Goal: Communication & Community: Answer question/provide support

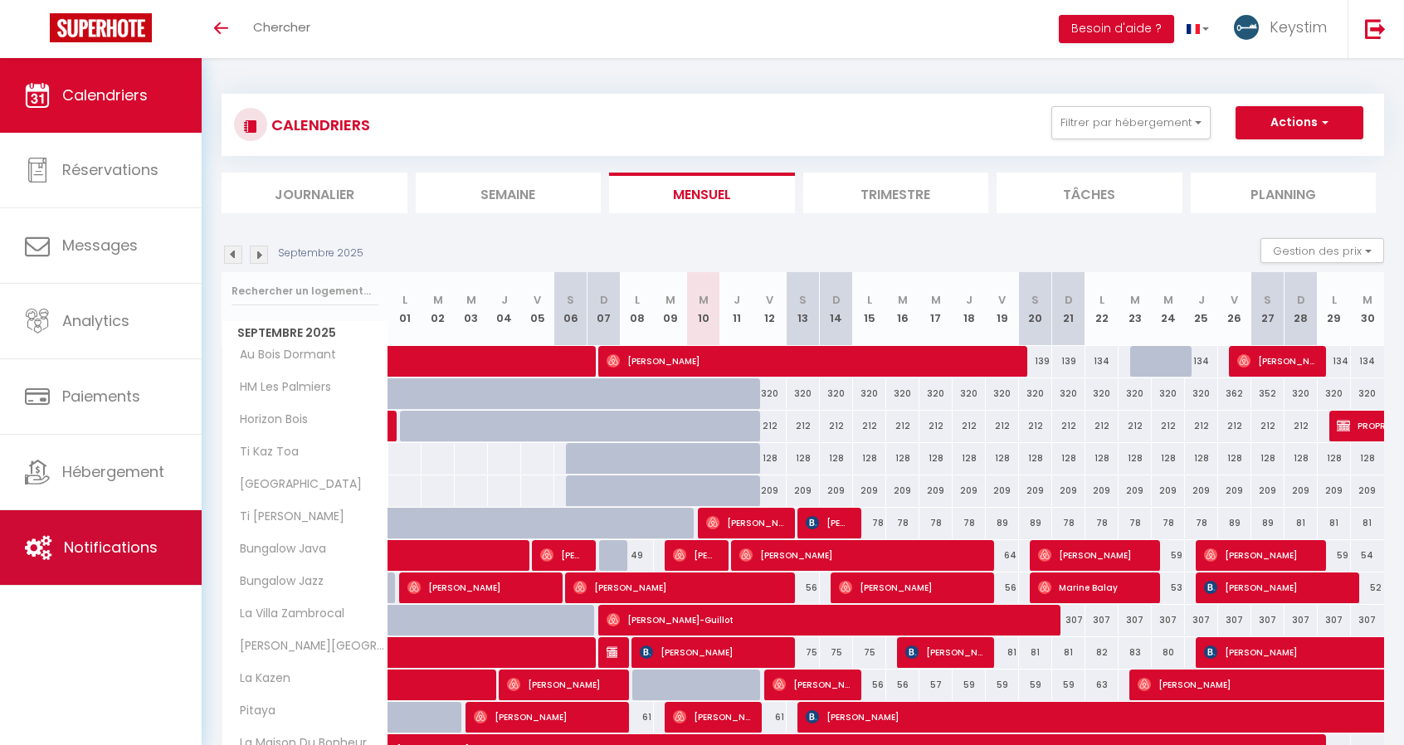
click at [86, 535] on link "Notifications" at bounding box center [101, 547] width 202 height 75
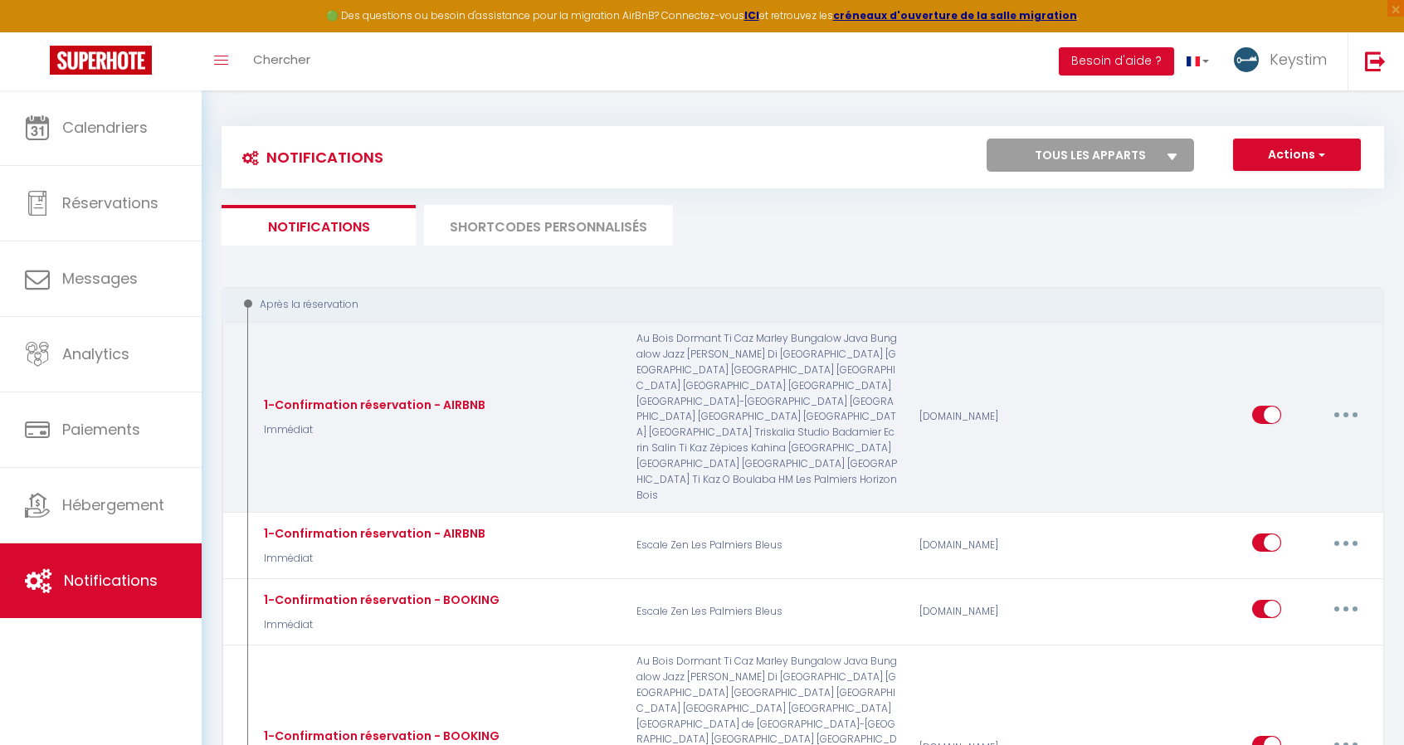
select select
checkbox input "false"
select select
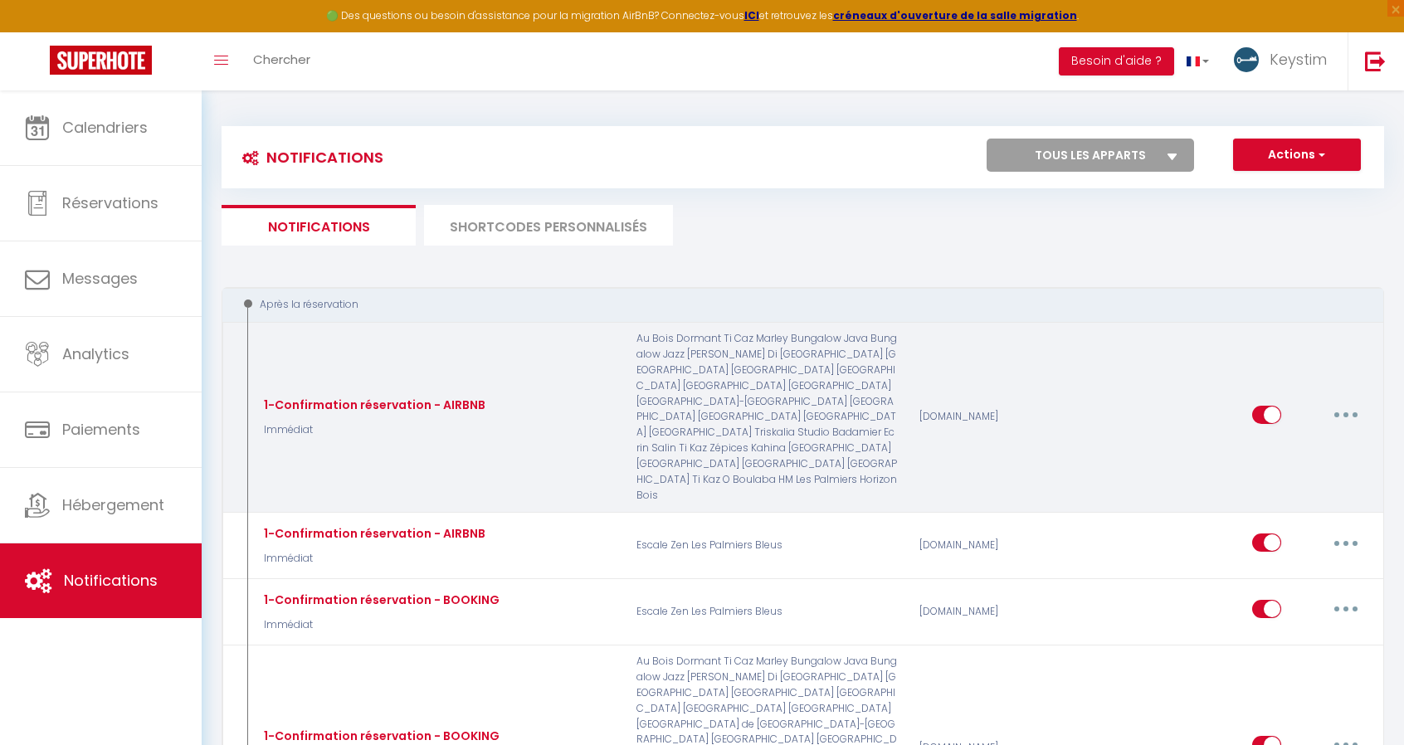
checkbox input "false"
click at [1352, 402] on button "button" at bounding box center [1346, 415] width 46 height 27
click at [1305, 438] on link "Editer" at bounding box center [1303, 452] width 123 height 28
type input "1-Confirmation réservation - AIRBNB"
select select "Immédiat"
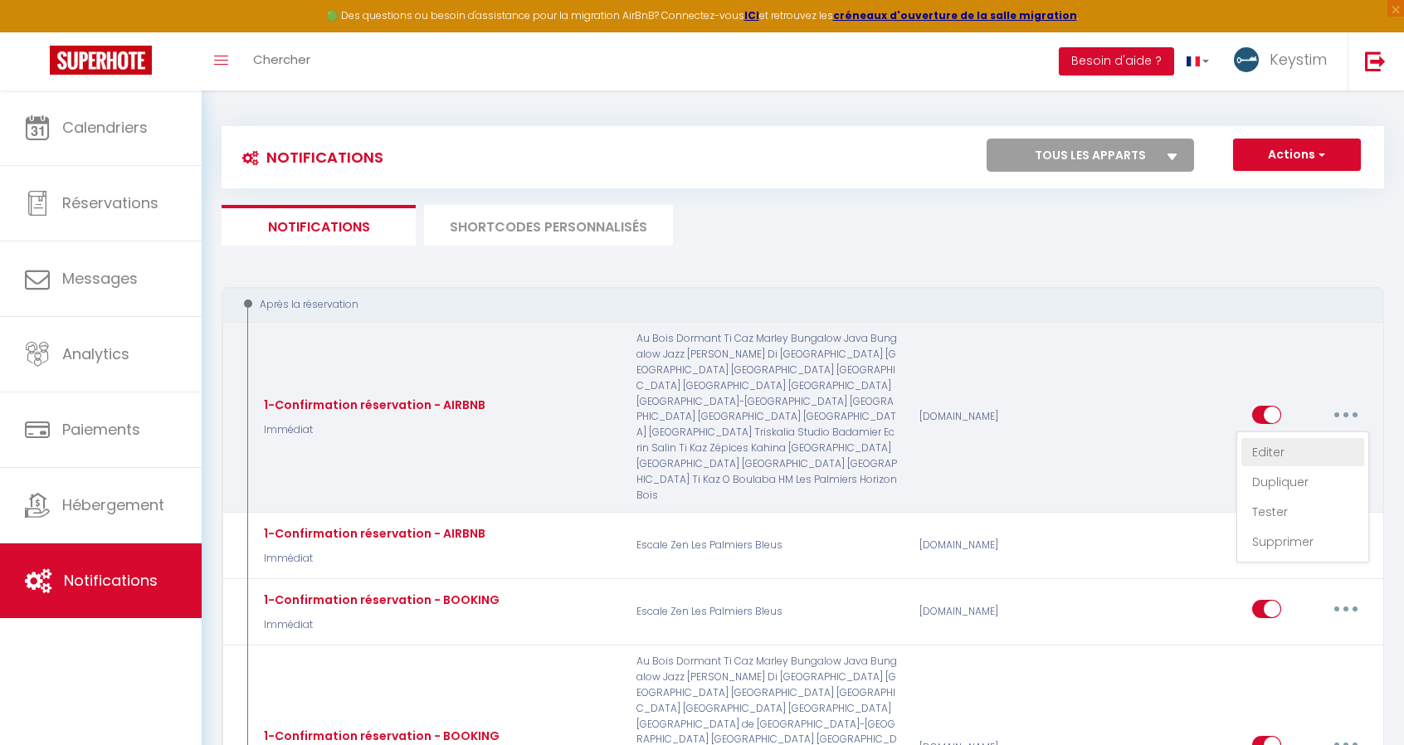
select select "if_booking_is_paid"
checkbox input "true"
checkbox input "false"
radio input "true"
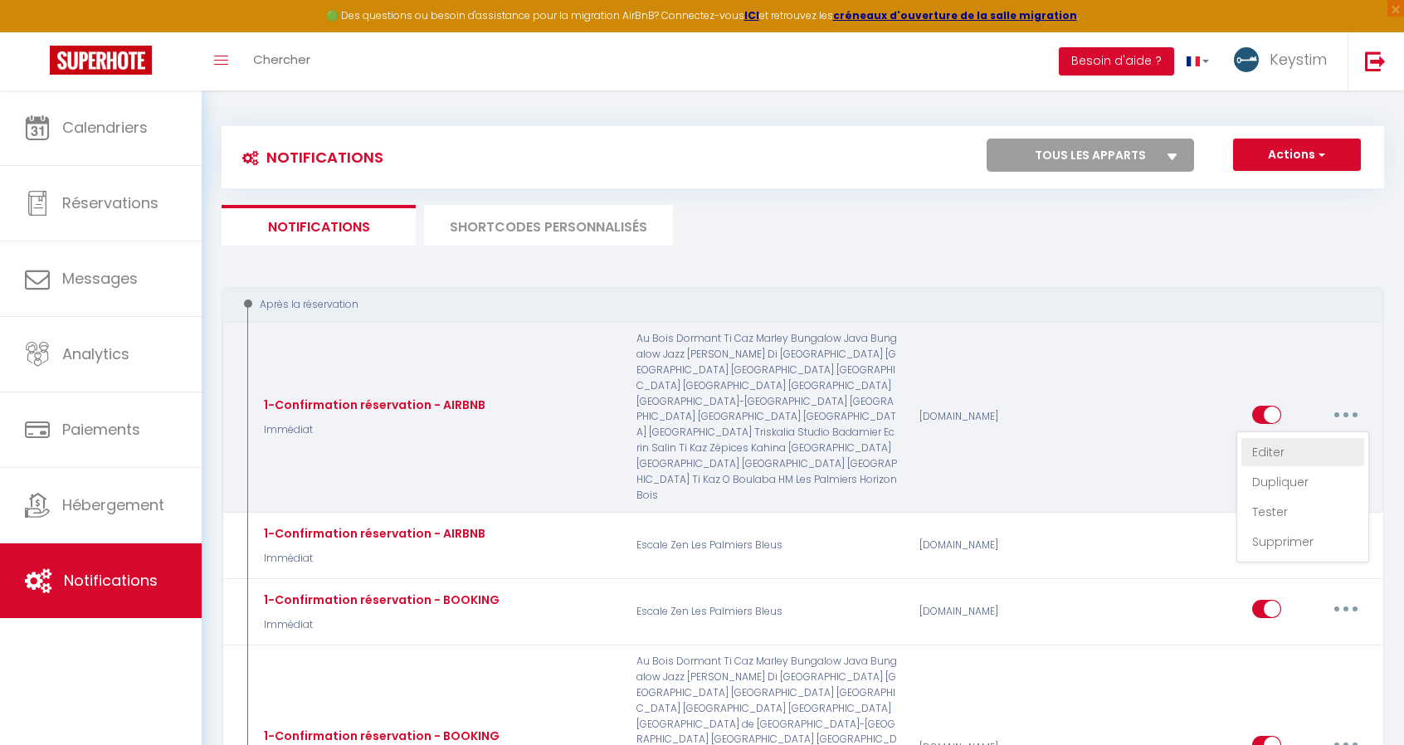
type input "Confirmation de votre réservation"
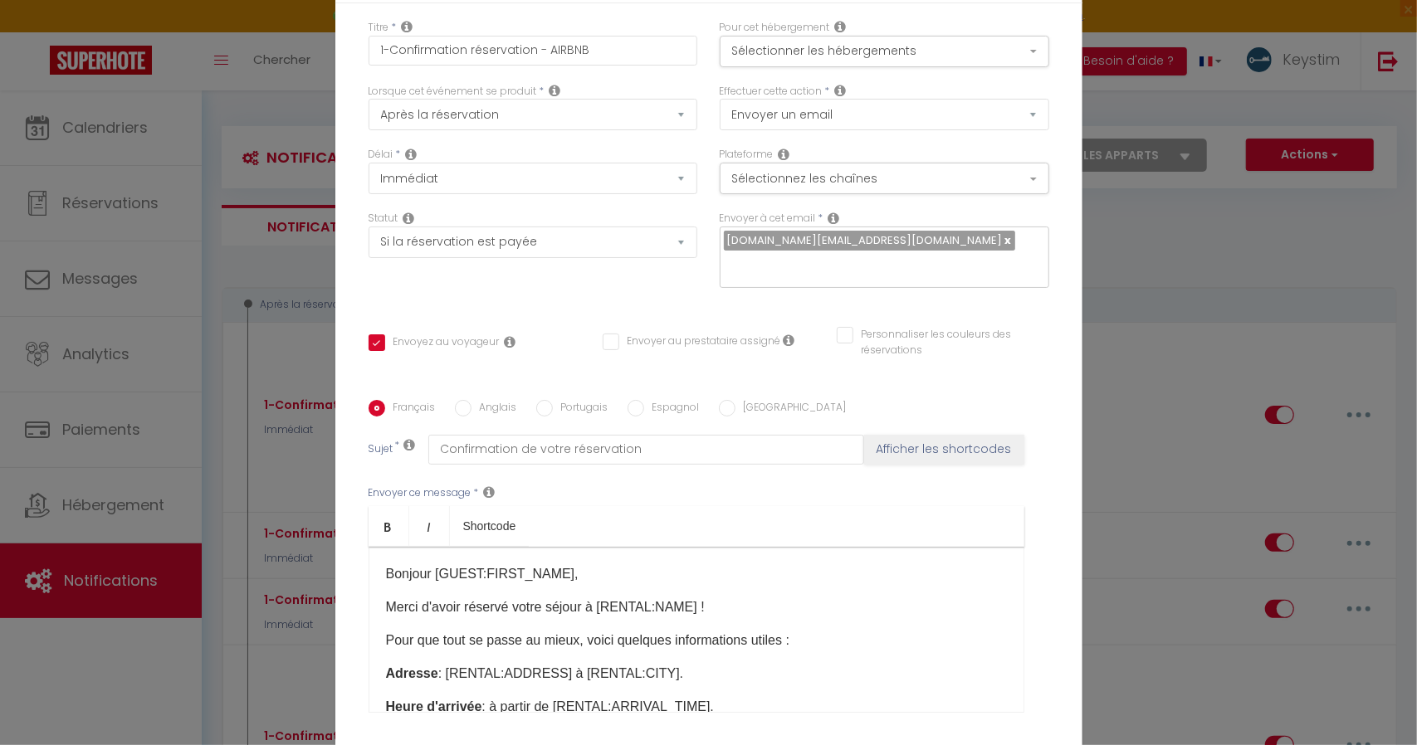
click at [1154, 201] on div "Modifier la notification × Titre * 1-Confirmation réservation - AIRBNB Pour cet…" at bounding box center [708, 372] width 1417 height 745
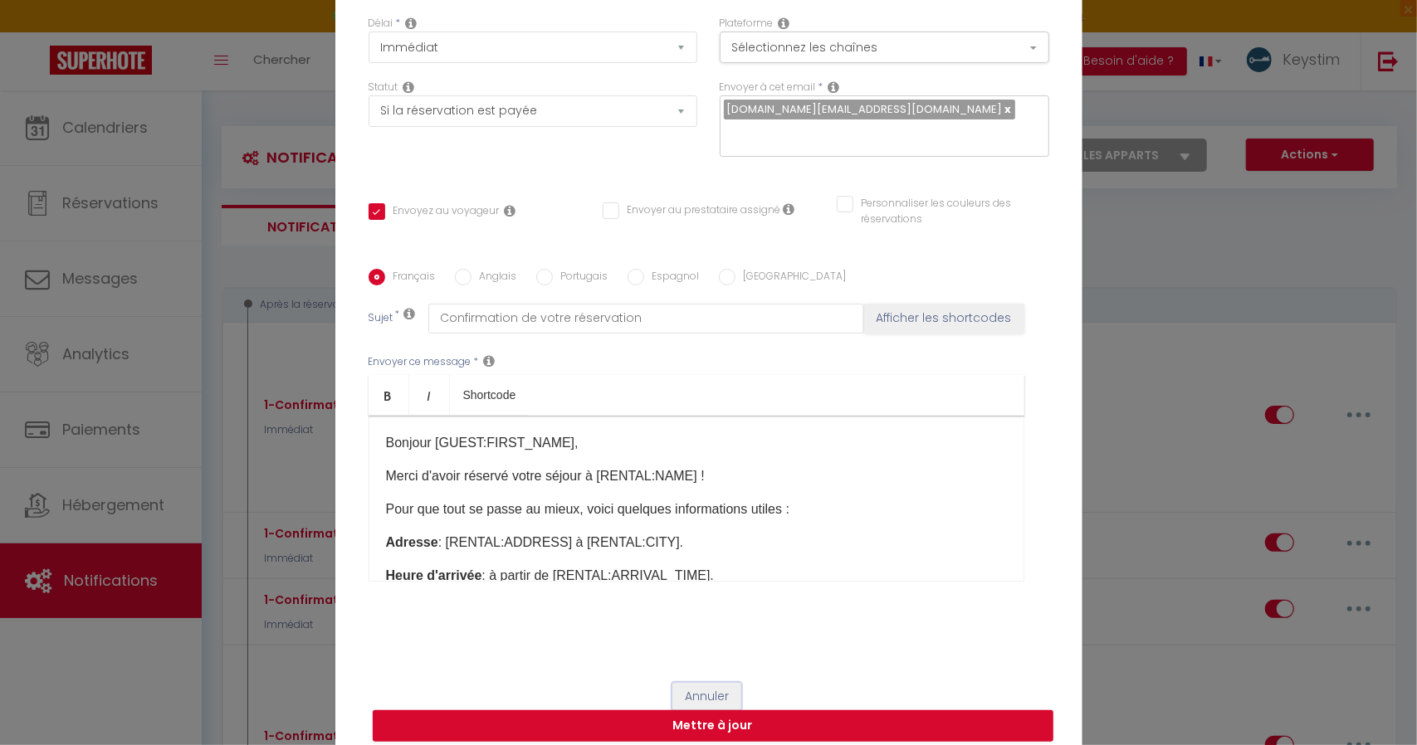
click at [692, 683] on button "Annuler" at bounding box center [706, 697] width 69 height 28
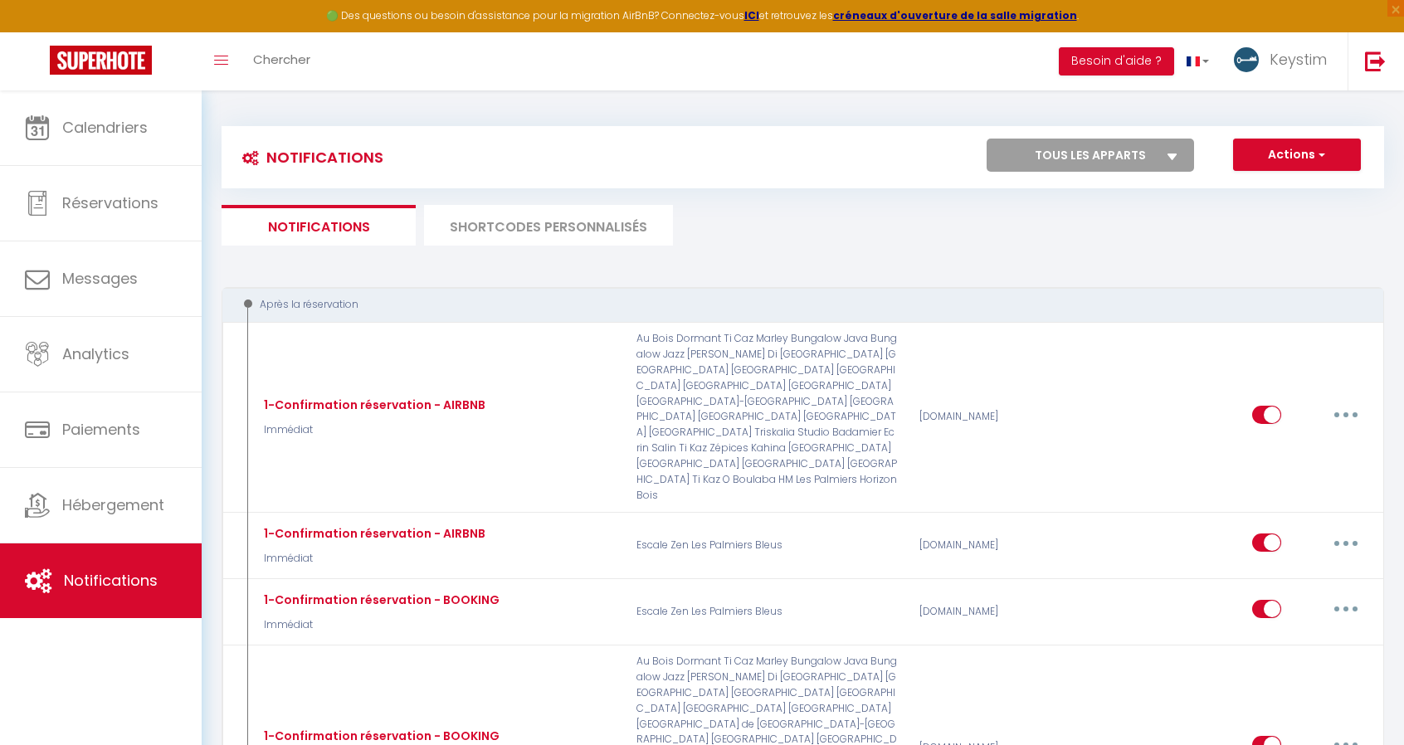
click at [572, 228] on li "SHORTCODES PERSONNALISÉS" at bounding box center [548, 225] width 249 height 41
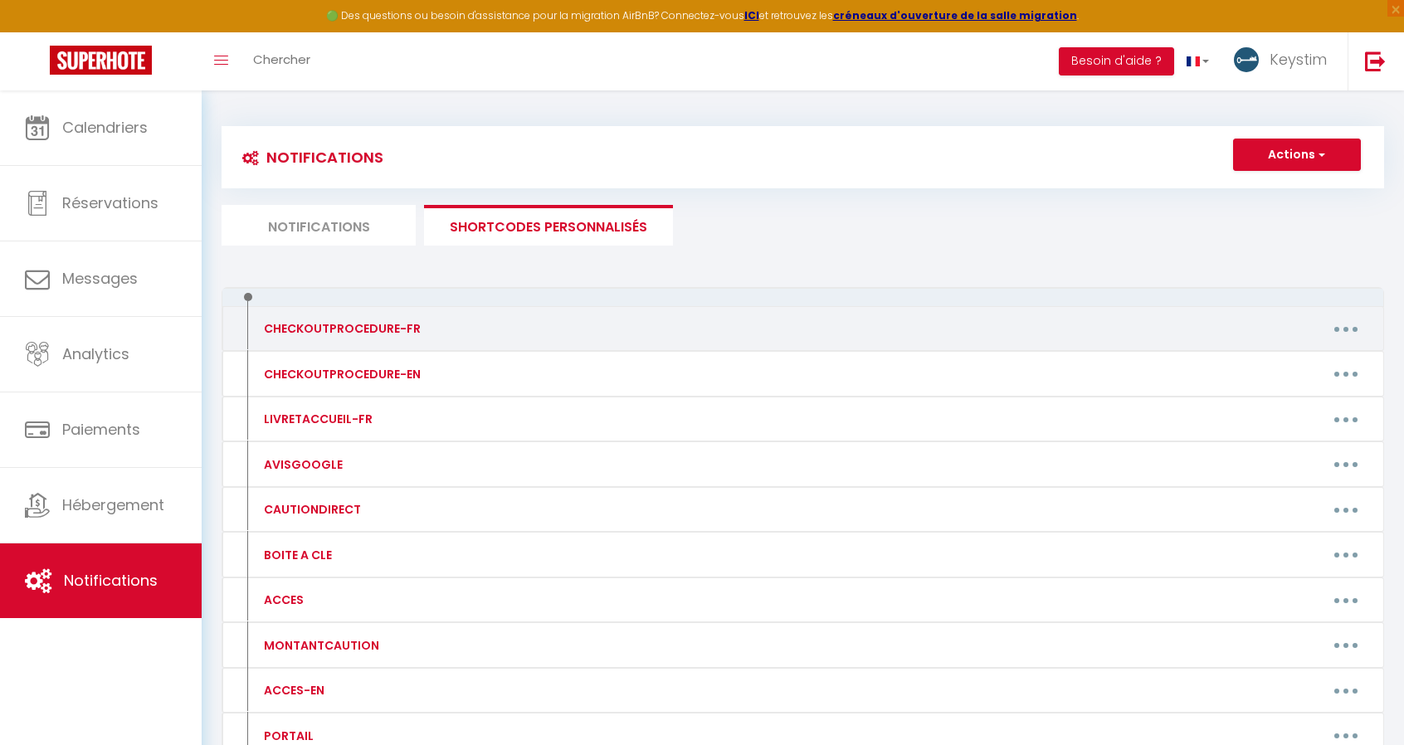
click at [1336, 325] on button "button" at bounding box center [1346, 328] width 46 height 27
click at [1286, 368] on link "Editer" at bounding box center [1303, 367] width 123 height 28
type input "CHECKOUTPROCEDURE-FR"
type textarea "Liste des instructions"
type textarea "1 - Jeter les ordures dans les poubelles à l'extérieur 2 - Les verres doivent ê…"
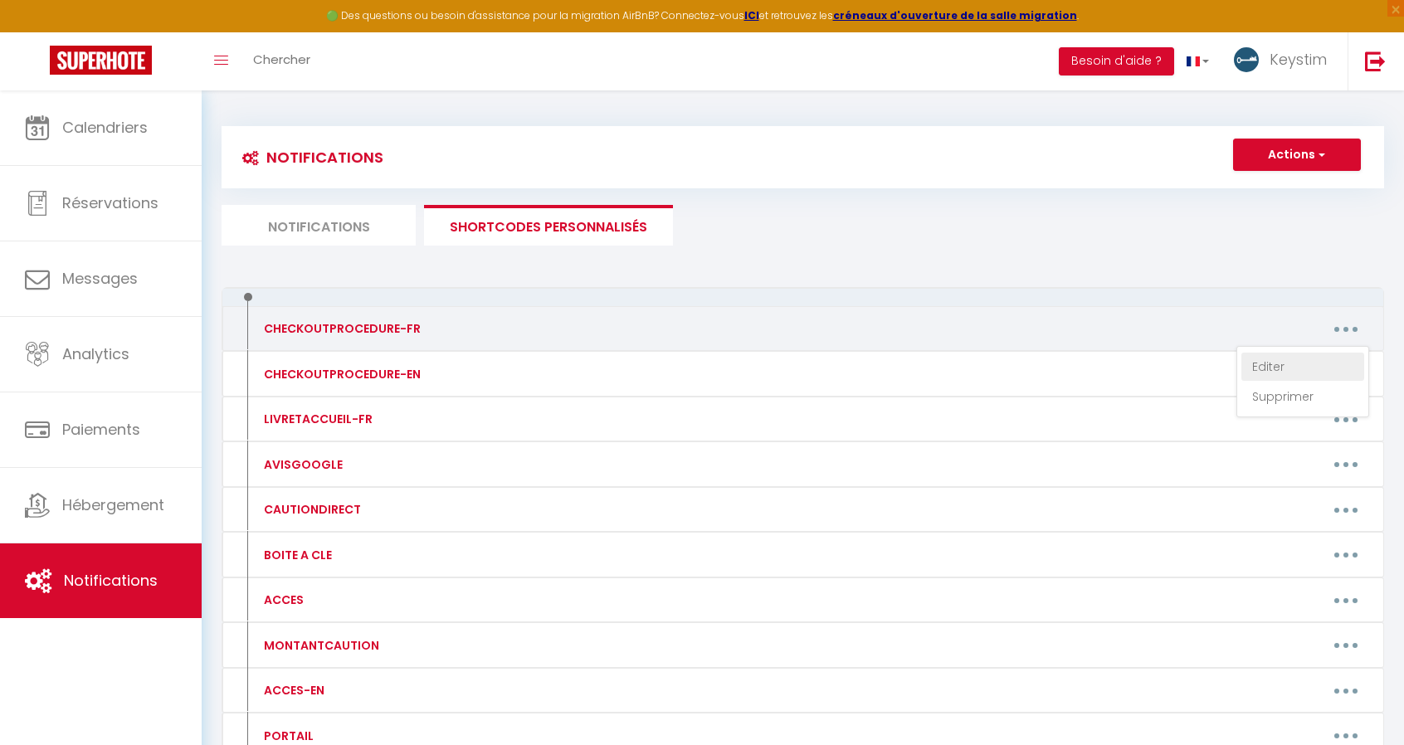
type textarea "1 - Jeter les ordures dans les poubelles à l'extérieur 2 - Les verres doivent ê…"
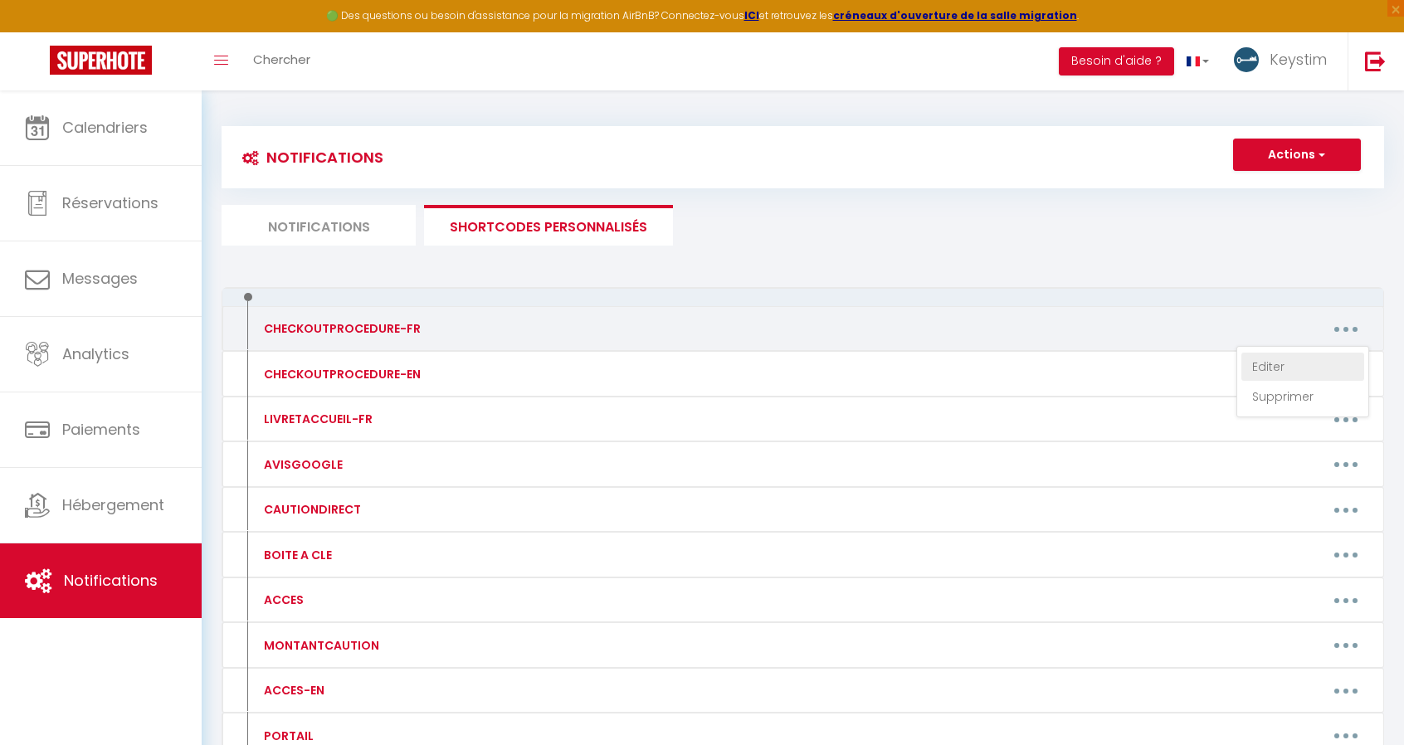
type textarea "1 - Jeter les ordures dans les poubelles à l'extérieur 2 - Les verres doivent ê…"
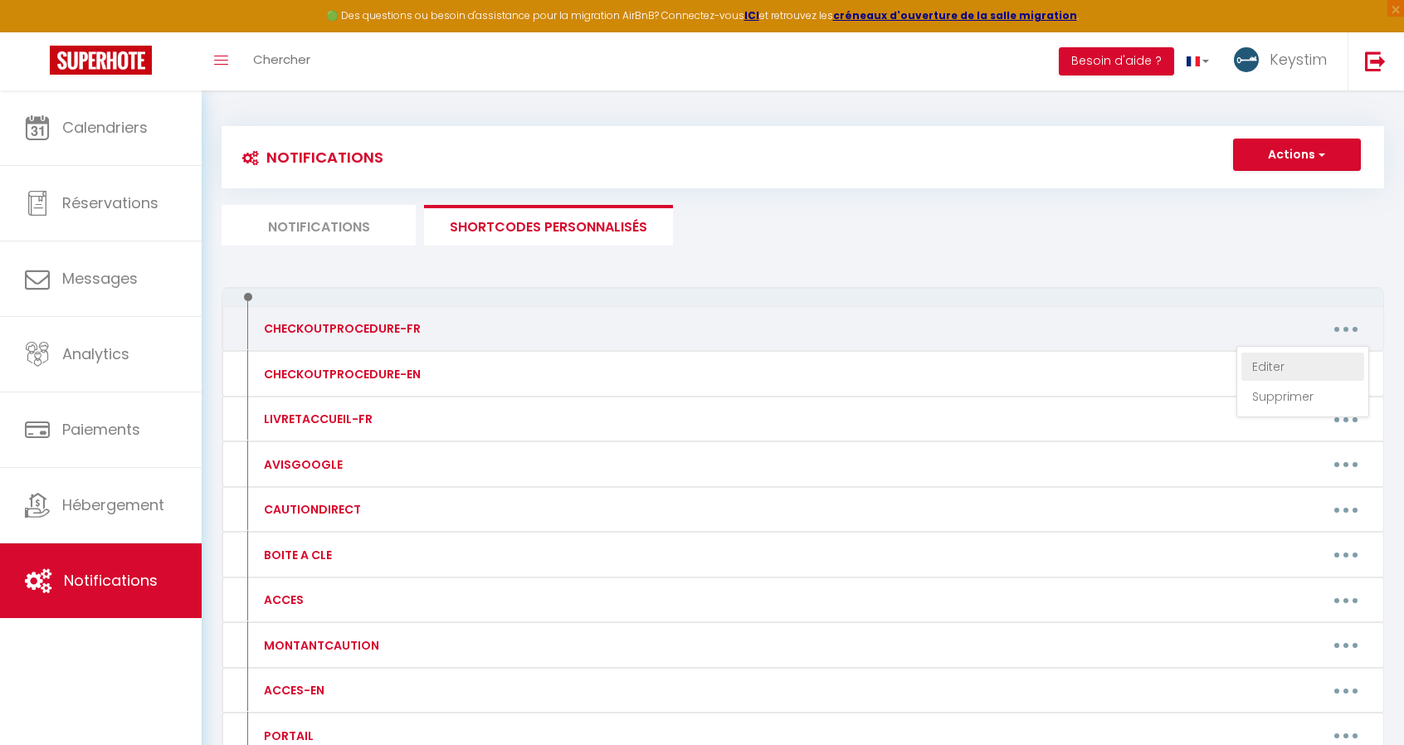
type textarea "1 - Jeter les ordures dans les poubelles à l'extérieur 2 - Les verres doivent ê…"
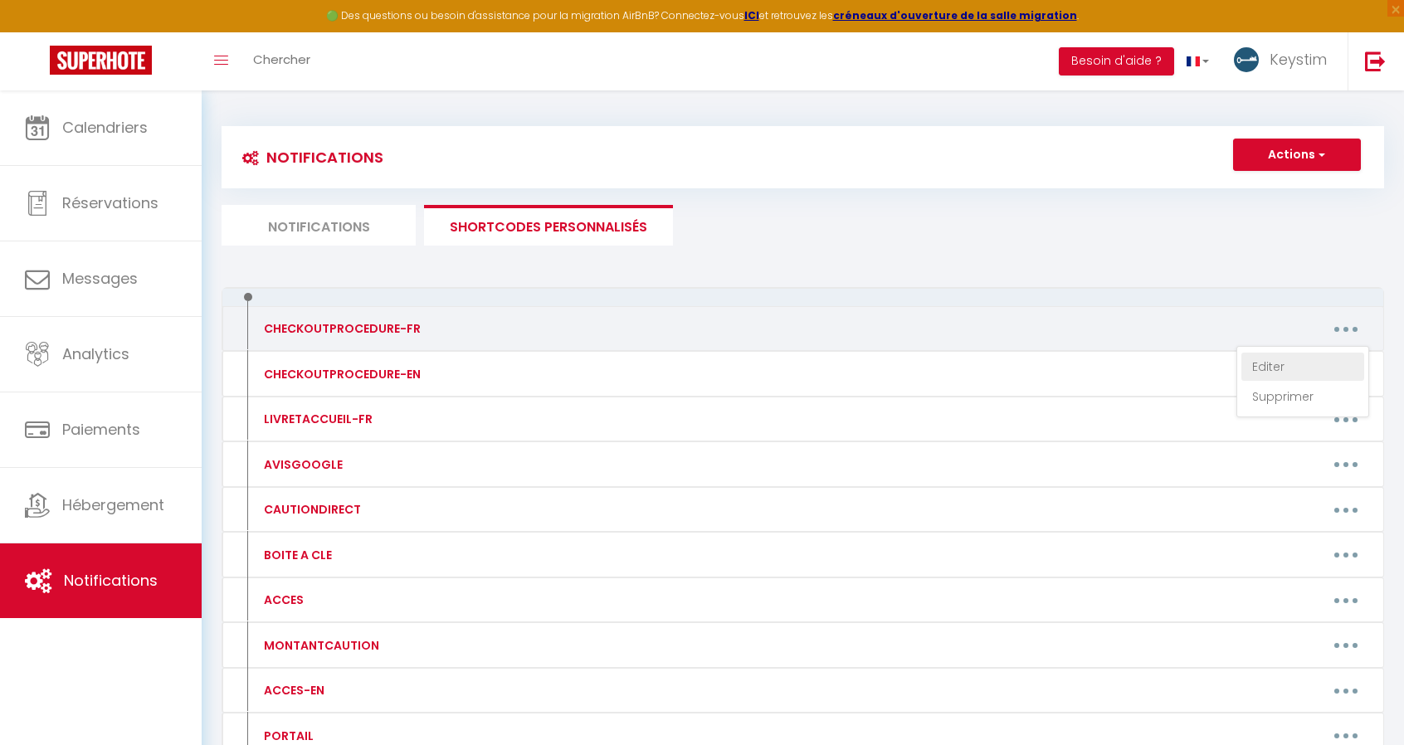
type textarea "1 - Jeter les ordures dans les poubelles à l'extérieur 2 - Les verres doivent ê…"
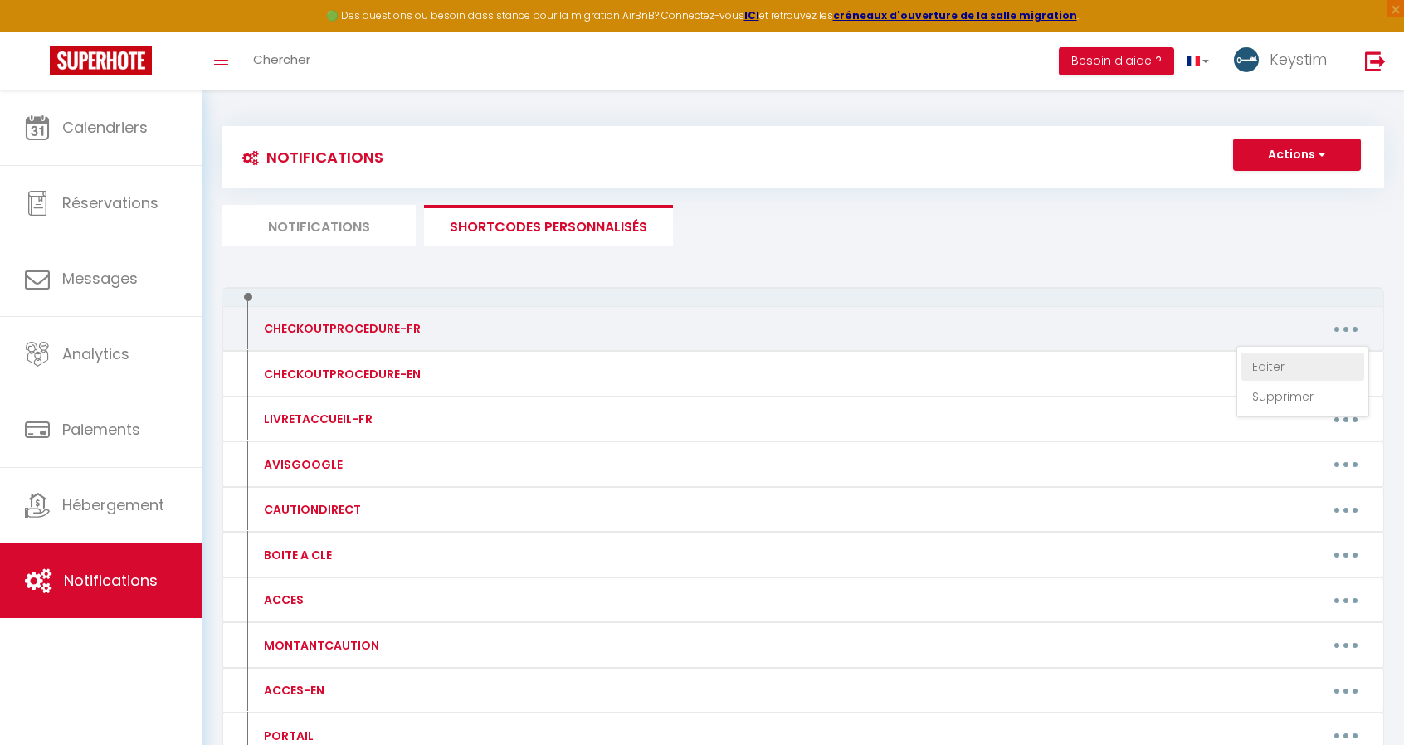
type textarea "1 - Jeter les ordures dans les poubelles à l'extérieur 2 - Les verres doivent ê…"
type textarea "1 - Jeter les ordures dans les poubelles à l'extérieur 2 - Vider le réfrigérate…"
type textarea "1 - Jeter les ordures dans les poubelles à l'extérieur 2 - Les verres doivent ê…"
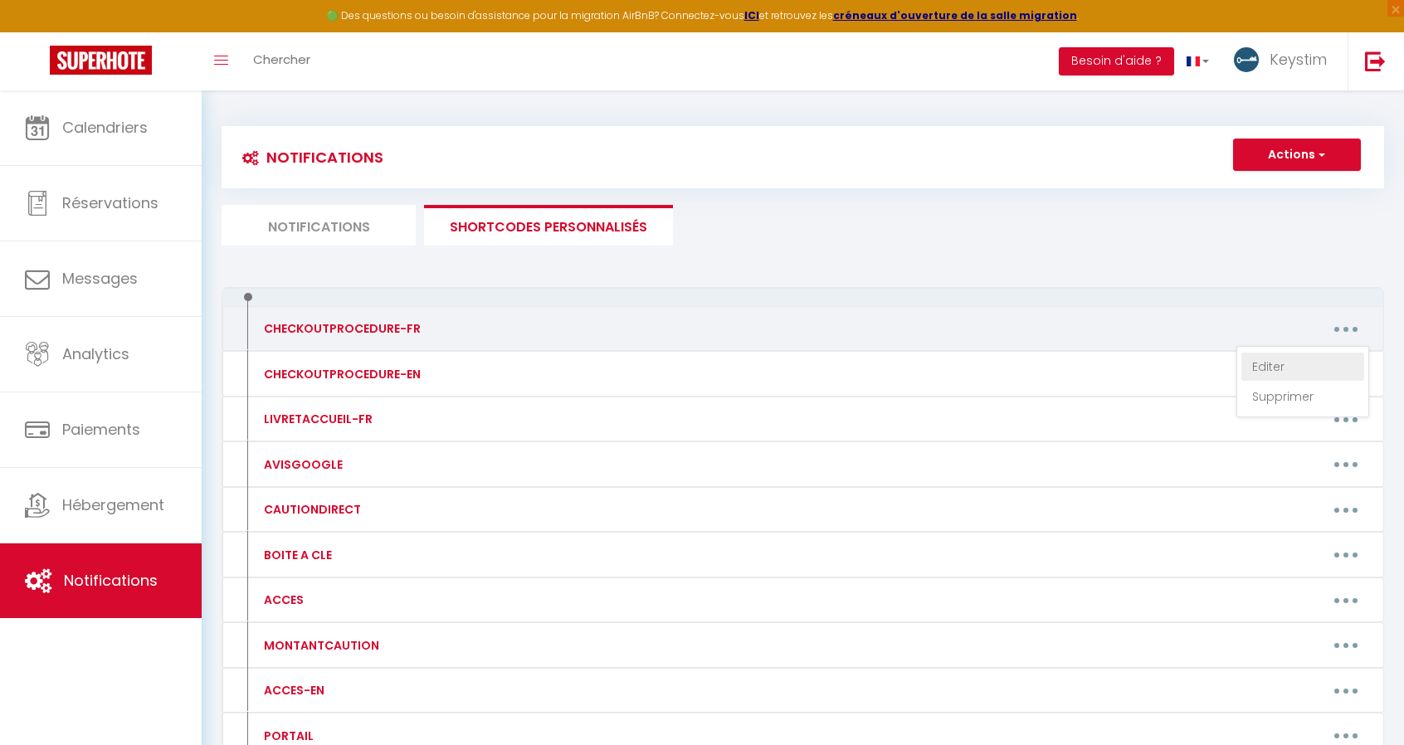
type textarea "1 - Jeter les ordures dans les poubelles à l'extérieur 2 - Vider le réfrigérate…"
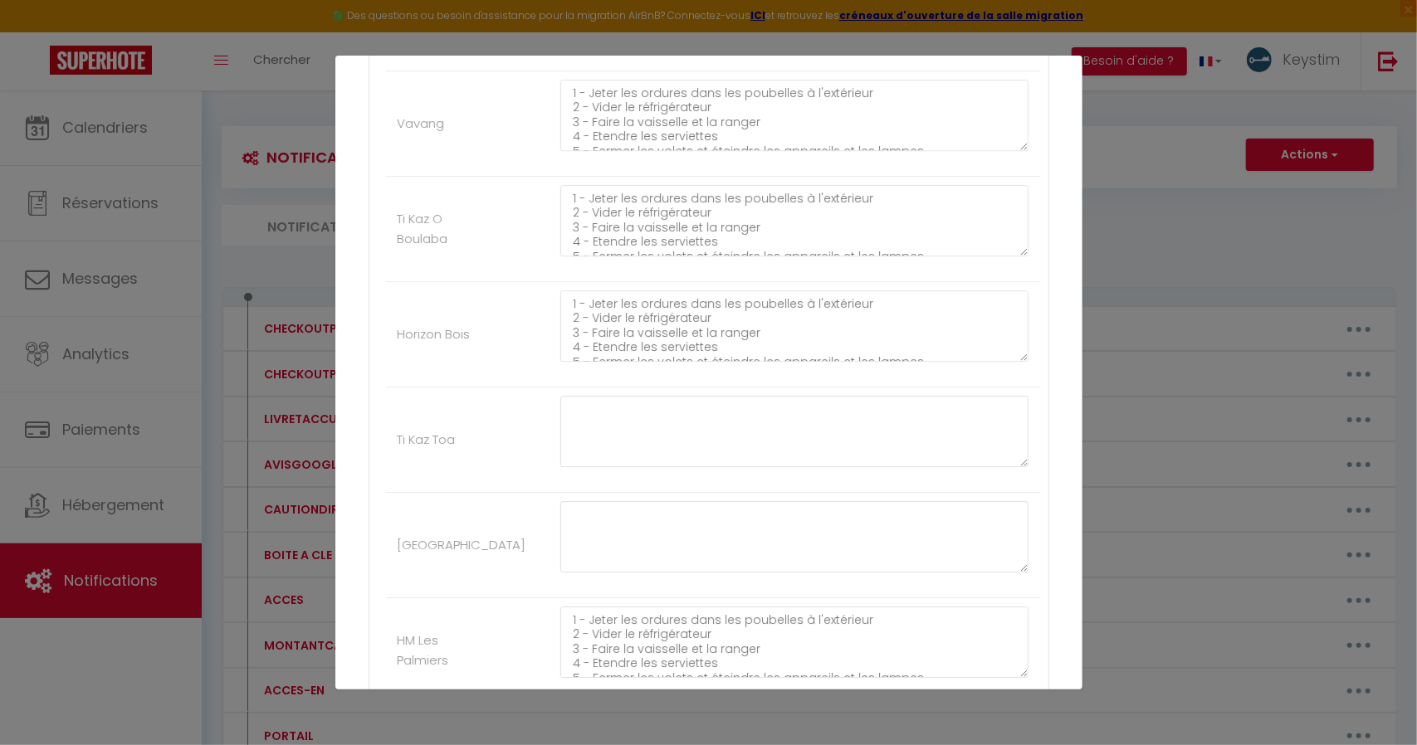
scroll to position [3450, 0]
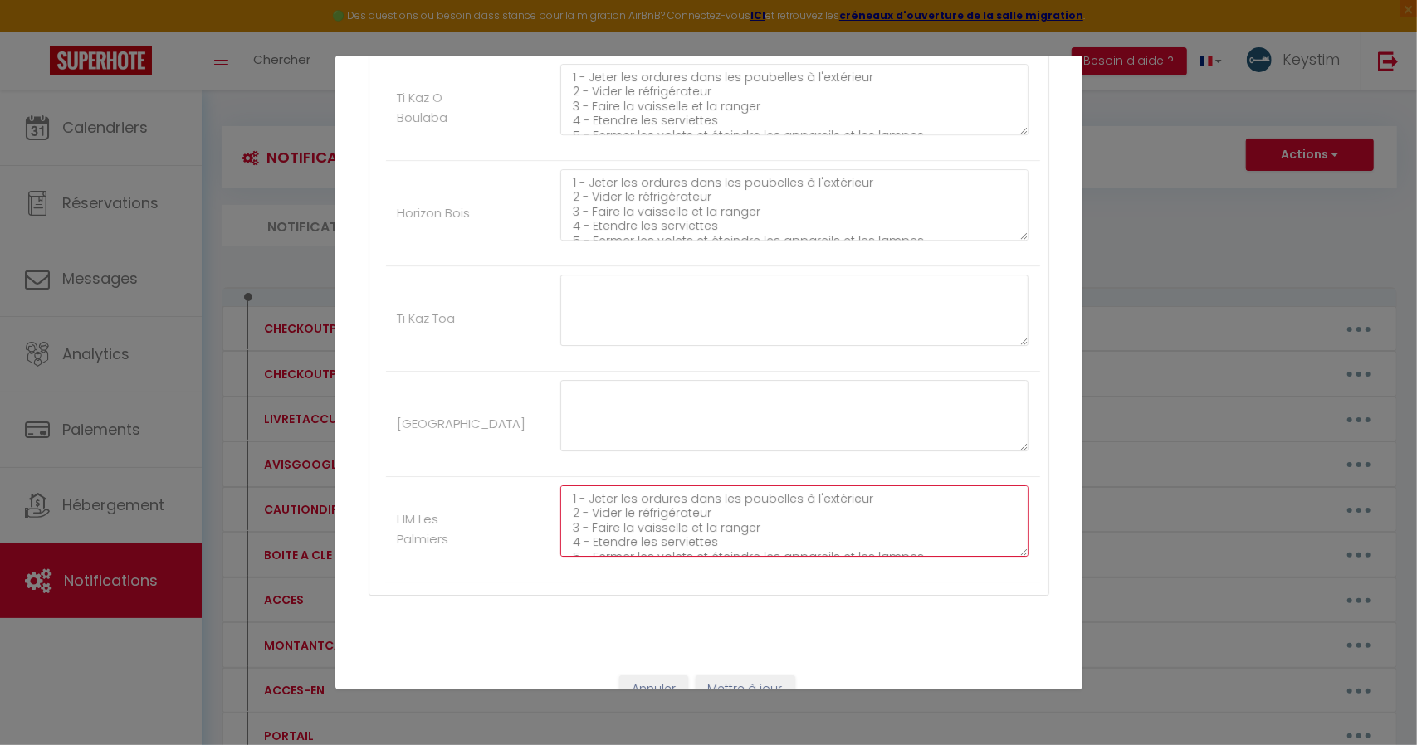
click at [635, 492] on textarea "1 - Jeter les ordures dans les poubelles à l'extérieur 2 - Vider le réfrigérate…" at bounding box center [794, 521] width 469 height 71
drag, startPoint x: 601, startPoint y: 335, endPoint x: 598, endPoint y: 361, distance: 25.8
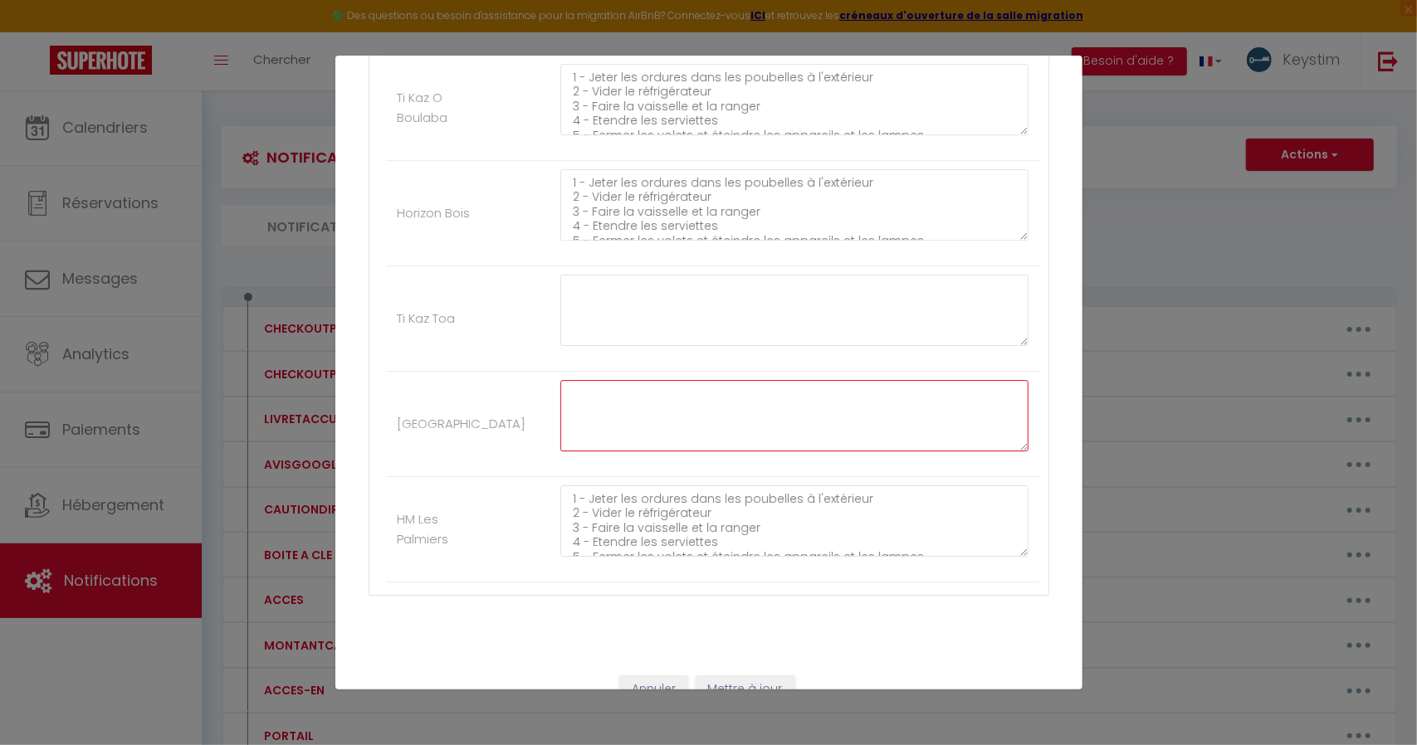
click at [598, 380] on textarea at bounding box center [794, 415] width 469 height 71
paste textarea "1 - Jeter les ordures dans les poubelles à l'extérieur 2 - Vider le réfrigérate…"
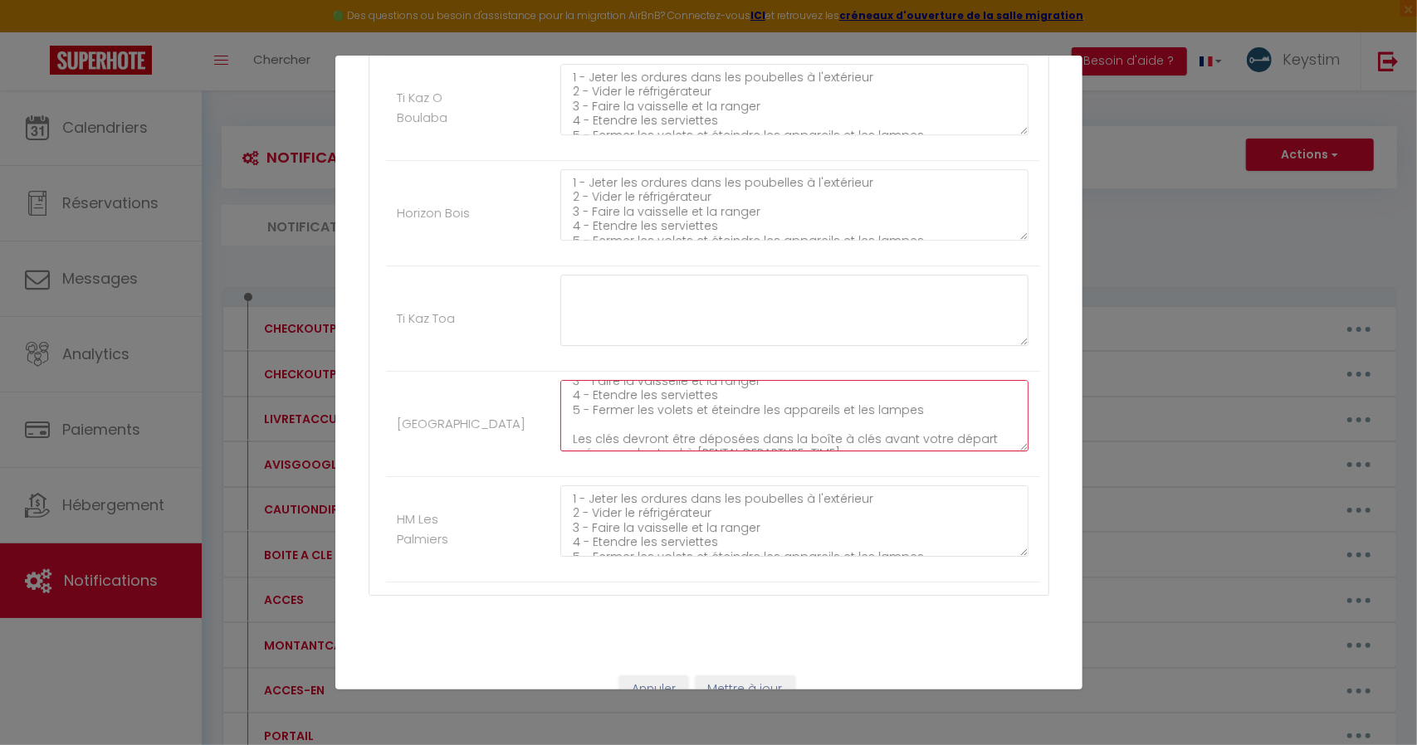
scroll to position [0, 0]
type textarea "1 - Jeter les ordures dans les poubelles à l'extérieur 2 - Vider le réfrigérate…"
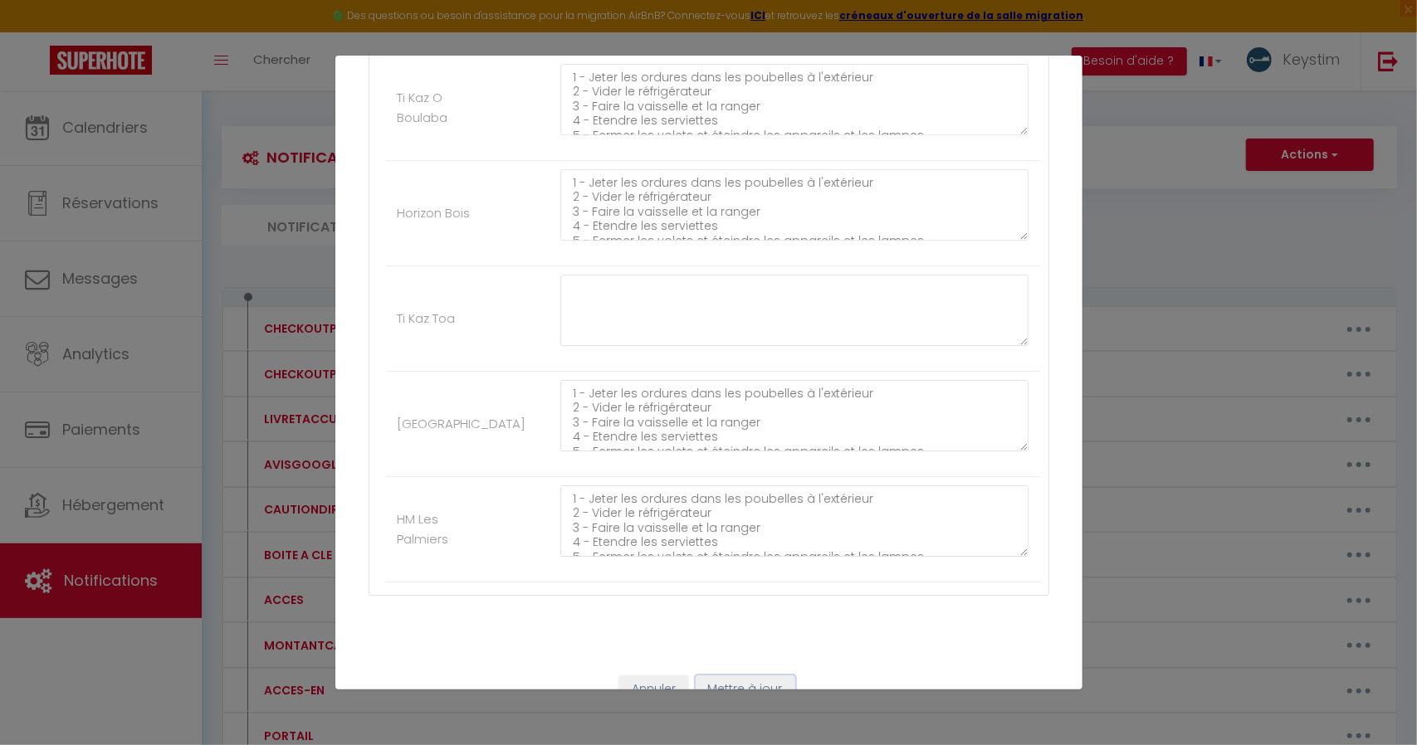
click at [730, 676] on button "Mettre à jour" at bounding box center [745, 690] width 100 height 28
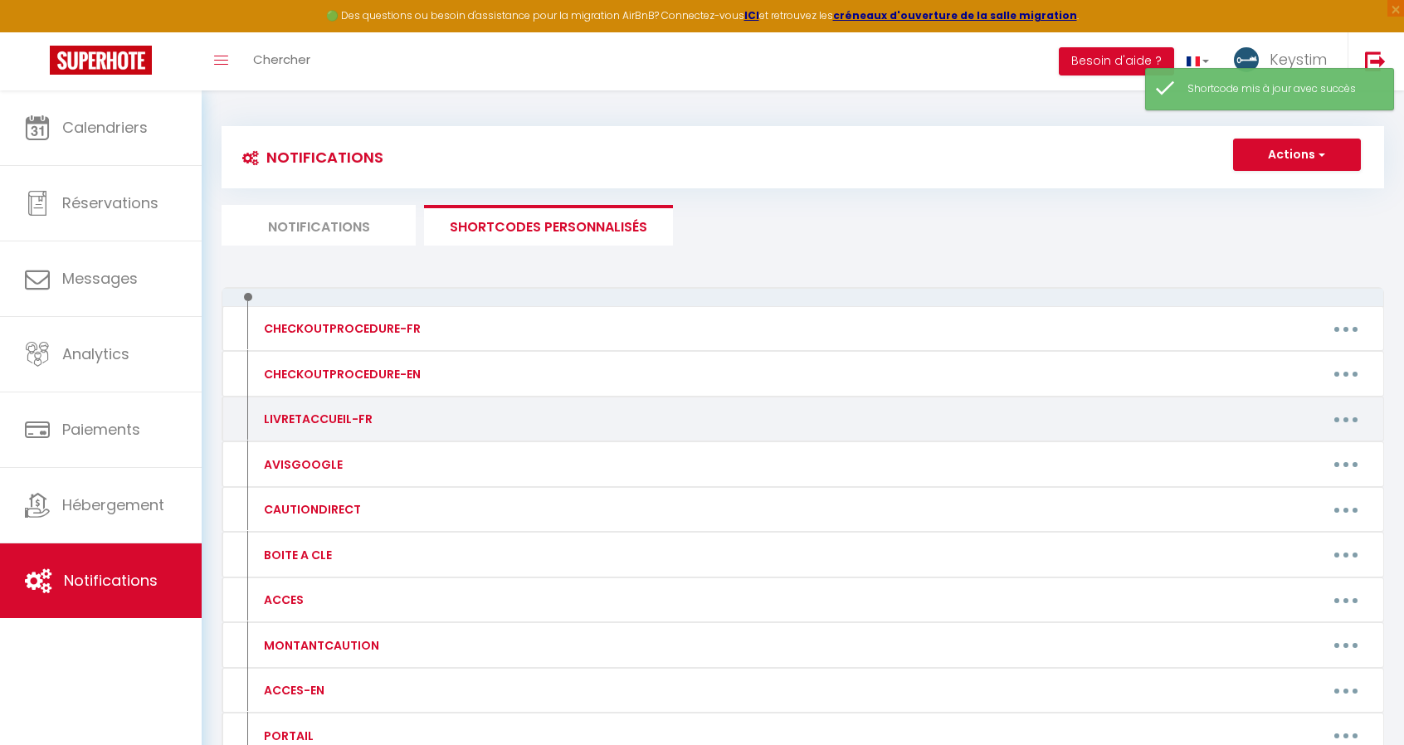
click at [1338, 419] on button "button" at bounding box center [1346, 419] width 46 height 27
click at [1263, 444] on link "Editer" at bounding box center [1303, 457] width 123 height 28
type input "LIVRETACCUEIL-FR"
type textarea "en cours de création"
type textarea "[URL][DOMAIN_NAME]"
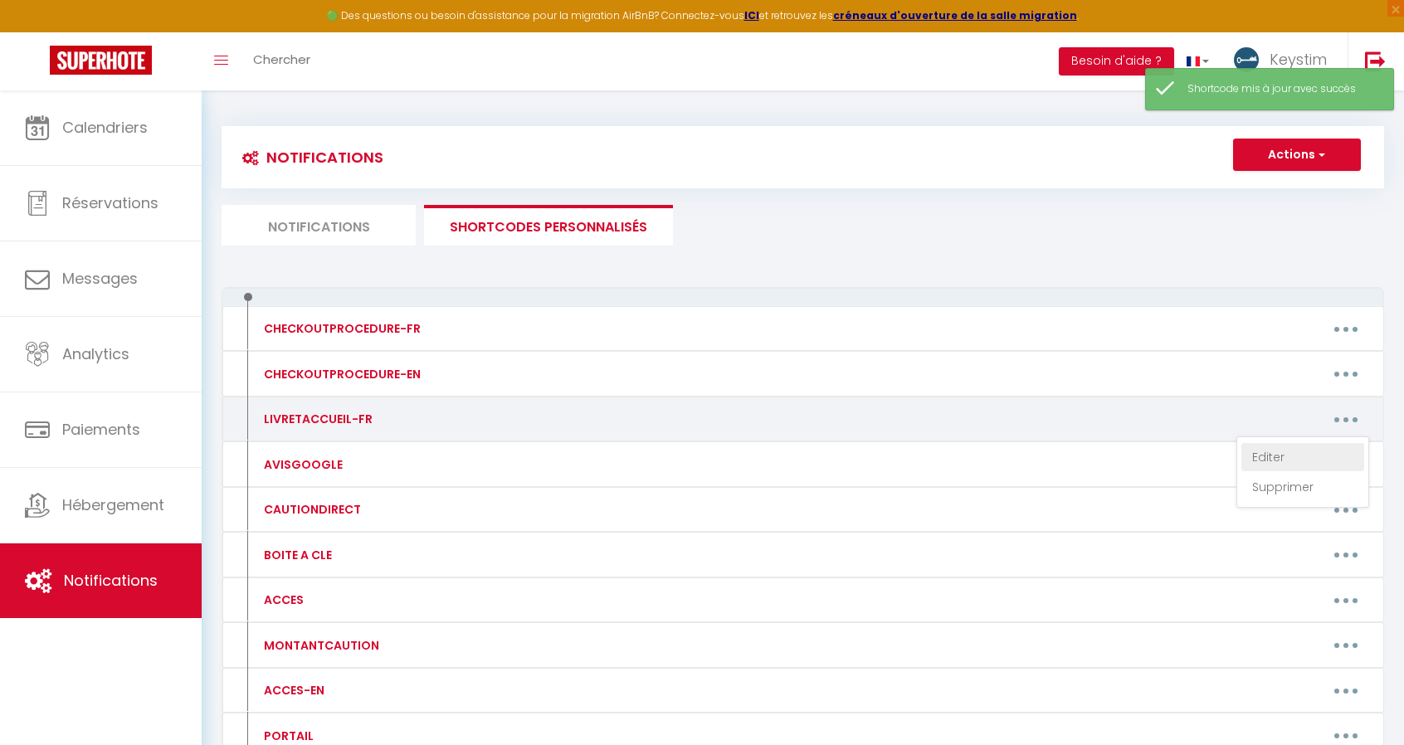
type textarea "[URL][DOMAIN_NAME]"
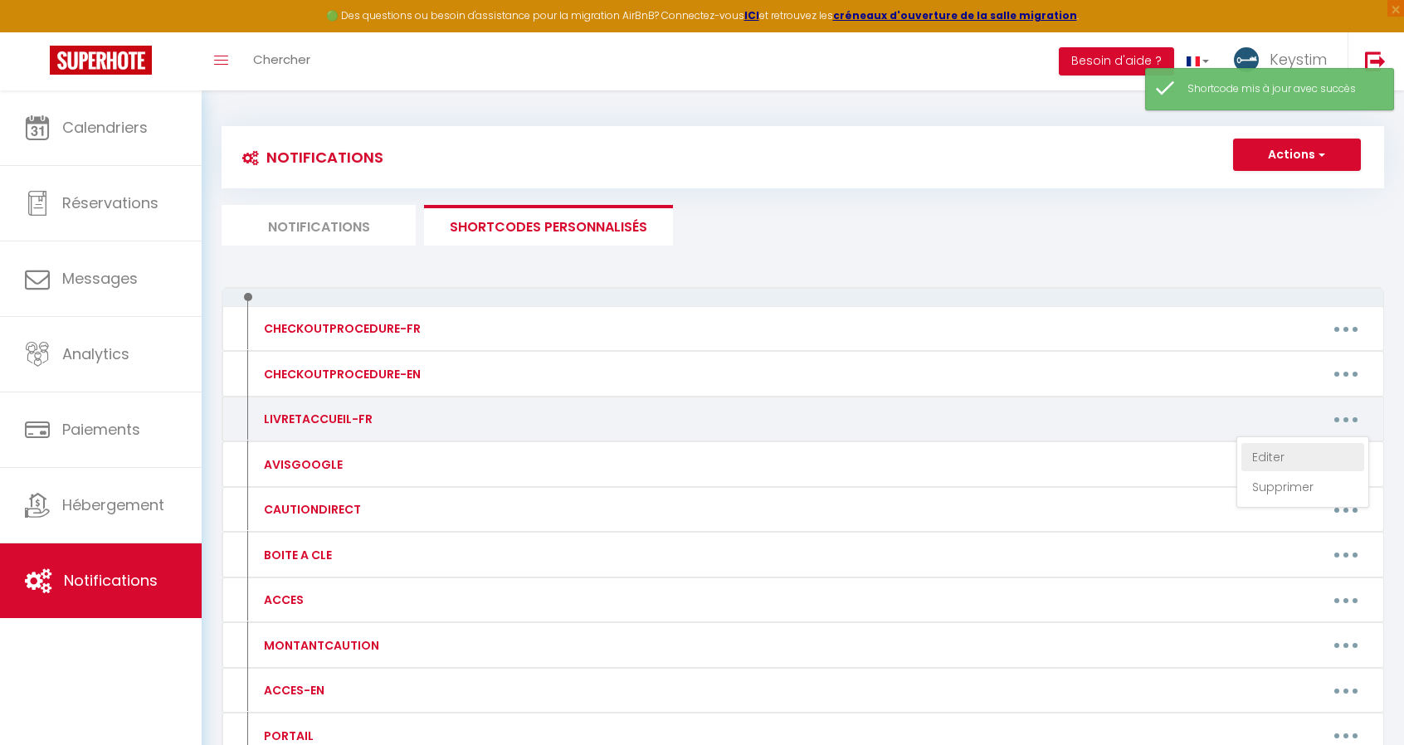
type textarea "[URL][DOMAIN_NAME]"
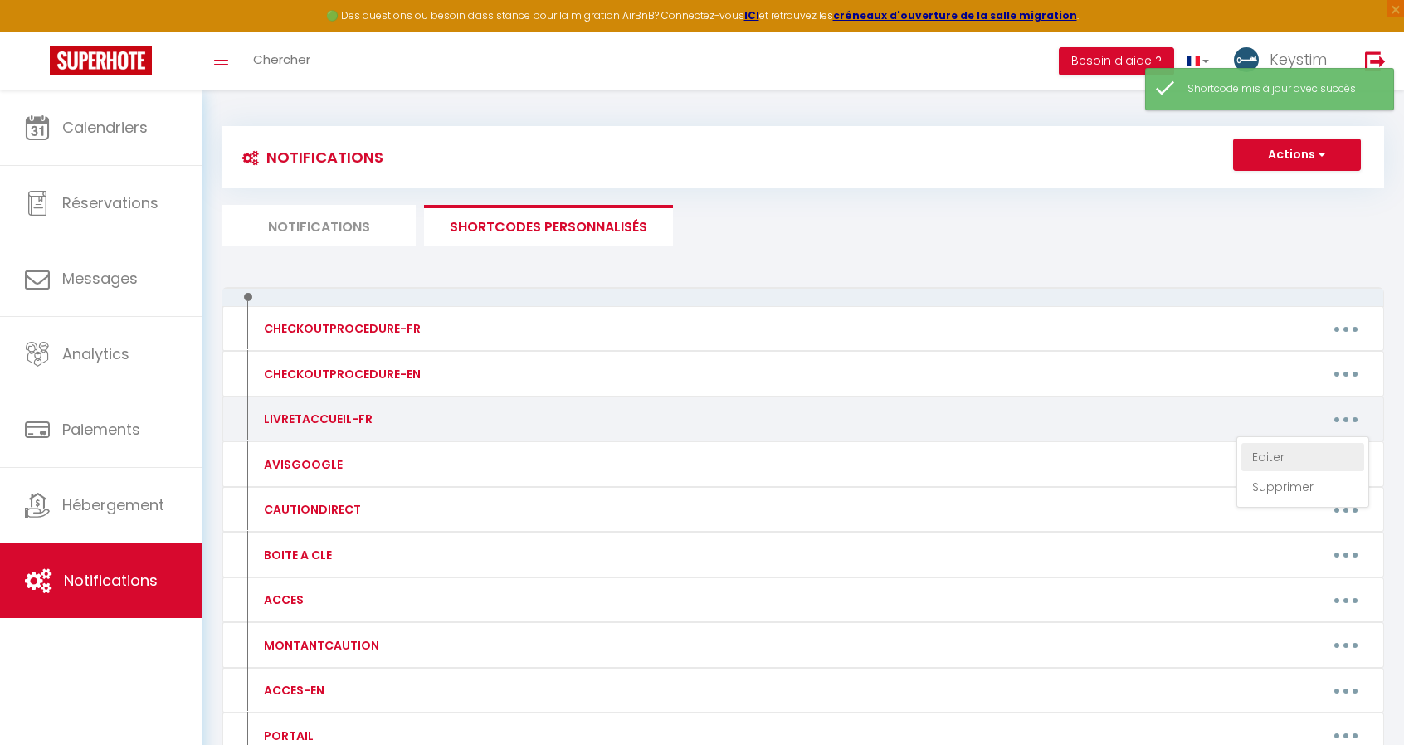
type textarea "[URL][DOMAIN_NAME]"
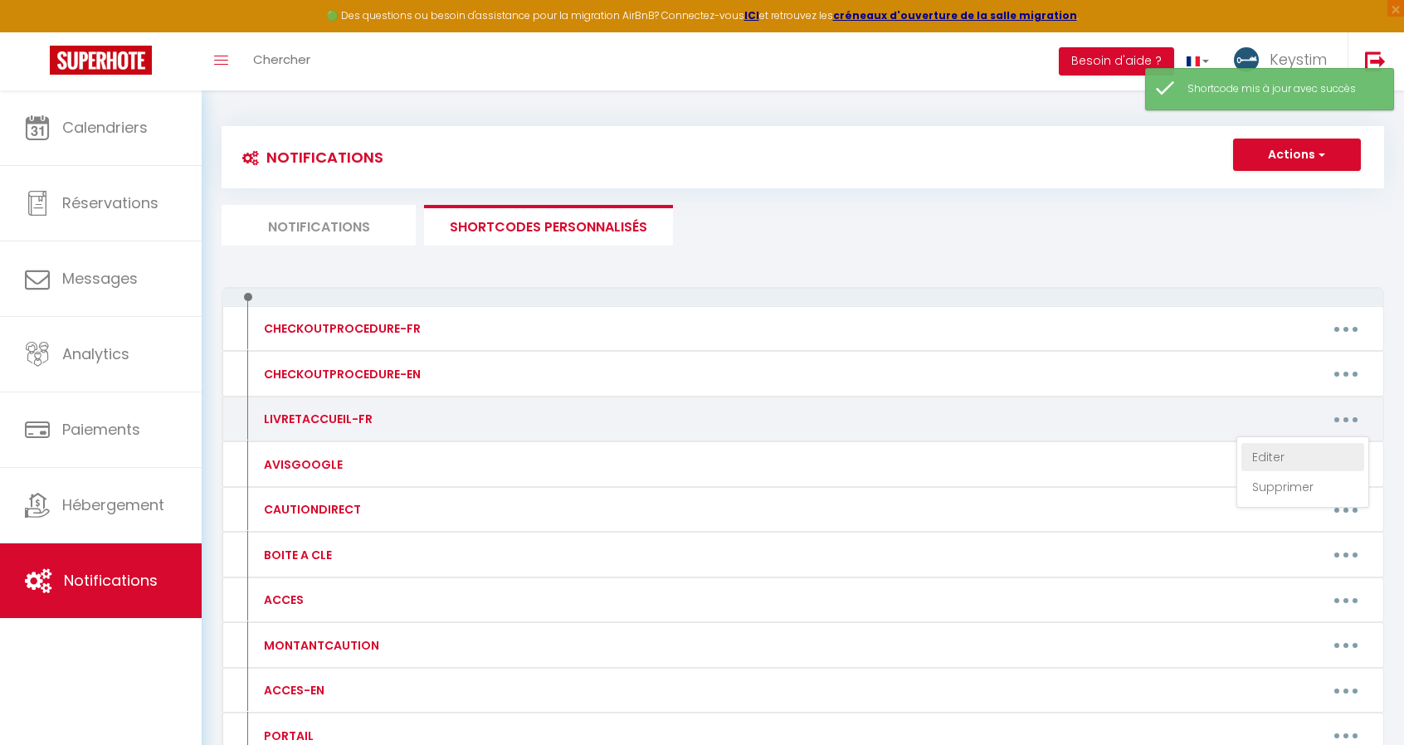
type textarea "[URL][DOMAIN_NAME]"
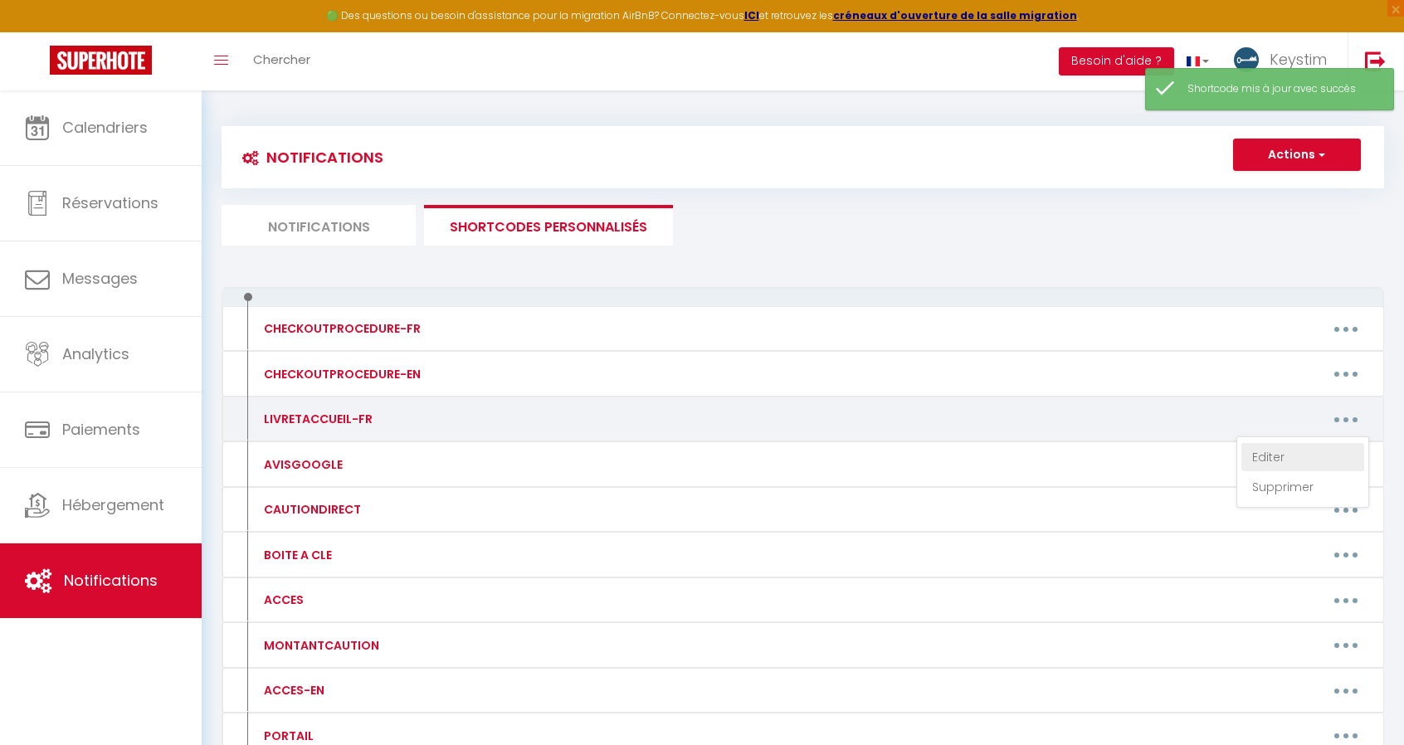
type textarea "[URL][DOMAIN_NAME]"
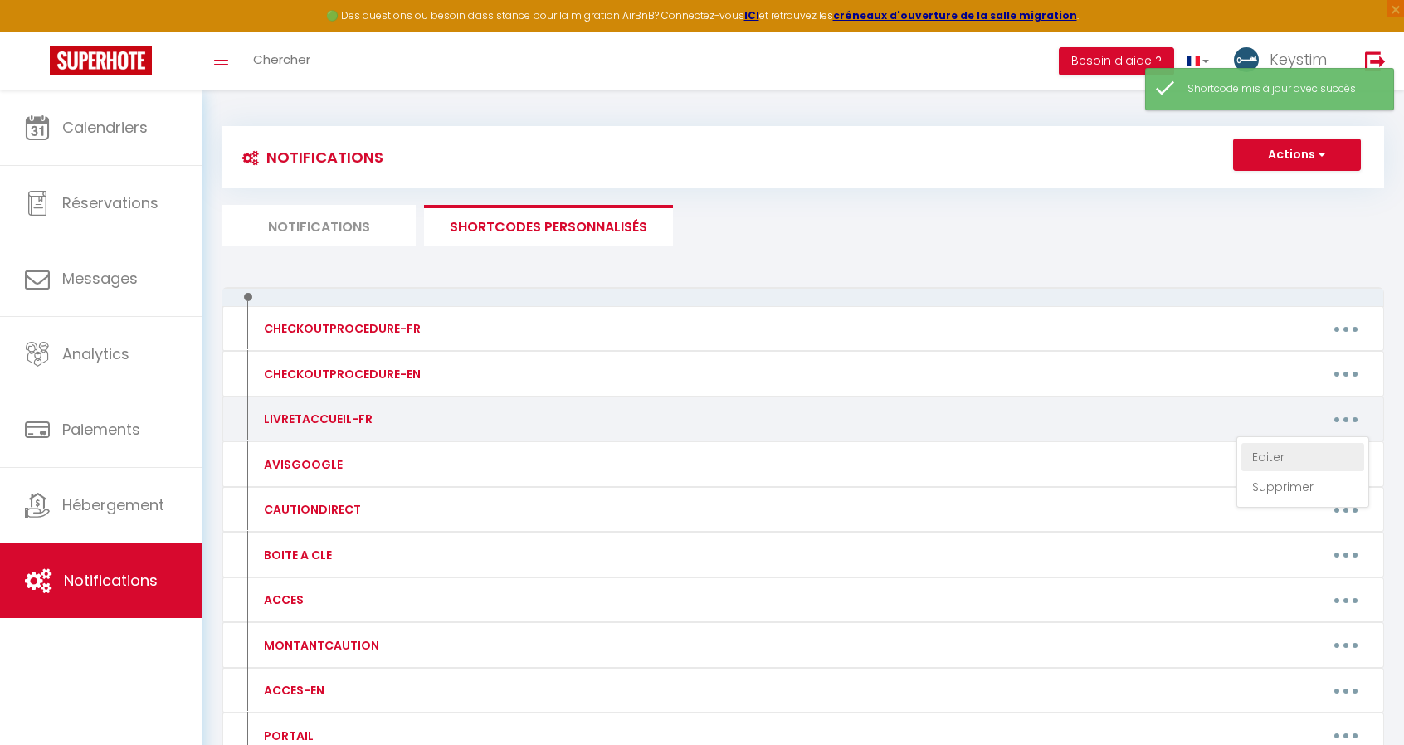
type textarea "[URL][DOMAIN_NAME]"
type textarea "en cours de création"
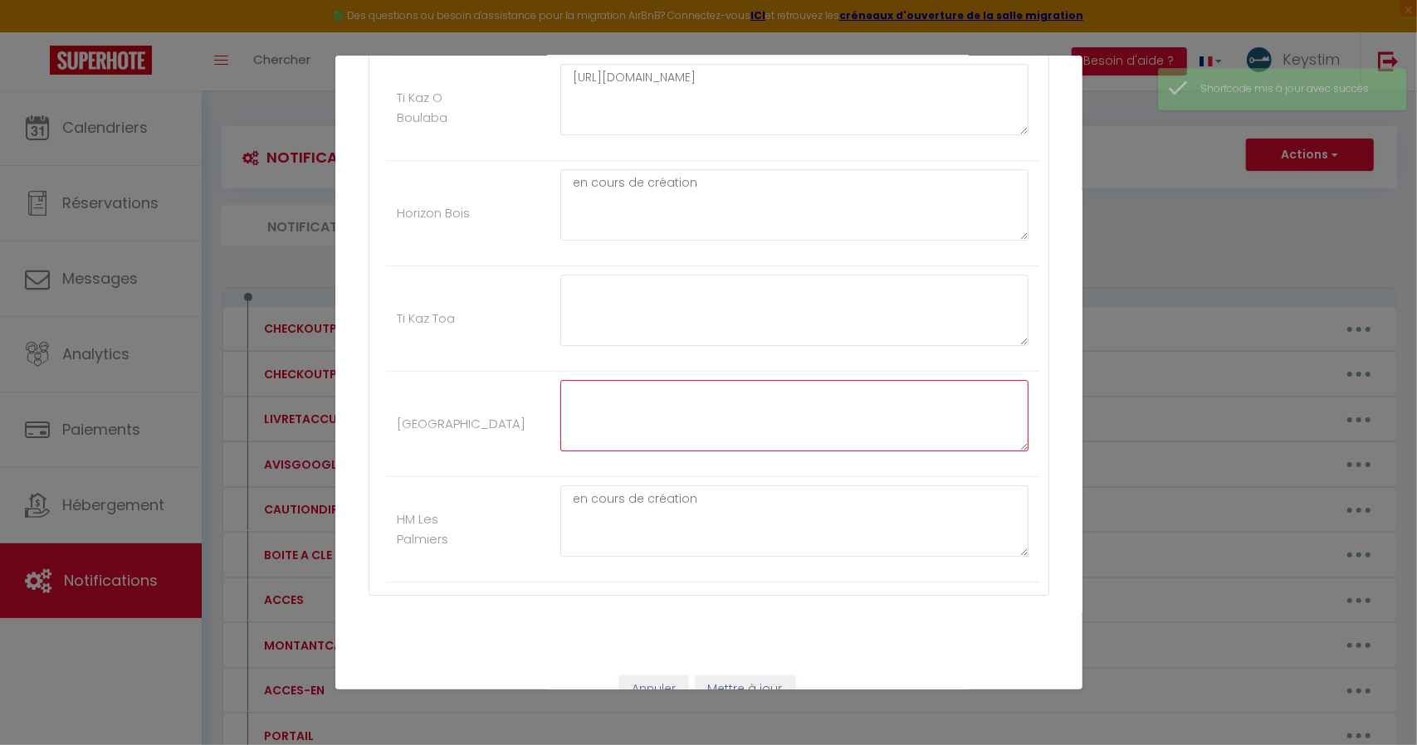
drag, startPoint x: 617, startPoint y: 354, endPoint x: 699, endPoint y: 461, distance: 135.6
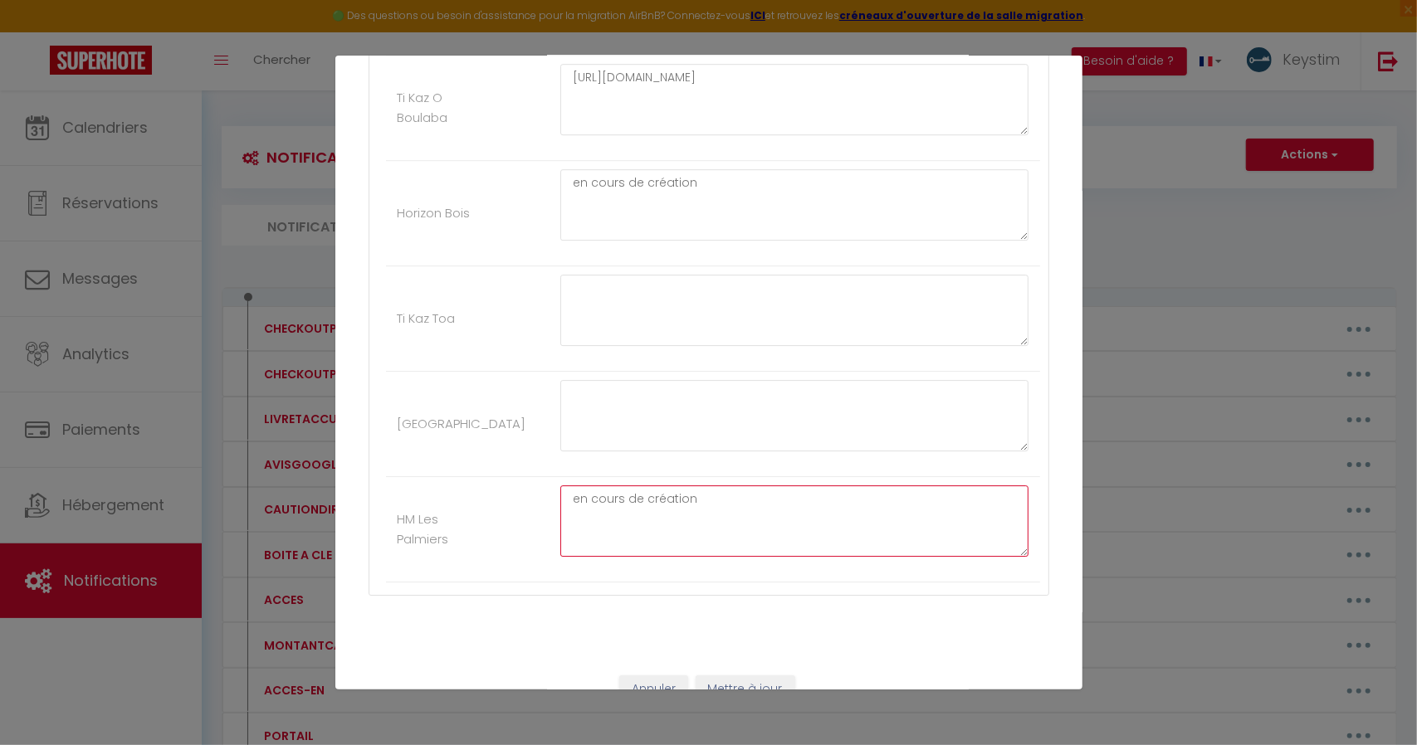
drag, startPoint x: 699, startPoint y: 461, endPoint x: 471, endPoint y: 462, distance: 228.2
click at [471, 477] on li "HM Les Palmiers en cours de création" at bounding box center [713, 529] width 654 height 105
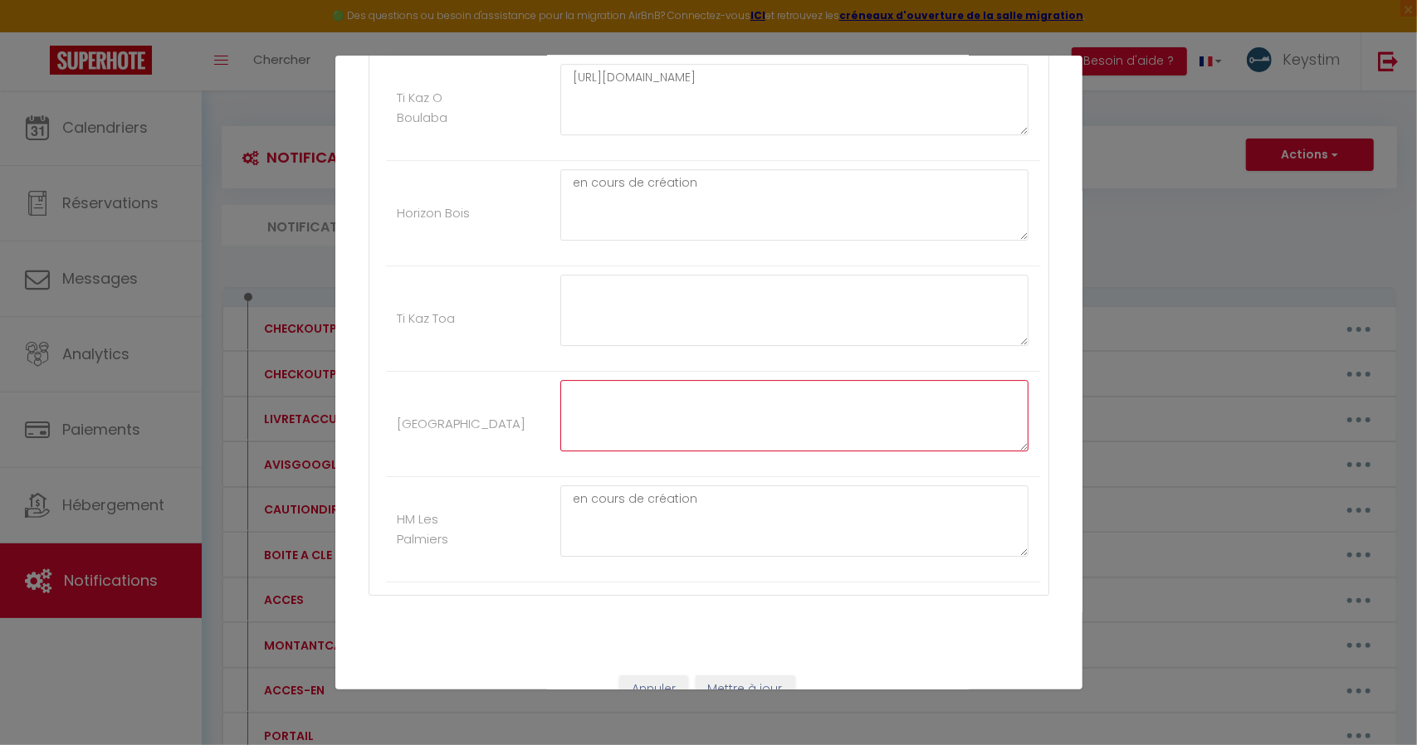
click at [567, 380] on textarea at bounding box center [794, 415] width 469 height 71
paste textarea "en cours de création"
type textarea "en cours de création"
click at [732, 676] on button "Mettre à jour" at bounding box center [745, 690] width 100 height 28
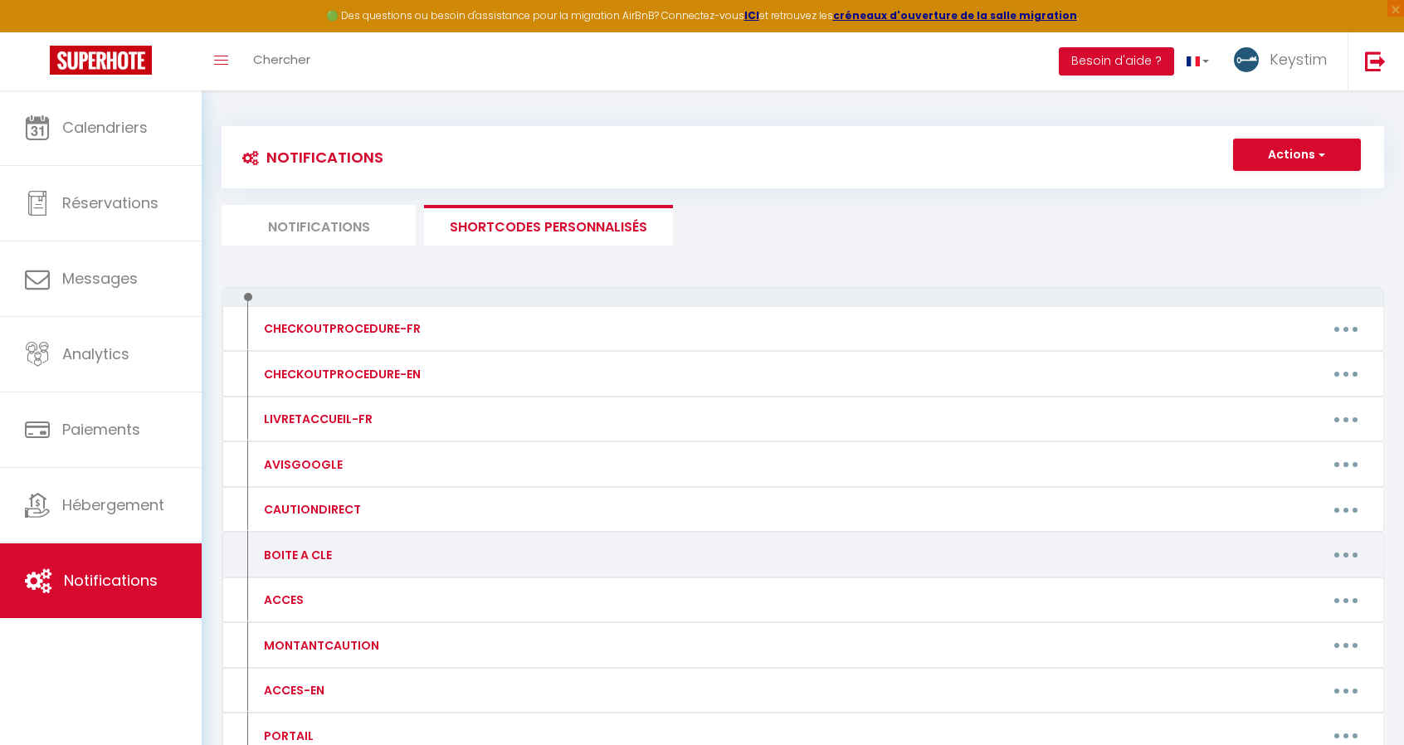
click at [1344, 549] on button "button" at bounding box center [1346, 555] width 46 height 27
click at [1270, 585] on link "Editer" at bounding box center [1303, 592] width 123 height 28
type input "BOITE A CLE"
type textarea "BOITE A CLE"
type textarea "1806"
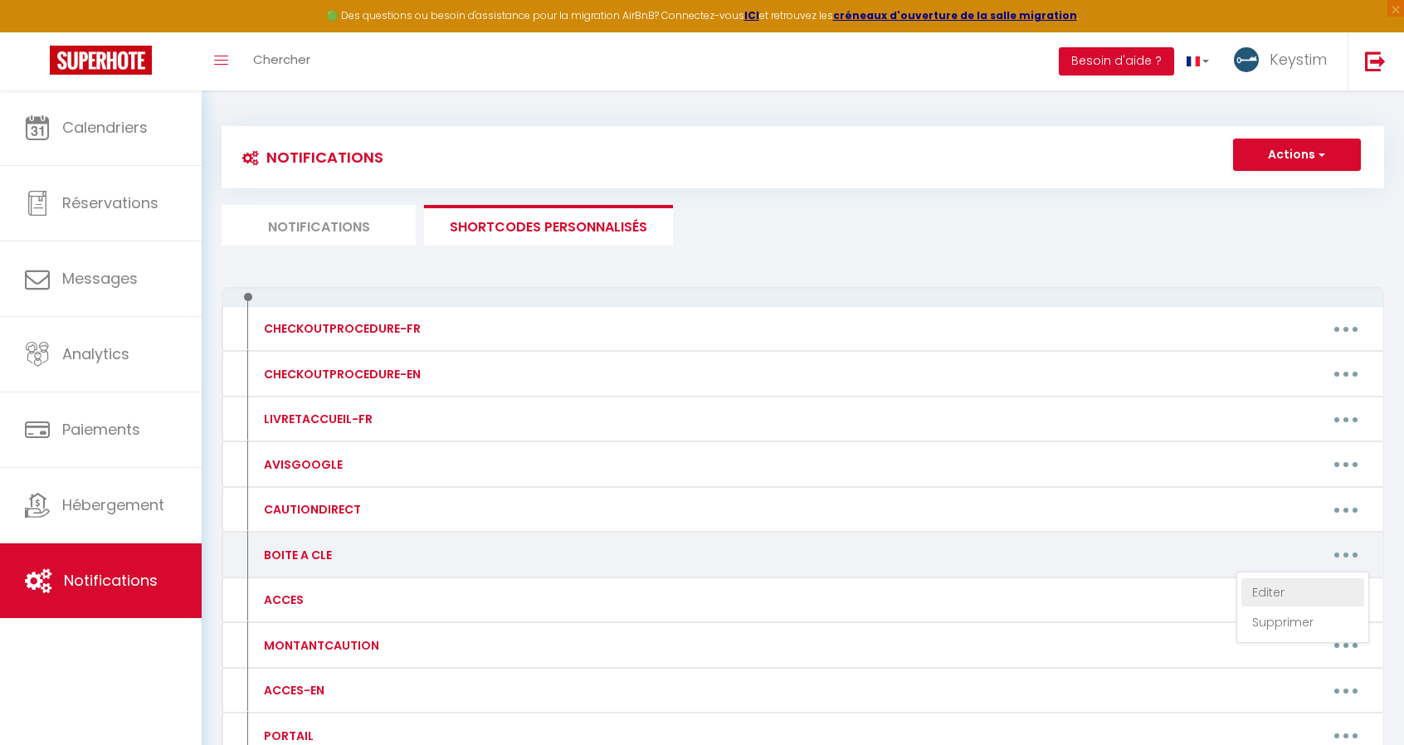
type textarea "2206"
type textarea "2706"
type textarea "1806"
type textarea "1403"
type textarea "2706"
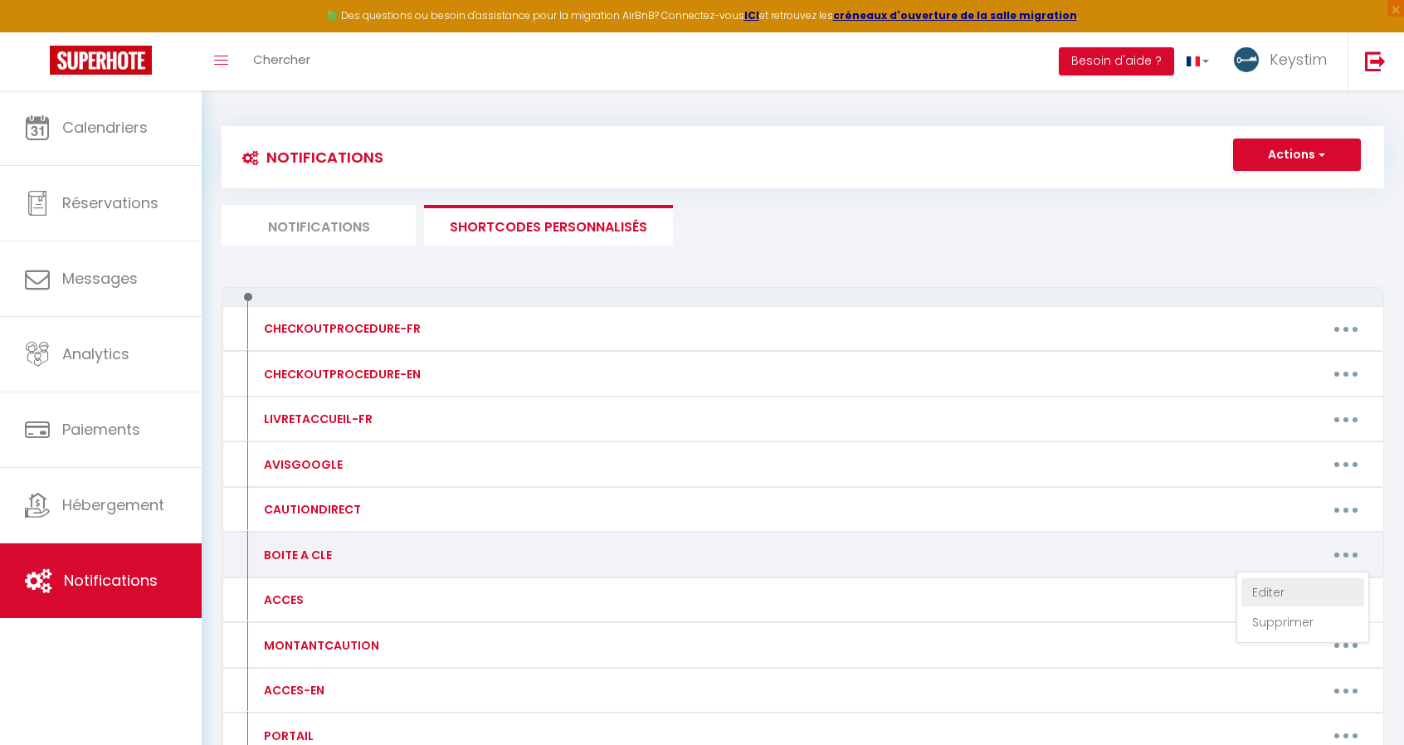
type textarea "2706"
type textarea "1403"
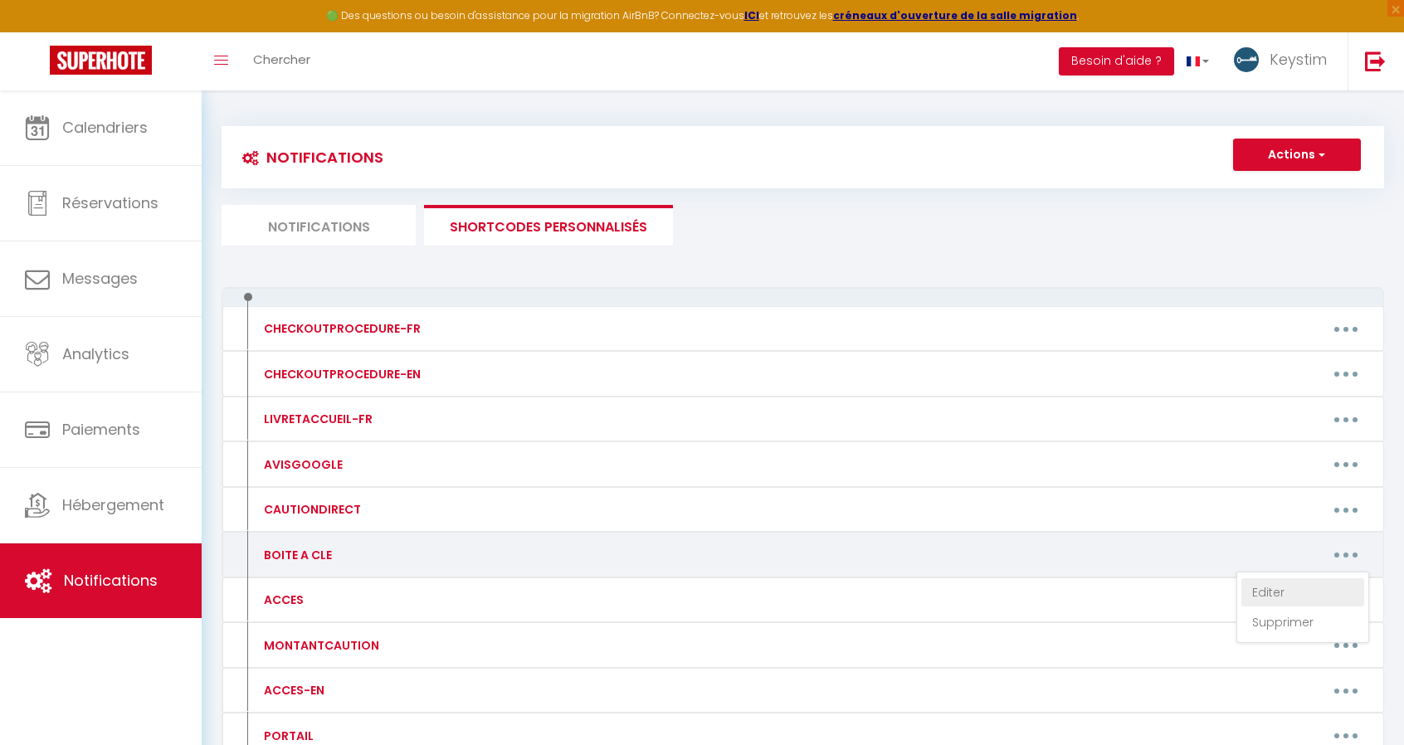
type textarea "2206"
type textarea "1403"
type textarea "[RENTALDOOR:CODE] + Cadenas"
type textarea "1403"
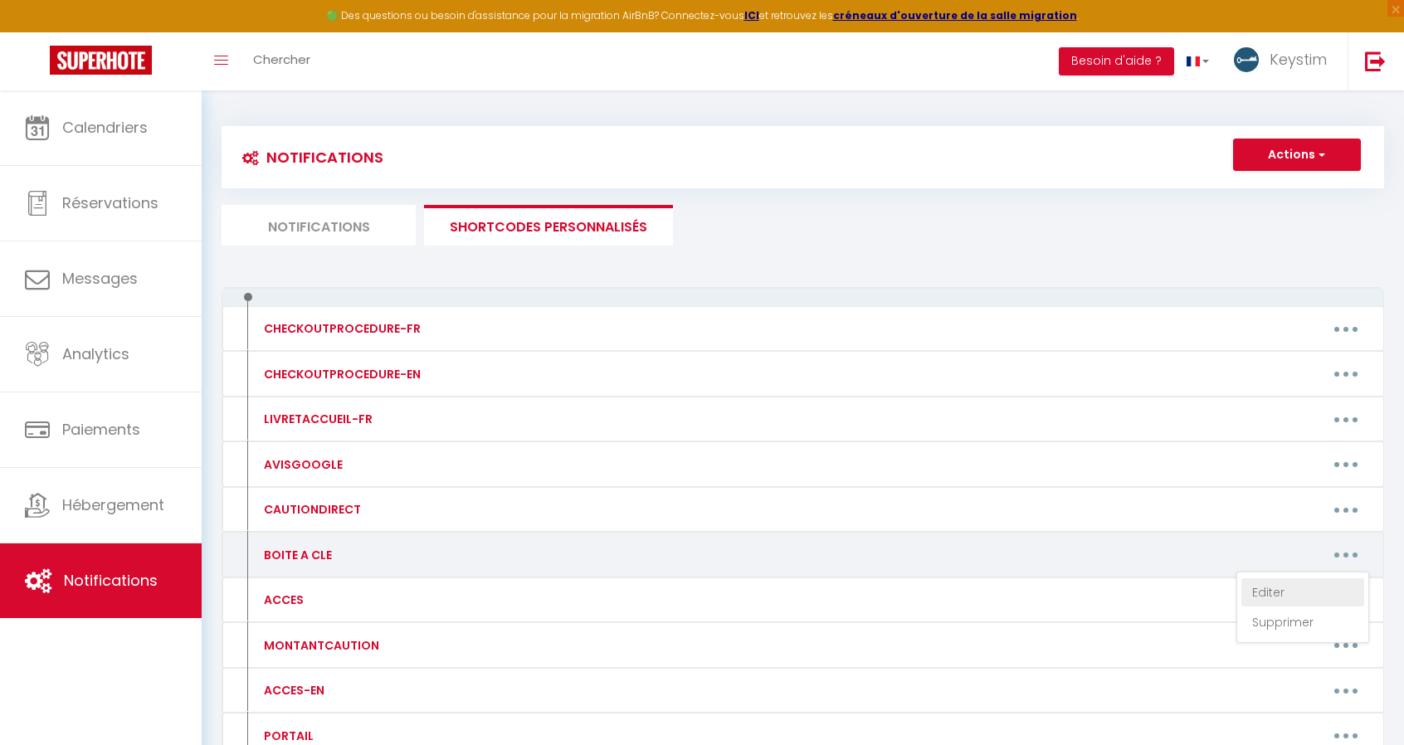
type textarea "1403"
type textarea "[RENTALDOOR:CODE] + Cadenas"
type textarea "2206"
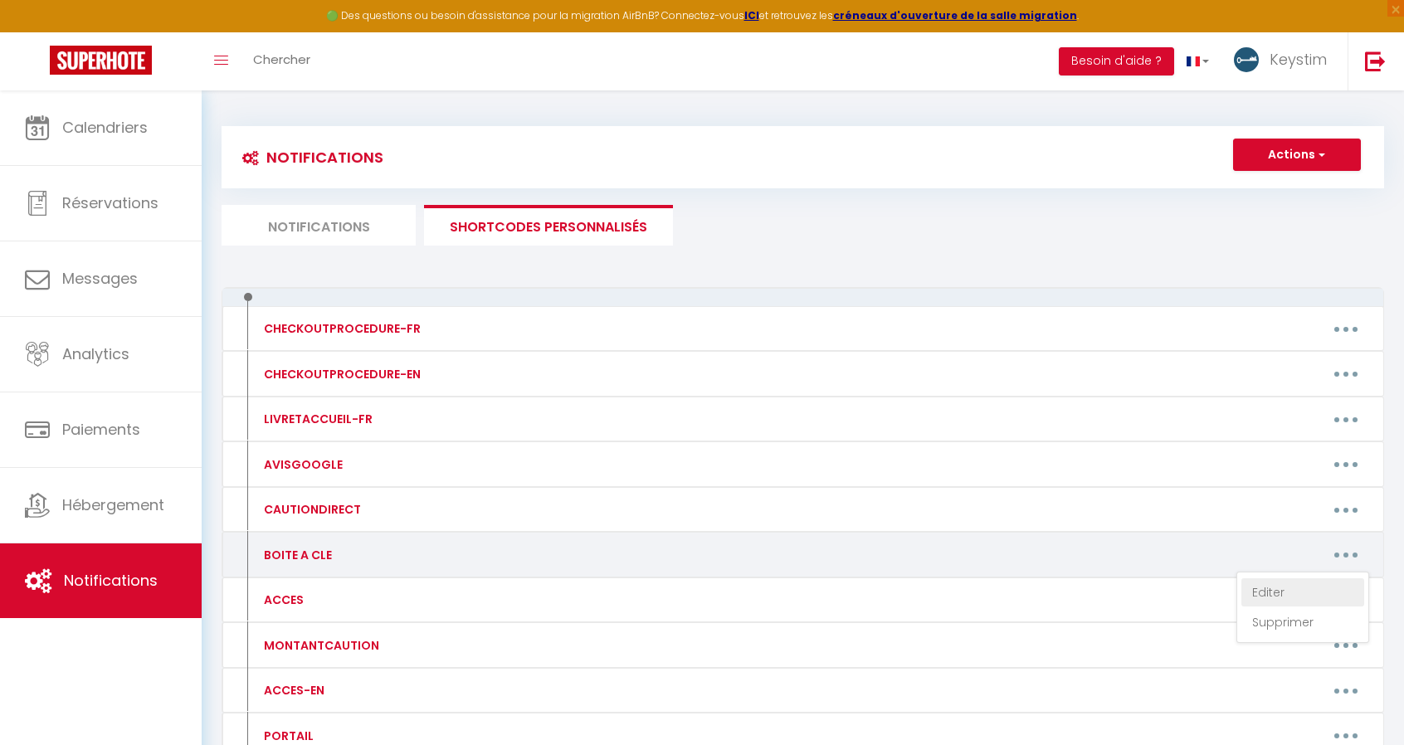
type textarea "[RENTALDOOR:CODE] + Cadenas"
type textarea "2608"
type textarea "0106"
type textarea "1403"
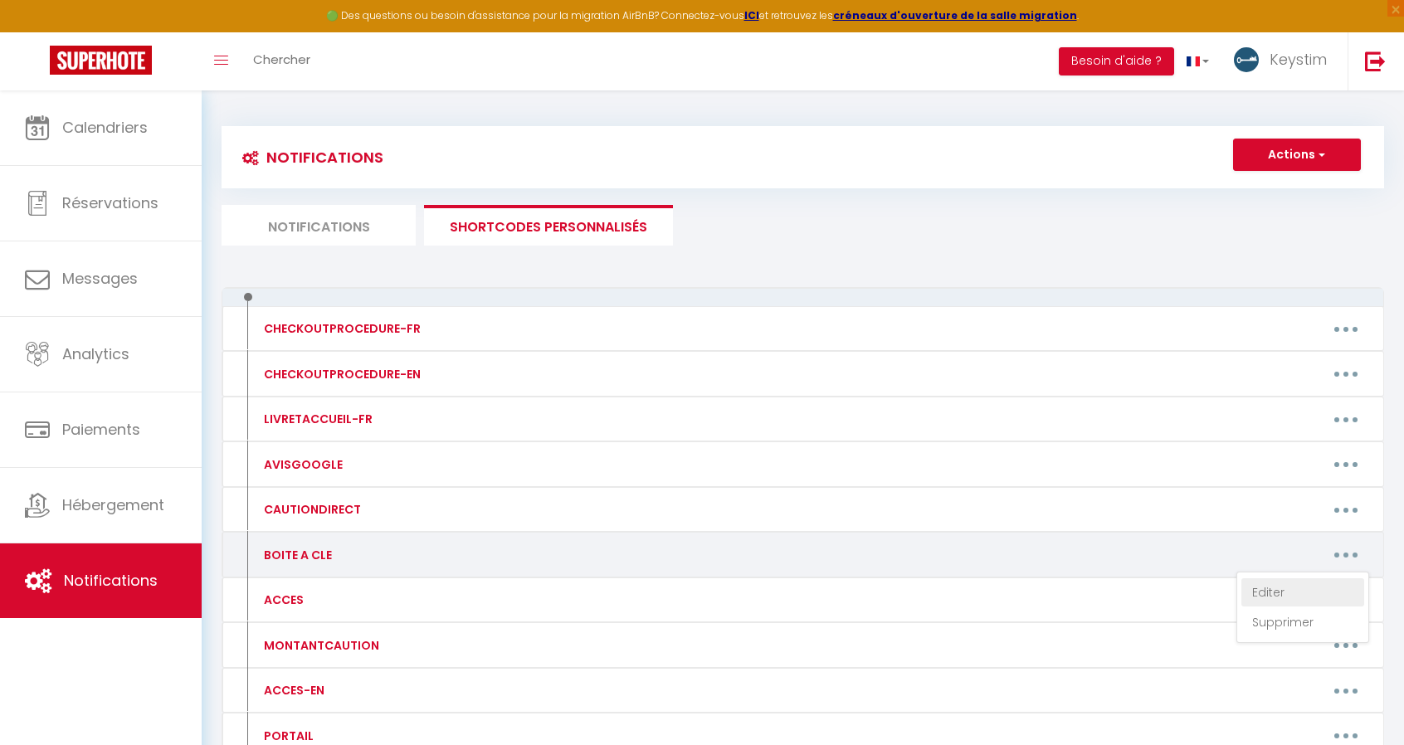
type textarea "[RENTALDOOR:CODE] + Cadenas"
type textarea "[RENTALDOOR:CODE]"
type textarea "1403"
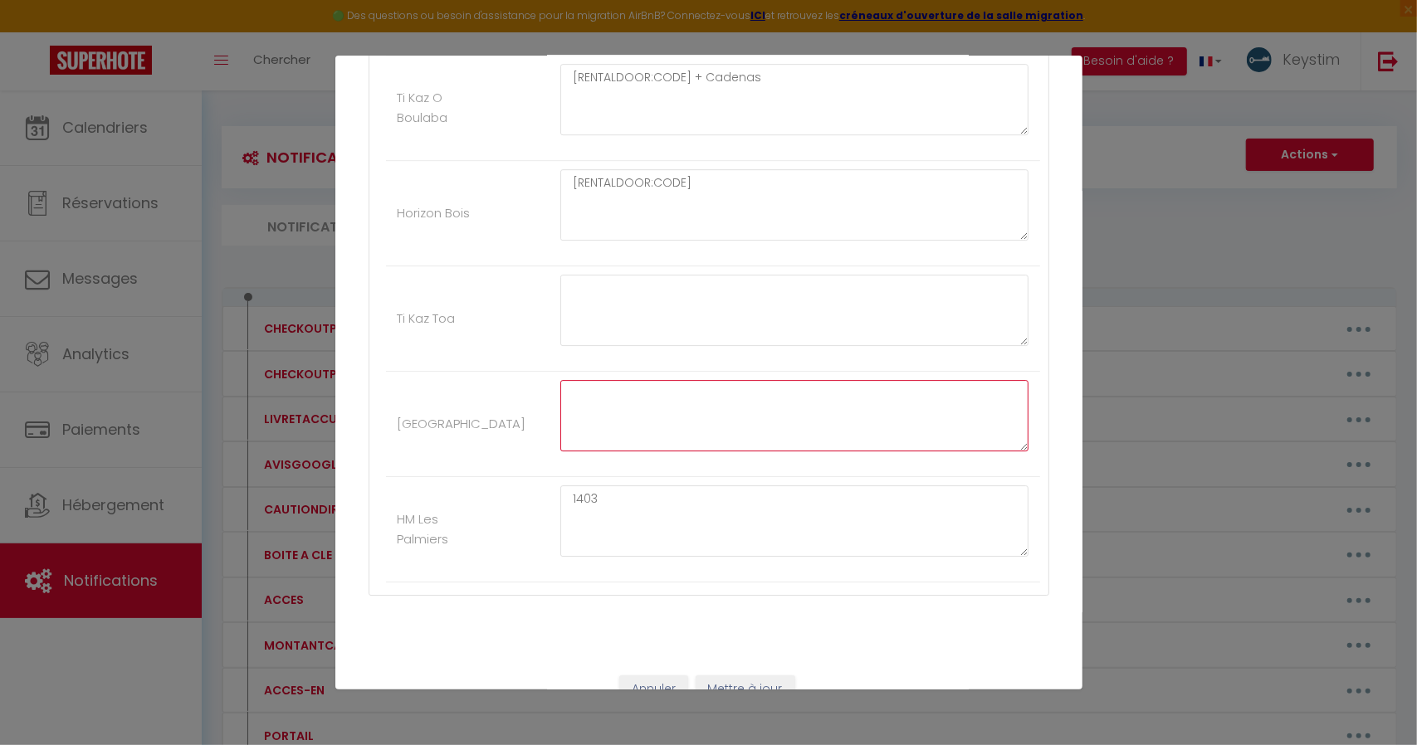
click at [668, 380] on textarea at bounding box center [794, 415] width 469 height 71
type textarea "1983"
click at [738, 676] on button "Mettre à jour" at bounding box center [745, 690] width 100 height 28
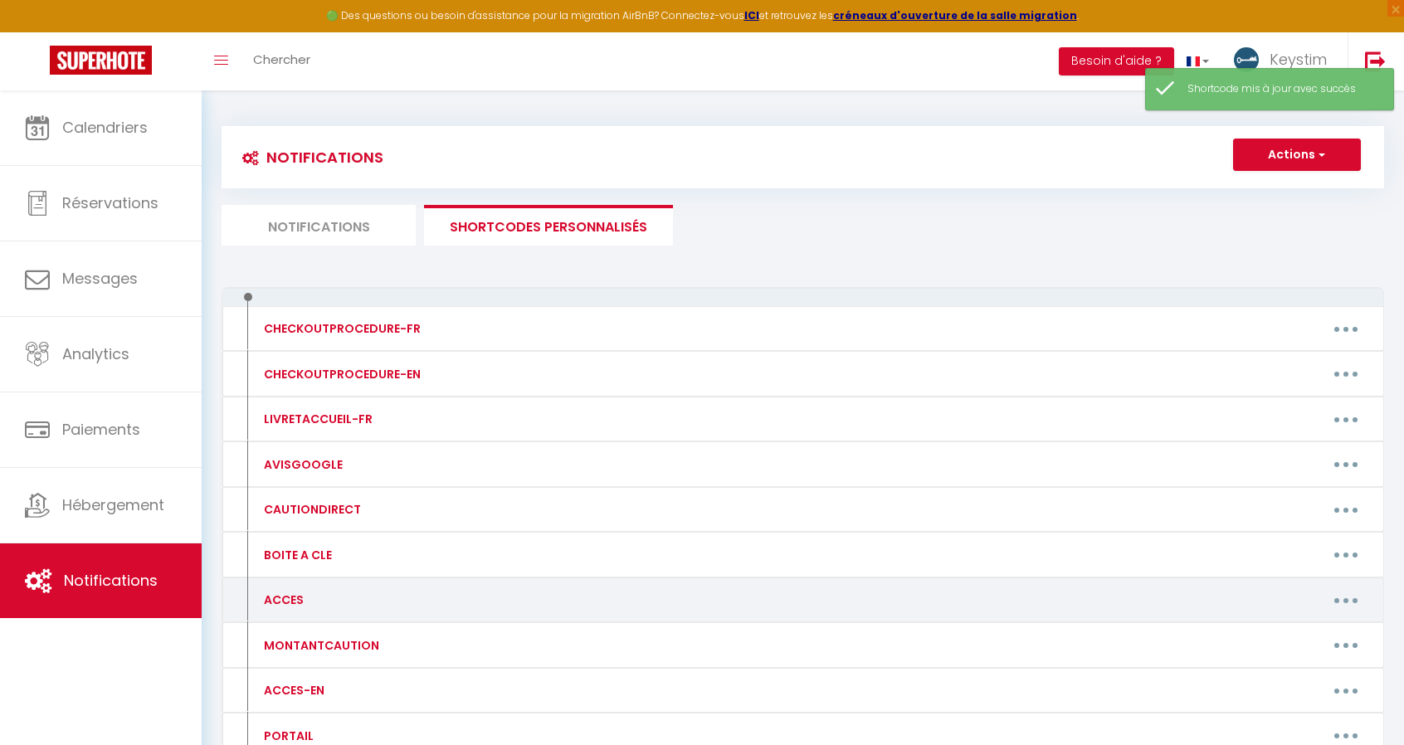
click at [1340, 589] on button "button" at bounding box center [1346, 600] width 46 height 27
click at [1275, 625] on link "Editer" at bounding box center [1303, 638] width 123 height 28
type input "ACCES"
type textarea "ACCES"
type textarea "Les clés seront accessibles dans une boîte à clé sécurisée. Vous recevrez le co…"
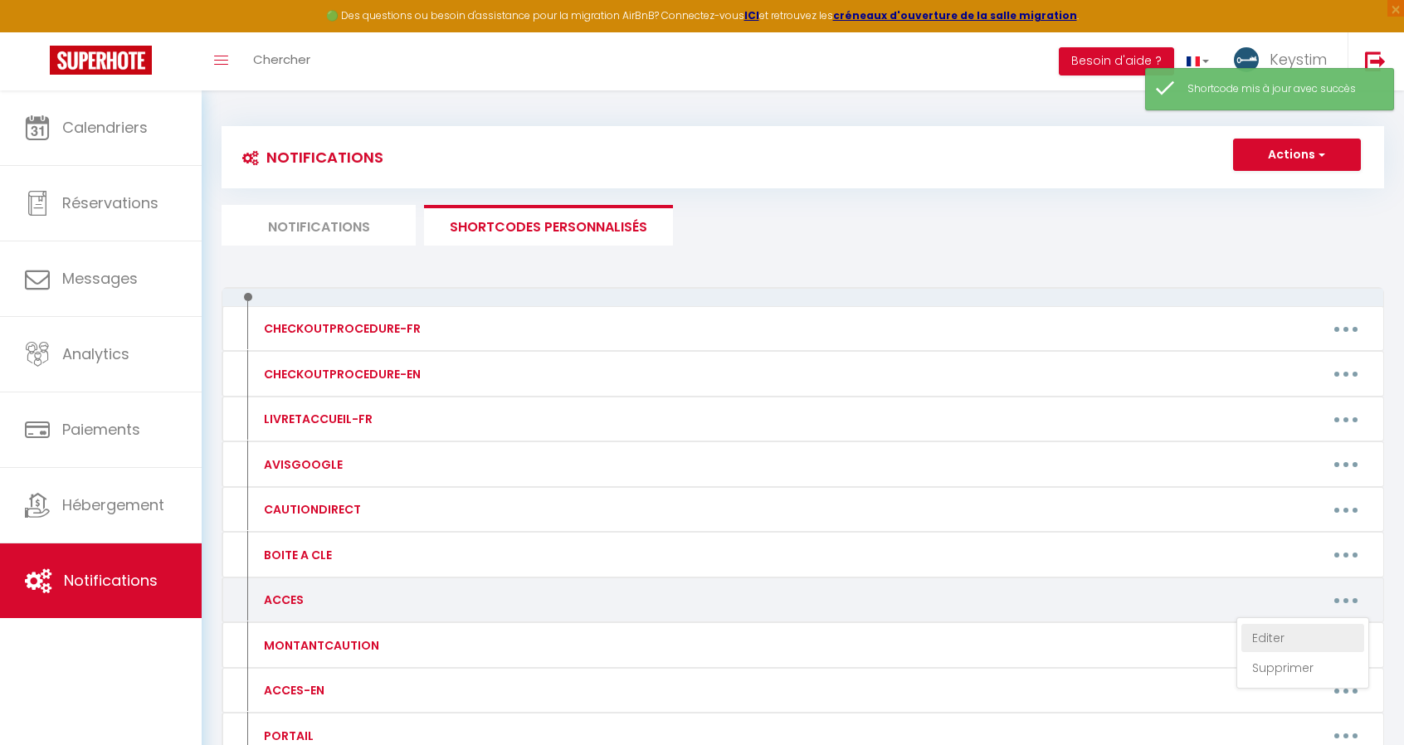
type textarea "Les clés seront accessibles dans une boîte à clé sécurisée. Vous recevrez le co…"
type textarea "Un agent de la conciergerie KEYSTIM sera présent pour vous accueillir."
type textarea "Les clés seront accessibles dans une boîte à clé sécurisée. Vous recevrez le co…"
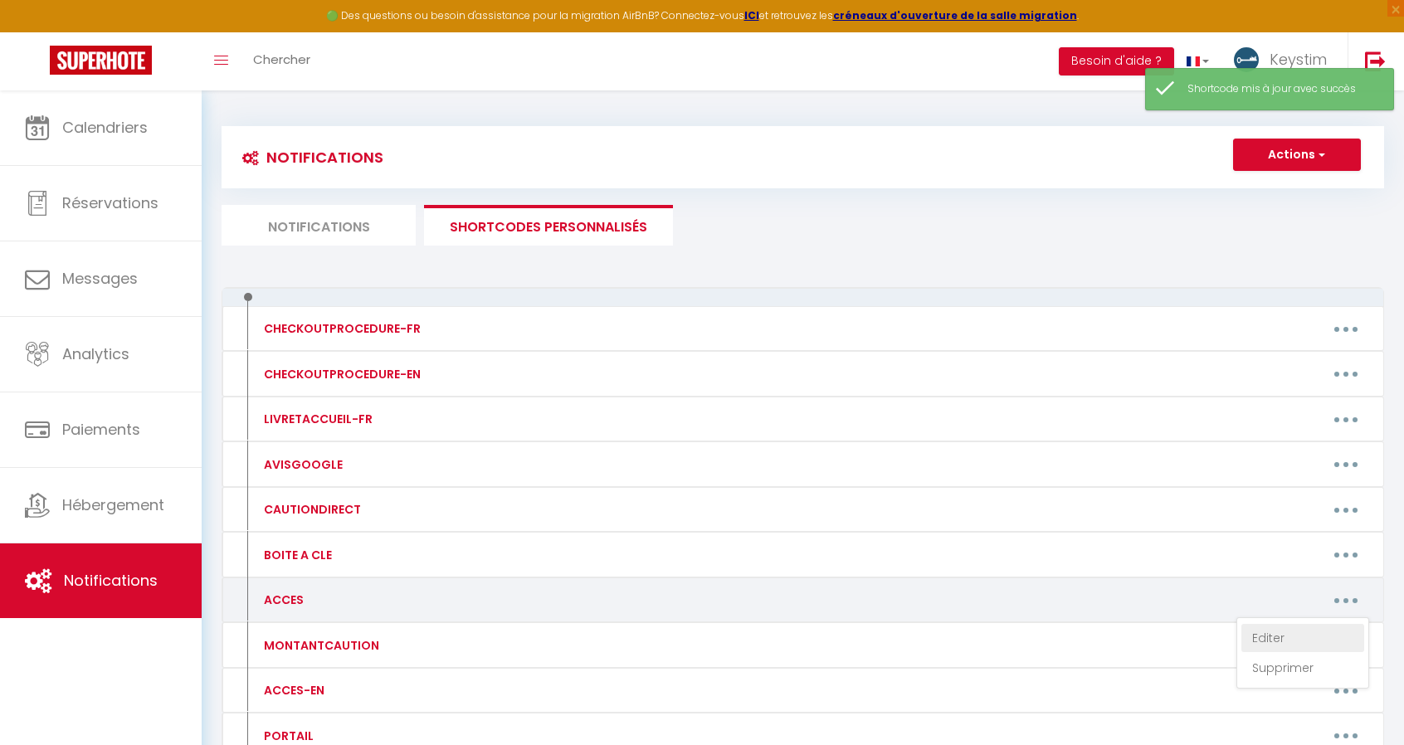
type textarea "Les clés seront accessibles dans une boîte à clé sécurisée. Vous recevrez le co…"
type textarea "Un agent de la conciergerie KEYSTIM sera présent pour vous accueillir."
type textarea "Les clés seront accessibles dans une boîte à clé sécurisée. Vous recevrez le co…"
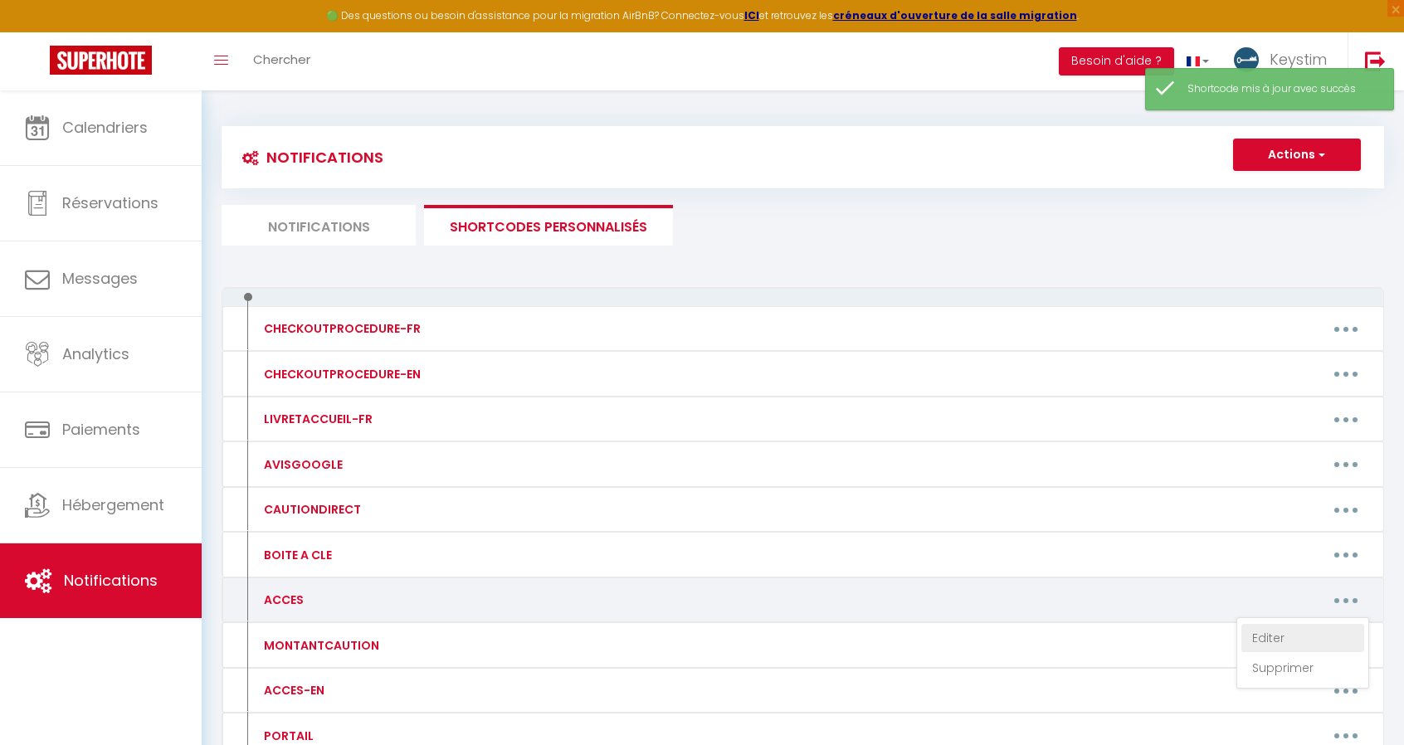
type textarea "Les clés seront accessibles dans une boîte à clé sécurisée. Vous recevrez le co…"
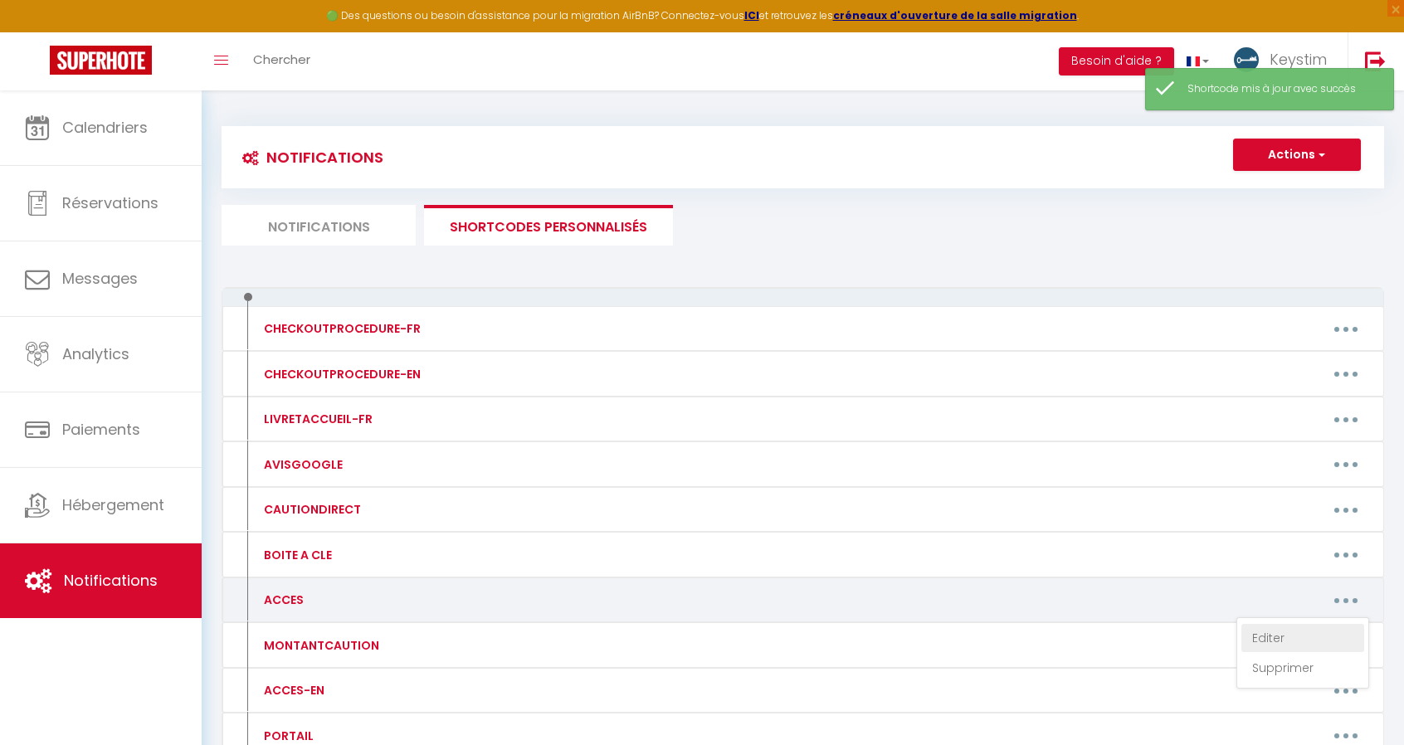
type textarea "Un agent de la conciergerie KEYSTIM sera présent pour vous accueillir."
type textarea "Les clés seront accessibles dans une boîte à clé sécurisée. Vous recevrez le co…"
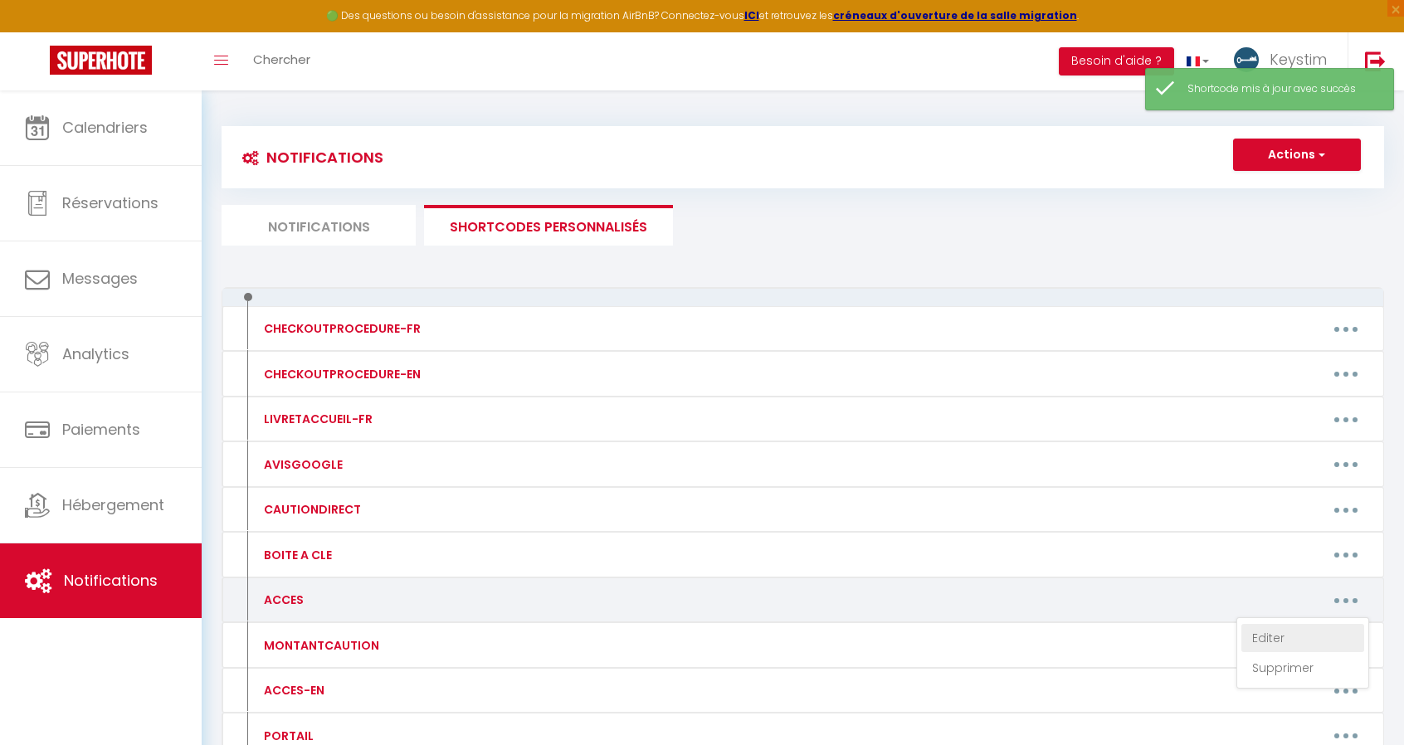
type textarea "Les clés seront accessibles dans une boîte à clé sécurisée. Vous recevrez le co…"
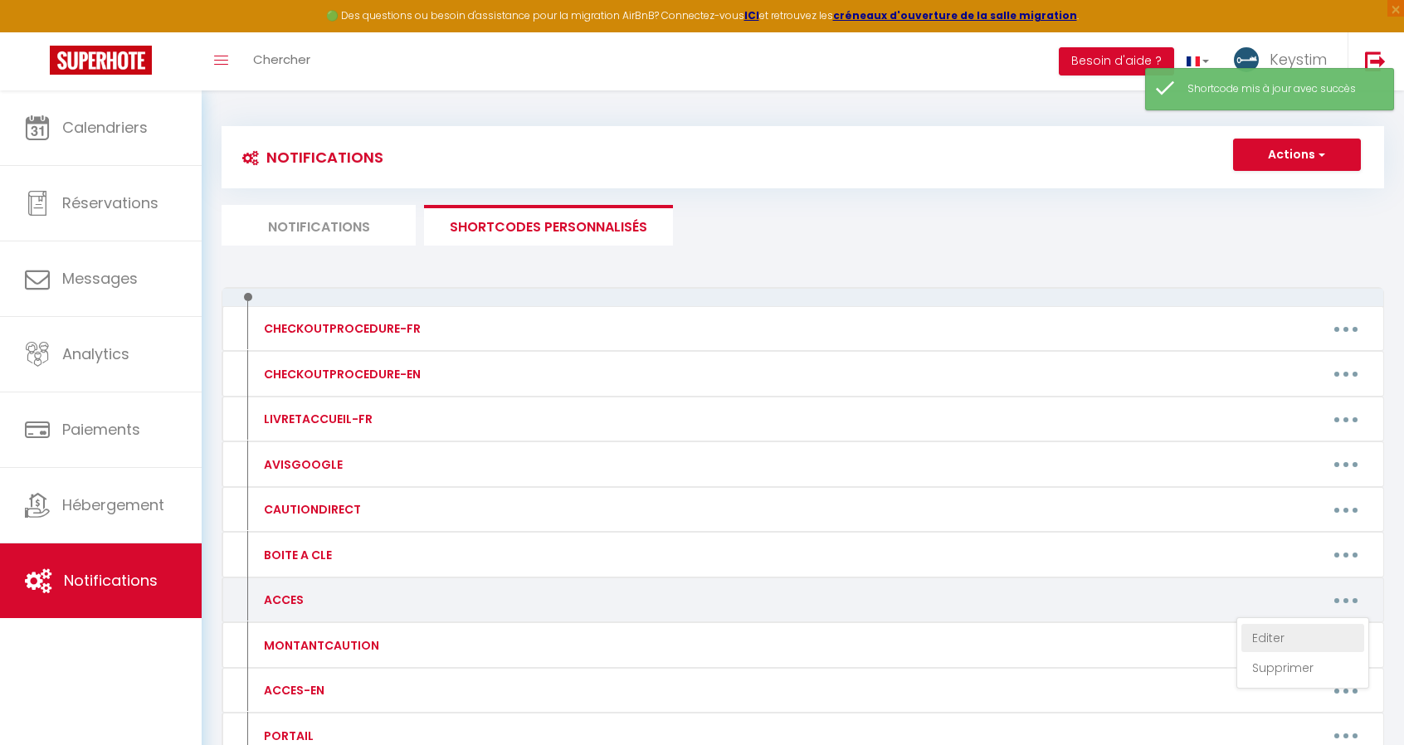
type textarea "Un agent de la conciergerie KEYSTIM sera présent pour vous accueillir."
type textarea "Les clés seront accessibles dans une boîte à clé sécurisée. Vous recevrez le co…"
type textarea "Un agent de la conciergerie KEYSTIM sera présent pour vous accueillir."
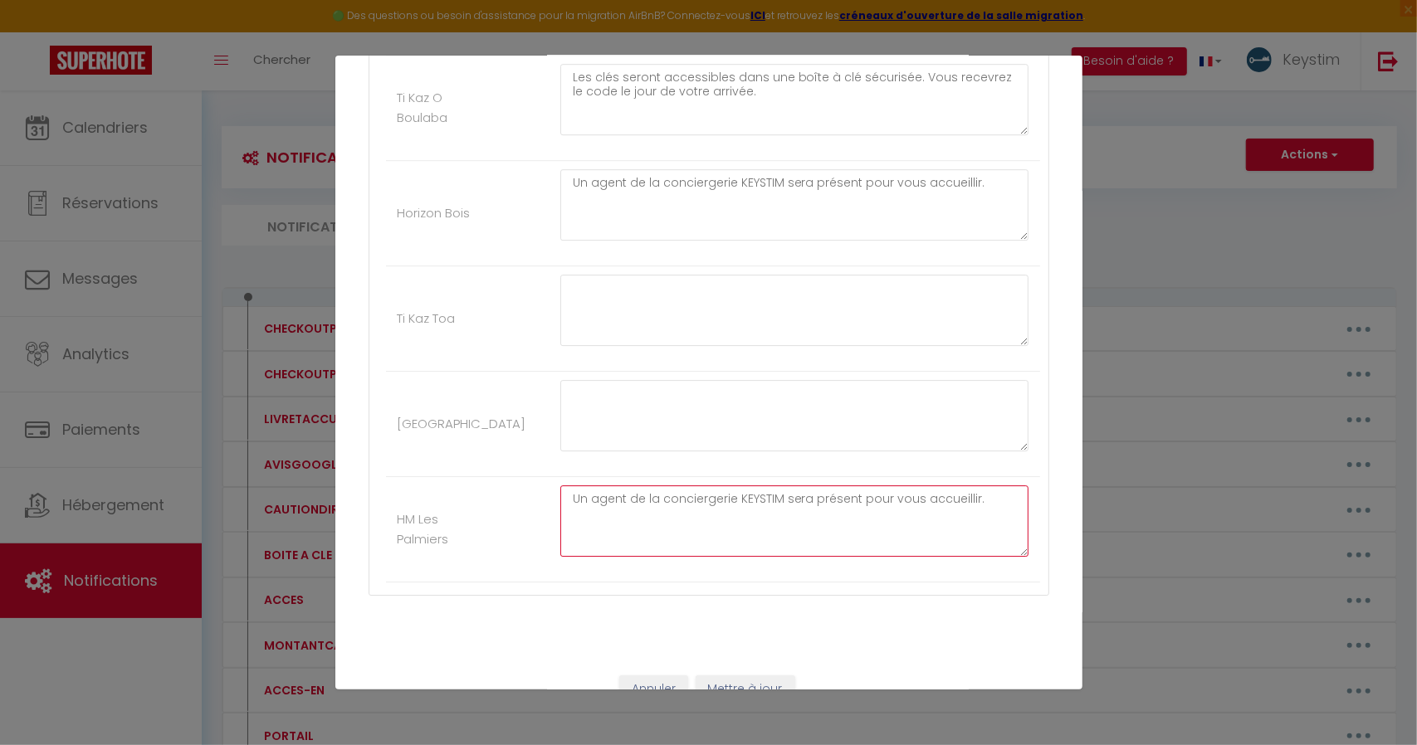
click at [735, 486] on textarea "Un agent de la conciergerie KEYSTIM sera présent pour vous accueillir." at bounding box center [794, 521] width 469 height 71
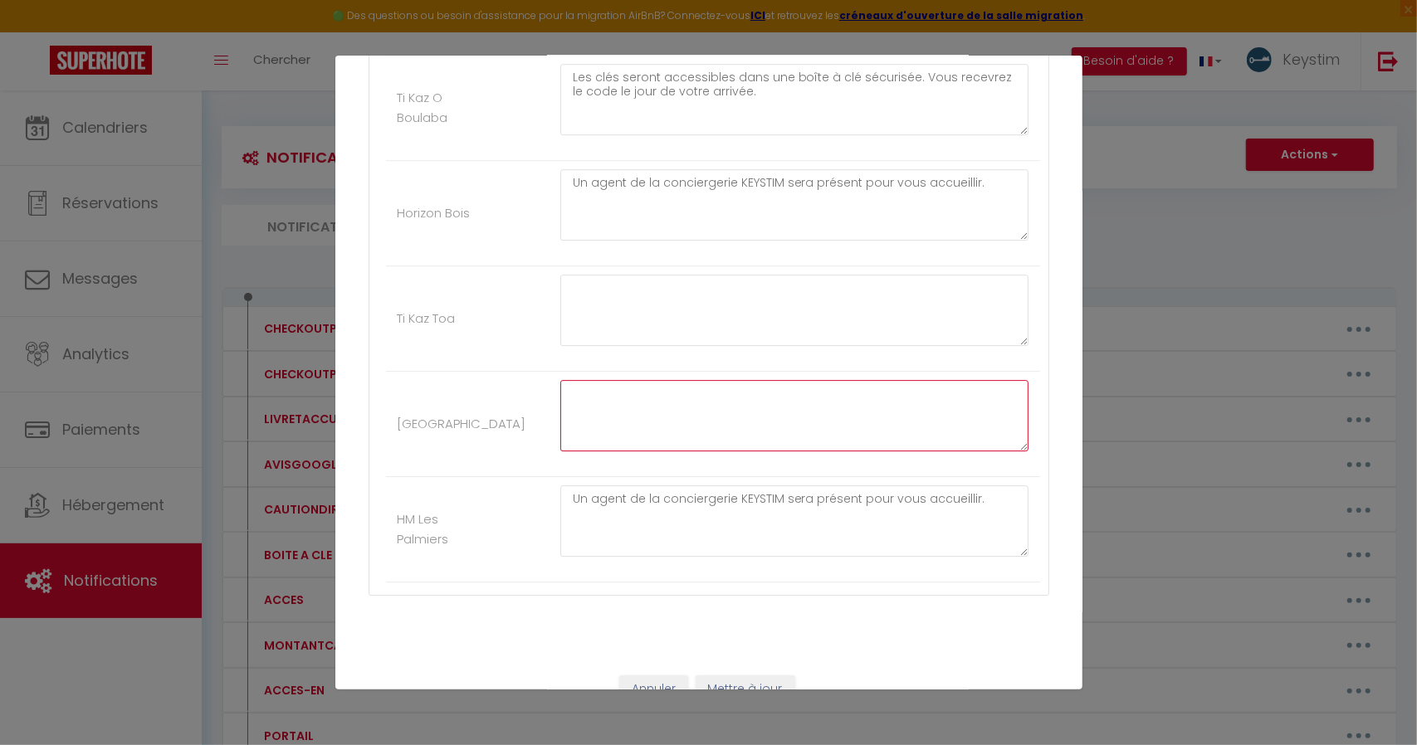
click at [651, 388] on textarea at bounding box center [794, 415] width 469 height 71
paste textarea "Un agent de la conciergerie KEYSTIM sera présent pour vous accueillir."
type textarea "Un agent de la conciergerie KEYSTIM sera présent pour vous accueillir."
click at [730, 676] on button "Mettre à jour" at bounding box center [745, 690] width 100 height 28
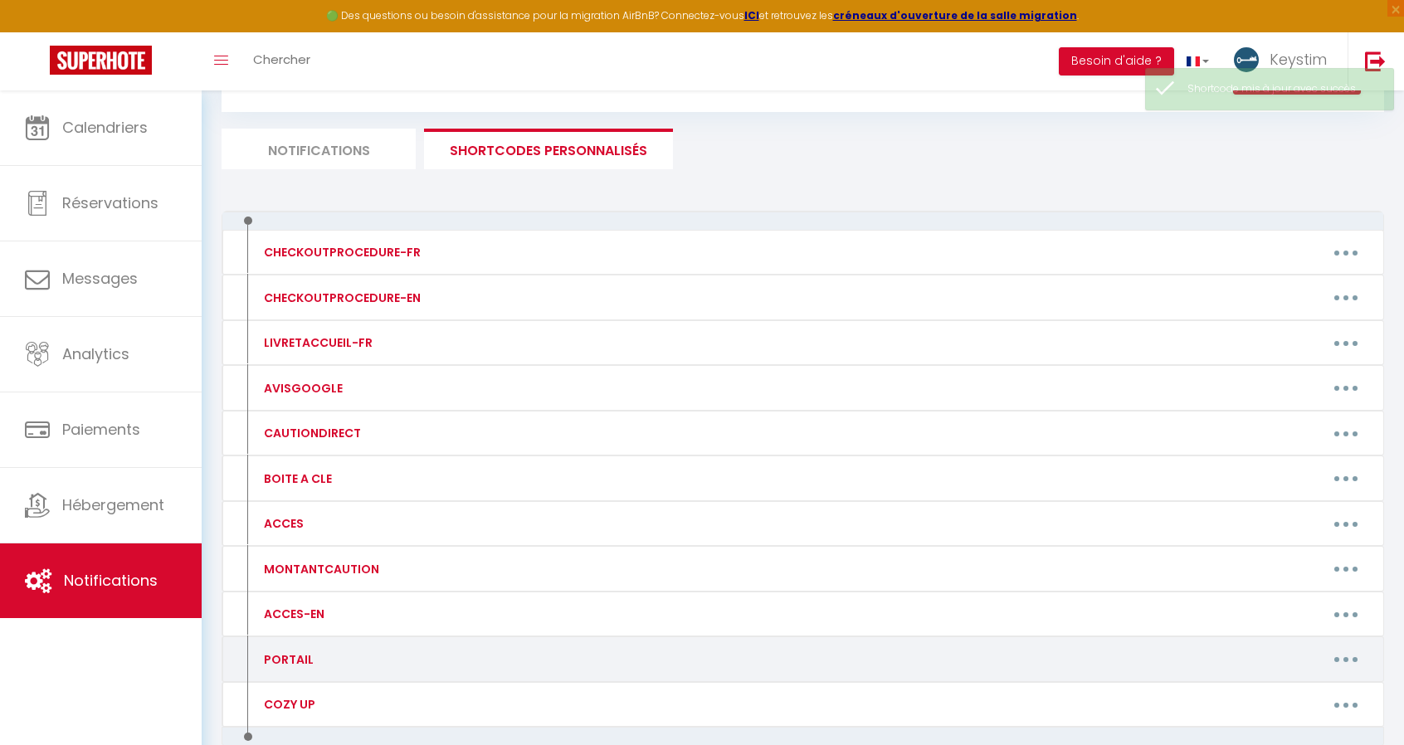
scroll to position [160, 0]
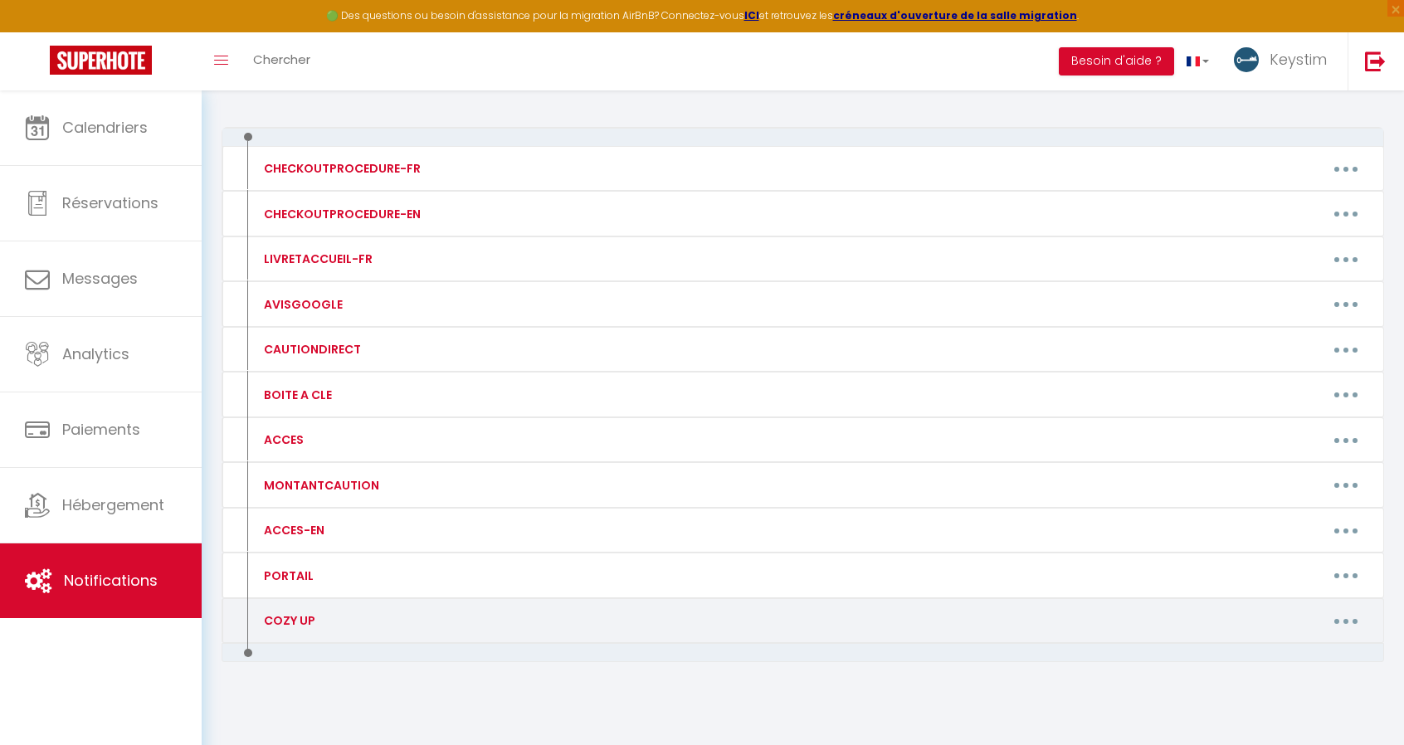
click at [1348, 616] on button "button" at bounding box center [1346, 621] width 46 height 27
click at [1281, 647] on link "Editer" at bounding box center [1303, 659] width 123 height 28
type input "COZY UP"
type textarea "COZY UP"
type textarea "[URL][DOMAIN_NAME]"
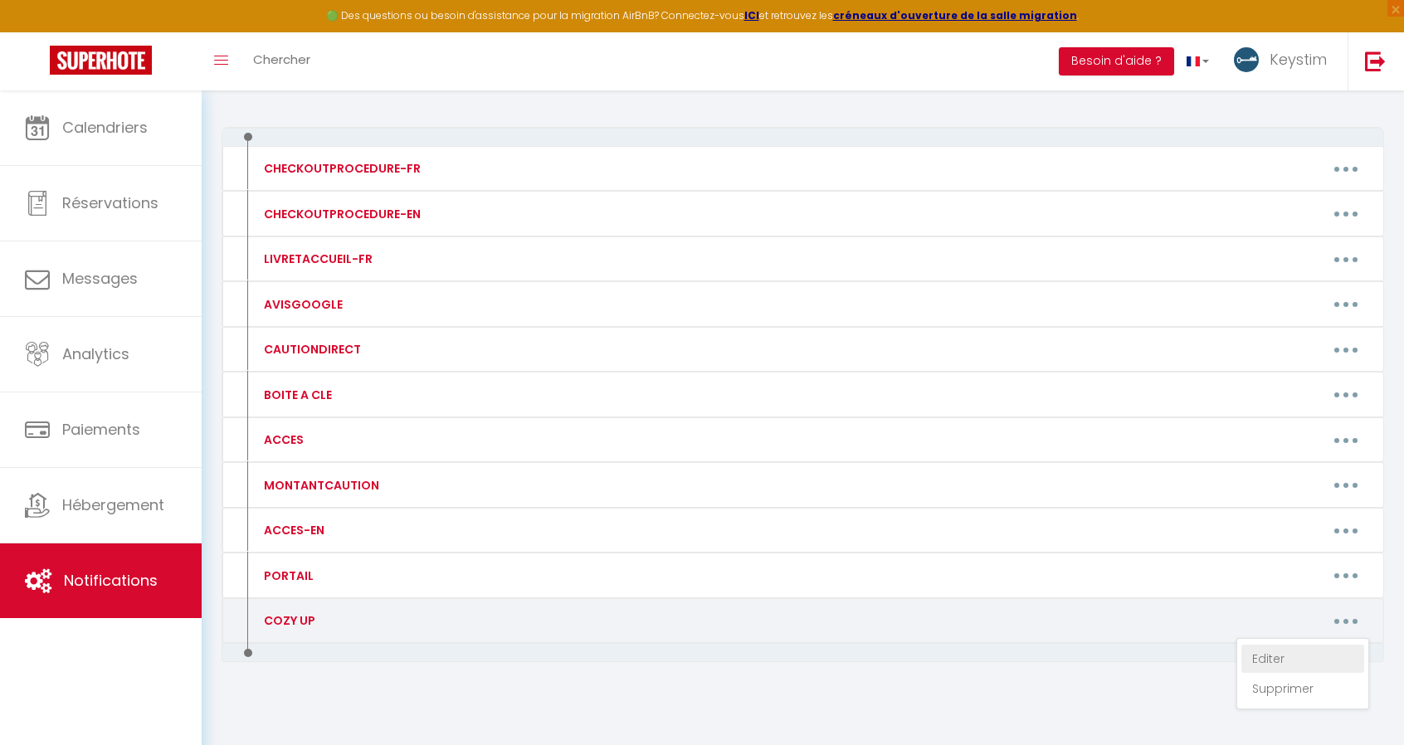
type textarea "[URL][DOMAIN_NAME]"
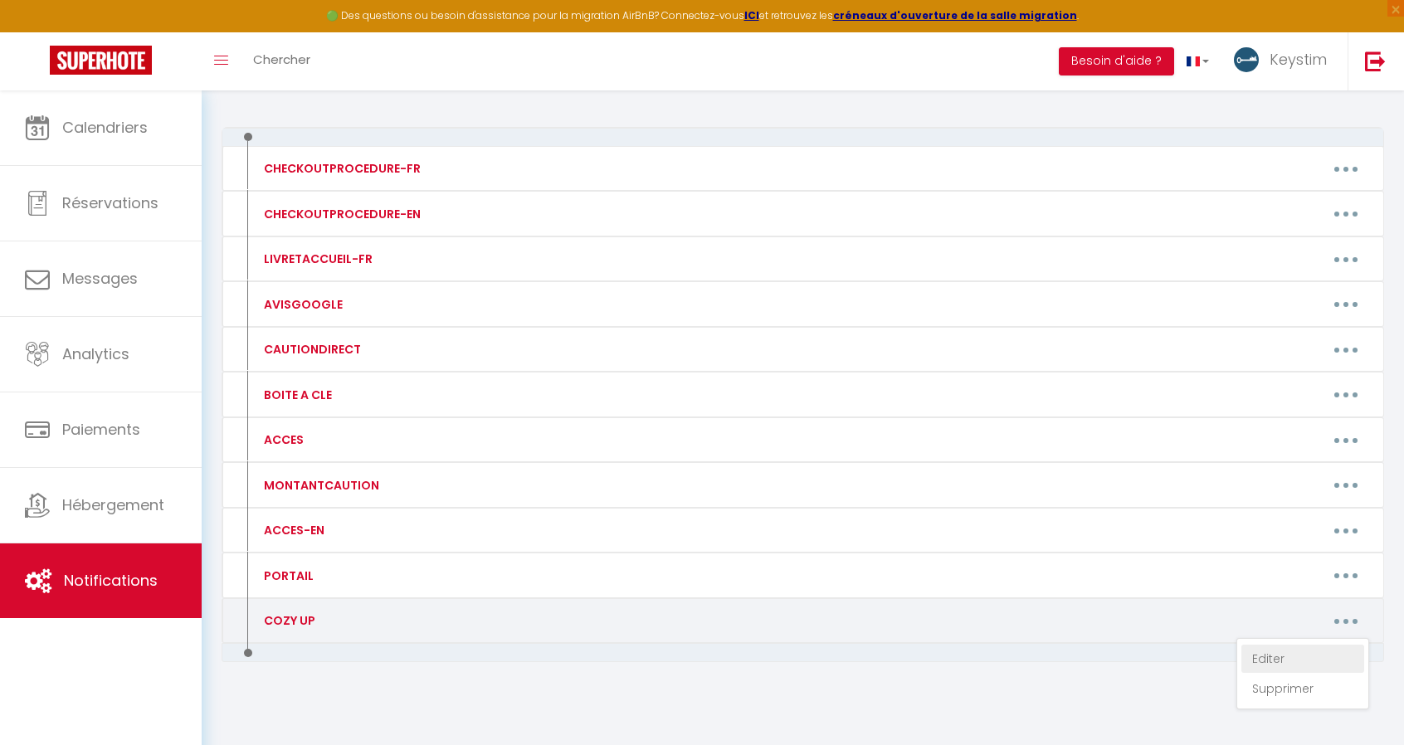
type textarea "[URL][DOMAIN_NAME]"
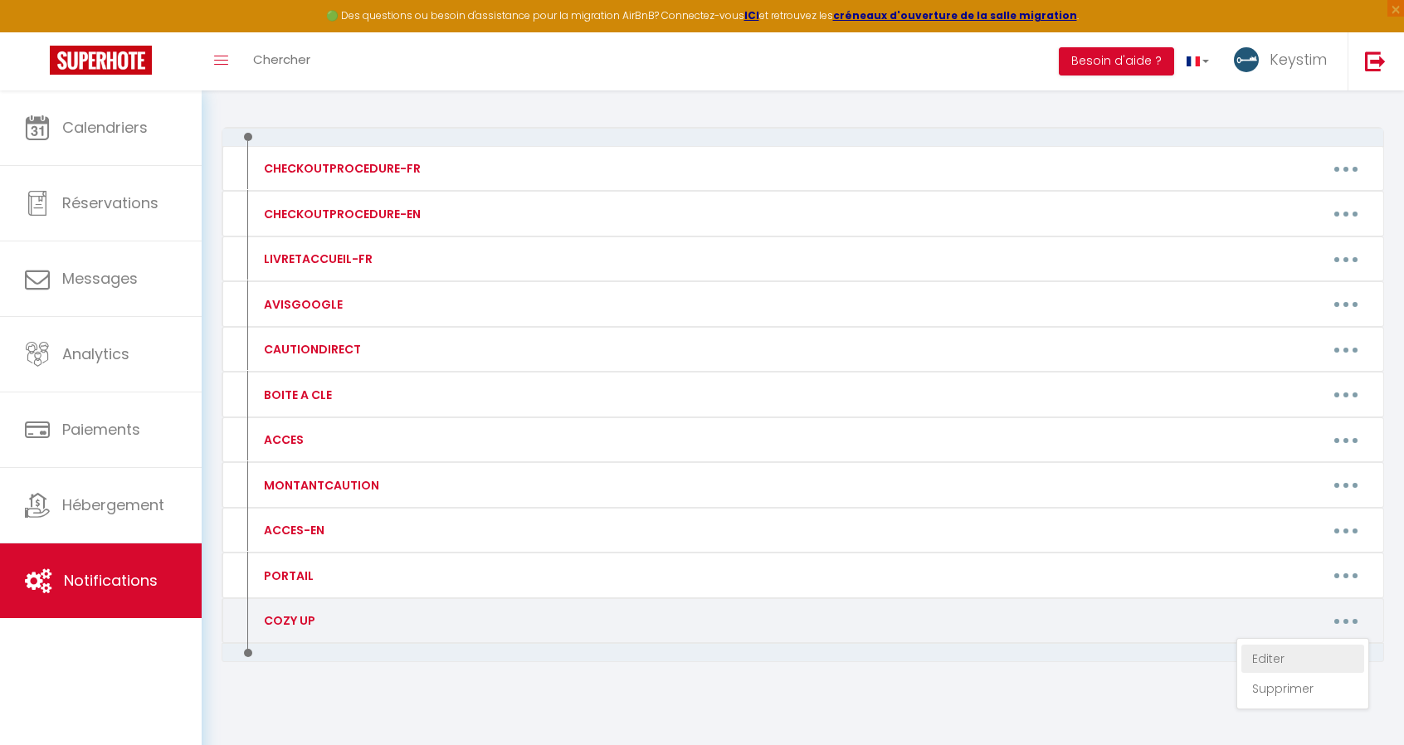
type textarea "[URL][DOMAIN_NAME]"
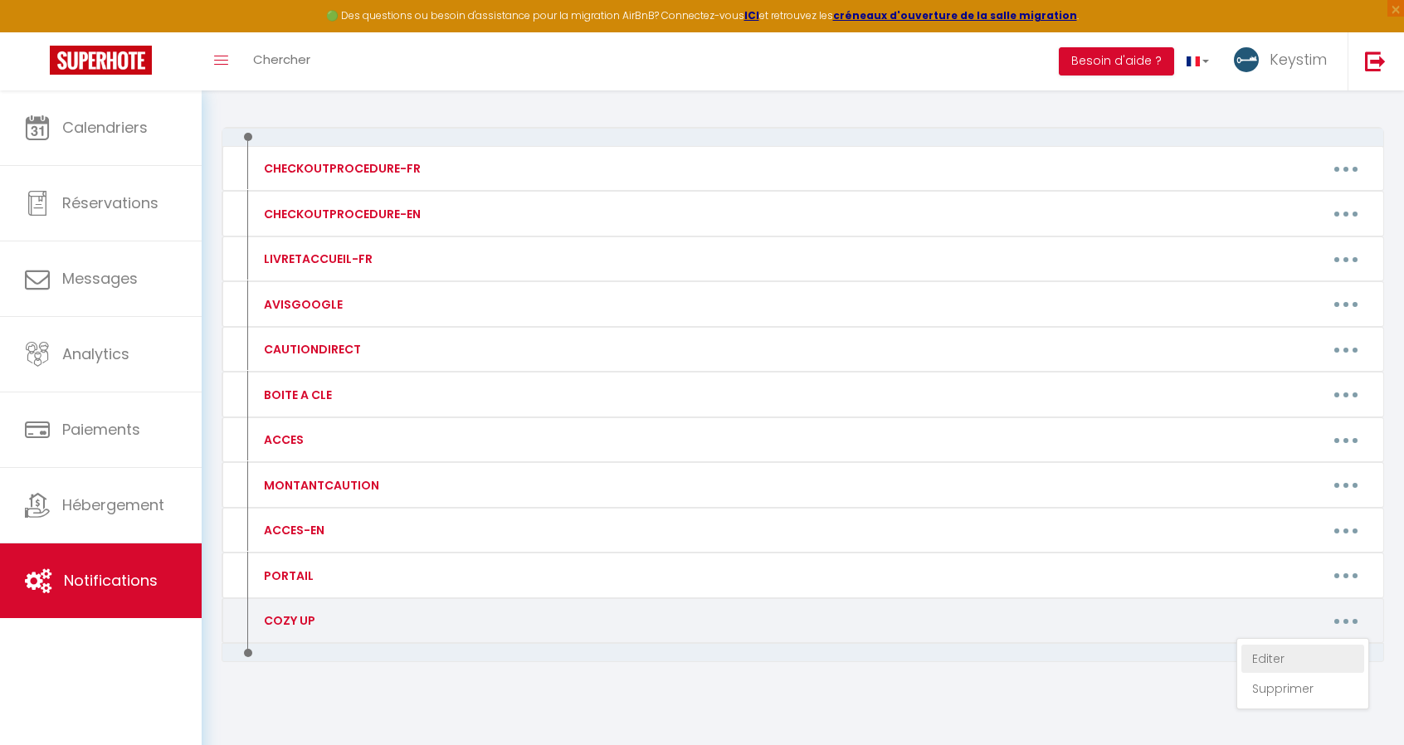
type textarea "[URL][DOMAIN_NAME]"
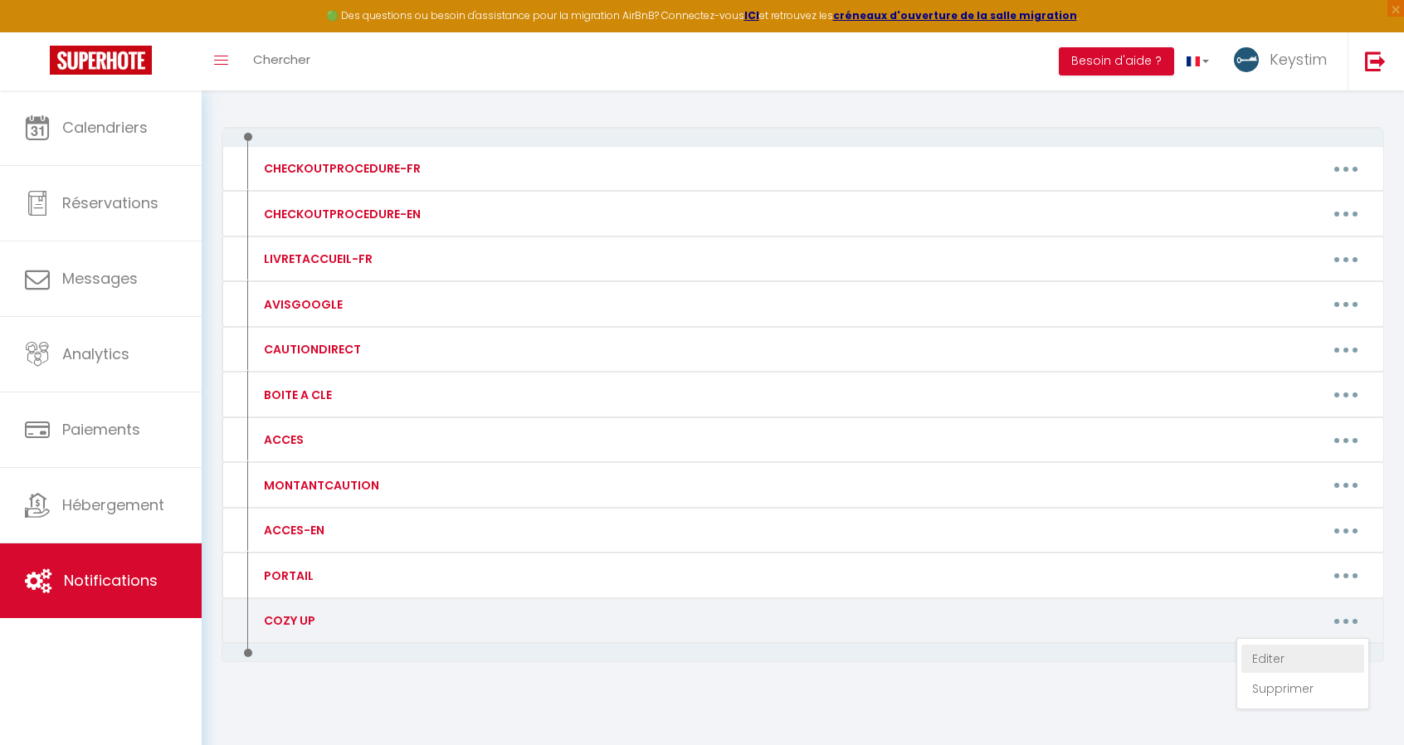
type textarea "[URL][DOMAIN_NAME]"
type textarea "en cours de création"
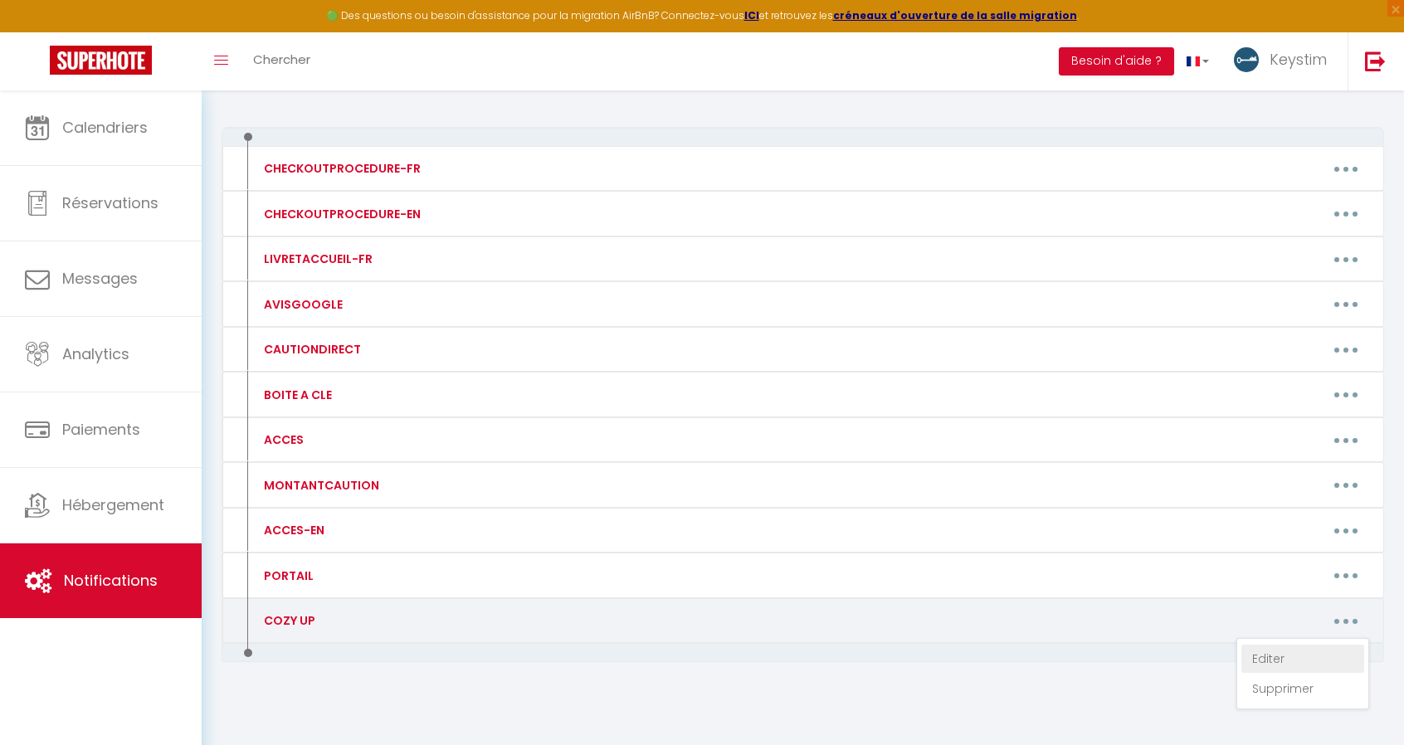
type textarea "en cours de création"
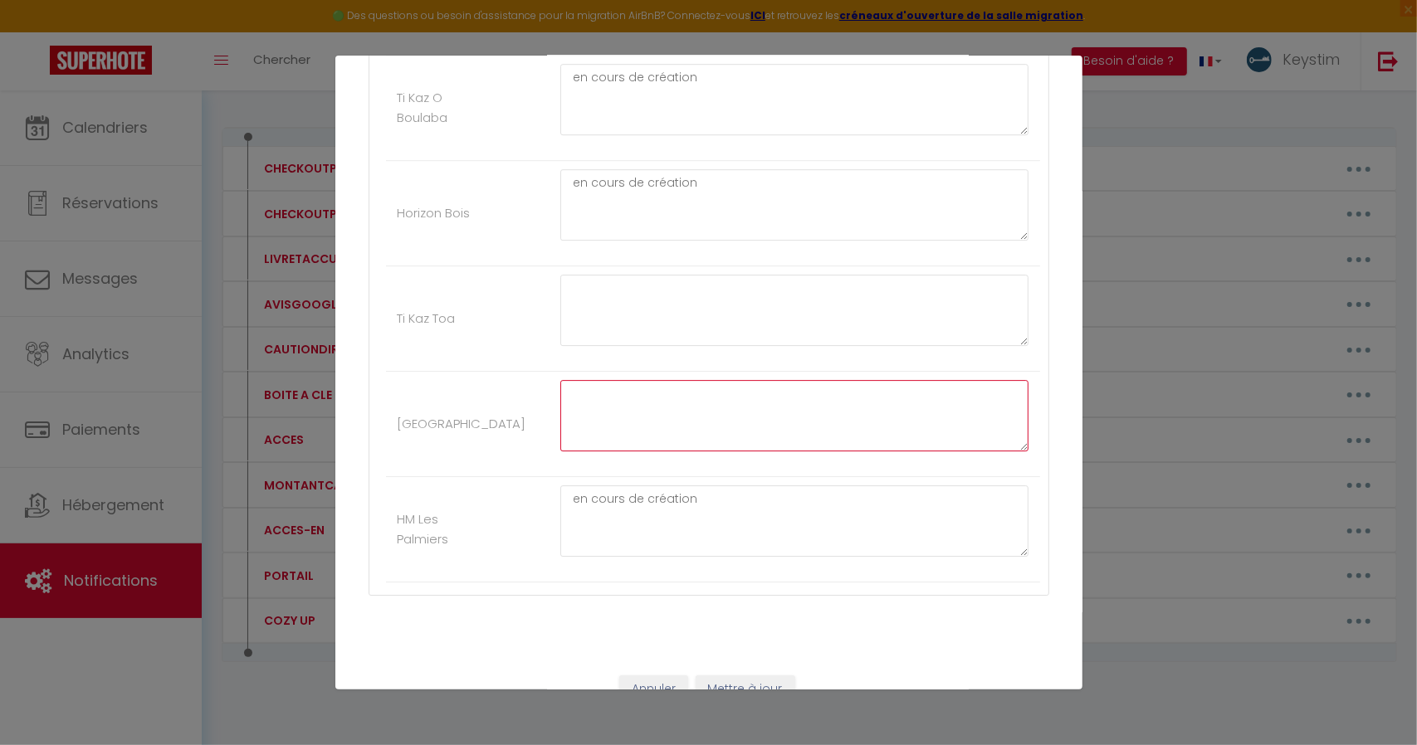
click at [672, 403] on textarea at bounding box center [794, 415] width 469 height 71
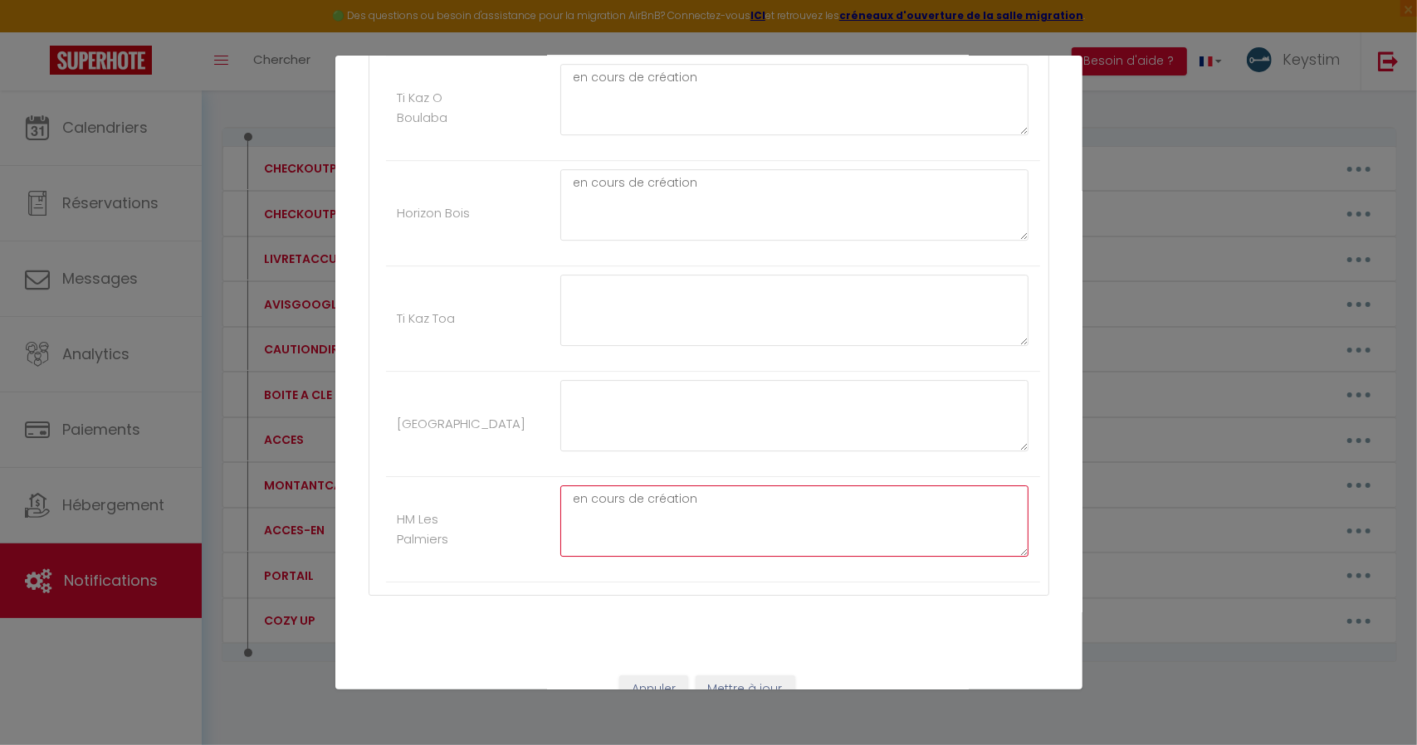
drag, startPoint x: 690, startPoint y: 467, endPoint x: 546, endPoint y: 461, distance: 143.7
click at [549, 486] on div "en cours de création" at bounding box center [794, 530] width 490 height 88
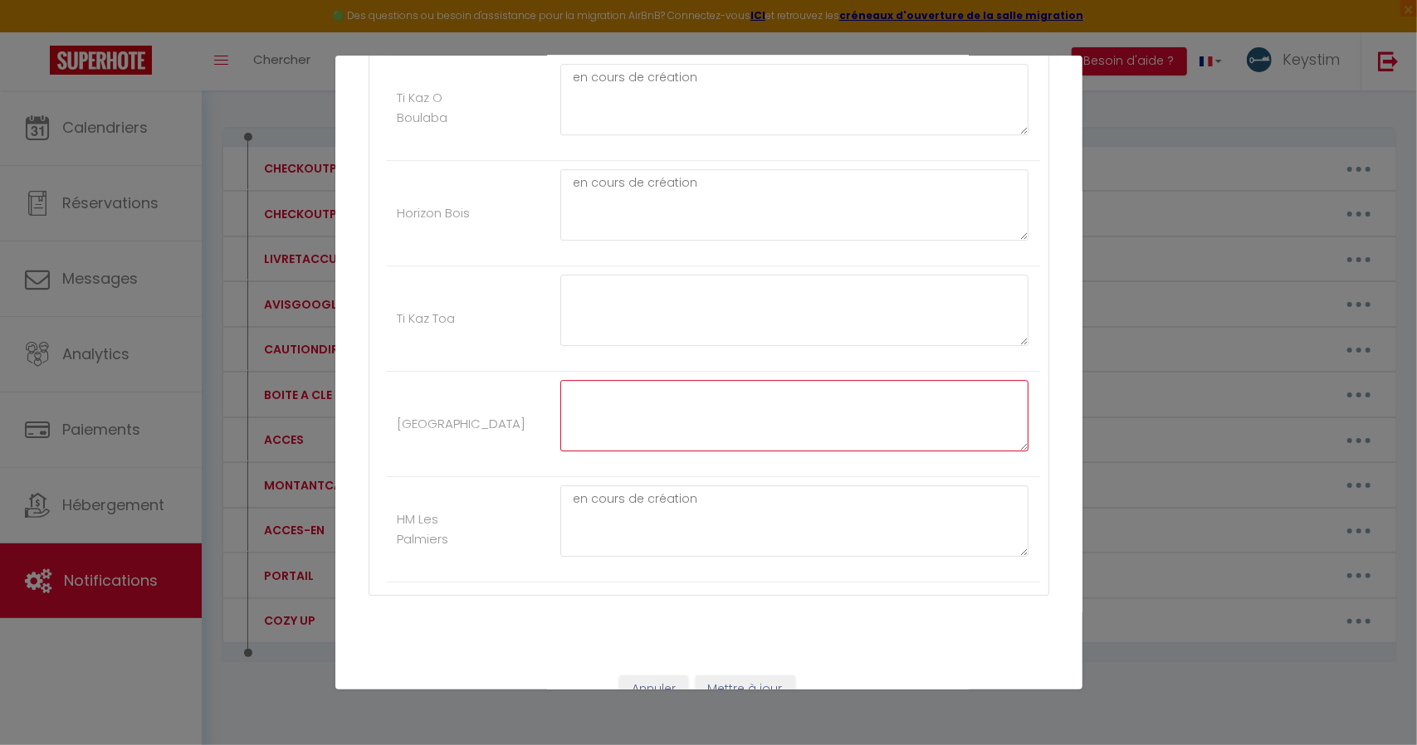
paste textarea "en cours de création"
click at [571, 384] on textarea at bounding box center [794, 415] width 469 height 71
type textarea "en cours de création"
click at [739, 676] on button "Mettre à jour" at bounding box center [745, 690] width 100 height 28
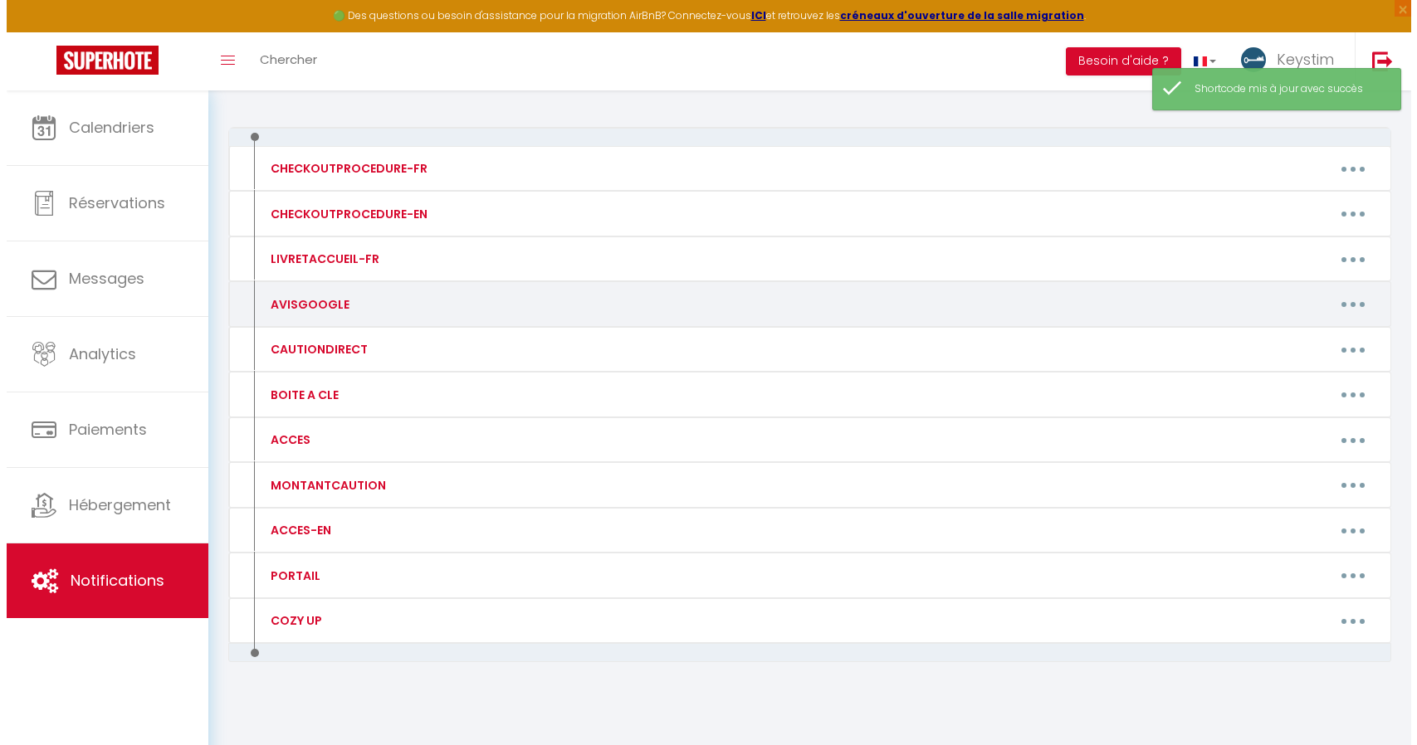
scroll to position [0, 0]
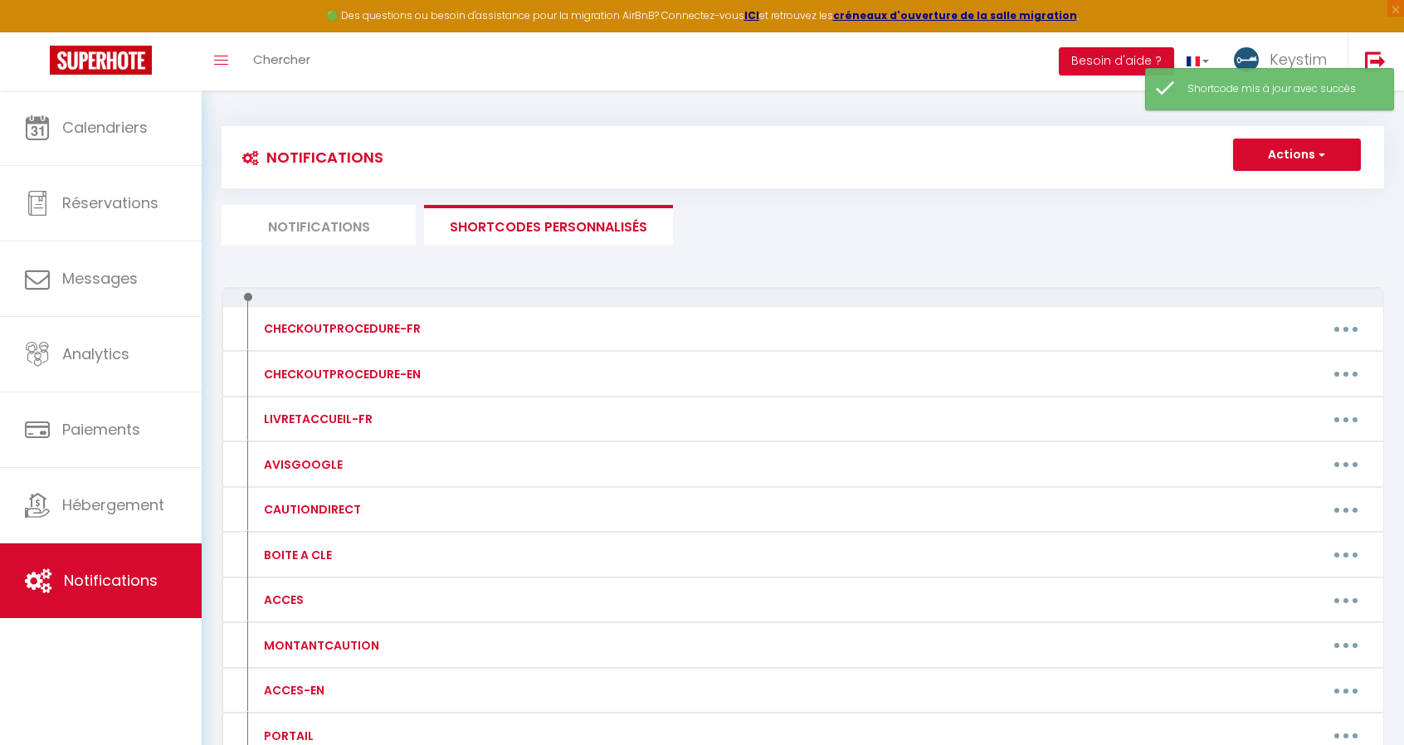
click at [314, 240] on li "Notifications" at bounding box center [319, 225] width 194 height 41
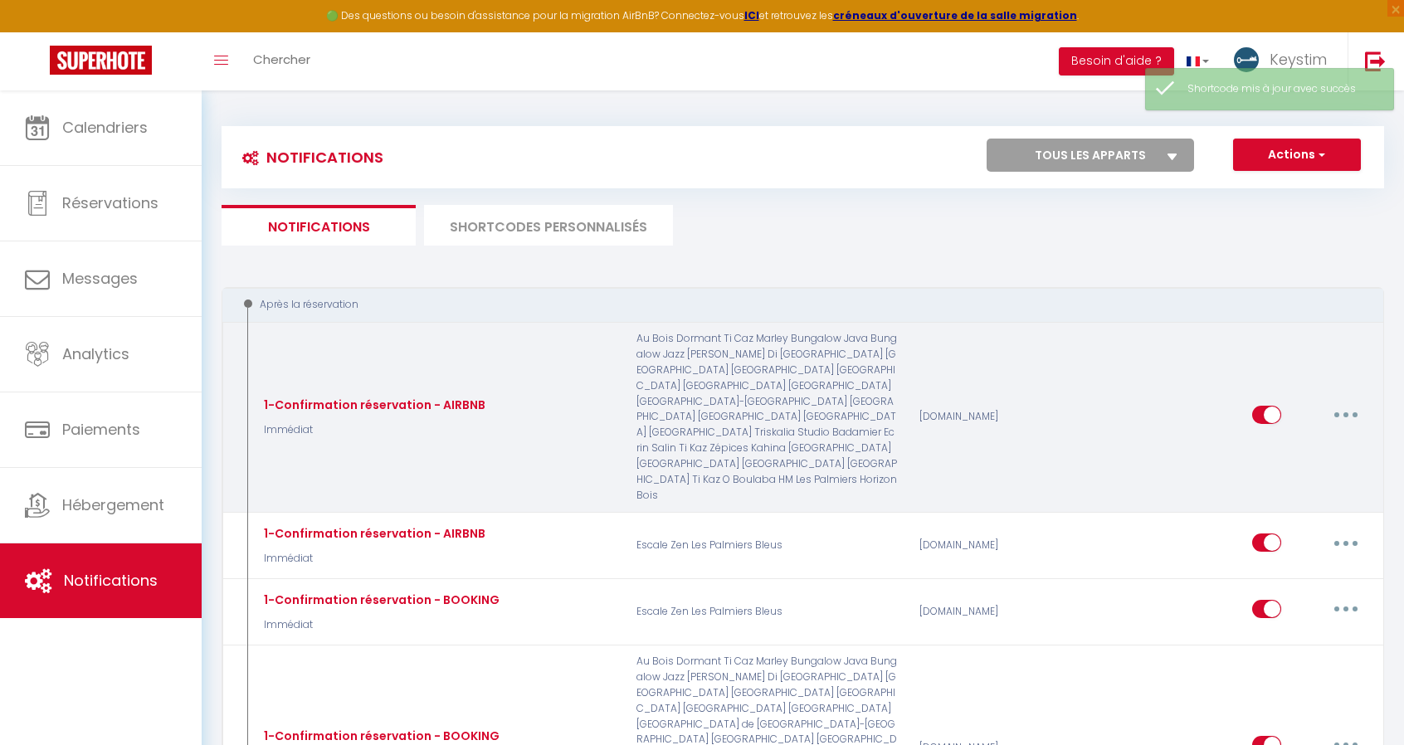
click at [1342, 402] on button "button" at bounding box center [1346, 415] width 46 height 27
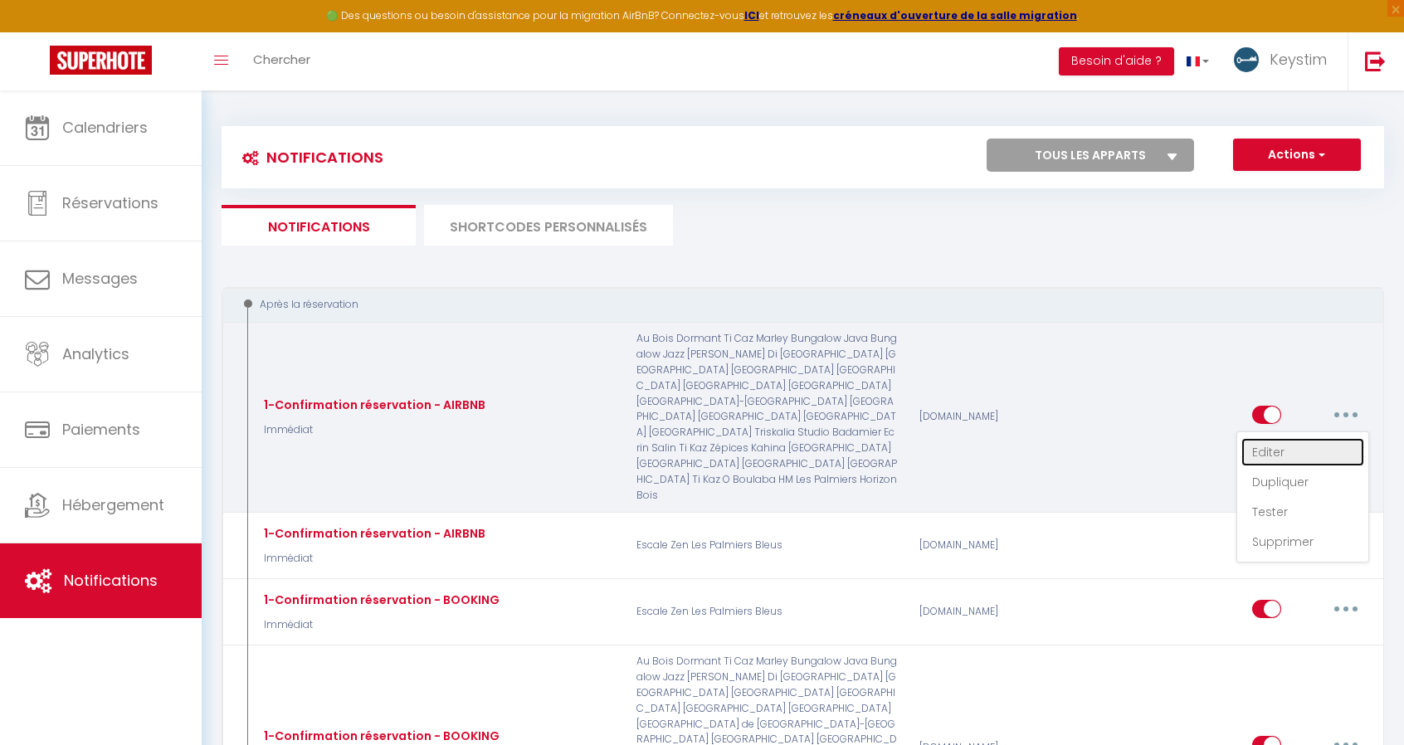
click at [1295, 438] on link "Editer" at bounding box center [1303, 452] width 123 height 28
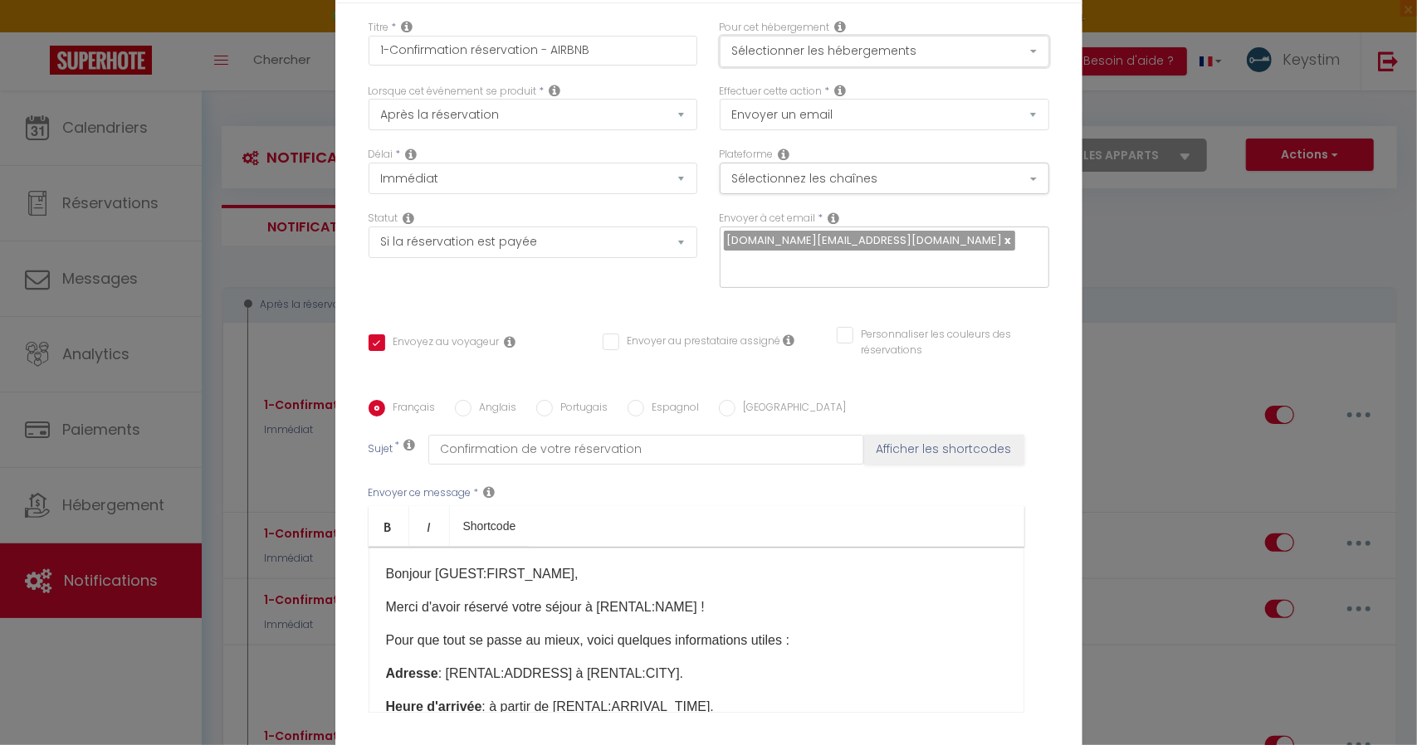
click at [853, 61] on button "Sélectionner les hébergements" at bounding box center [884, 52] width 329 height 32
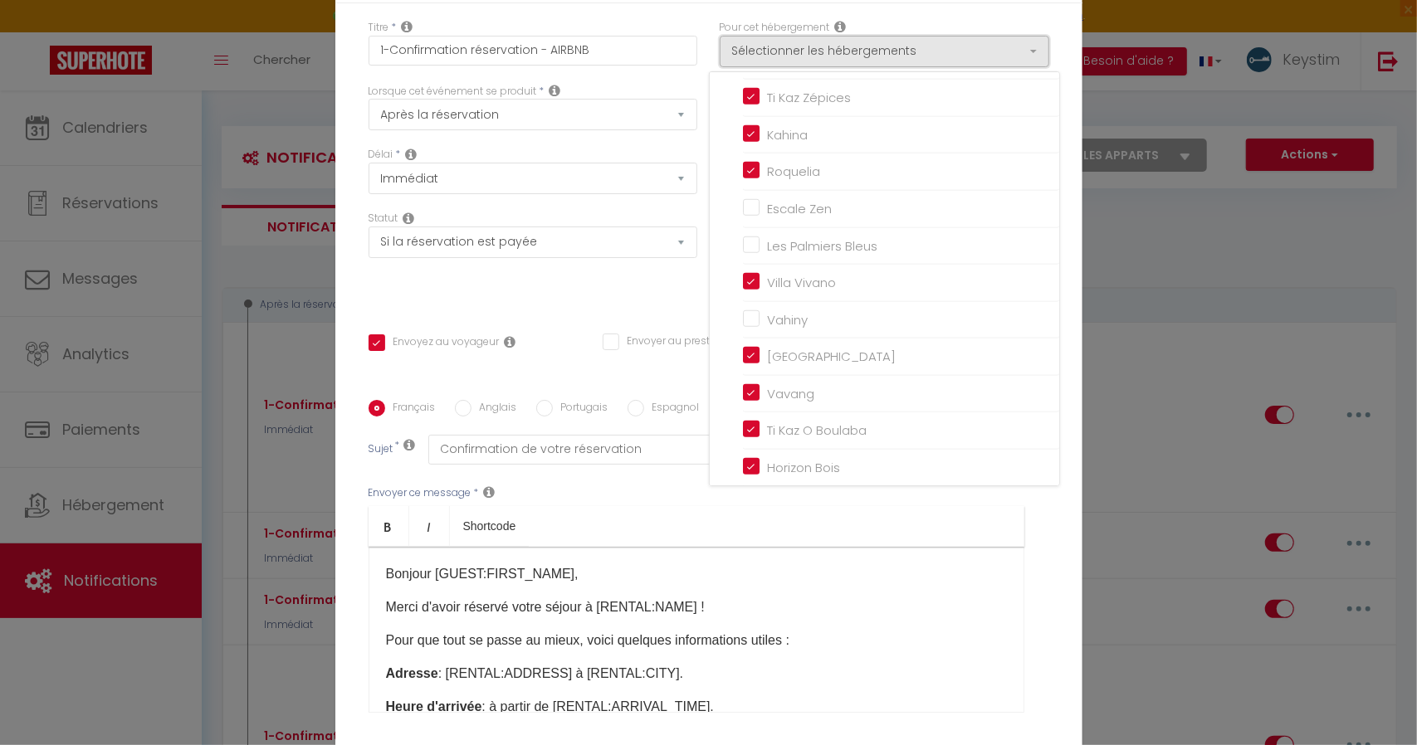
scroll to position [933, 0]
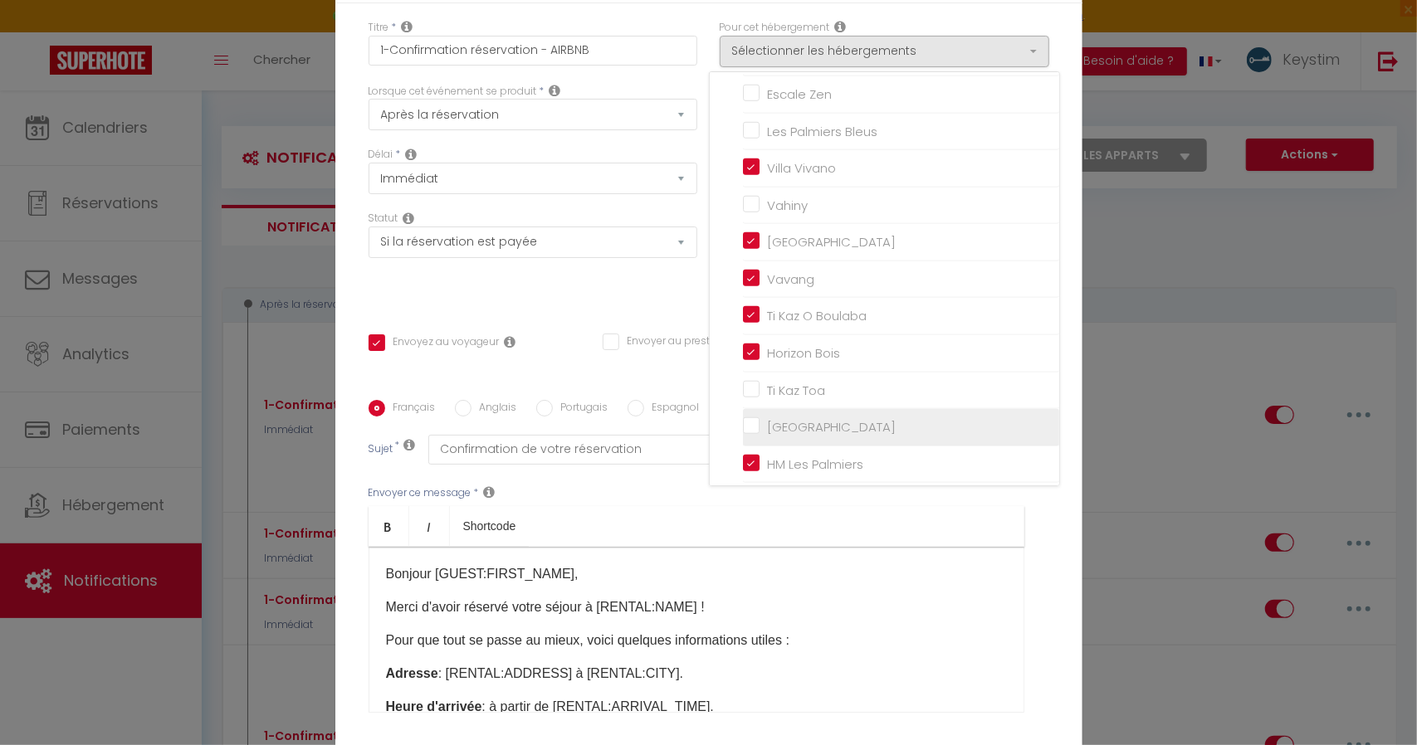
click at [743, 432] on input "[GEOGRAPHIC_DATA]" at bounding box center [901, 427] width 316 height 17
checkbox input "true"
checkbox input "false"
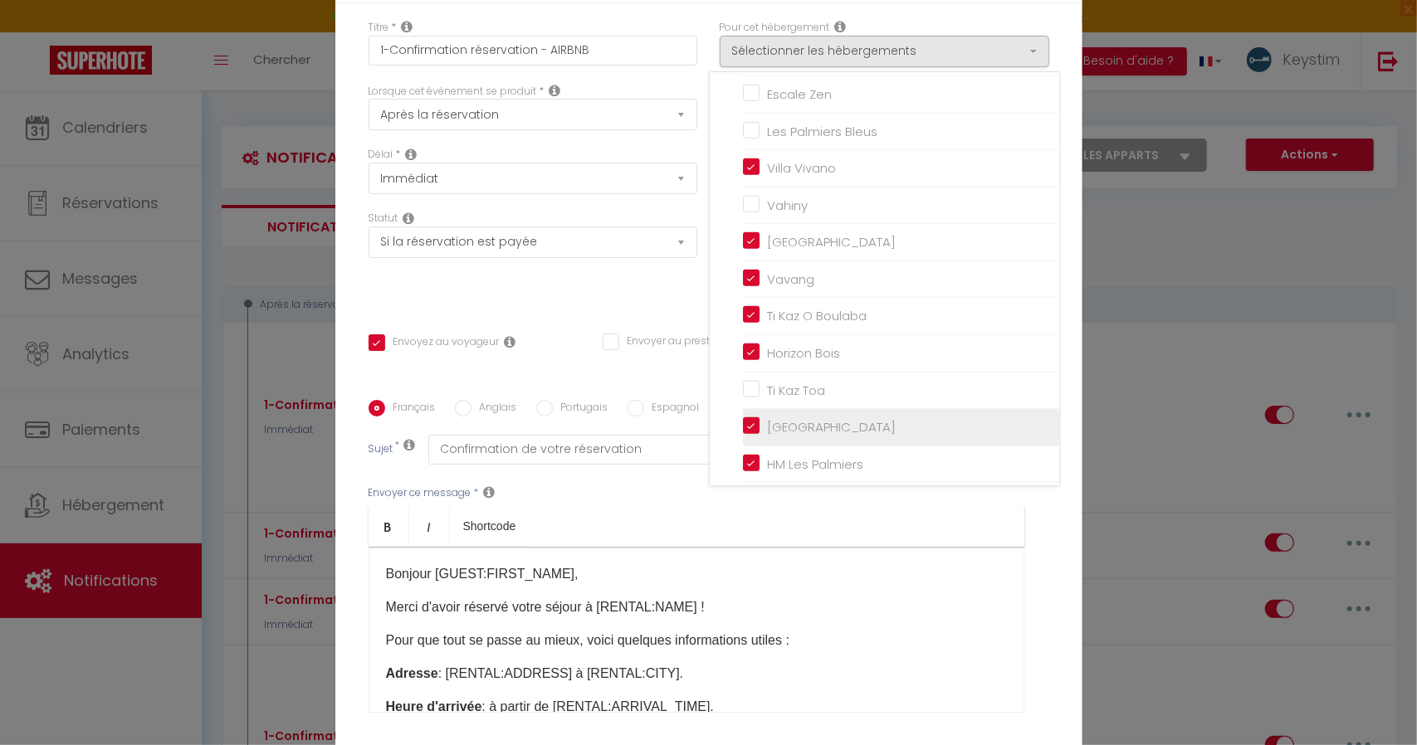
checkbox input "false"
checkbox input "true"
checkbox input "false"
click at [685, 484] on div "Envoyer ce message * Bold Italic Shortcode Rich text editor Bonjour [GUEST:FIRS…" at bounding box center [708, 600] width 681 height 270
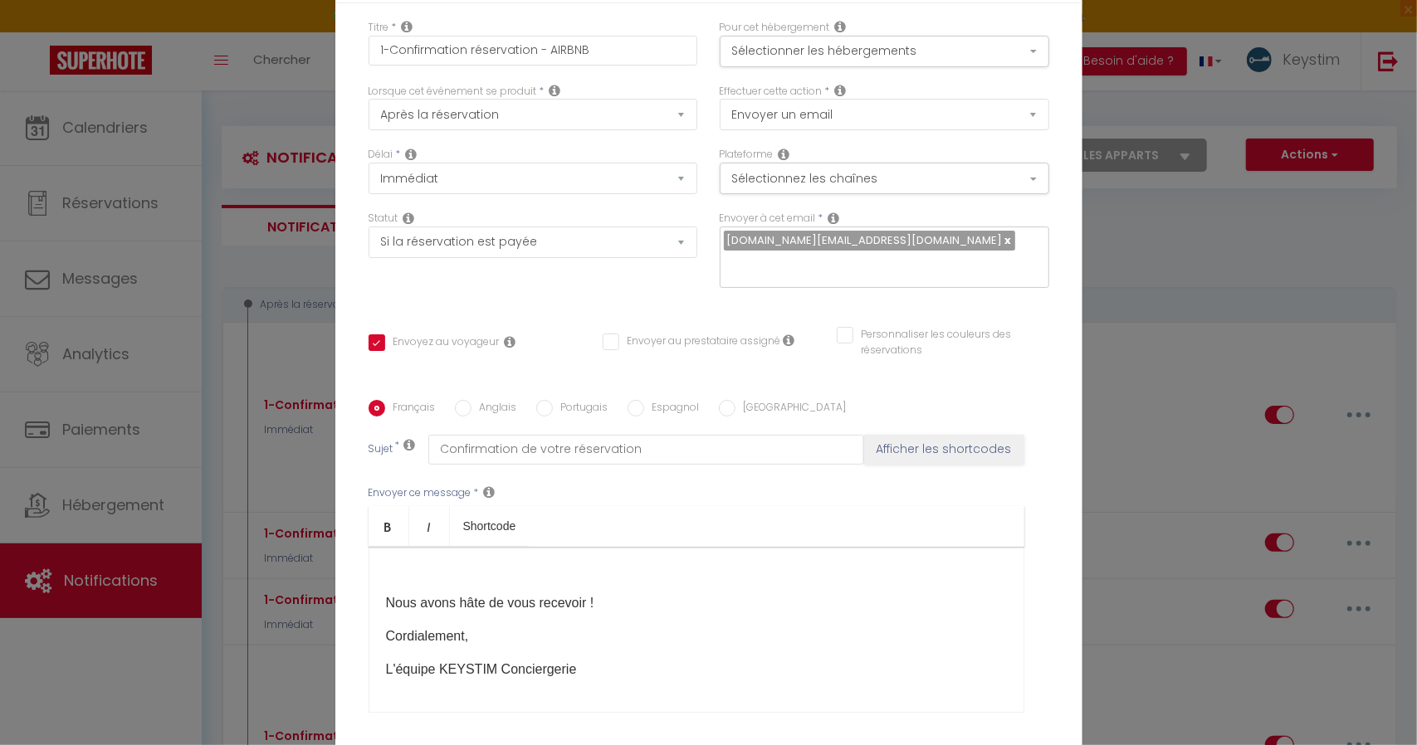
scroll to position [131, 0]
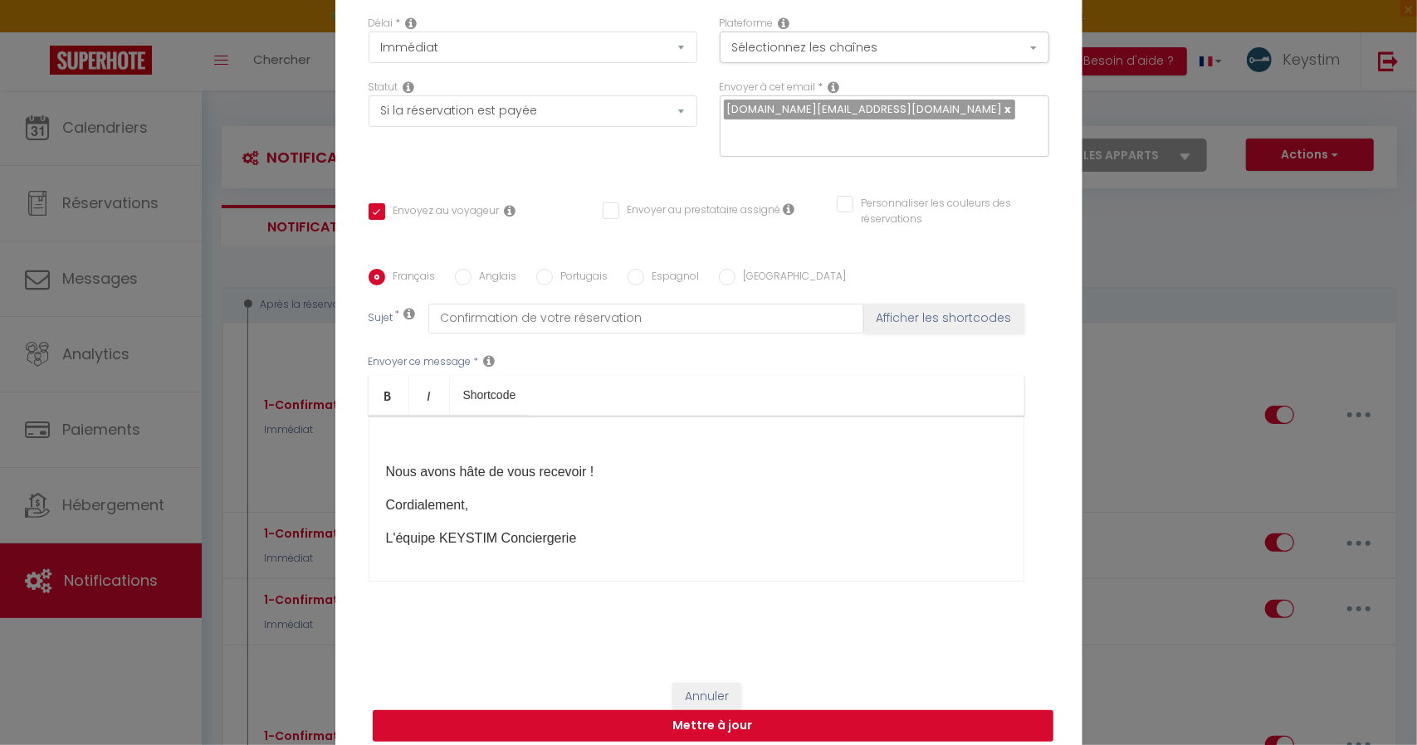
click at [707, 711] on button "Mettre à jour" at bounding box center [713, 726] width 681 height 32
checkbox input "true"
checkbox input "false"
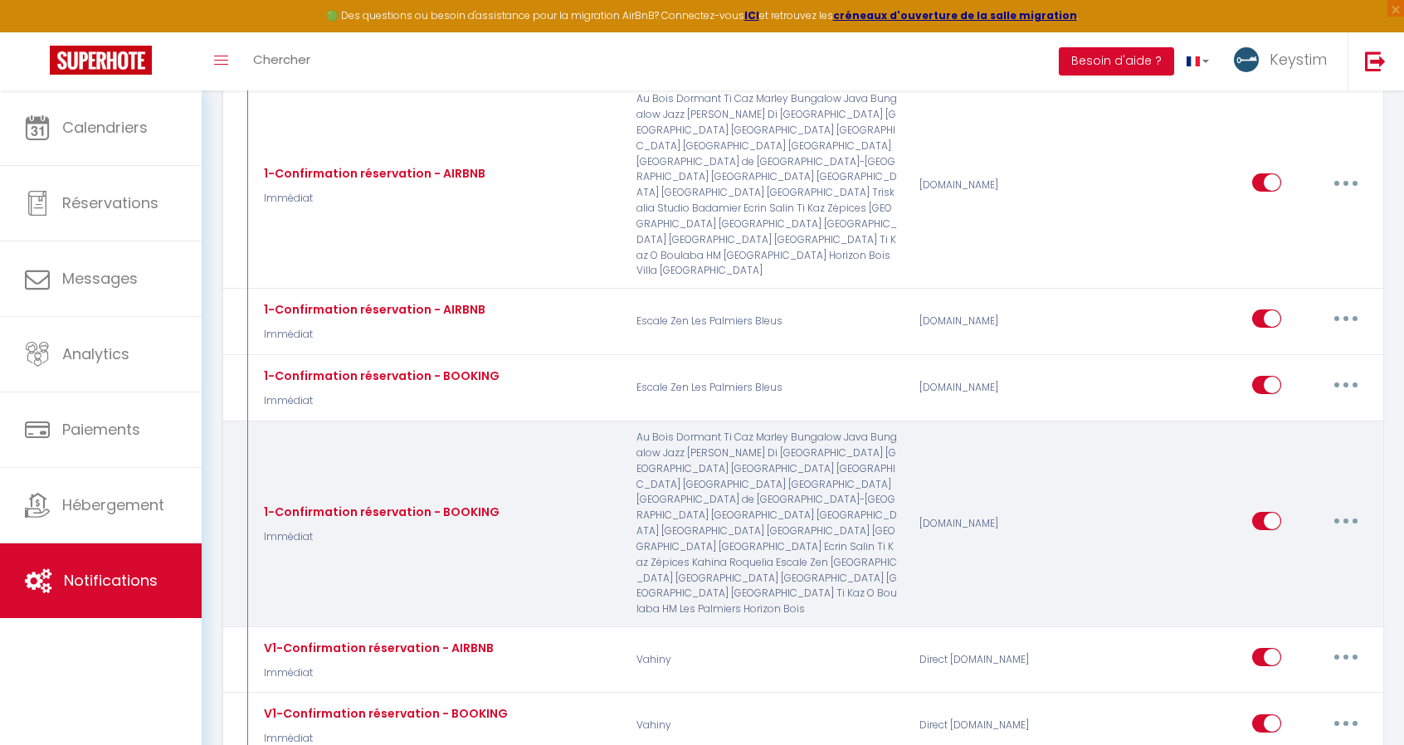
scroll to position [241, 0]
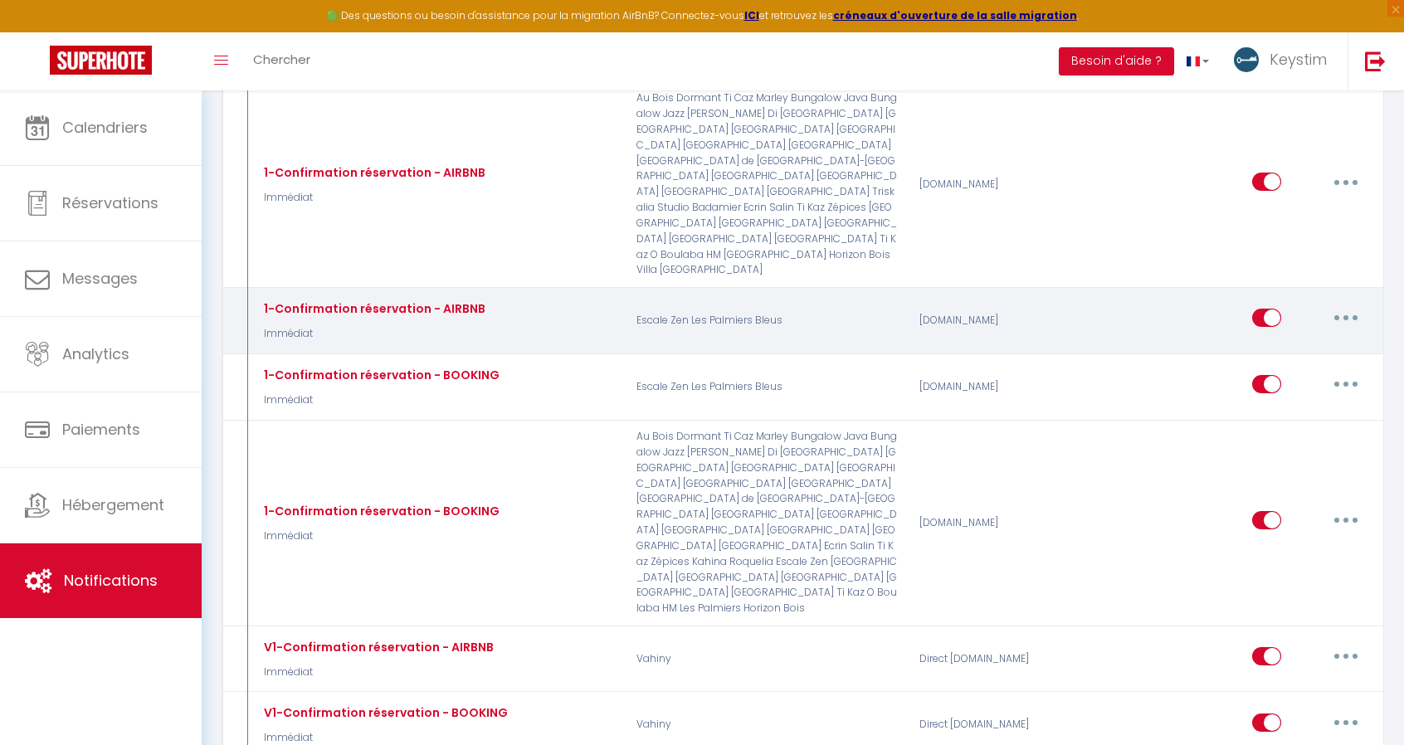
click at [1354, 305] on button "button" at bounding box center [1346, 318] width 46 height 27
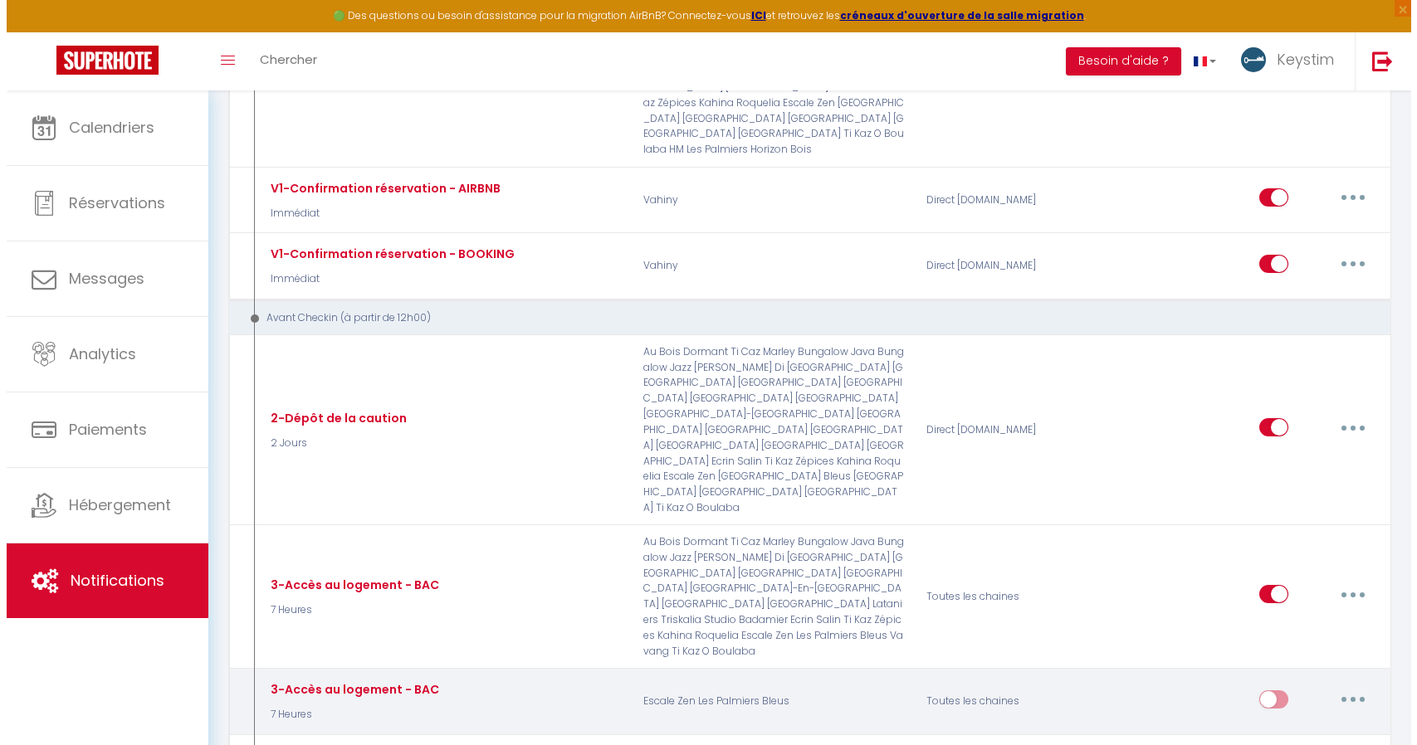
scroll to position [700, 0]
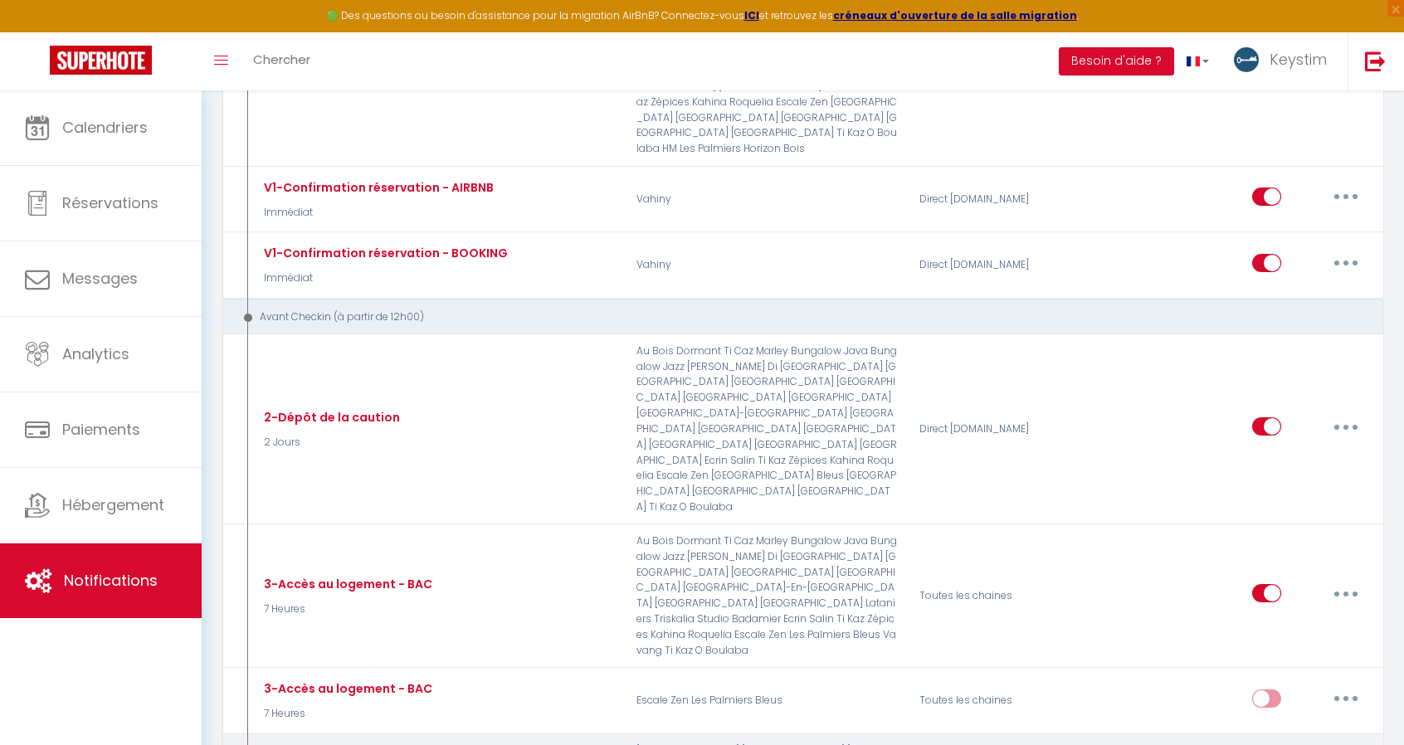
type input "3-Accès au logement - PHYS"
select select "7 Heures"
select select "if_deposit_is_paid"
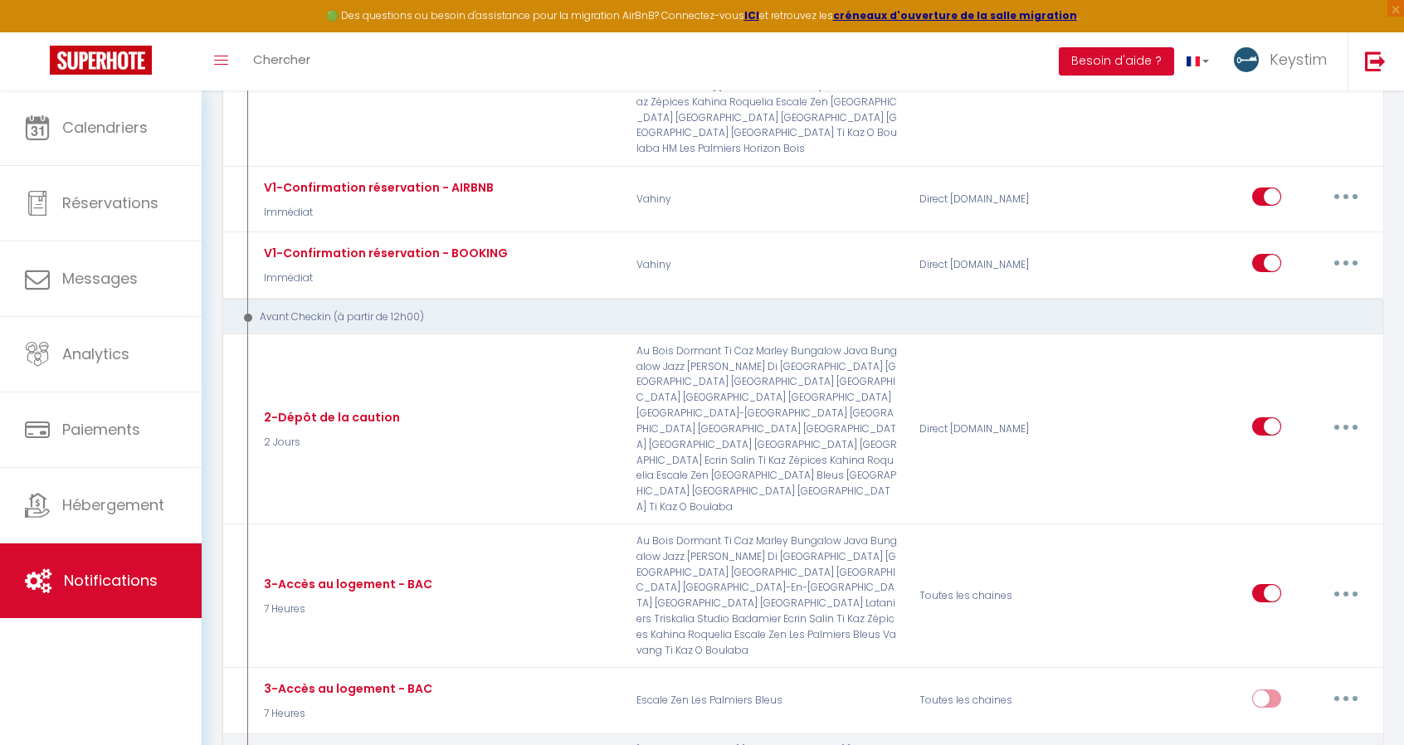
checkbox input "true"
checkbox input "false"
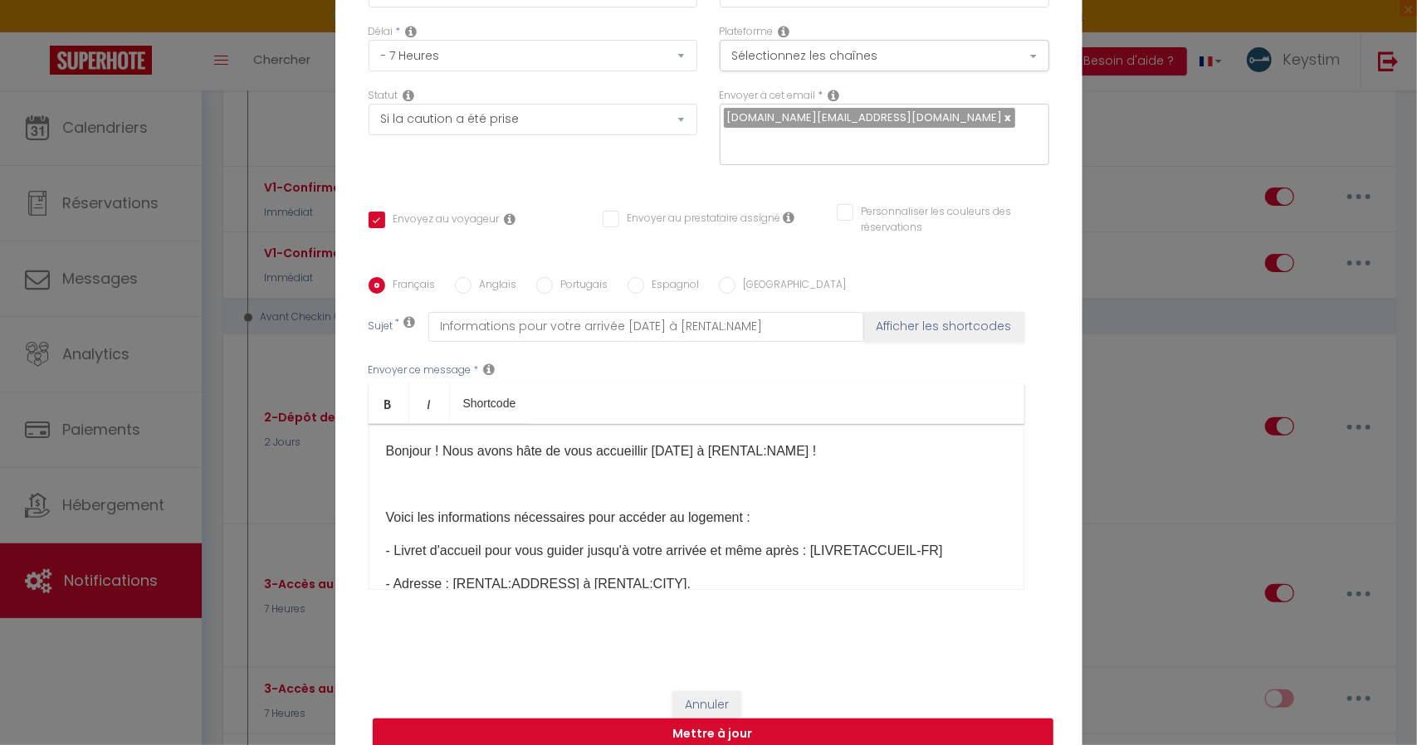
scroll to position [0, 0]
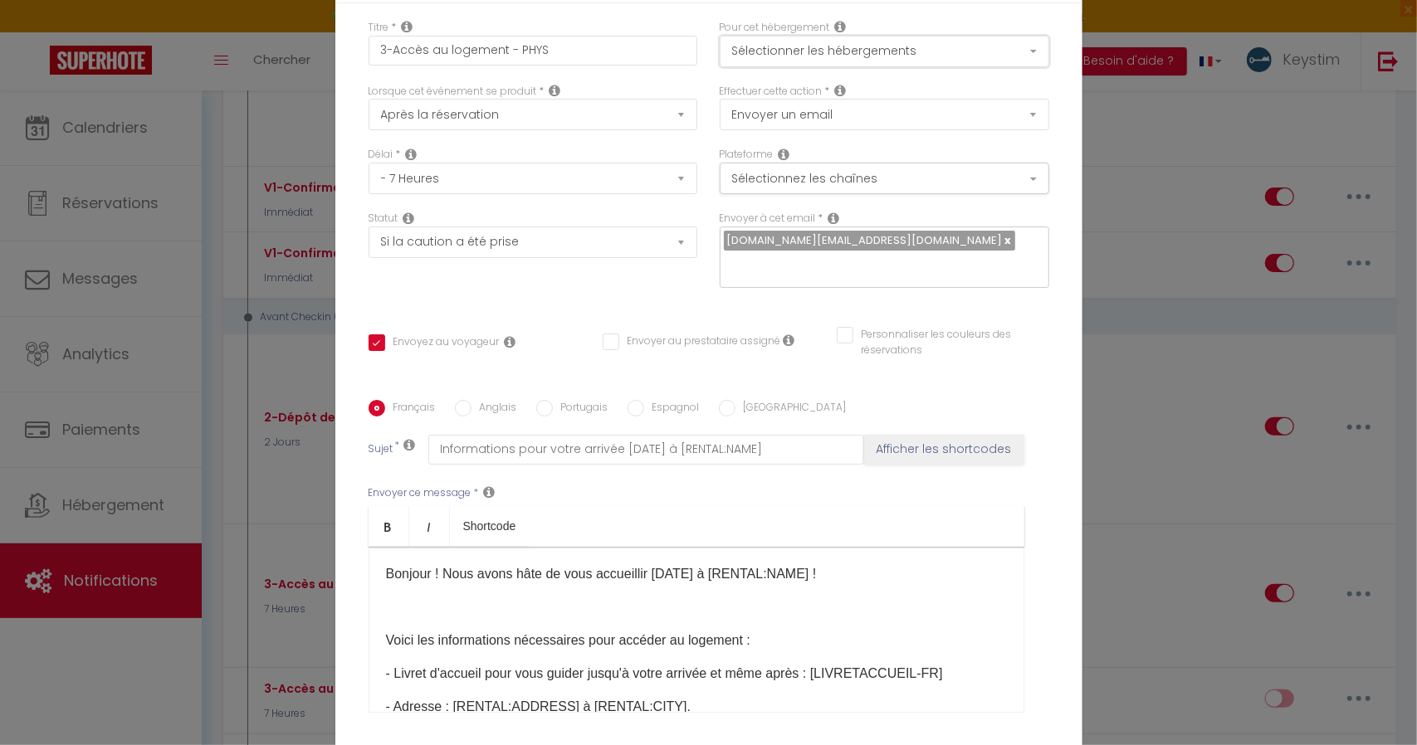
click at [829, 67] on button "Sélectionner les hébergements" at bounding box center [884, 52] width 329 height 32
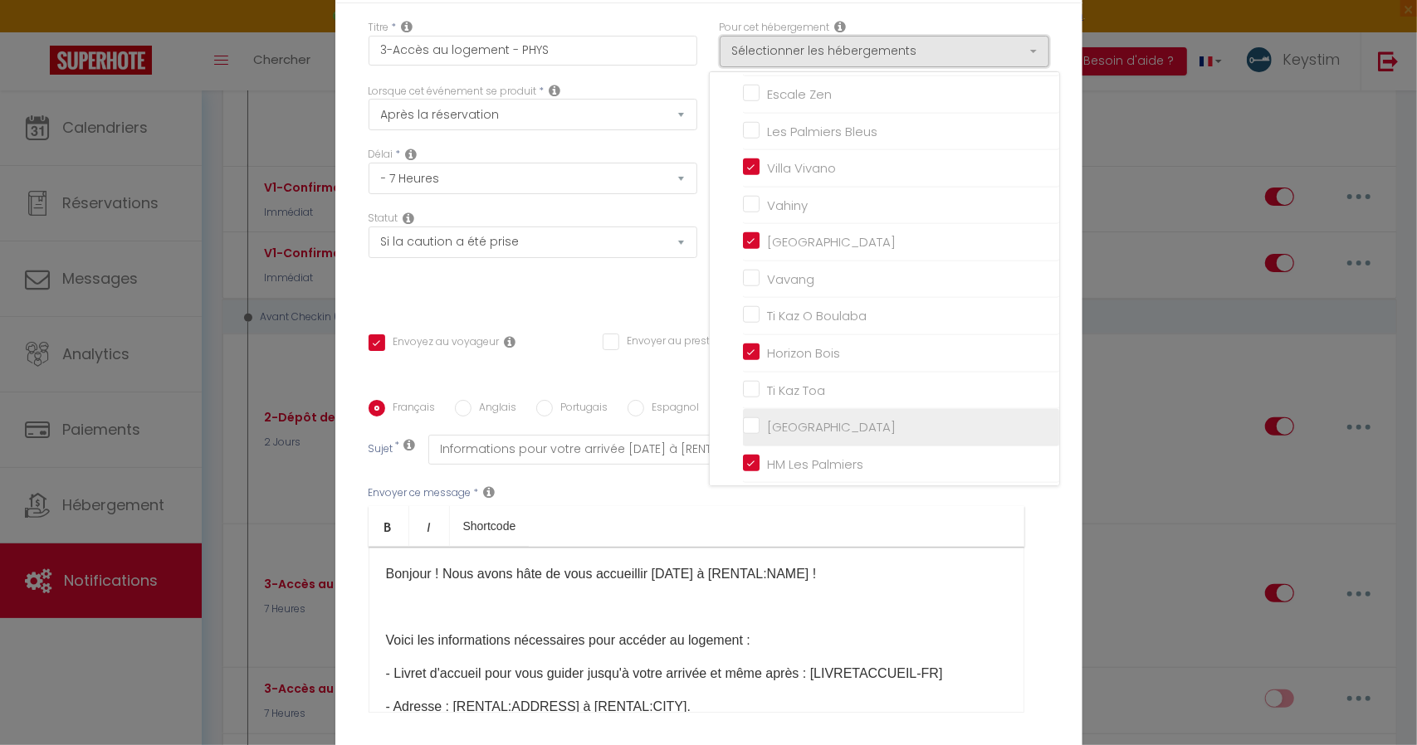
scroll to position [131, 0]
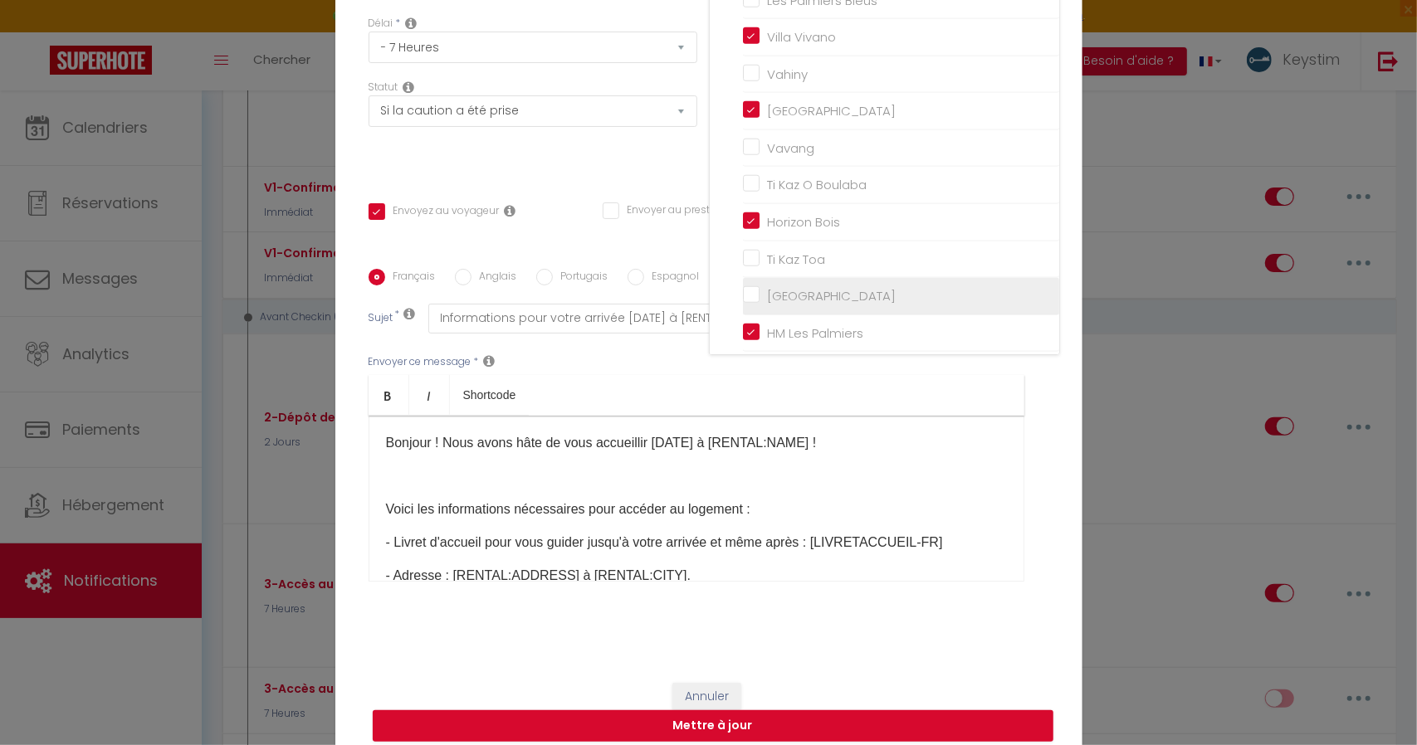
click at [743, 300] on input "[GEOGRAPHIC_DATA]" at bounding box center [901, 296] width 316 height 17
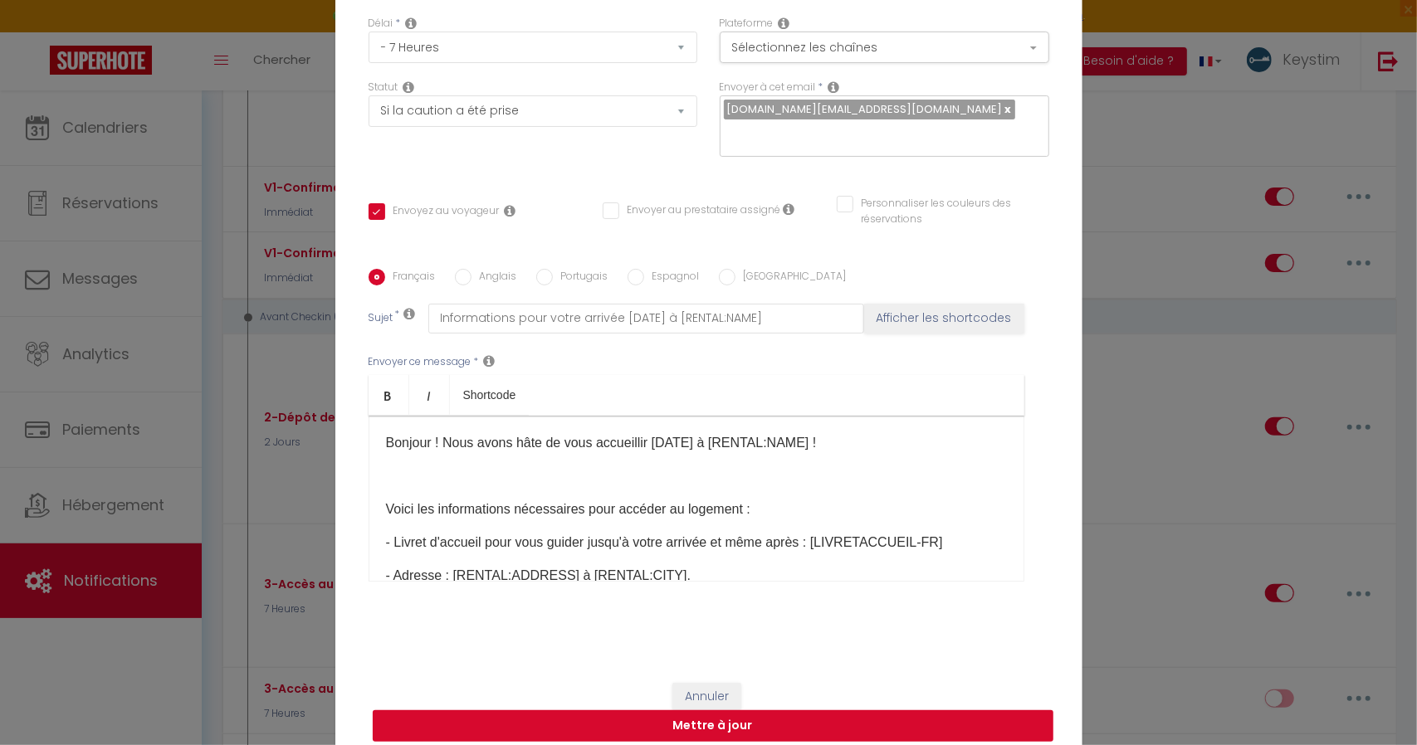
click at [705, 715] on button "Mettre à jour" at bounding box center [713, 726] width 681 height 32
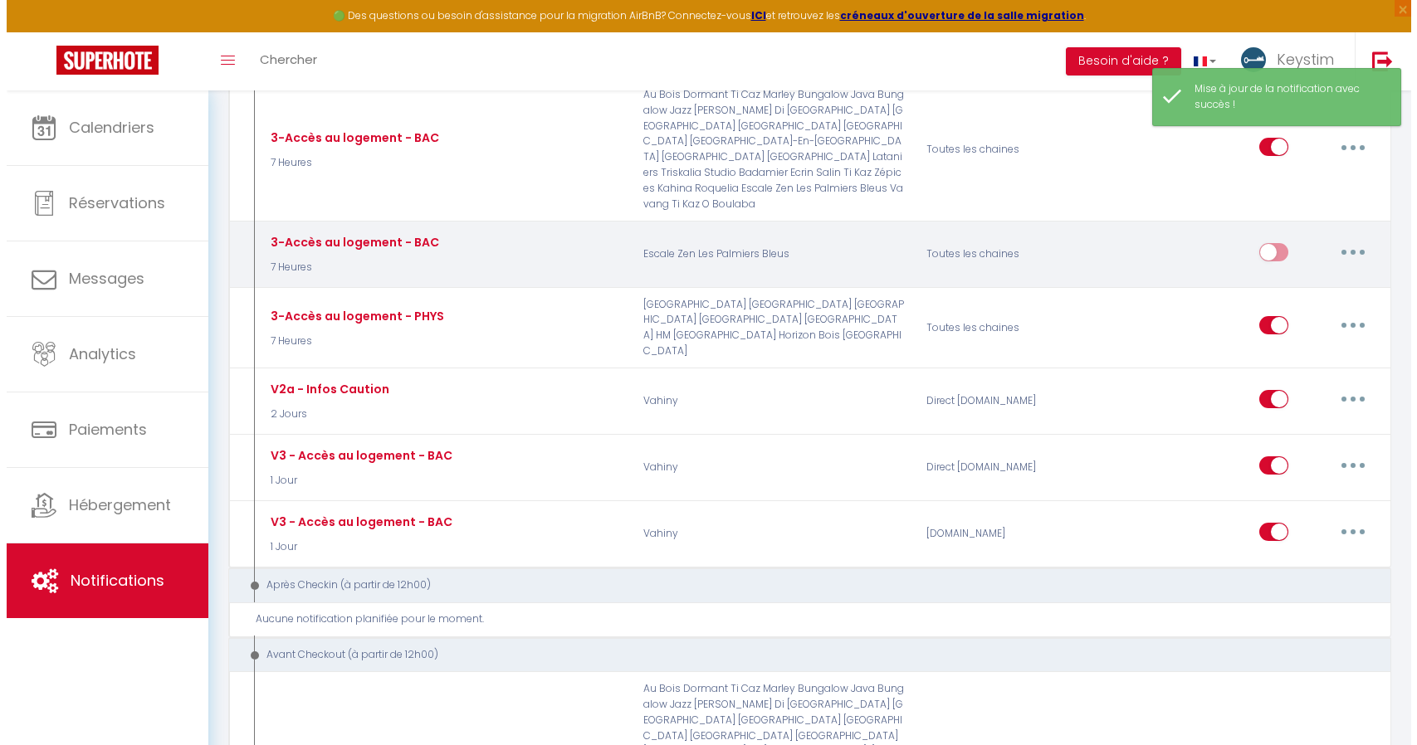
scroll to position [1152, 0]
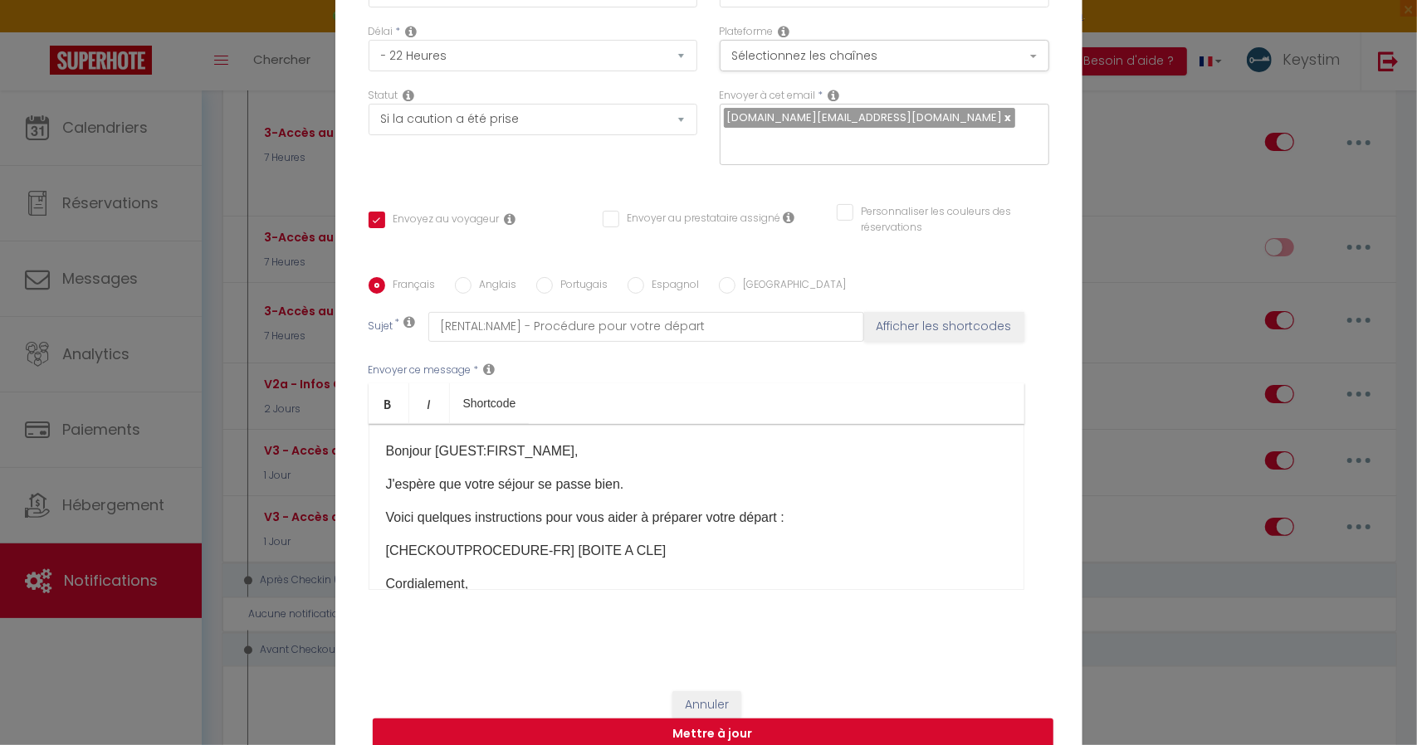
scroll to position [0, 0]
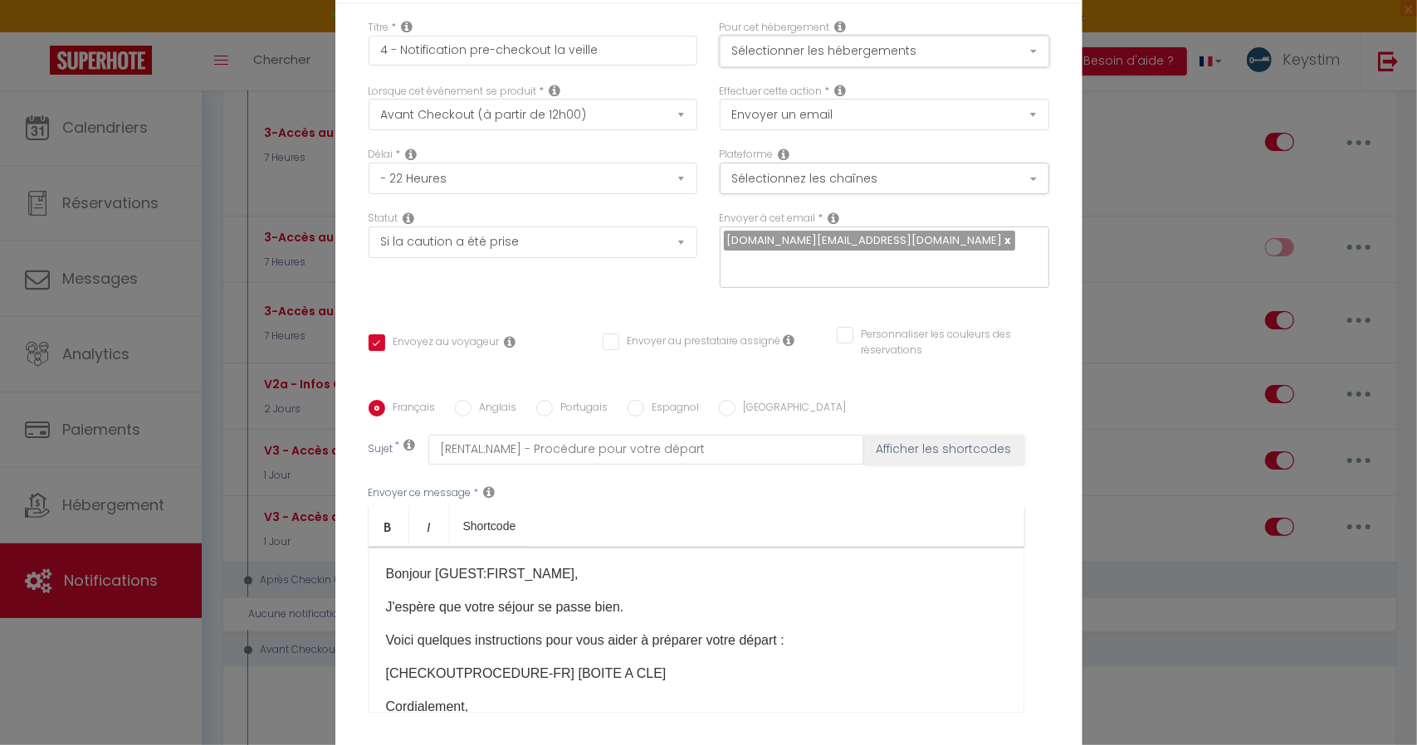
click at [852, 51] on button "Sélectionner les hébergements" at bounding box center [884, 52] width 329 height 32
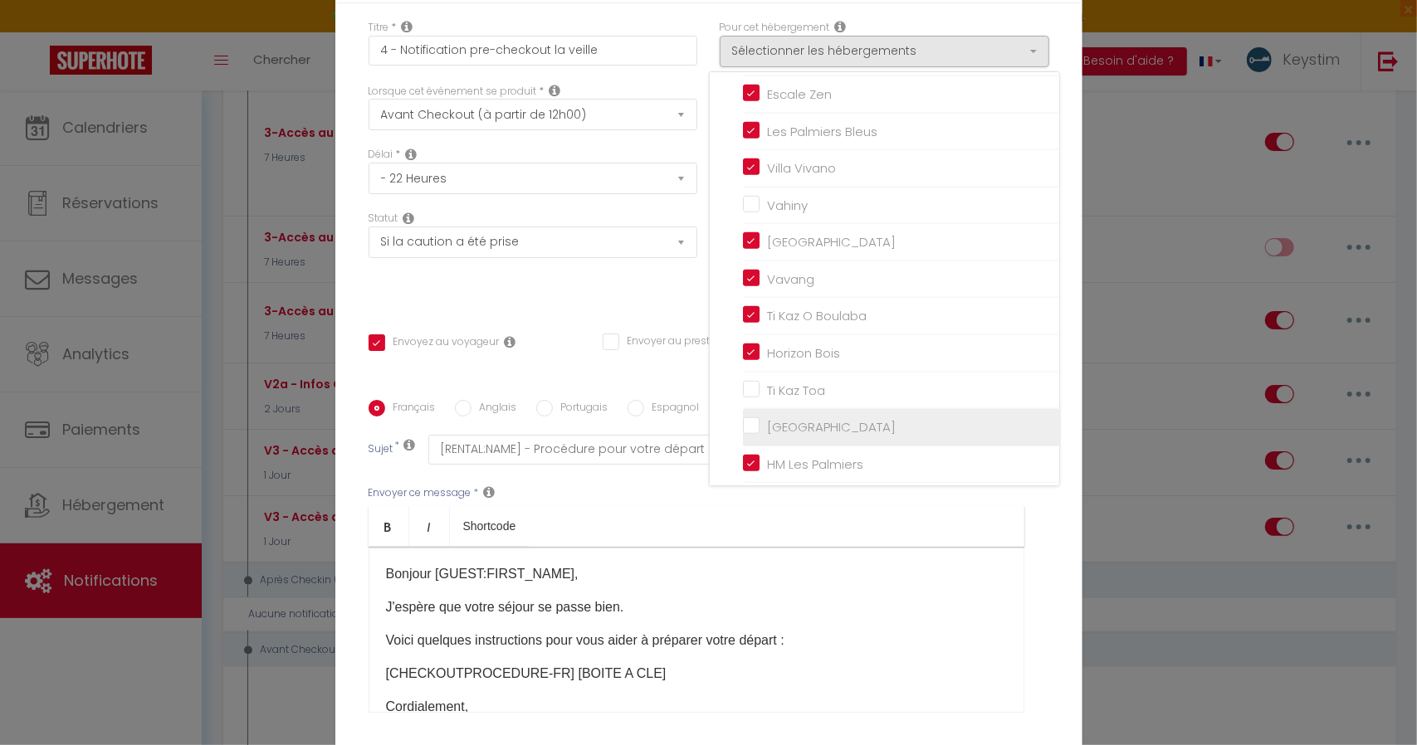
click at [752, 426] on input "[GEOGRAPHIC_DATA]" at bounding box center [901, 427] width 316 height 17
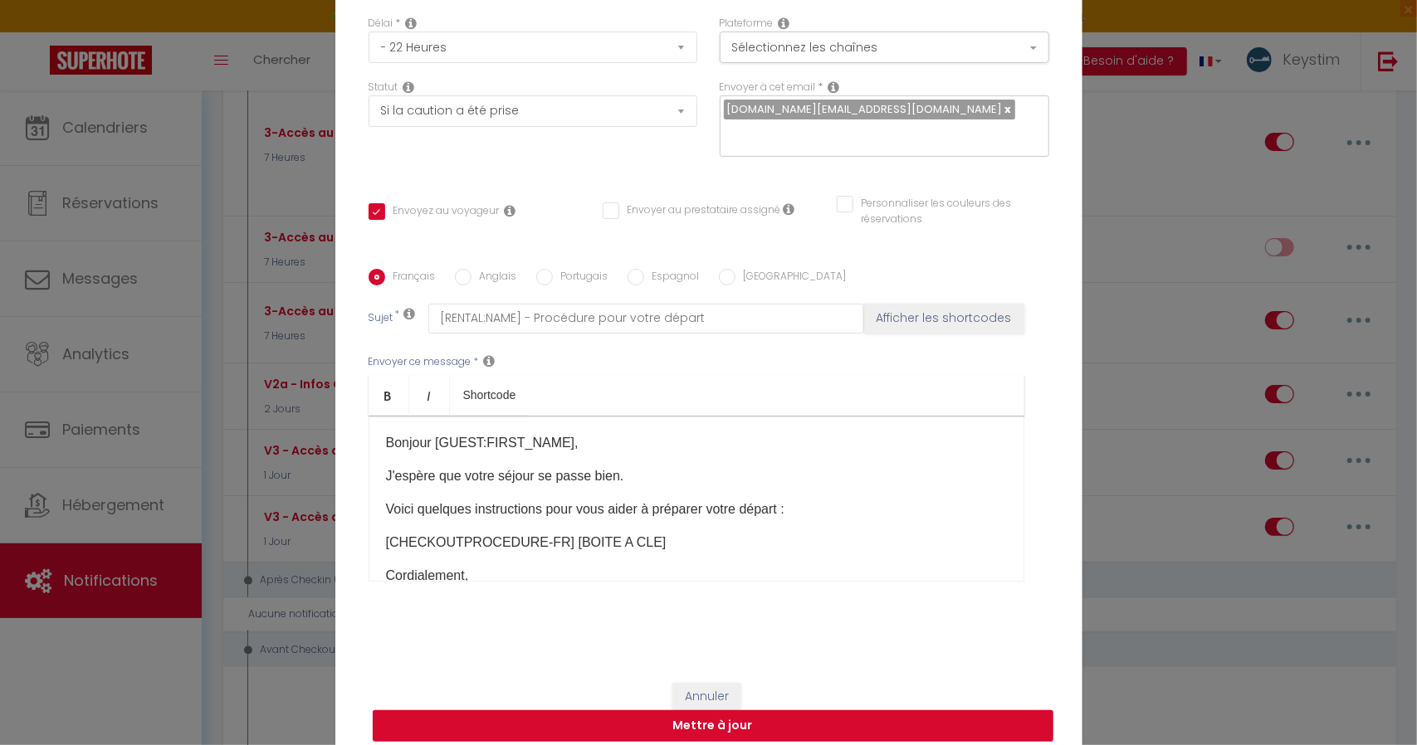
click at [749, 716] on button "Mettre à jour" at bounding box center [713, 726] width 681 height 32
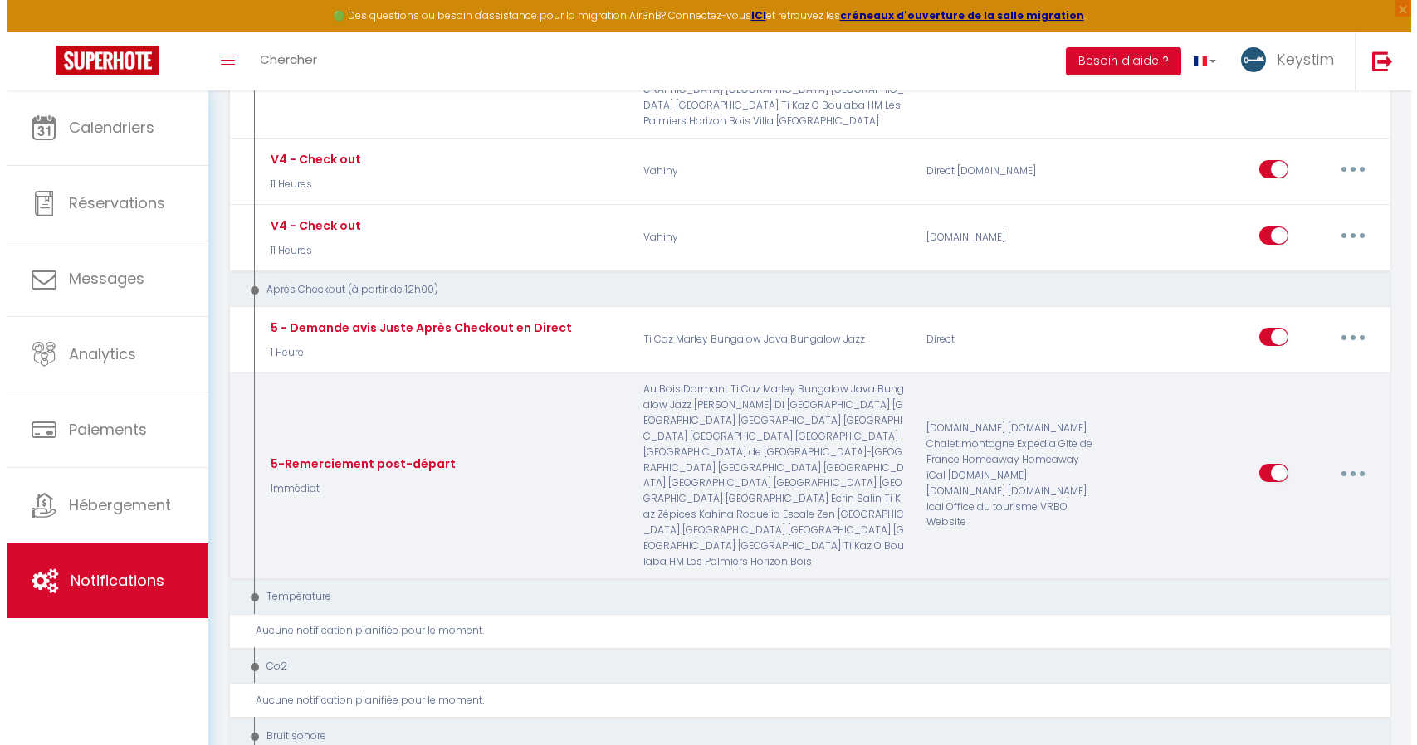
scroll to position [1903, 0]
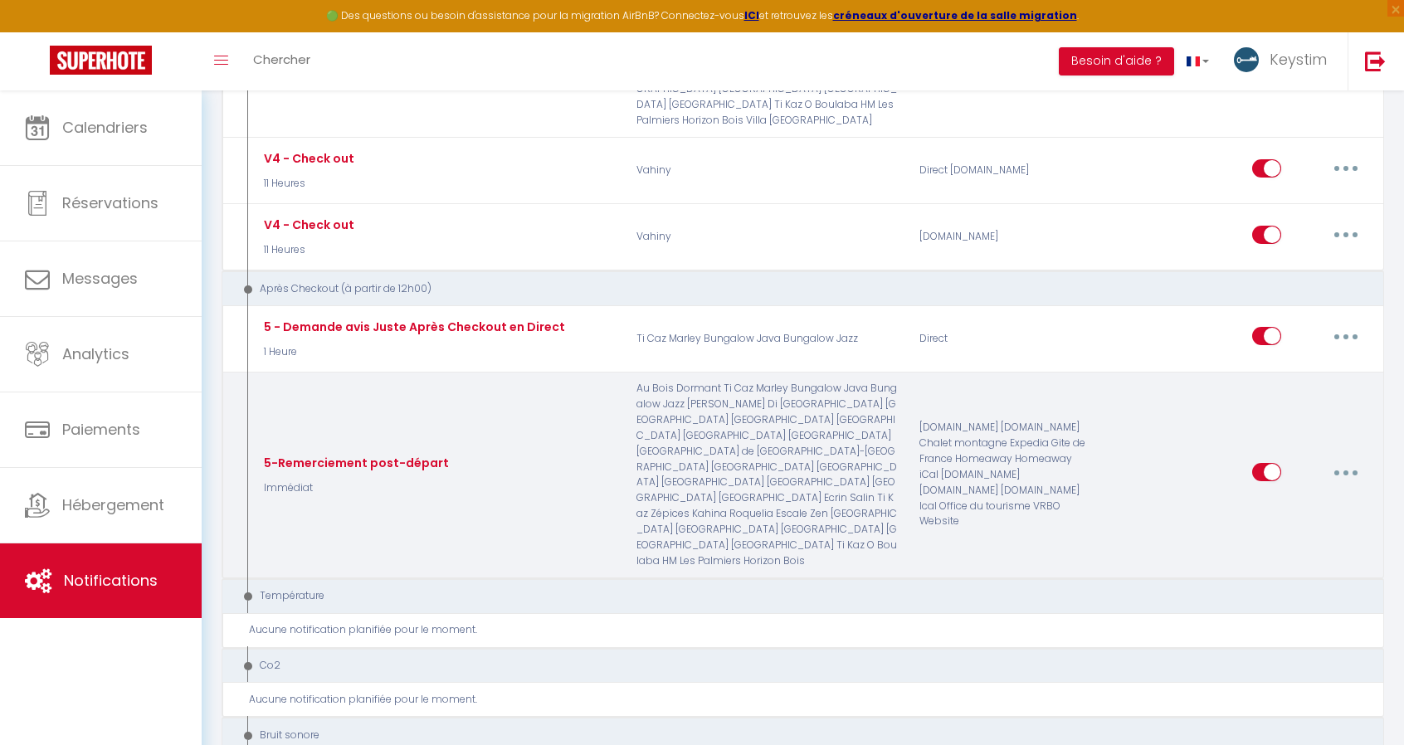
click at [1341, 459] on button "button" at bounding box center [1346, 472] width 46 height 27
click at [1281, 496] on link "Editer" at bounding box center [1303, 510] width 123 height 28
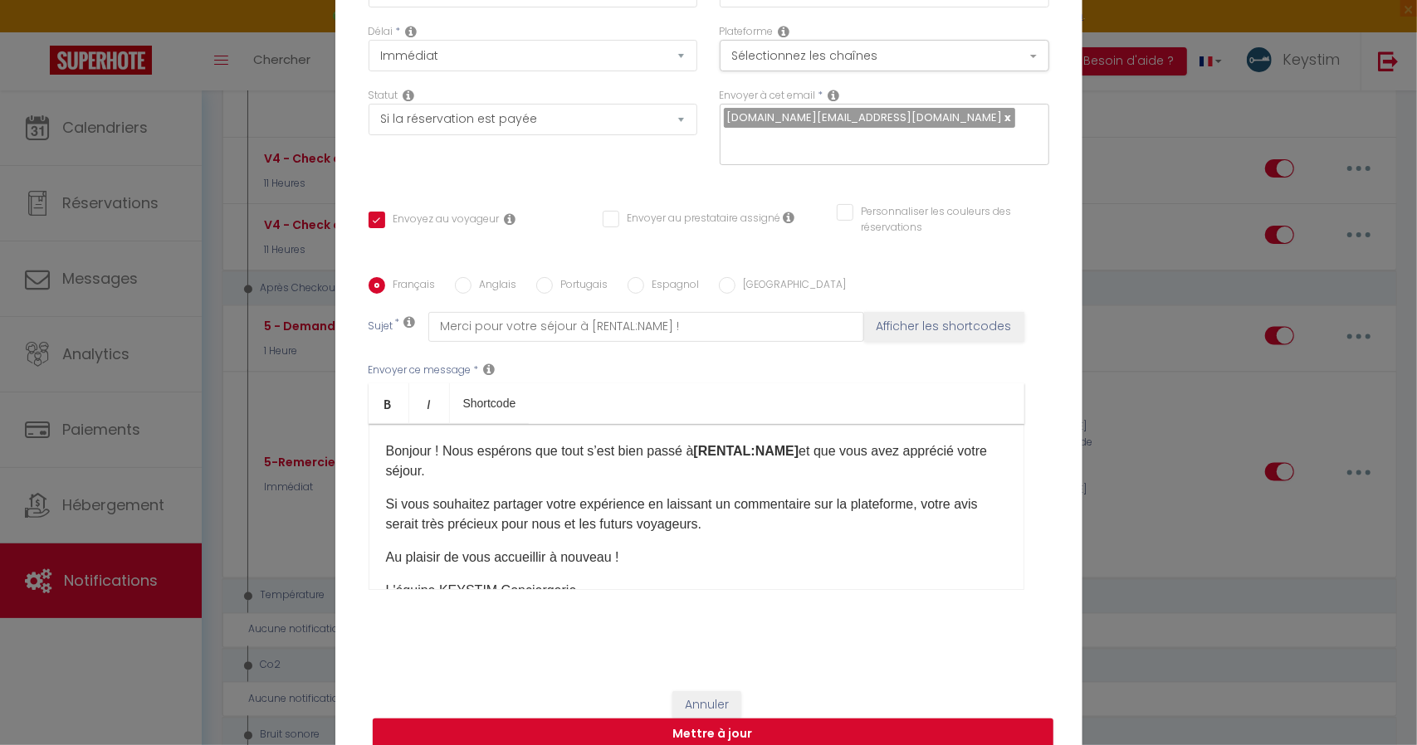
scroll to position [0, 0]
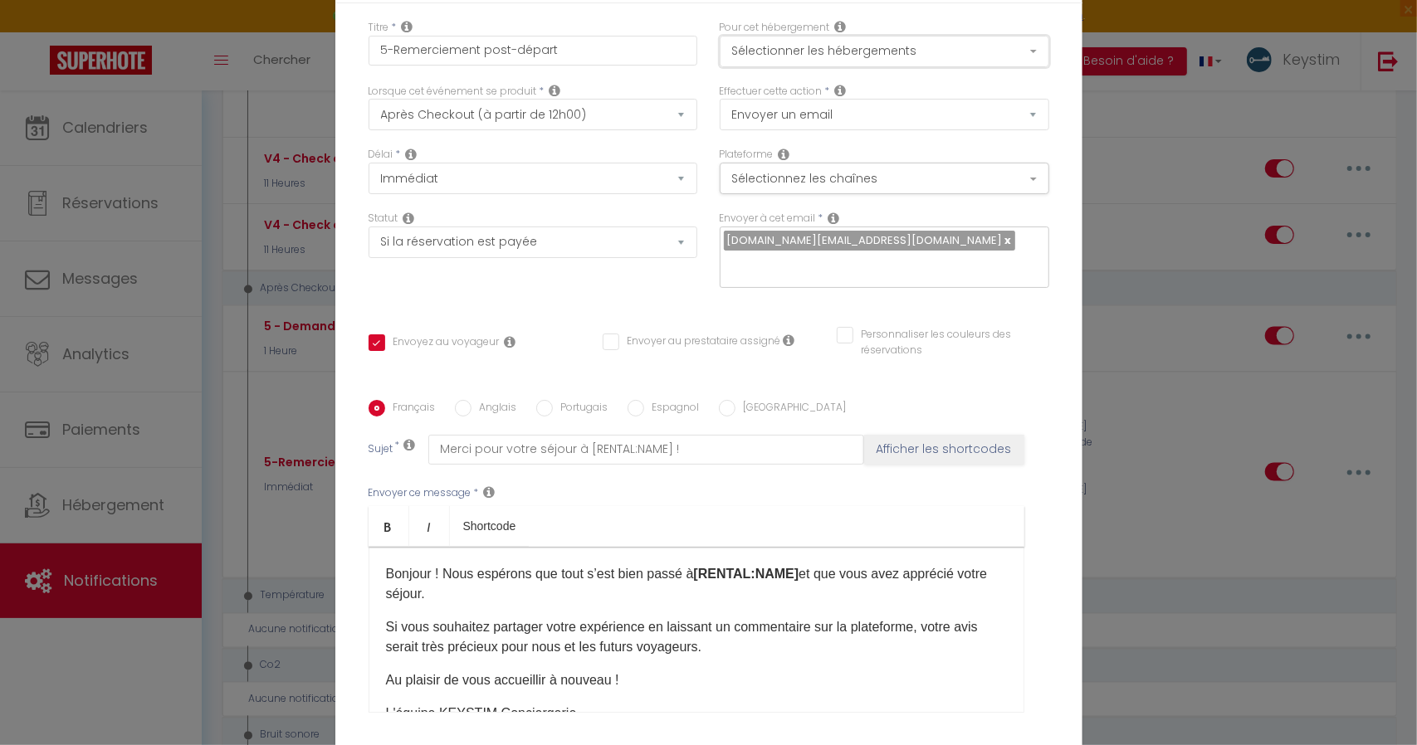
click at [848, 66] on button "Sélectionner les hébergements" at bounding box center [884, 52] width 329 height 32
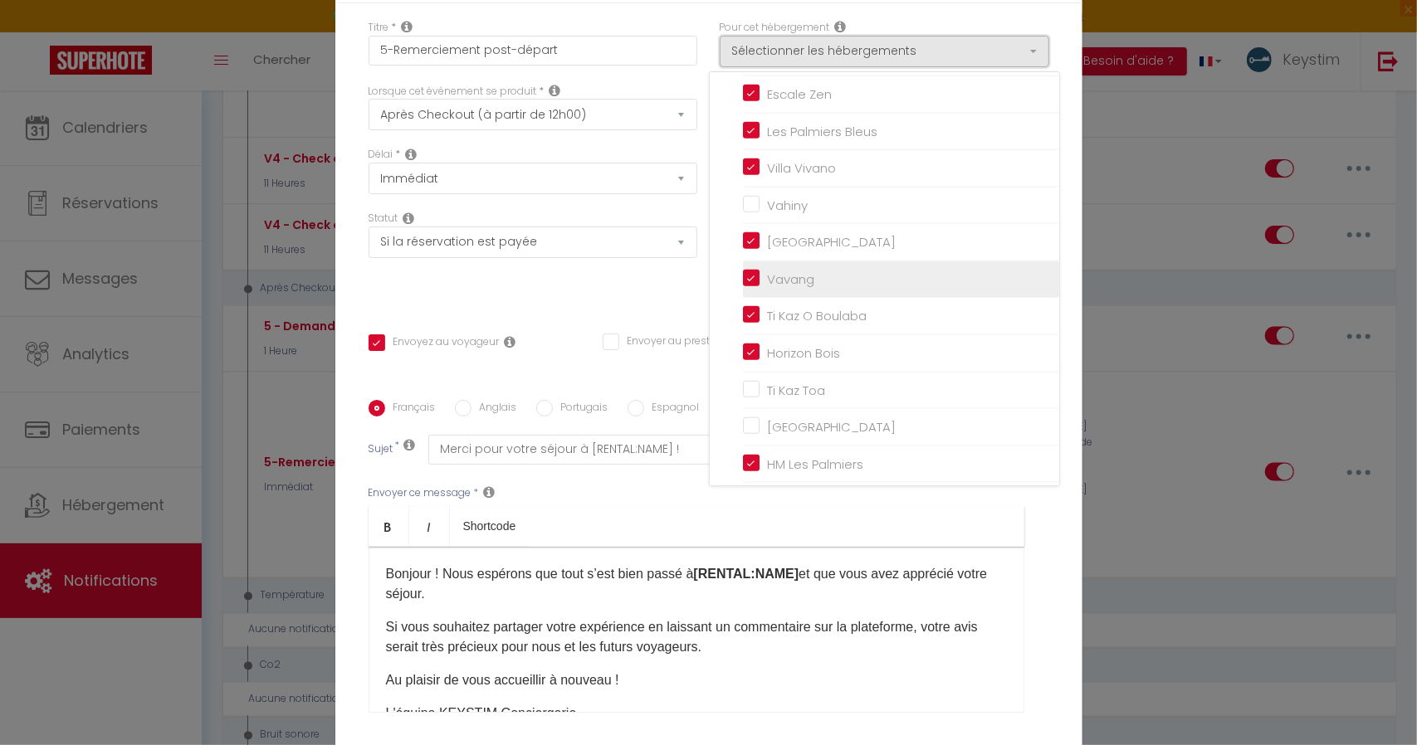
scroll to position [131, 0]
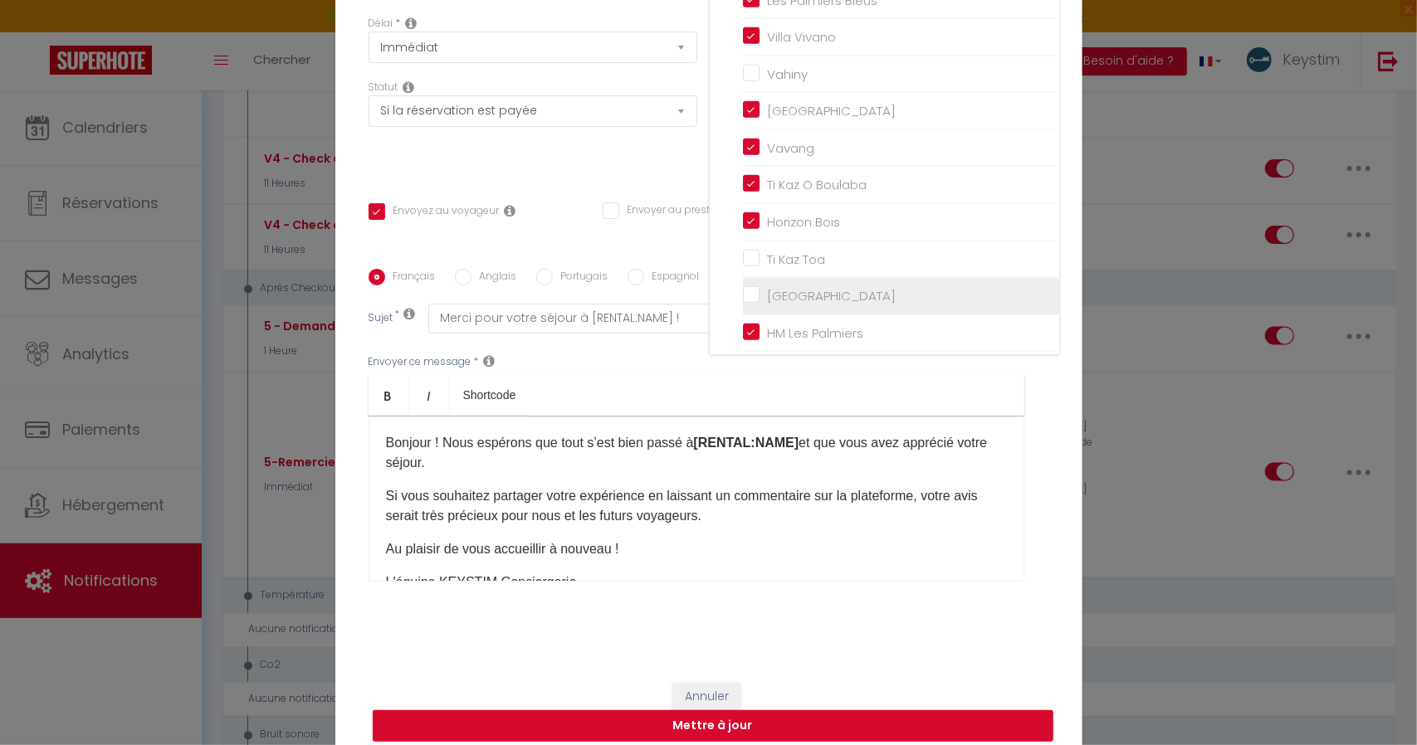
click at [748, 296] on input "[GEOGRAPHIC_DATA]" at bounding box center [901, 296] width 316 height 17
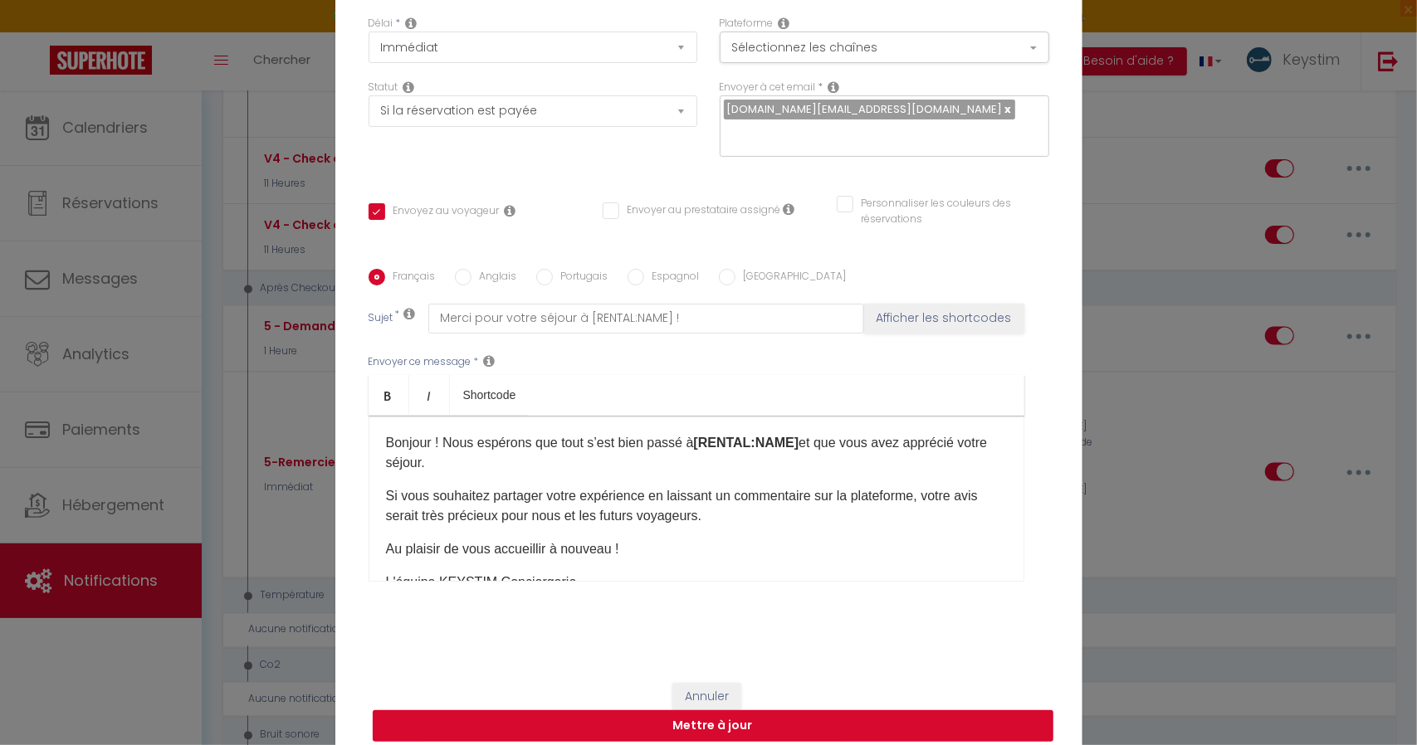
click at [707, 716] on button "Mettre à jour" at bounding box center [713, 726] width 681 height 32
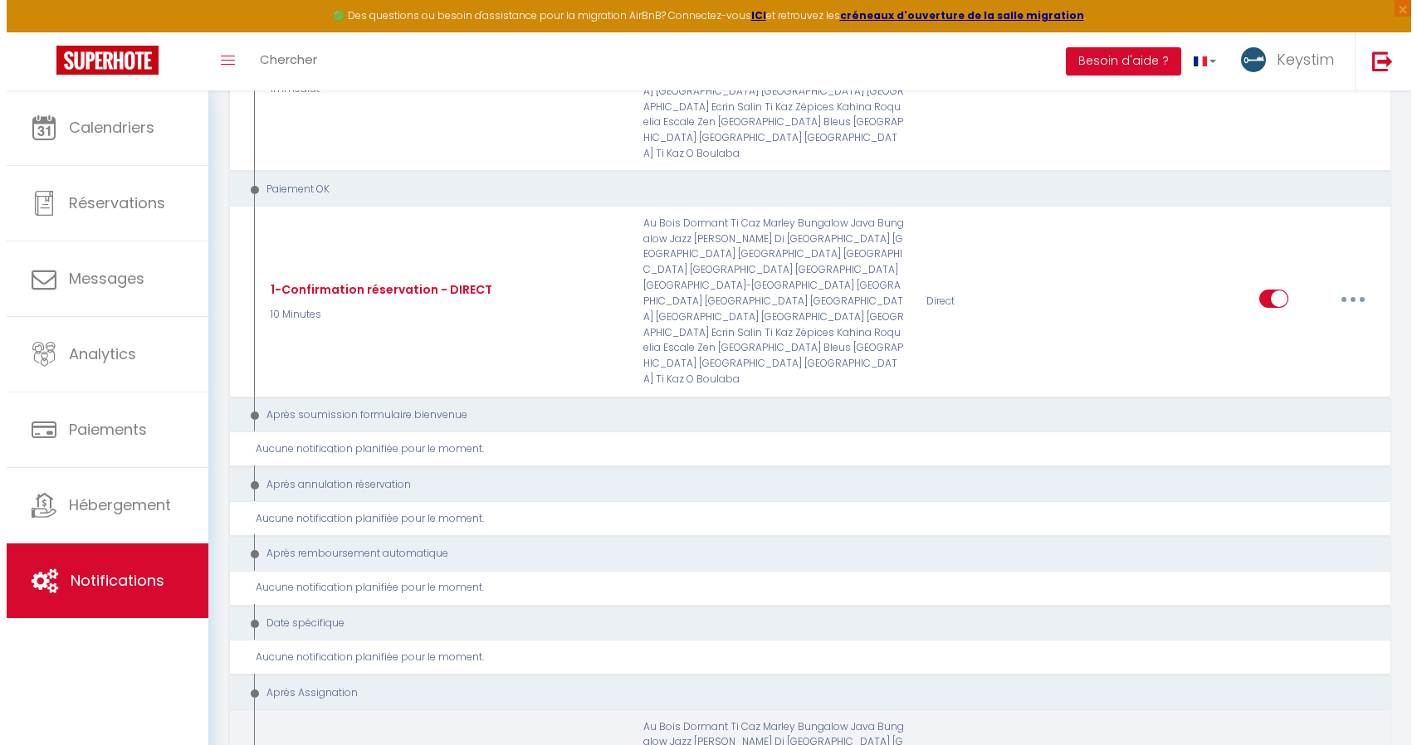
scroll to position [3406, 0]
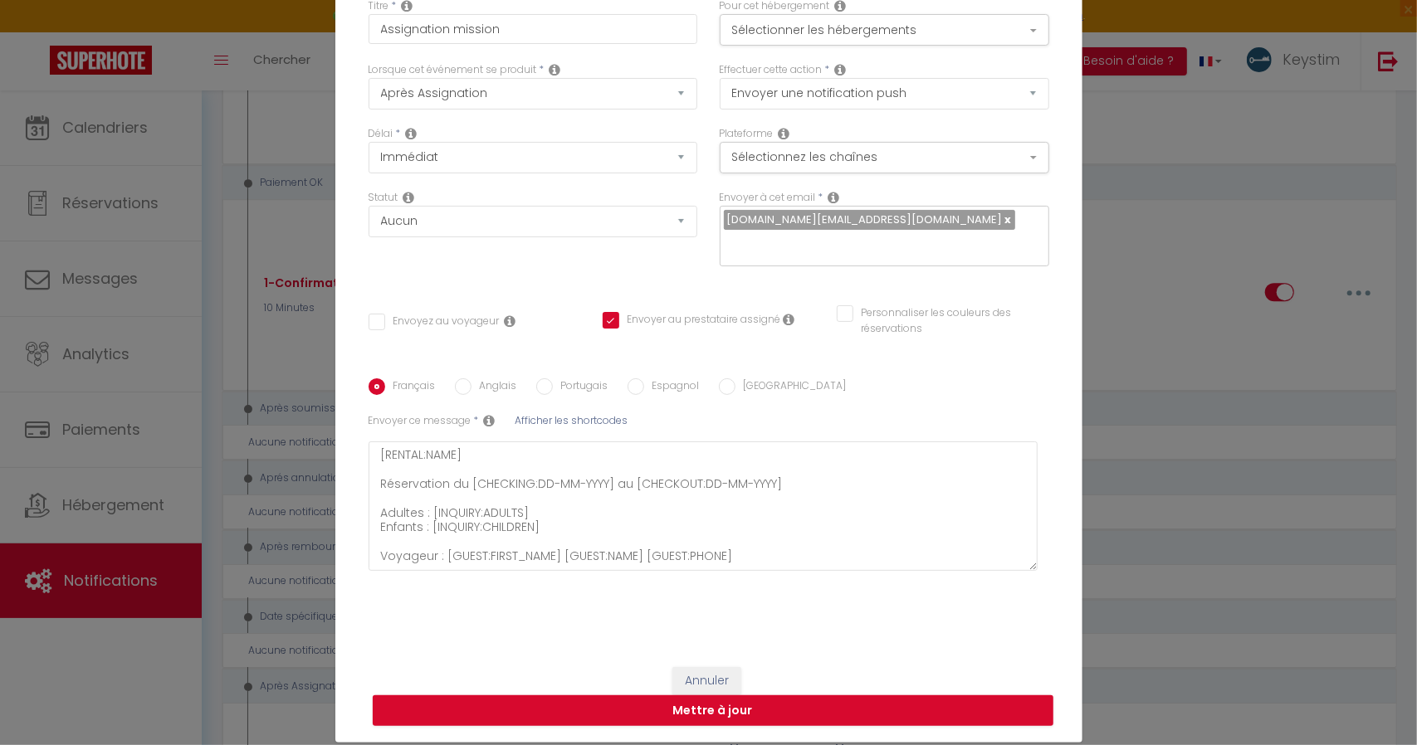
scroll to position [0, 0]
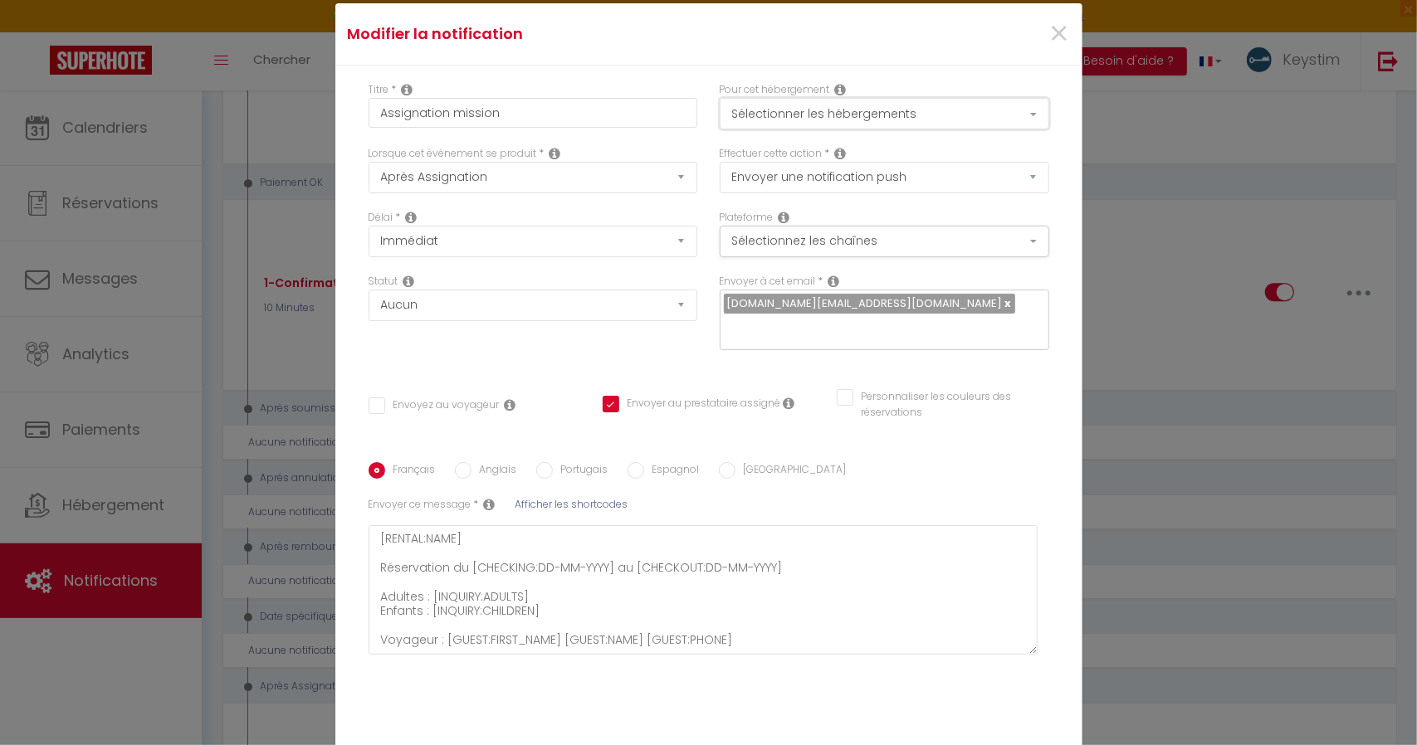
click at [875, 115] on button "Sélectionner les hébergements" at bounding box center [884, 114] width 329 height 32
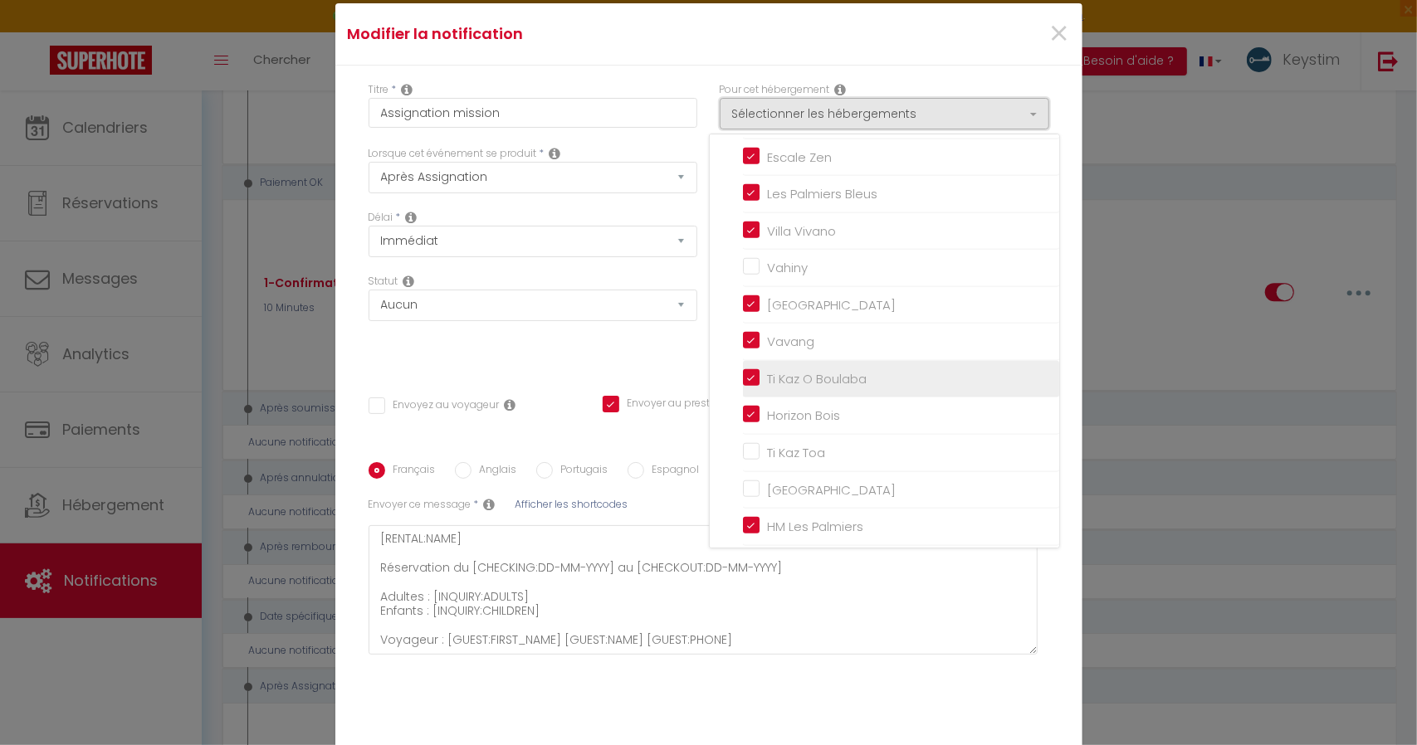
scroll to position [933, 0]
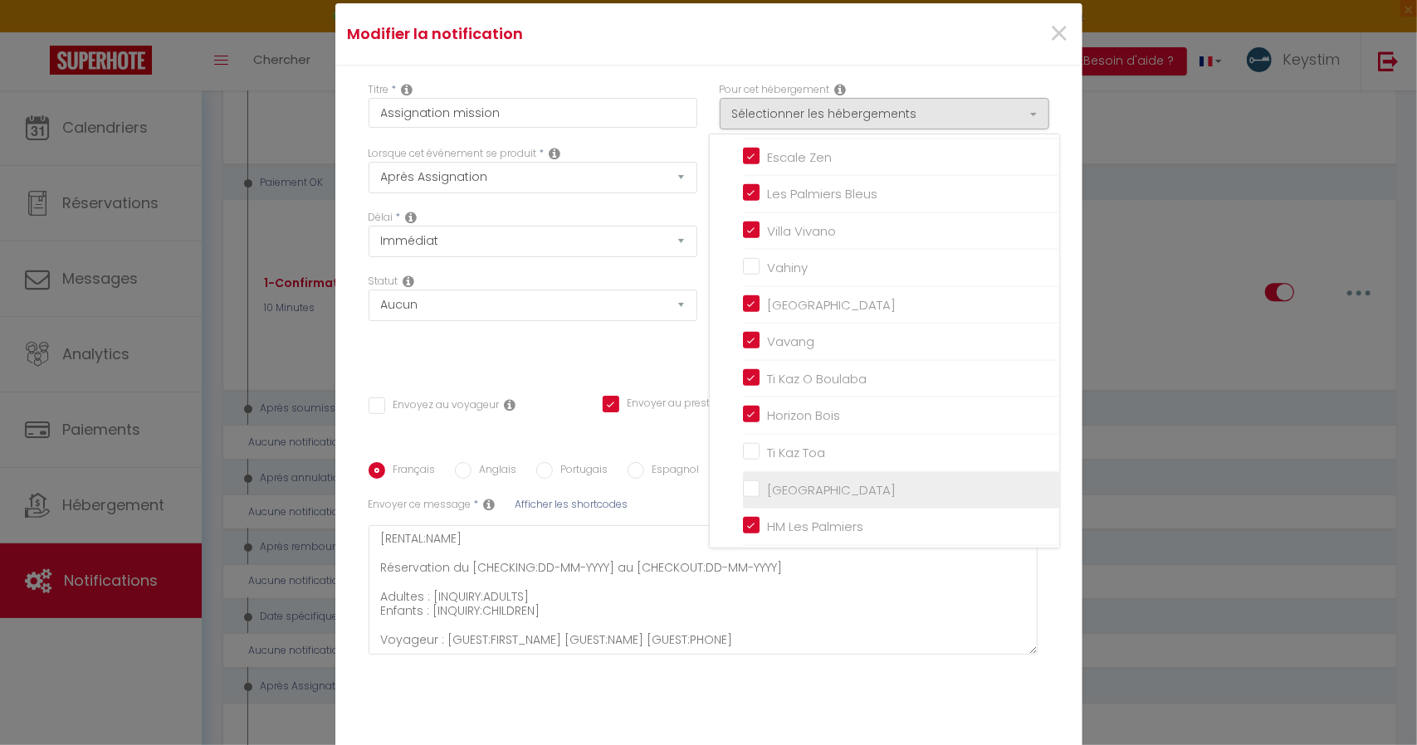
click at [750, 492] on input "[GEOGRAPHIC_DATA]" at bounding box center [901, 489] width 316 height 17
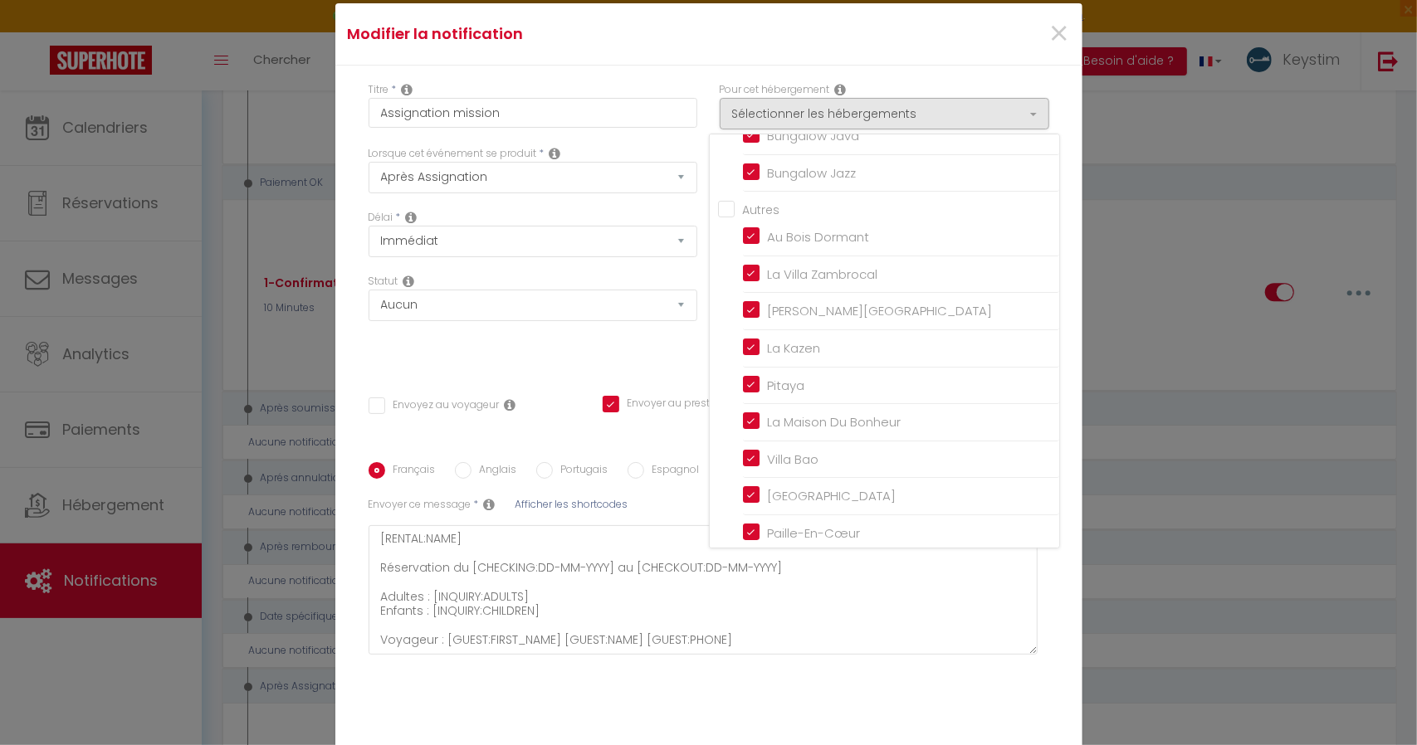
scroll to position [0, 0]
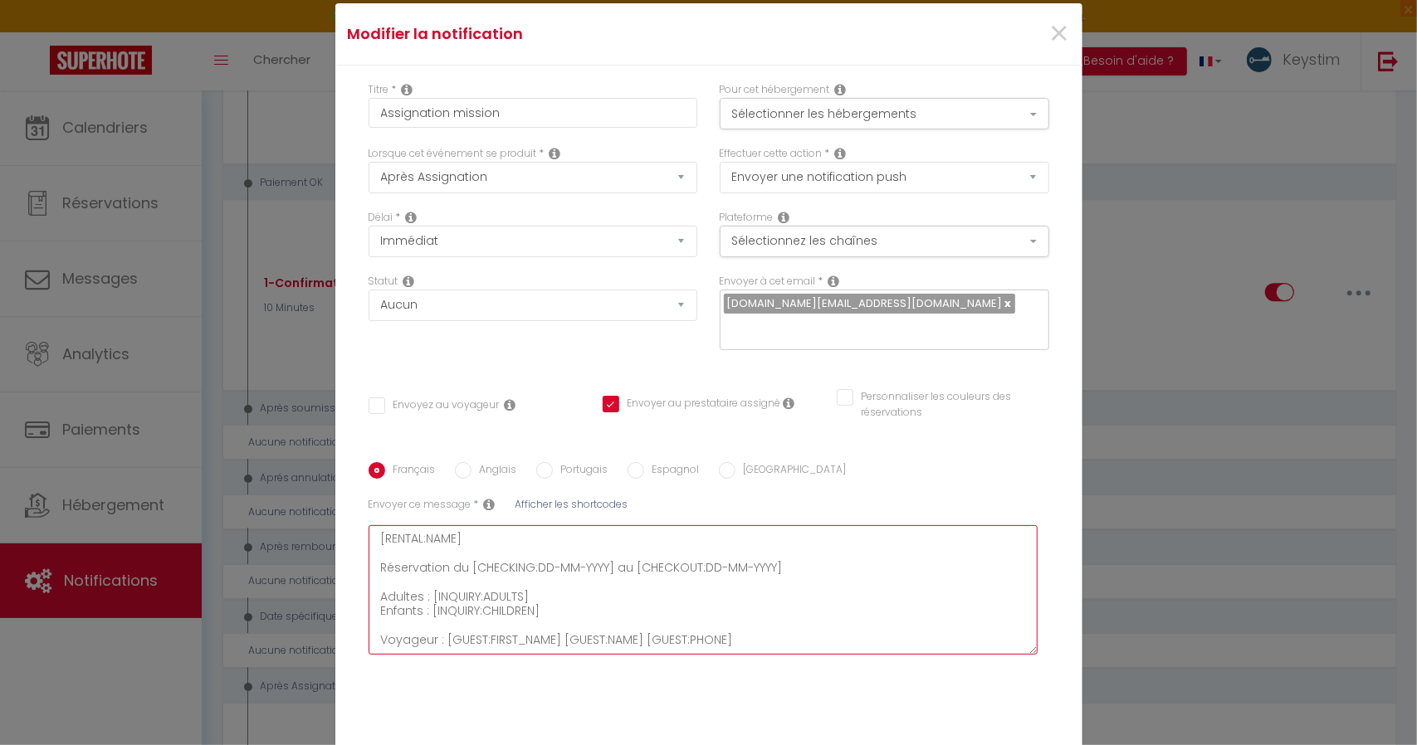
click at [655, 623] on textarea "[RENTAL:NAME] Réservation du [CHECKING:DD-MM-YYYY] au [CHECKOUT:DD-MM-YYYY] Adu…" at bounding box center [703, 589] width 670 height 129
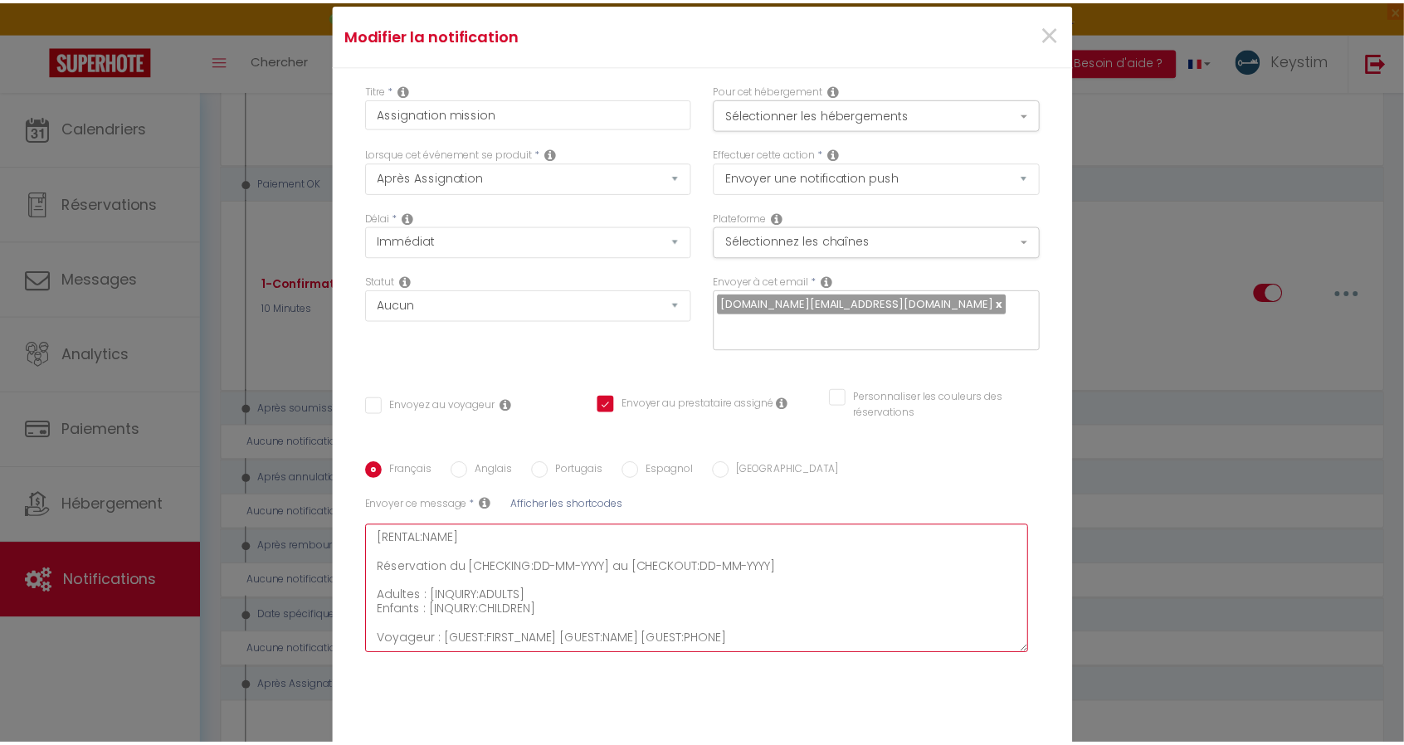
scroll to position [84, 0]
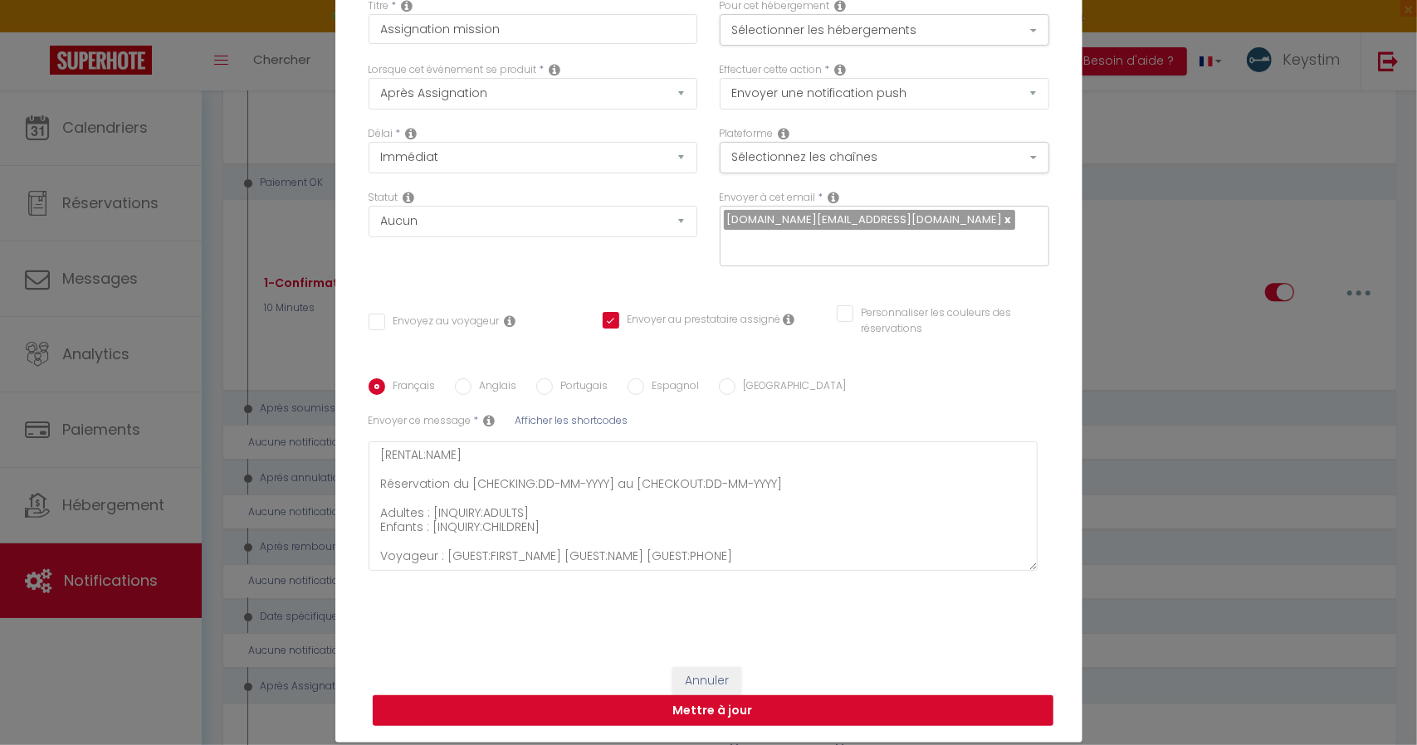
click at [705, 695] on button "Mettre à jour" at bounding box center [713, 711] width 681 height 32
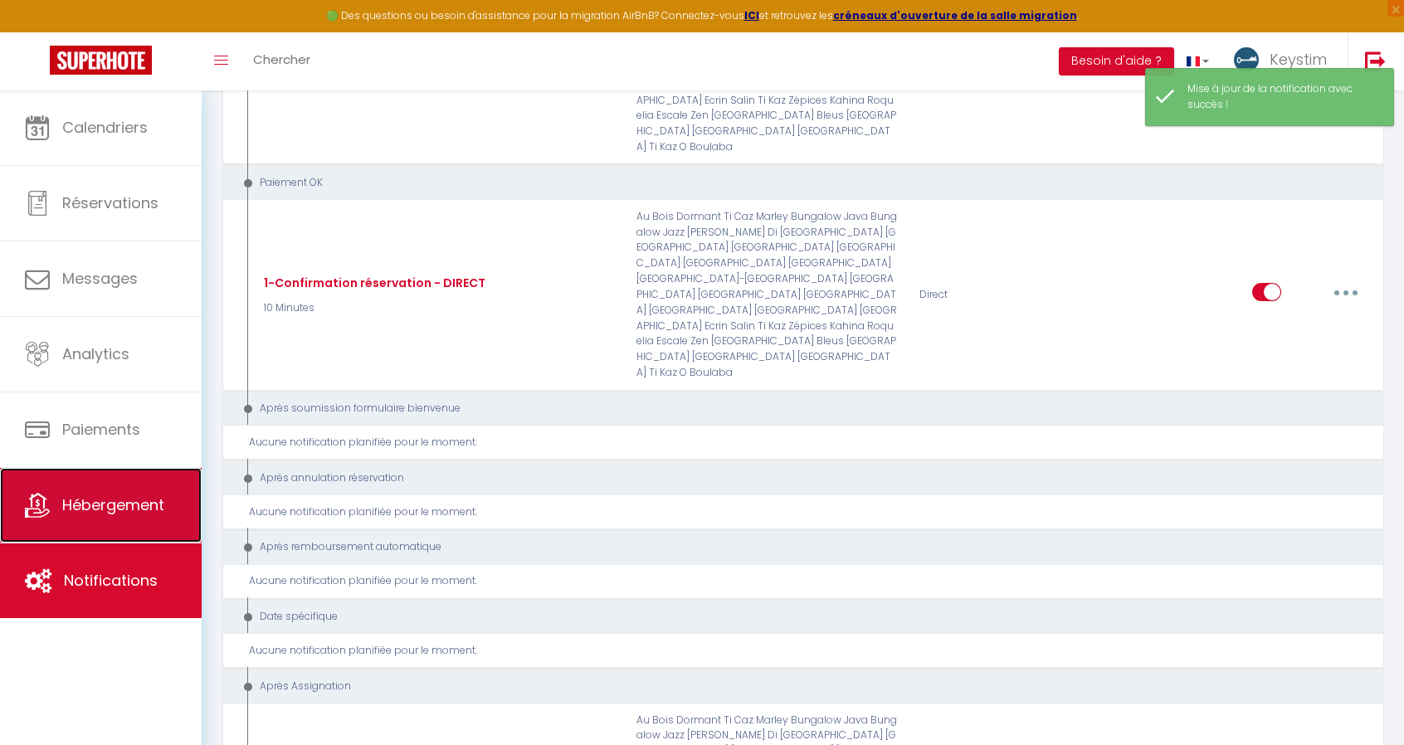
click at [88, 492] on link "Hébergement" at bounding box center [101, 505] width 202 height 75
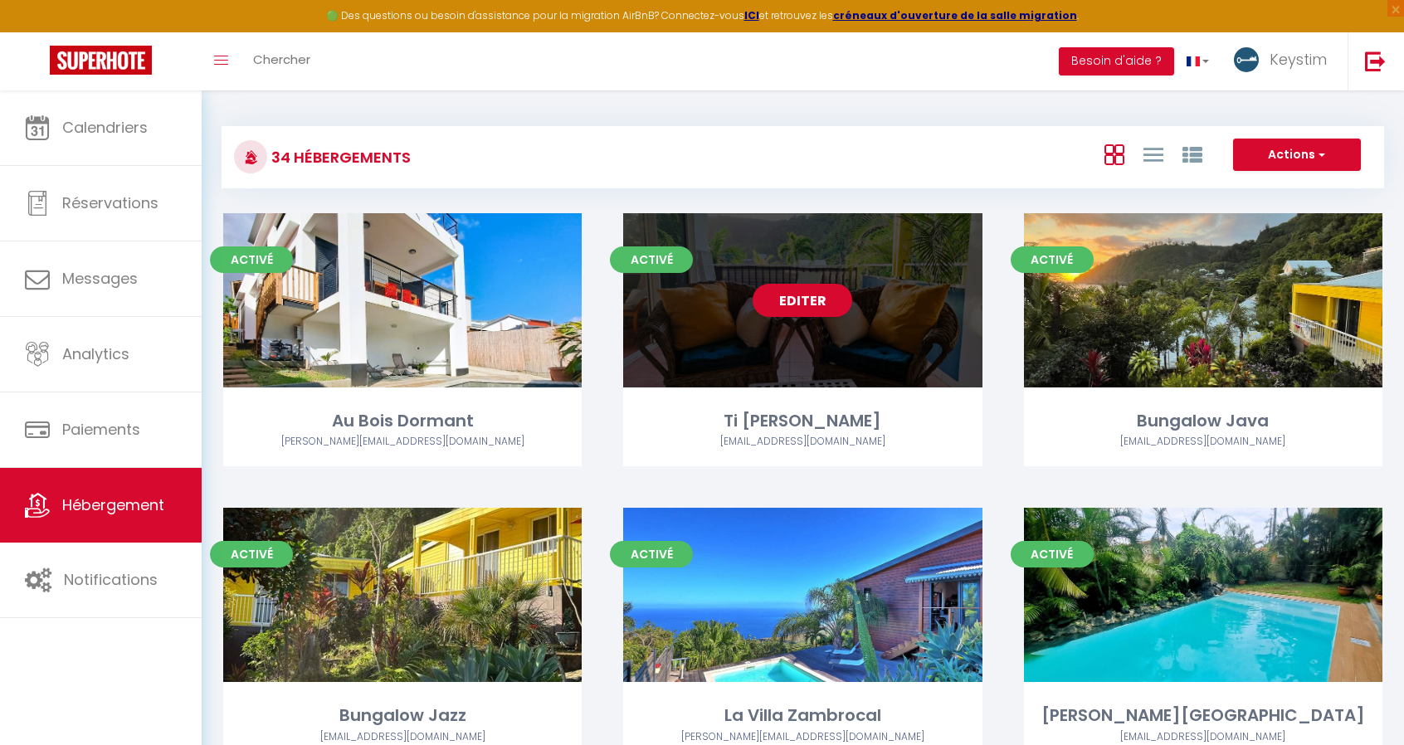
click at [752, 292] on div "Editer" at bounding box center [802, 300] width 359 height 174
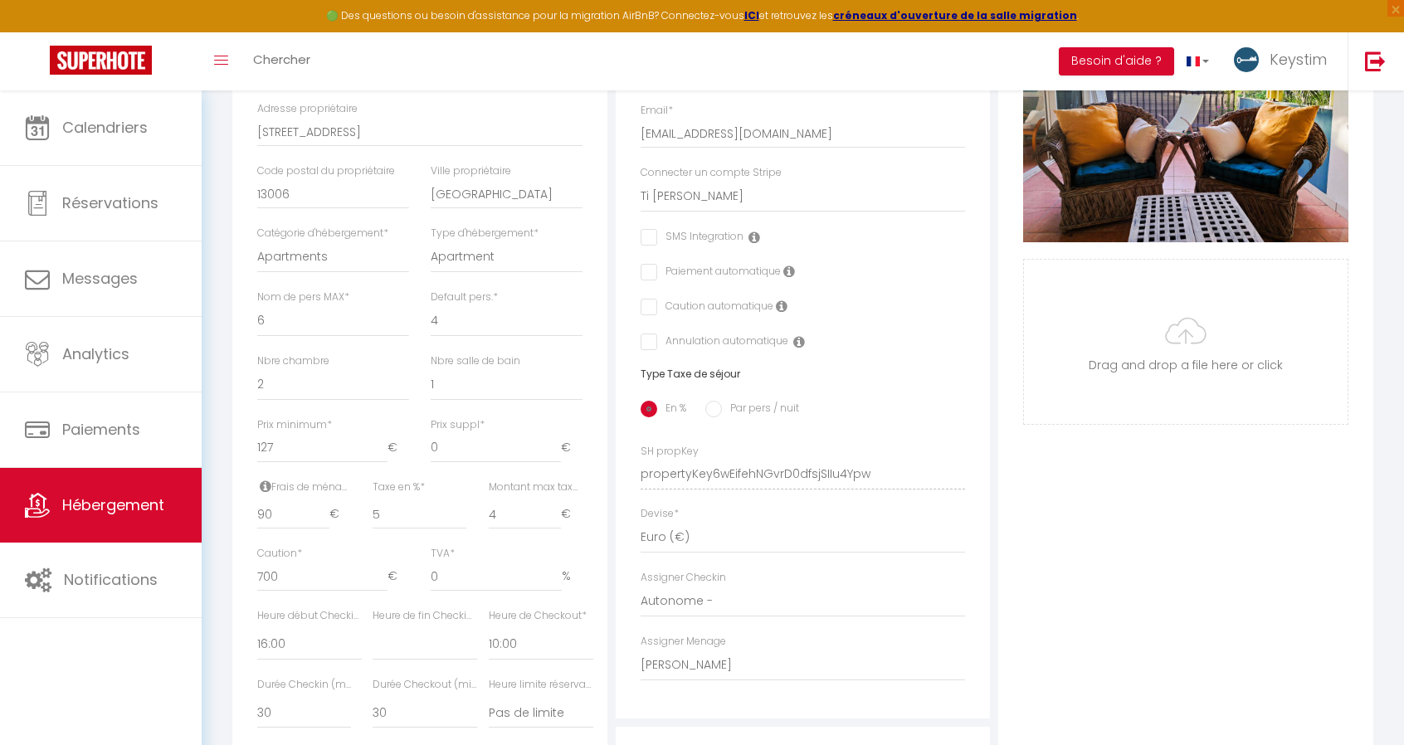
scroll to position [462, 0]
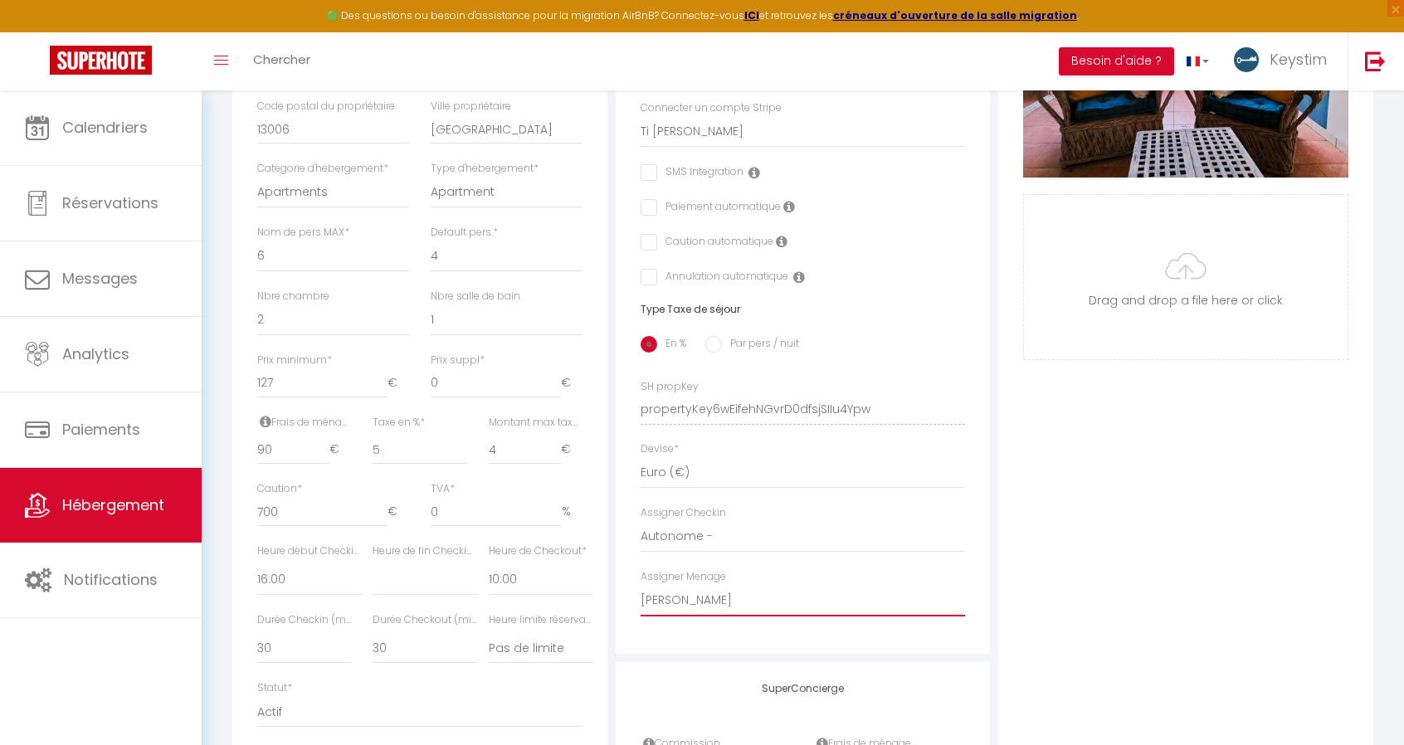
click at [689, 612] on select "- [PERSON_NAME] [PERSON_NAME] [PERSON_NAME] [PERSON_NAME] [PERSON_NAME] [PERSON…" at bounding box center [803, 601] width 325 height 32
click at [641, 597] on select "- [PERSON_NAME] [PERSON_NAME] [PERSON_NAME] [PERSON_NAME] [PERSON_NAME] [PERSON…" at bounding box center [803, 601] width 325 height 32
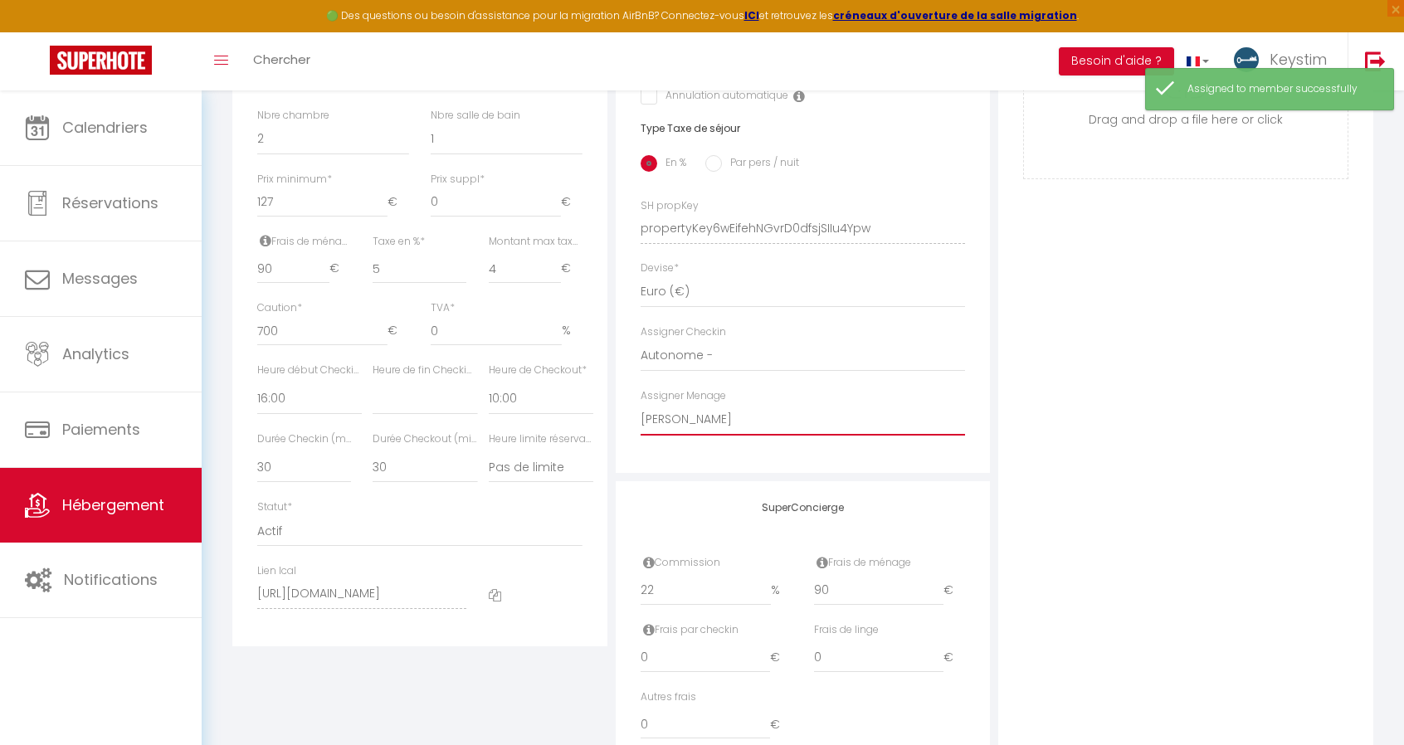
scroll to position [0, 0]
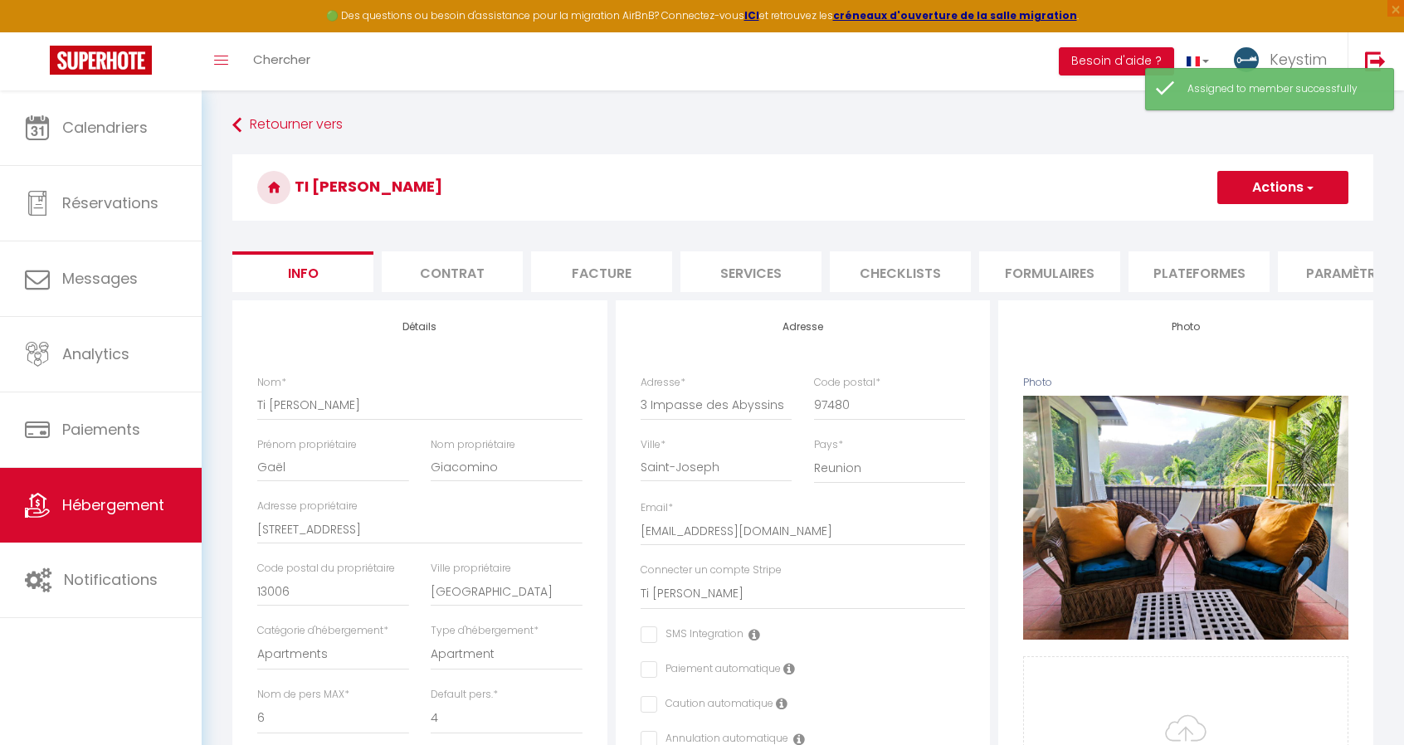
click at [1281, 178] on button "Actions" at bounding box center [1283, 187] width 131 height 33
click at [1227, 218] on input "Enregistrer" at bounding box center [1217, 224] width 61 height 17
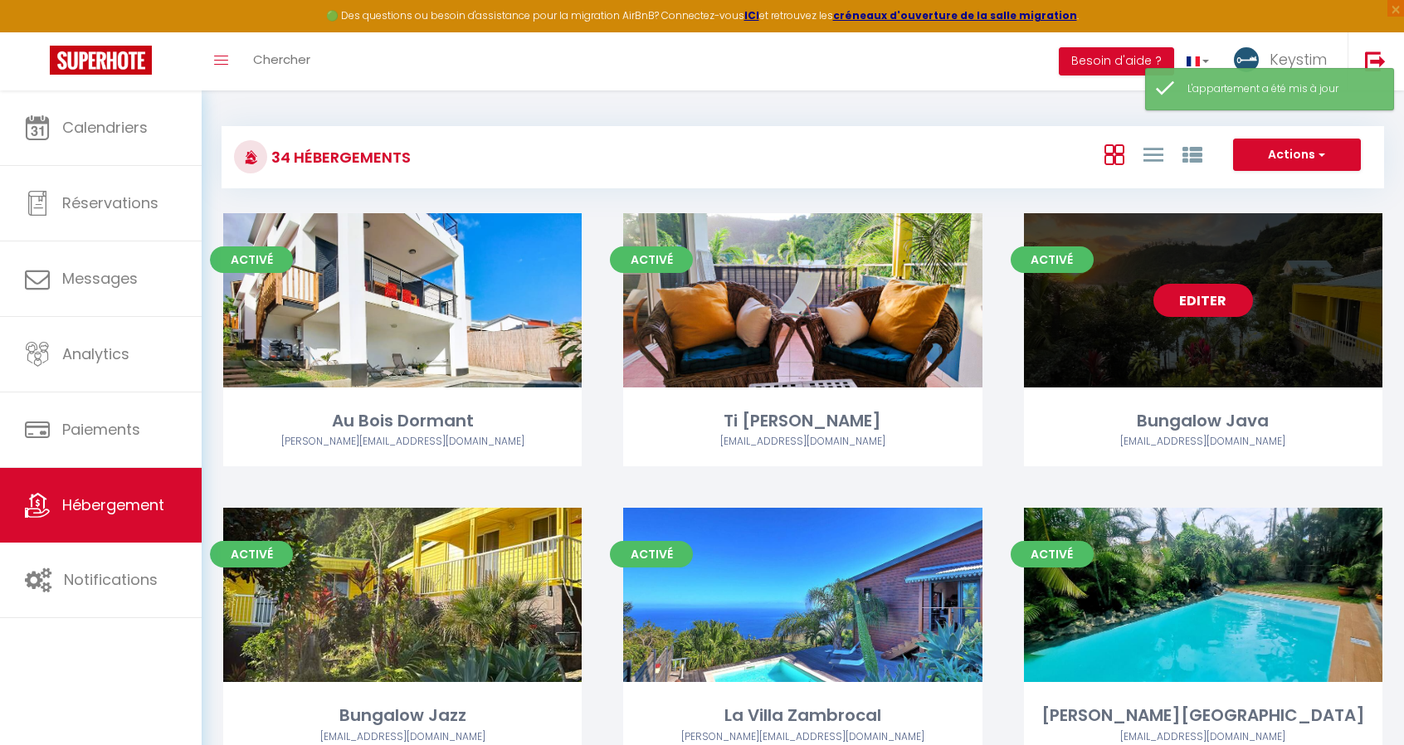
click at [1208, 313] on link "Editer" at bounding box center [1204, 300] width 100 height 33
click at [1212, 298] on link "Editer" at bounding box center [1204, 300] width 100 height 33
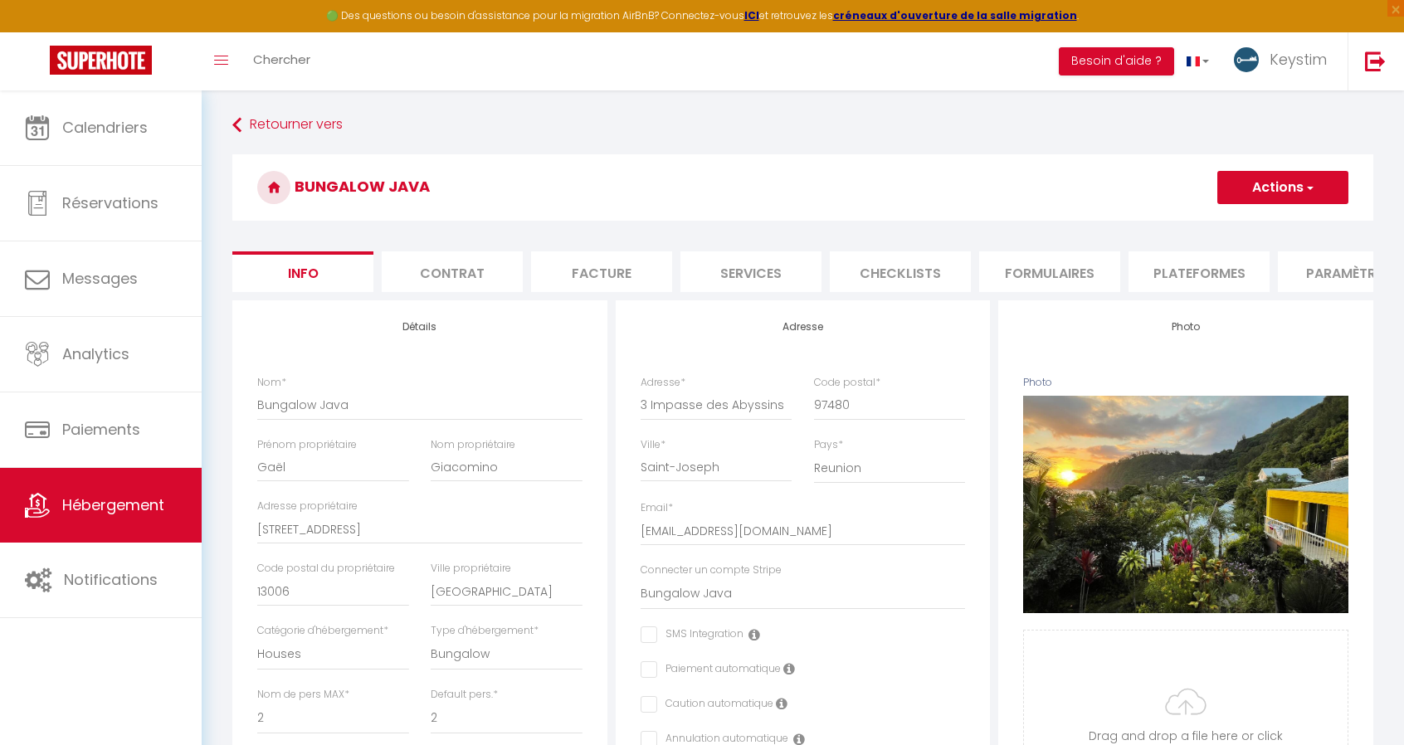
click at [1265, 201] on button "Actions" at bounding box center [1283, 187] width 131 height 33
click at [995, 203] on h3 "Bungalow Java" at bounding box center [802, 187] width 1141 height 66
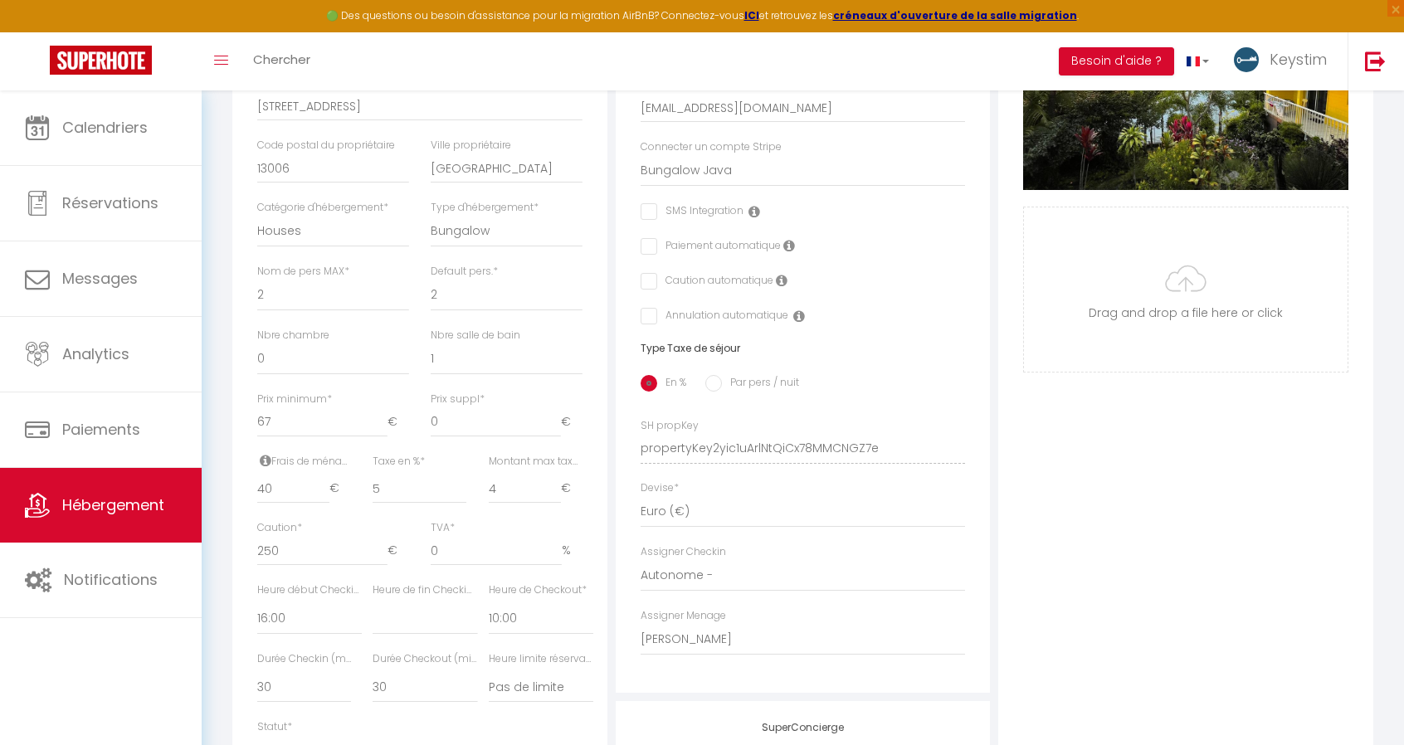
scroll to position [539, 0]
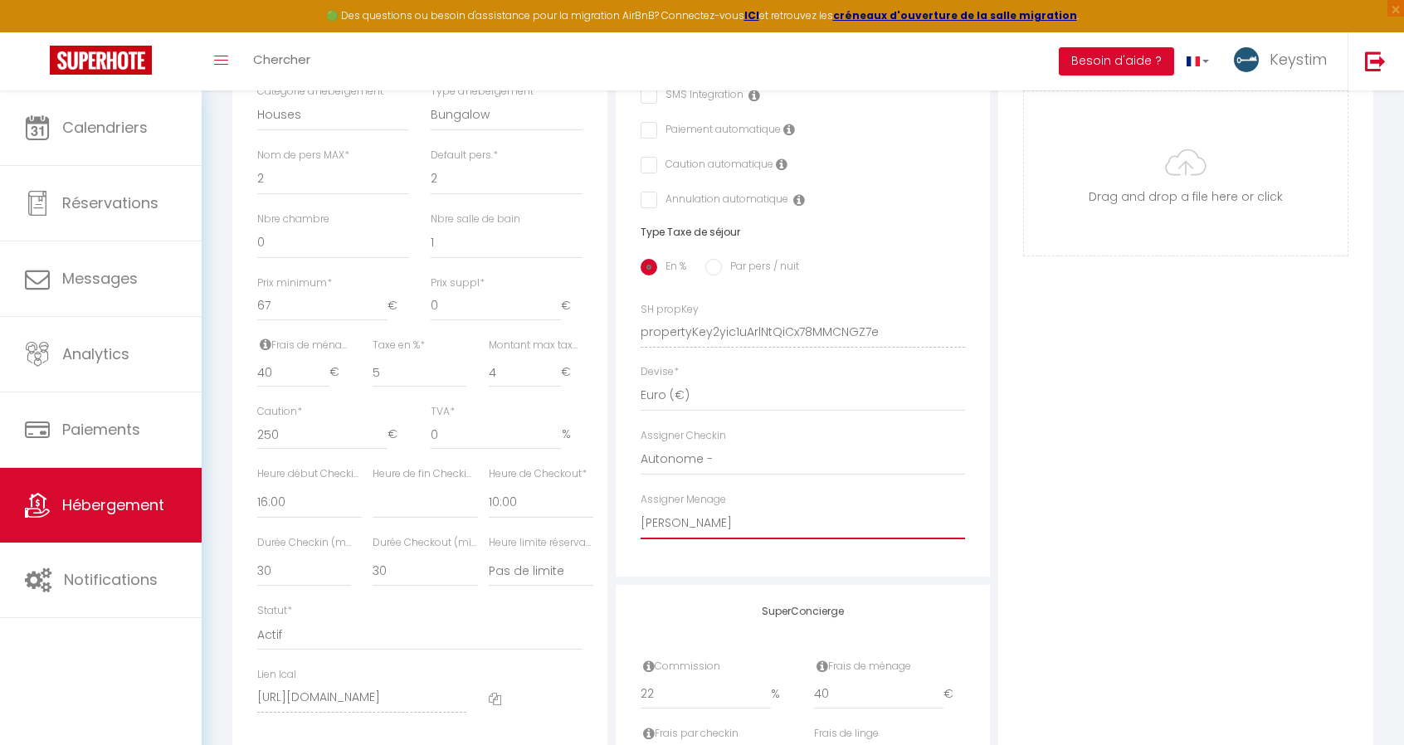
click at [680, 532] on select "- [PERSON_NAME] [PERSON_NAME] [PERSON_NAME] [PERSON_NAME] [PERSON_NAME] [PERSON…" at bounding box center [803, 524] width 325 height 32
click at [641, 520] on select "- [PERSON_NAME] [PERSON_NAME] [PERSON_NAME] [PERSON_NAME] [PERSON_NAME] [PERSON…" at bounding box center [803, 524] width 325 height 32
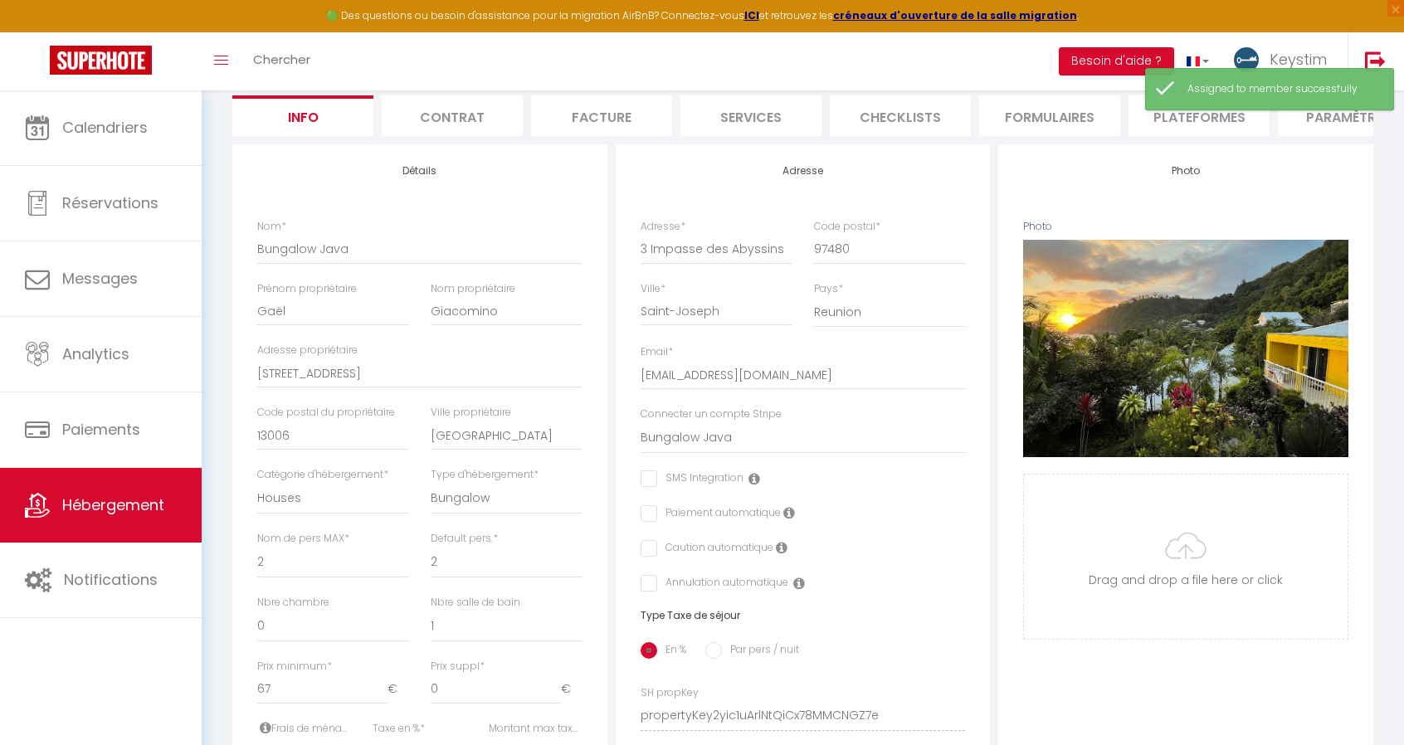
scroll to position [0, 0]
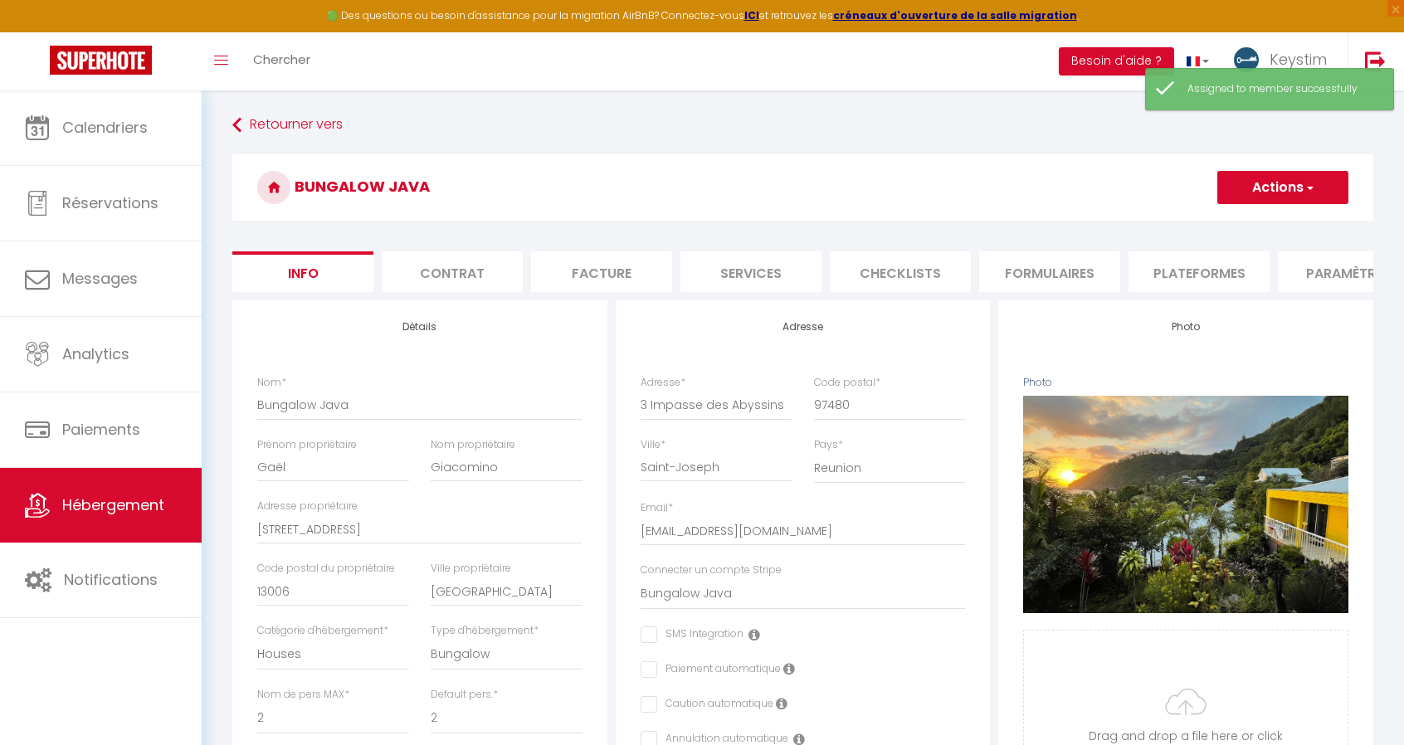
click at [1293, 200] on button "Actions" at bounding box center [1283, 187] width 131 height 33
click at [1236, 228] on input "Enregistrer" at bounding box center [1217, 224] width 61 height 17
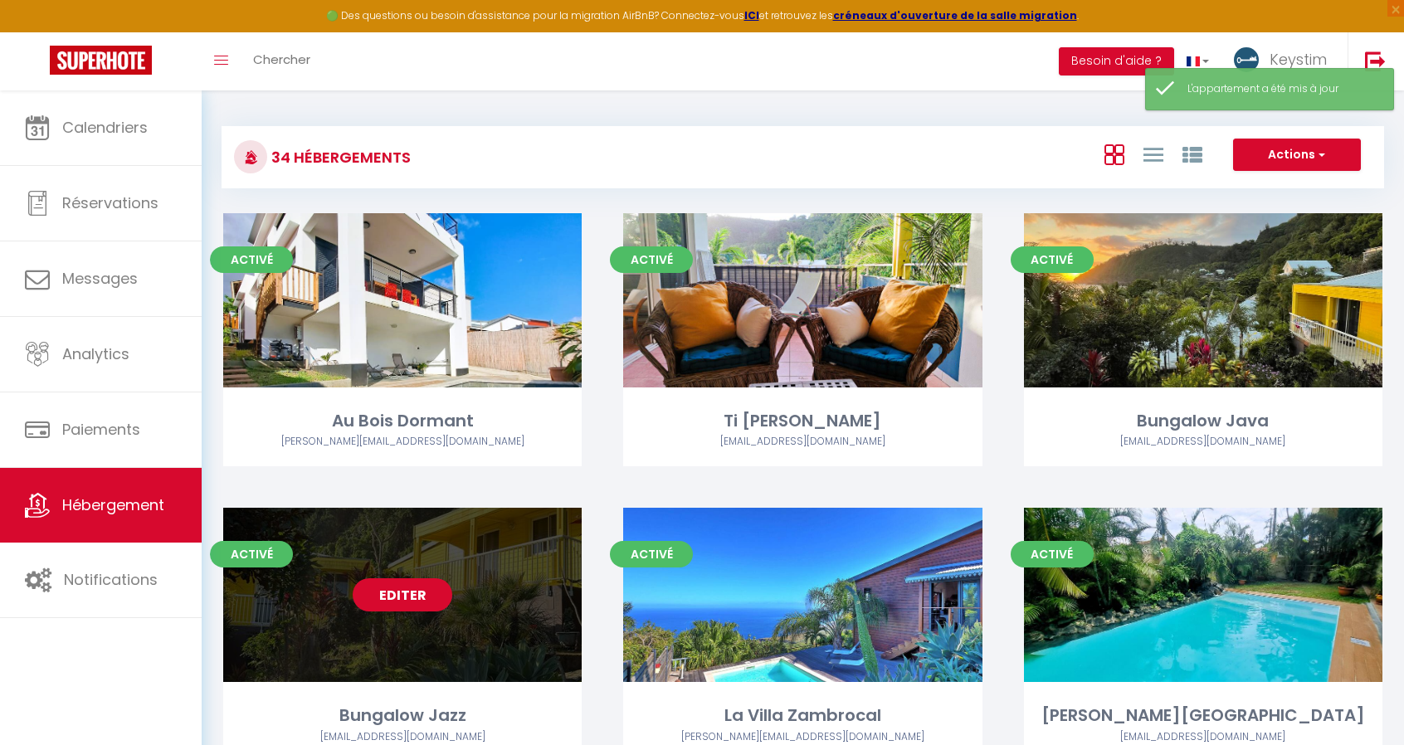
click at [419, 582] on link "Editer" at bounding box center [403, 594] width 100 height 33
click at [411, 598] on link "Editer" at bounding box center [403, 594] width 100 height 33
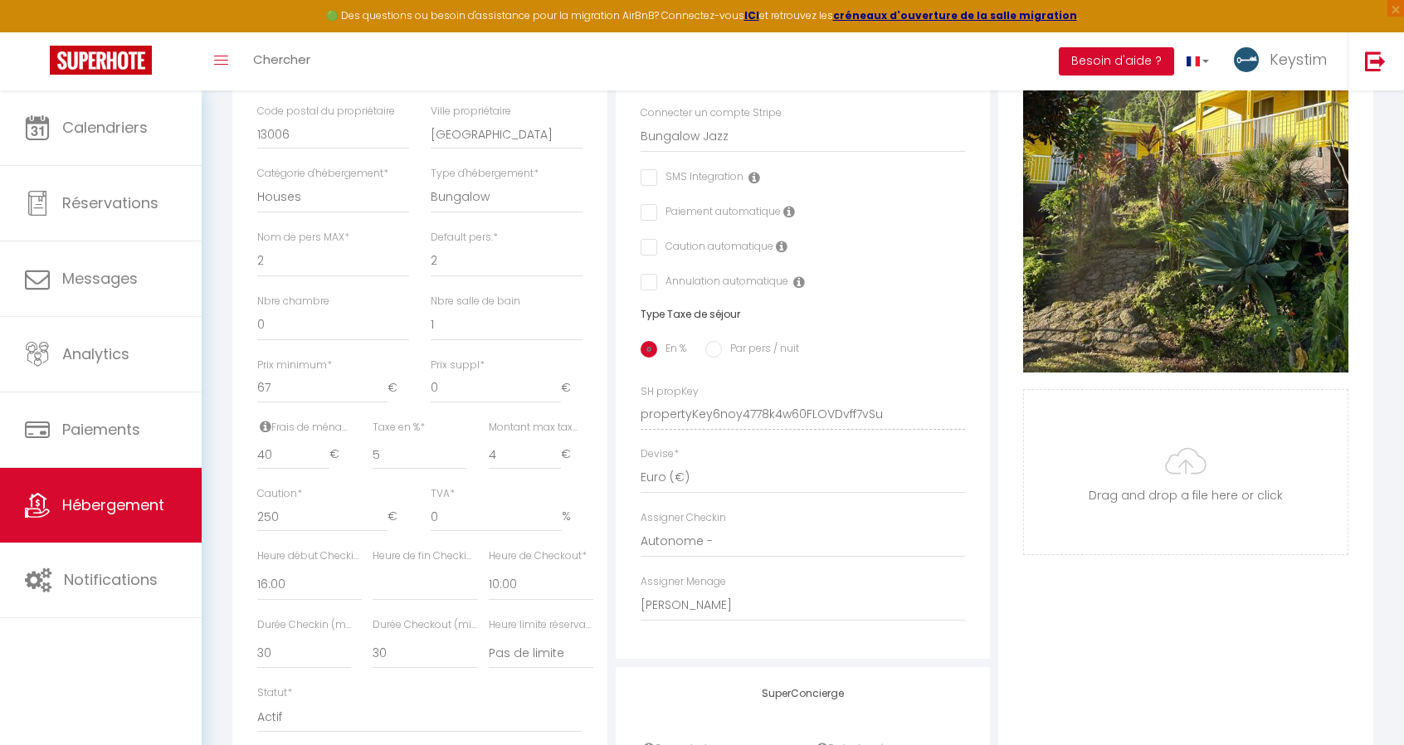
scroll to position [559, 0]
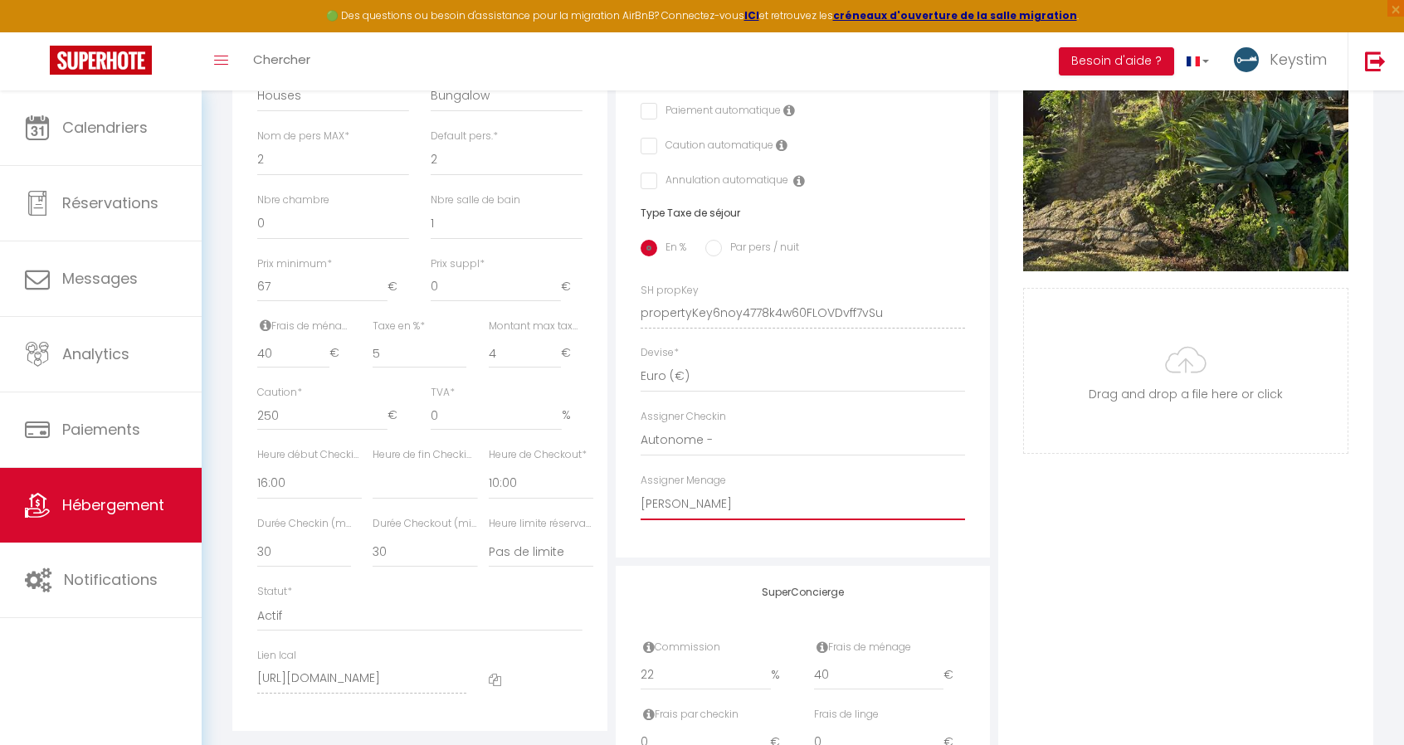
click at [681, 520] on select "- [PERSON_NAME] [PERSON_NAME] [PERSON_NAME] [PERSON_NAME] [PERSON_NAME] [PERSON…" at bounding box center [803, 505] width 325 height 32
click at [641, 500] on select "- [PERSON_NAME] [PERSON_NAME] [PERSON_NAME] [PERSON_NAME] [PERSON_NAME] [PERSON…" at bounding box center [803, 505] width 325 height 32
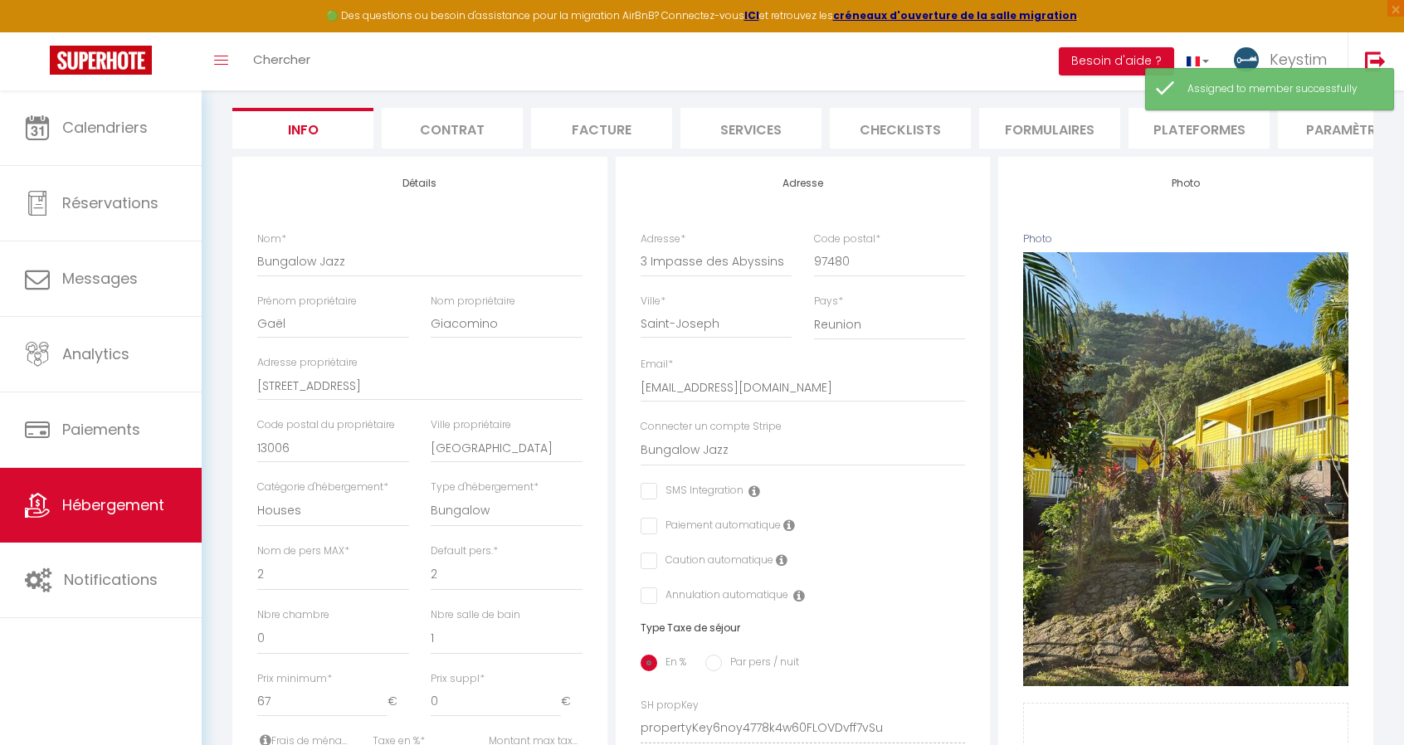
scroll to position [0, 0]
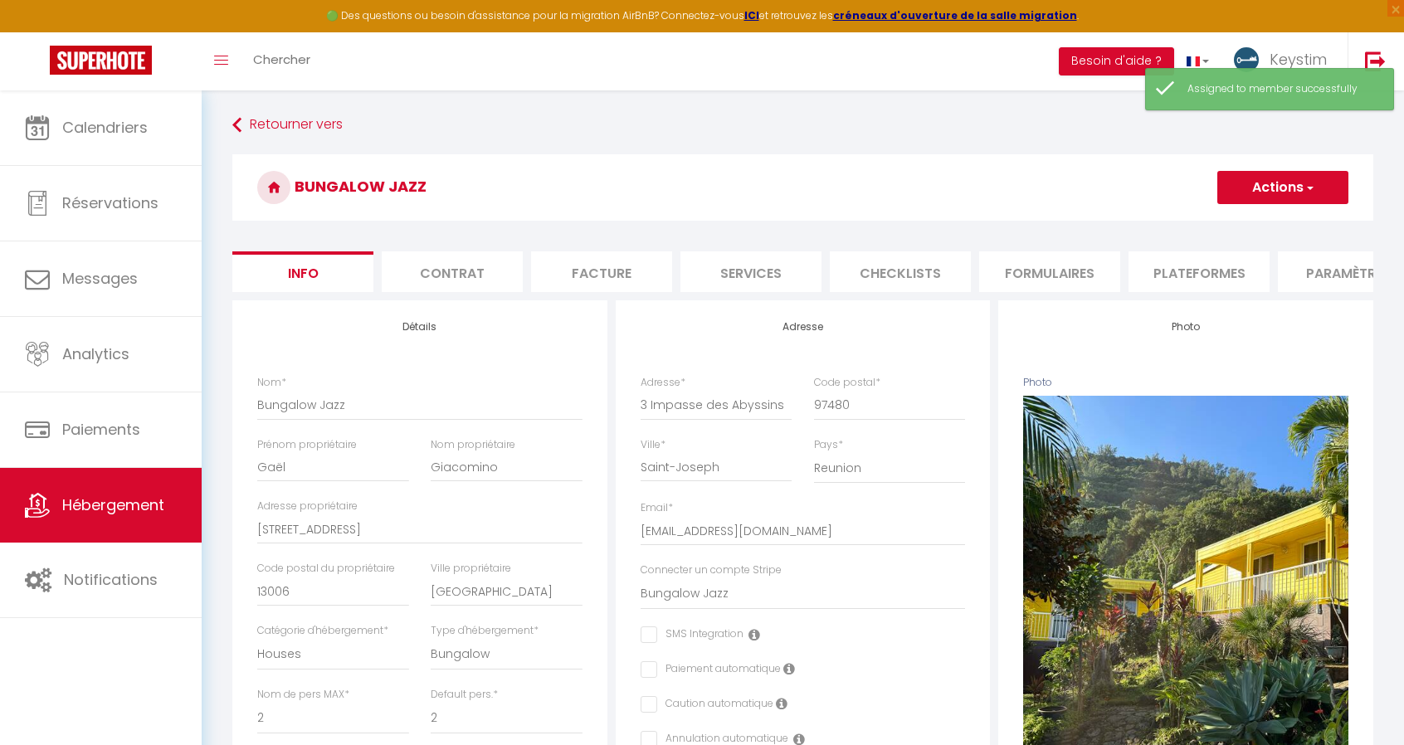
click at [1288, 193] on button "Actions" at bounding box center [1283, 187] width 131 height 33
click at [1214, 222] on input "Enregistrer" at bounding box center [1217, 224] width 61 height 17
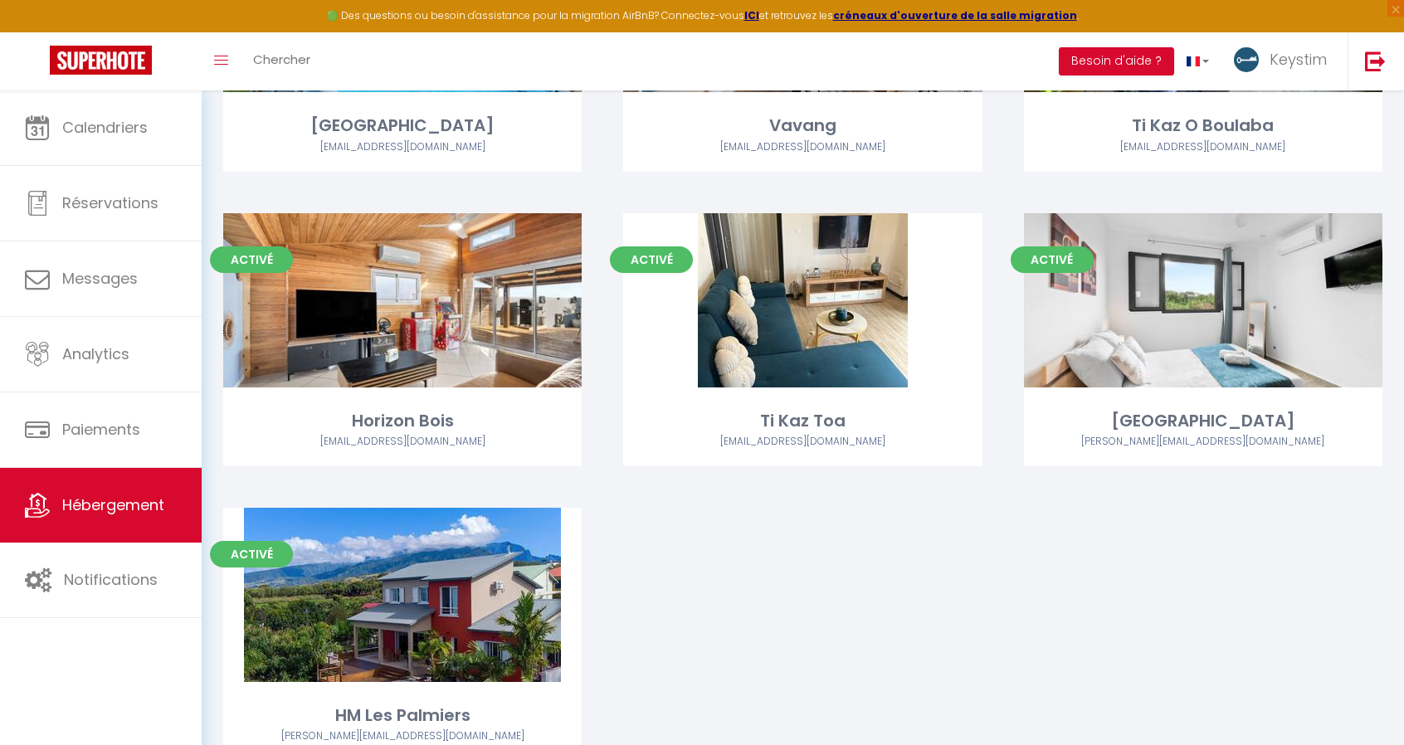
scroll to position [2974, 0]
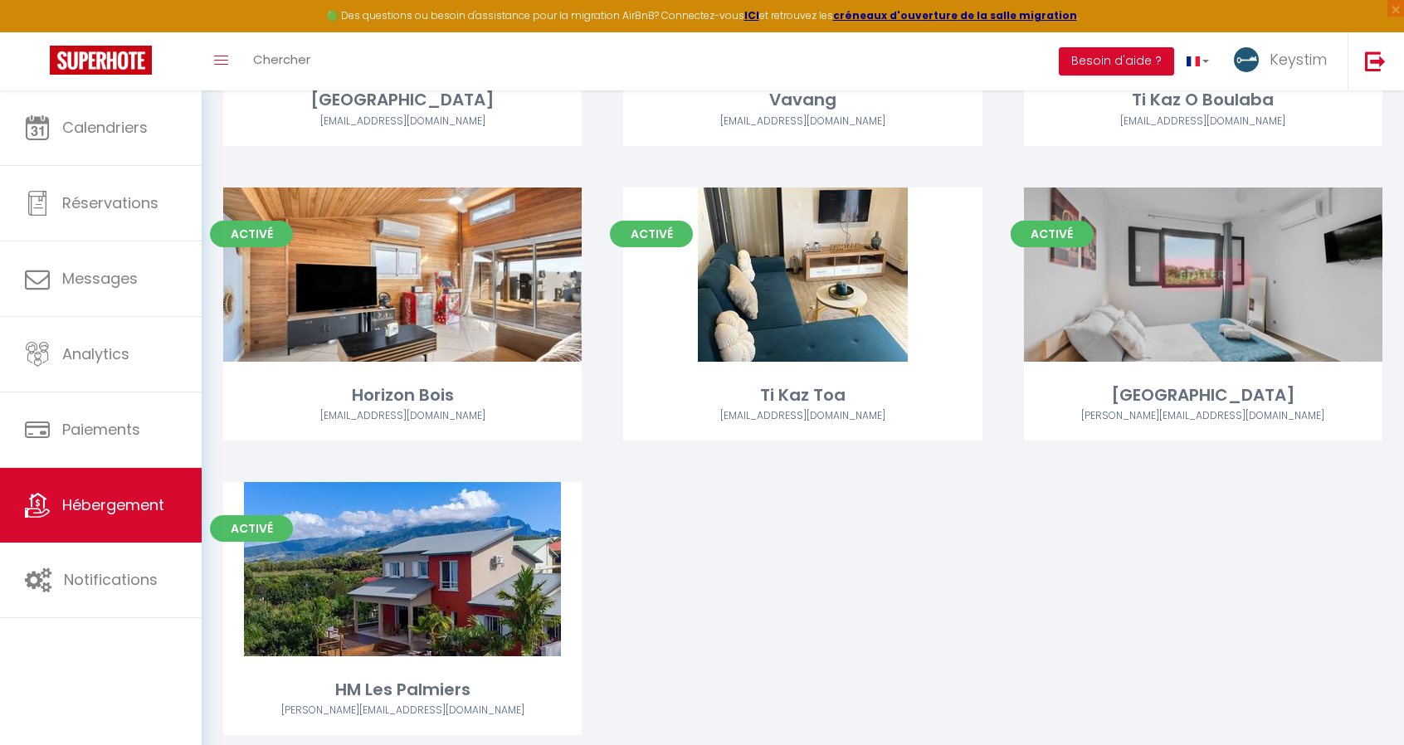
click at [1222, 290] on link "Editer" at bounding box center [1204, 274] width 100 height 33
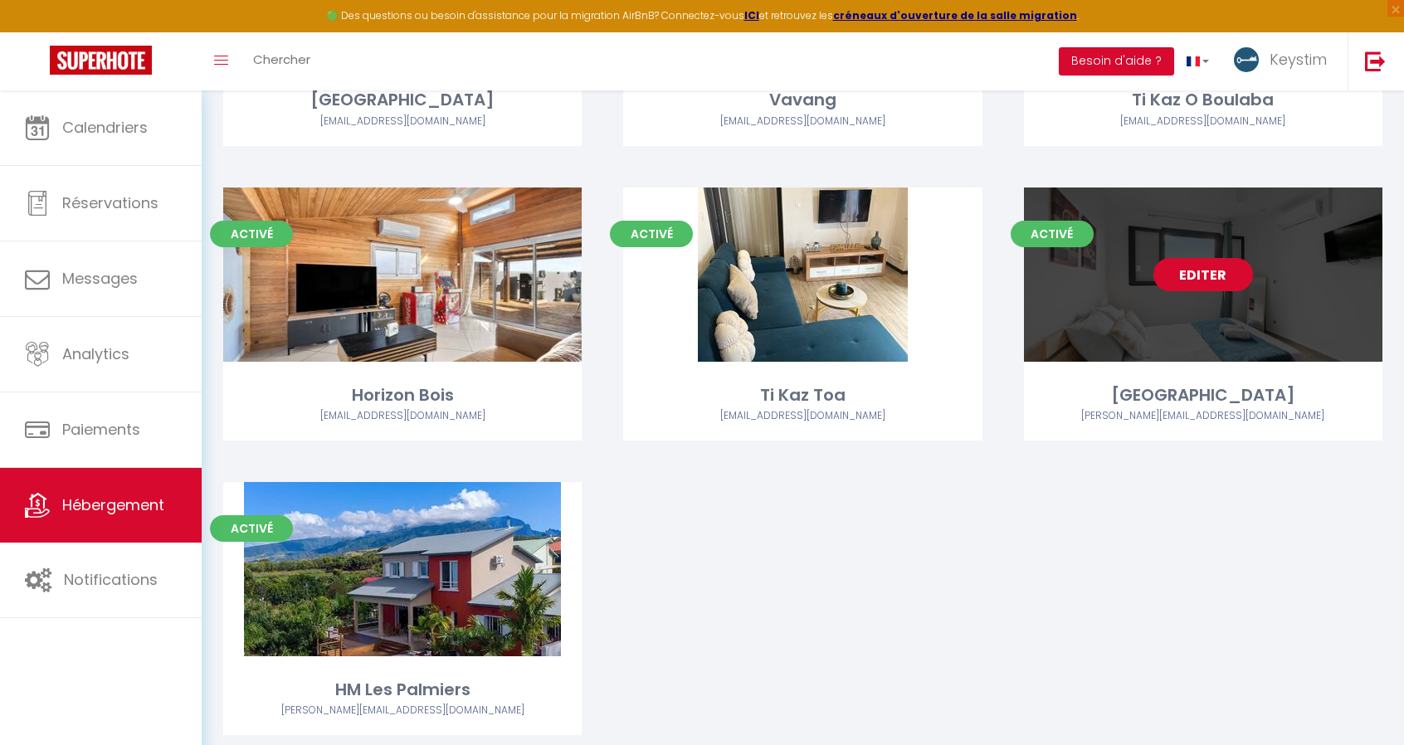
click at [1218, 281] on link "Editer" at bounding box center [1204, 274] width 100 height 33
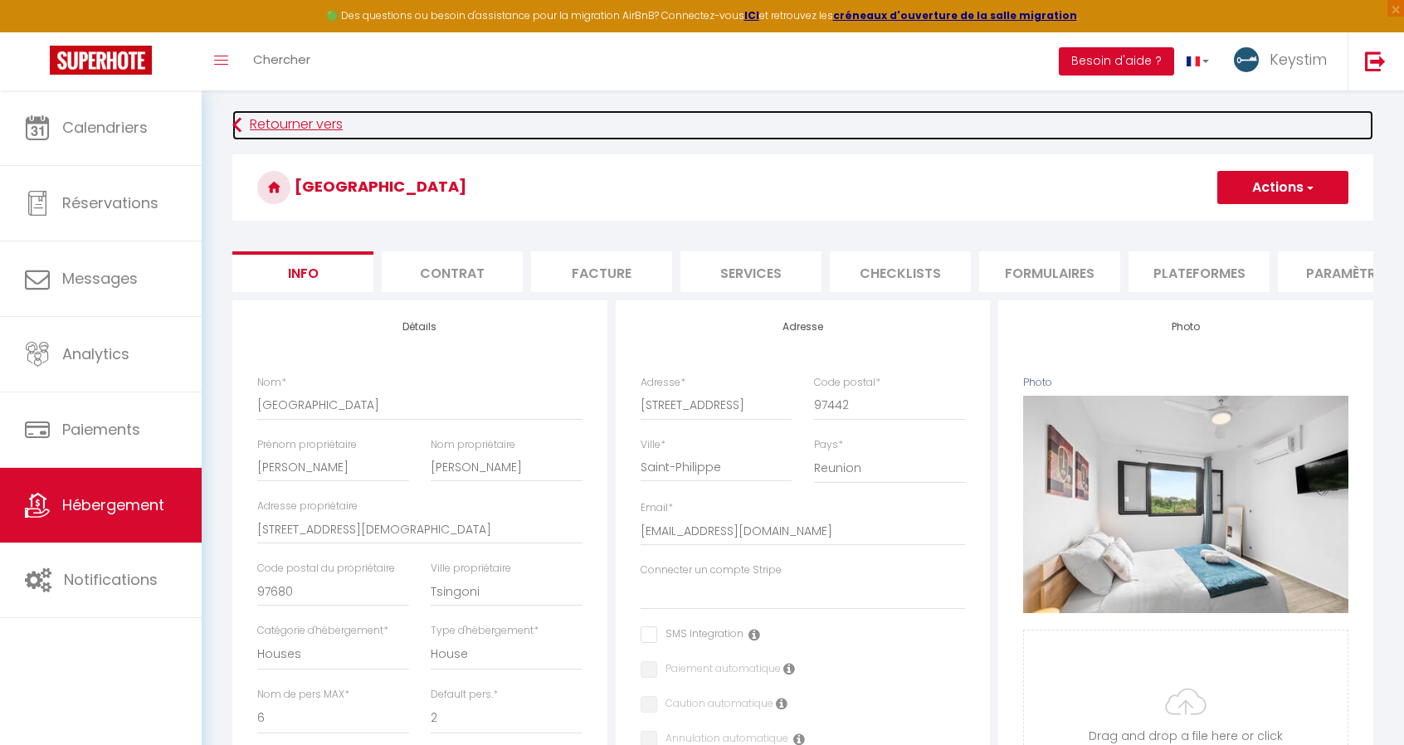
click at [319, 120] on link "Retourner vers" at bounding box center [802, 125] width 1141 height 30
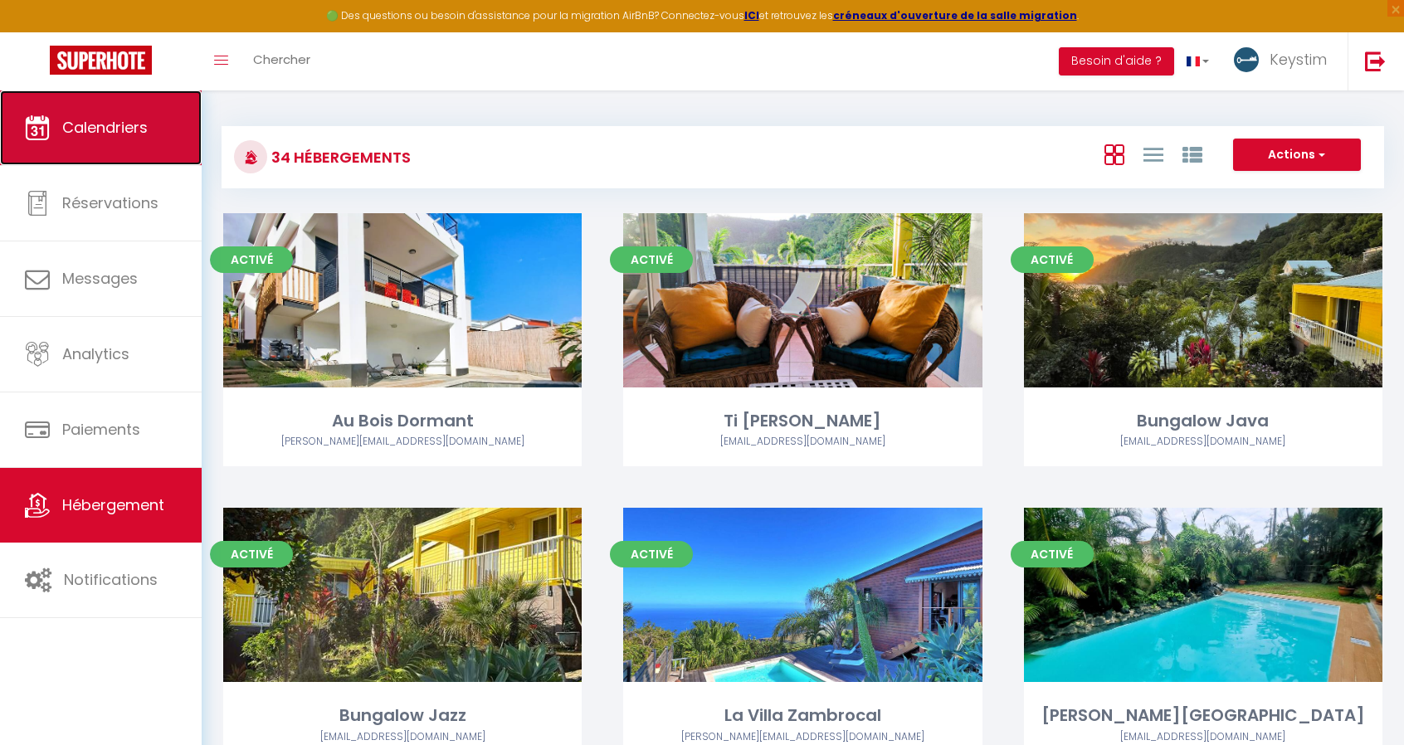
click at [95, 144] on link "Calendriers" at bounding box center [101, 127] width 202 height 75
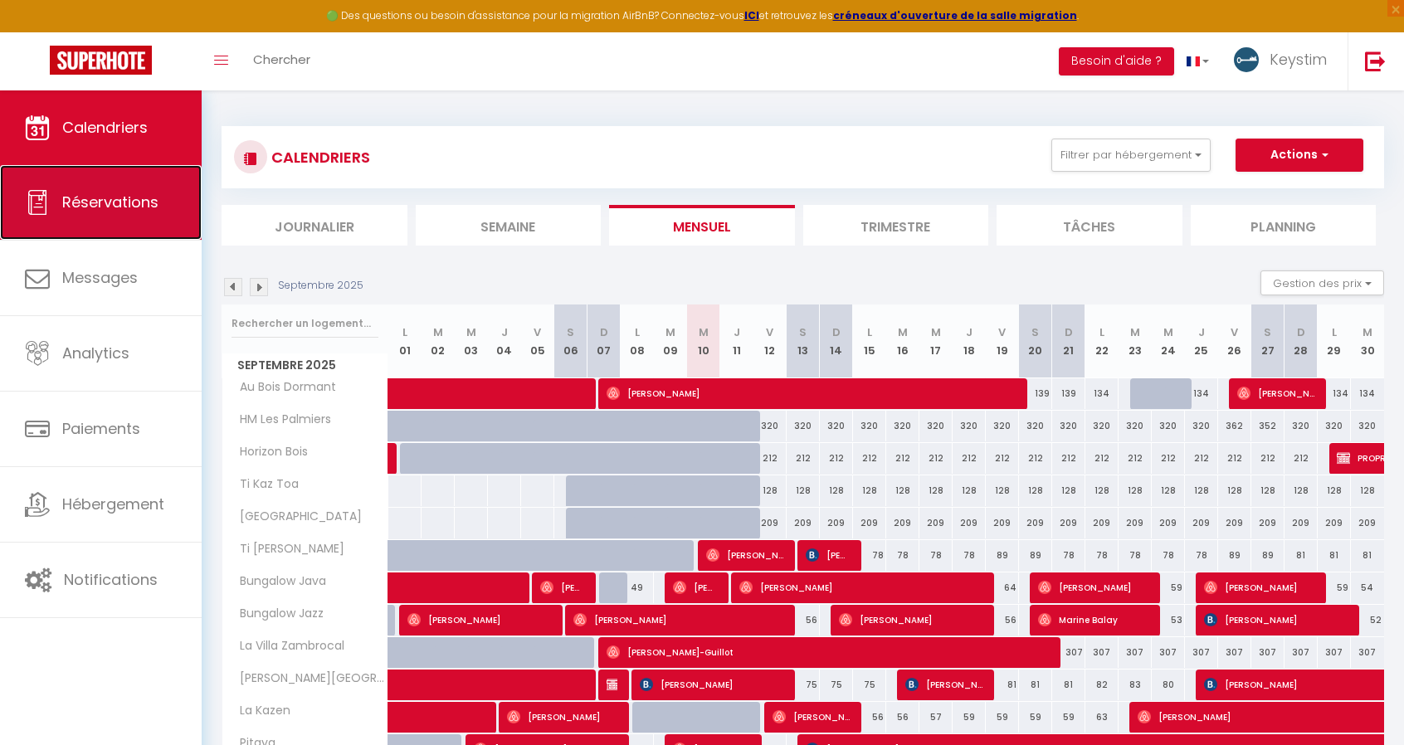
click at [125, 210] on span "Réservations" at bounding box center [110, 202] width 96 height 21
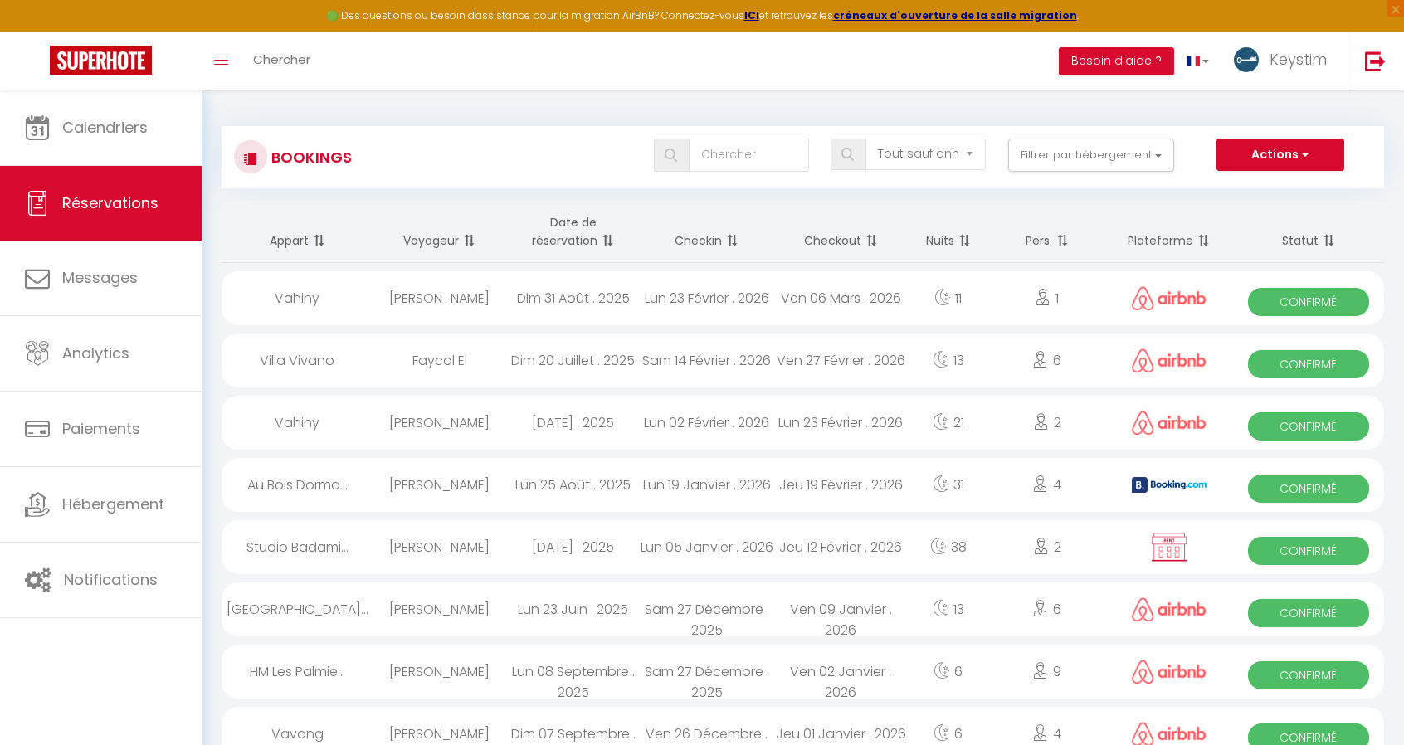
click at [575, 242] on th "Date de réservation" at bounding box center [573, 232] width 134 height 62
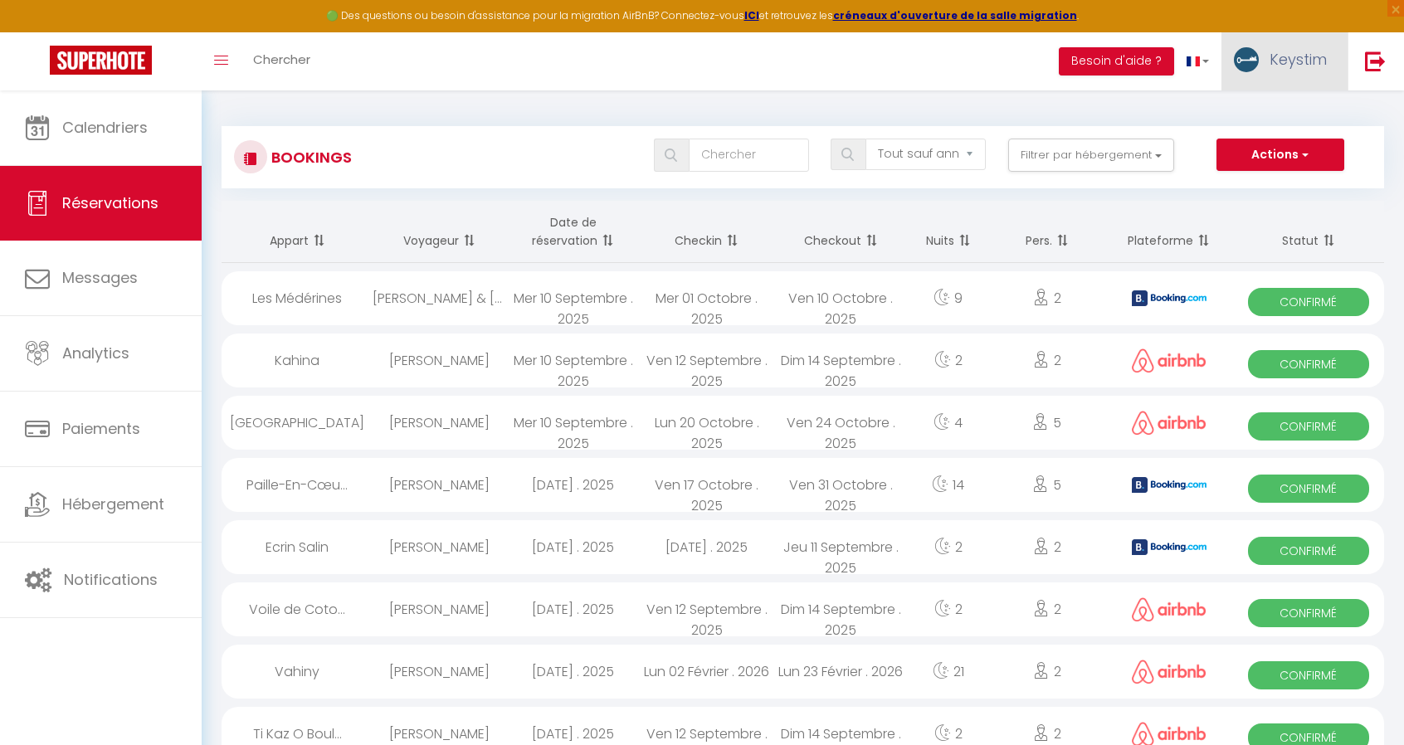
click at [1288, 36] on link "Keystim" at bounding box center [1285, 61] width 126 height 58
click at [1254, 139] on link "Équipe" at bounding box center [1281, 145] width 123 height 28
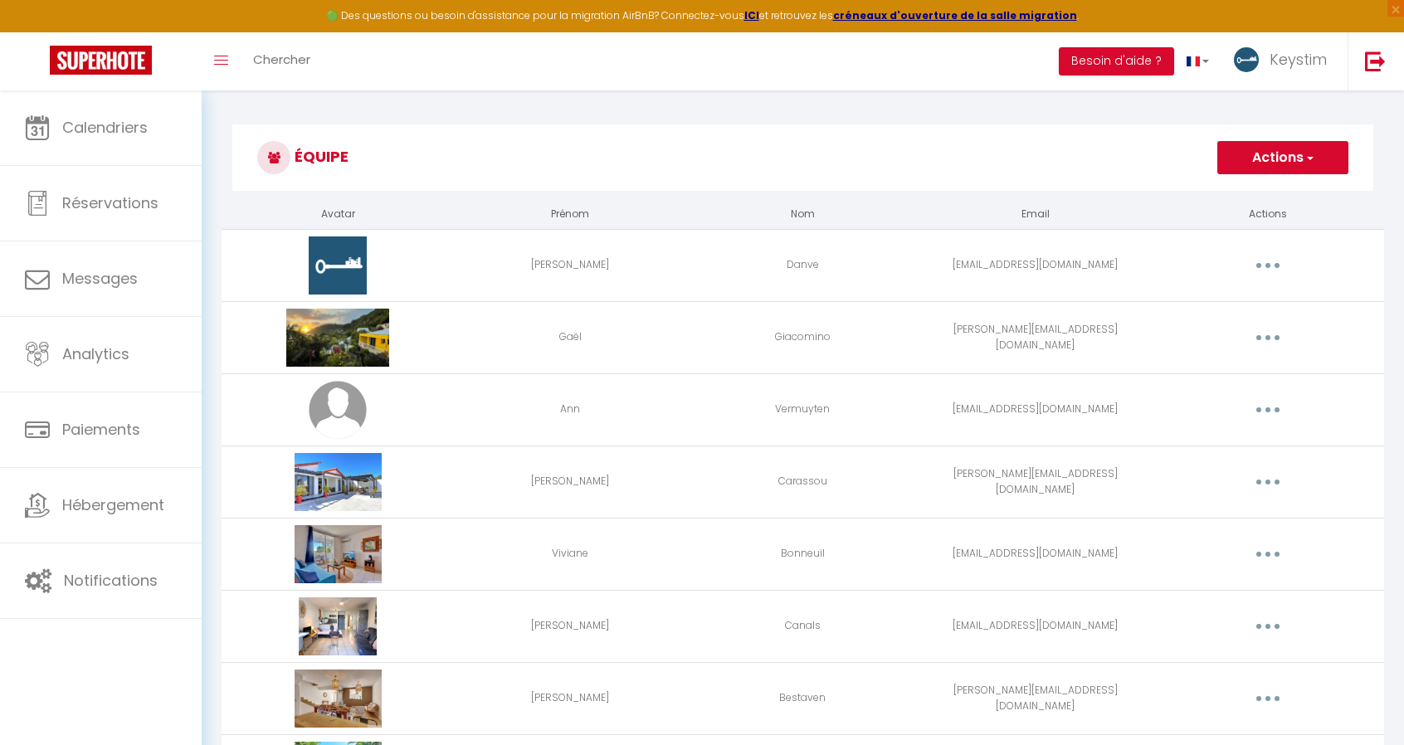
scroll to position [117, 0]
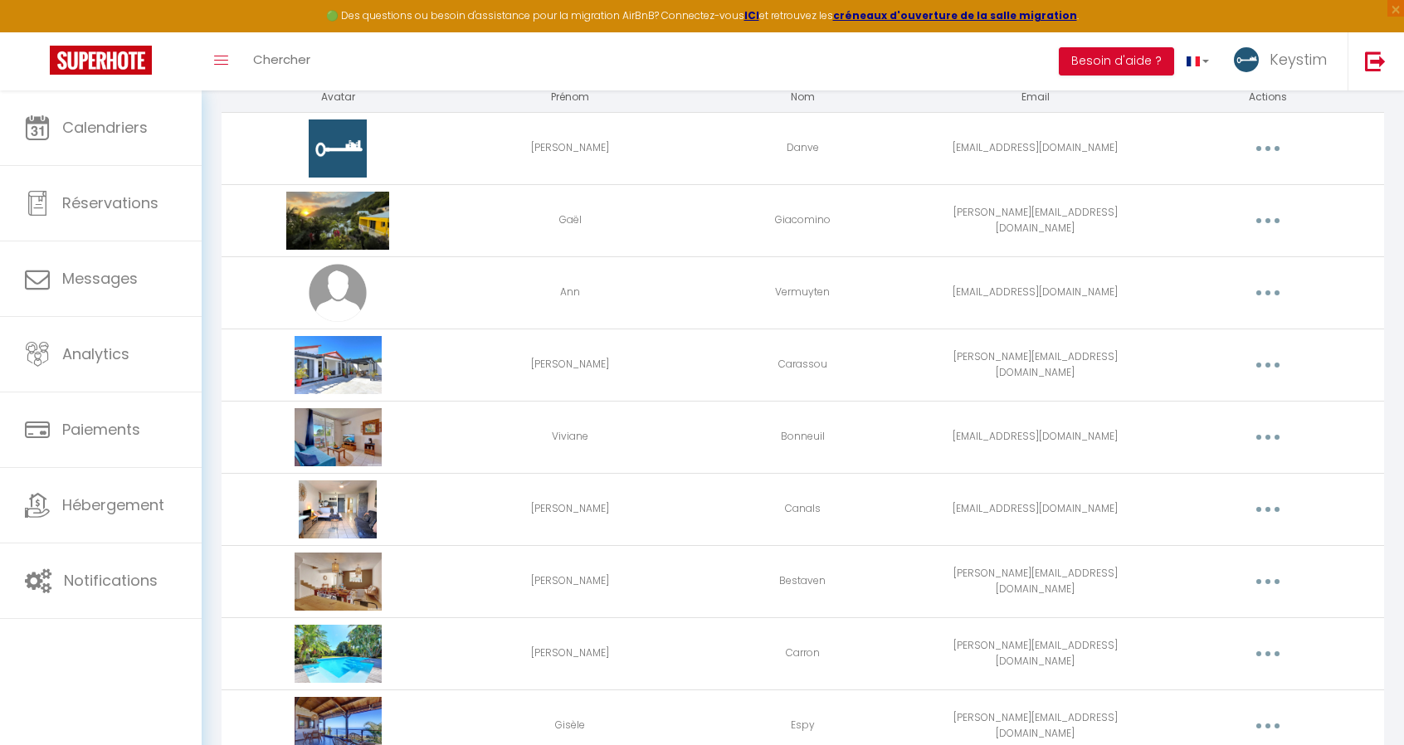
click at [1256, 151] on button "button" at bounding box center [1268, 148] width 46 height 27
click at [1231, 173] on link "Editer" at bounding box center [1225, 187] width 123 height 28
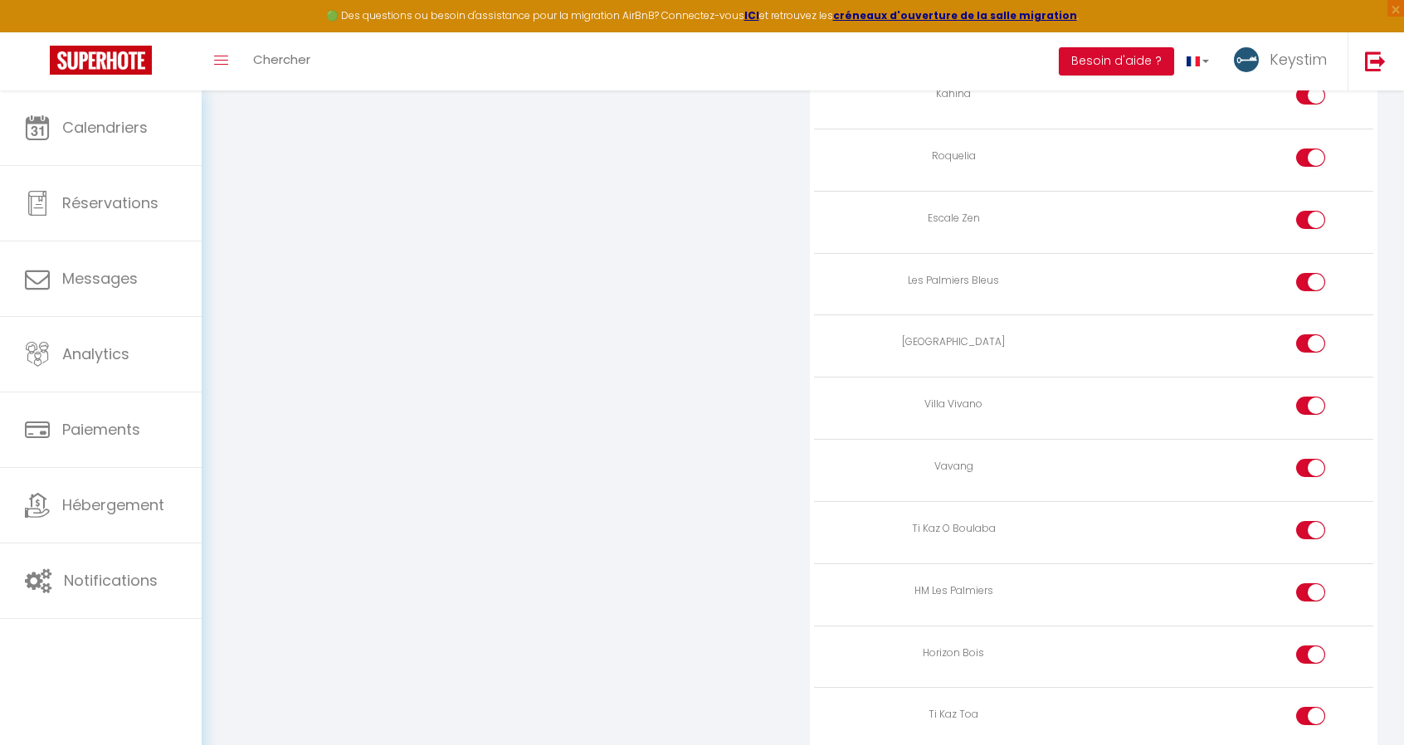
scroll to position [2472, 0]
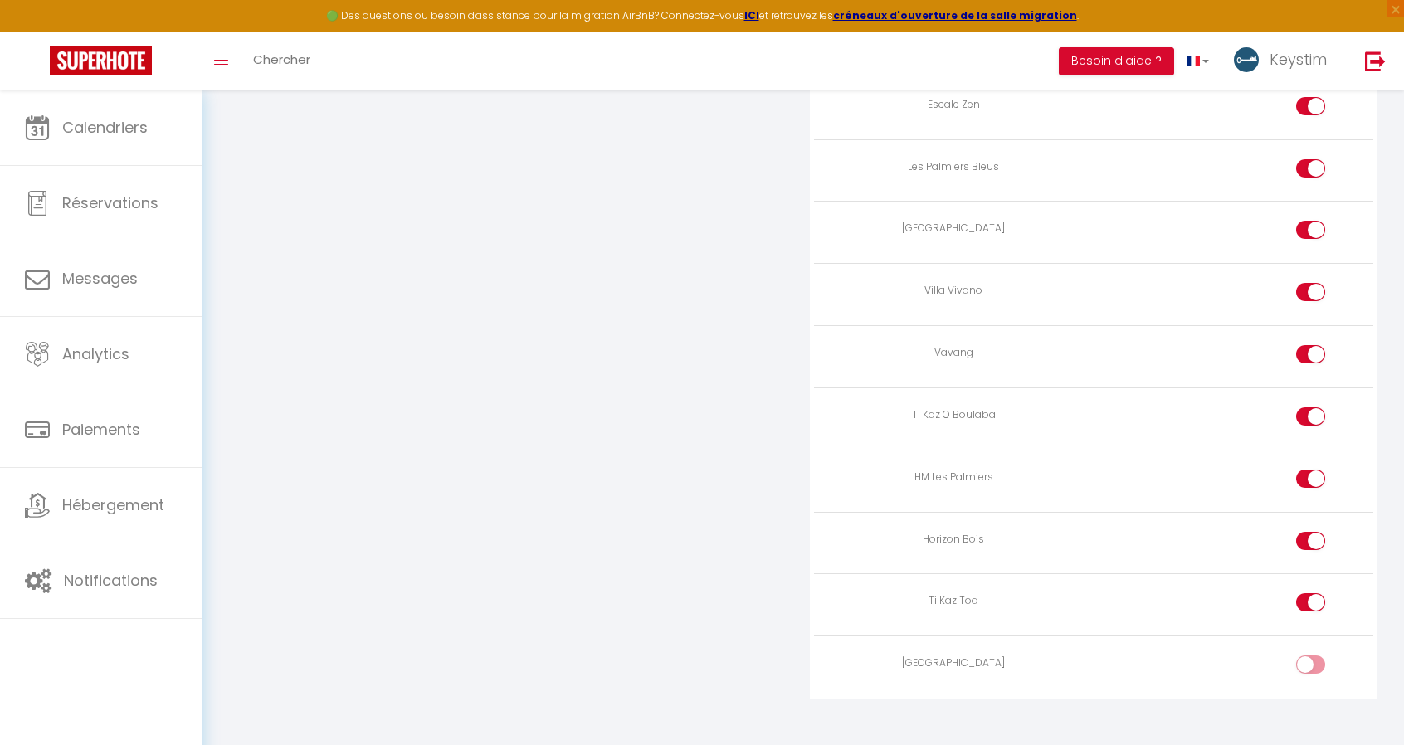
click at [1304, 637] on td at bounding box center [1234, 668] width 280 height 62
click at [1305, 656] on div at bounding box center [1310, 665] width 29 height 18
click at [1310, 656] on input "checkbox" at bounding box center [1324, 668] width 29 height 25
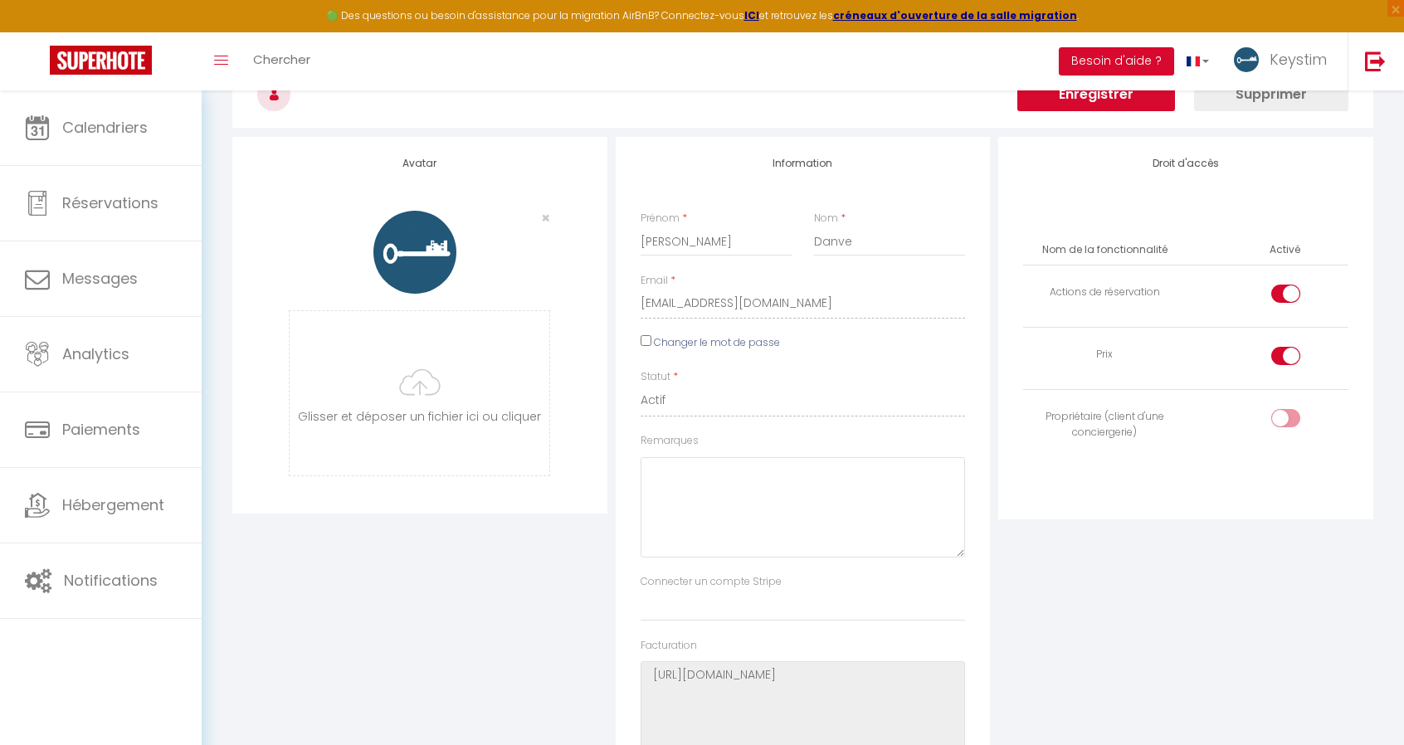
scroll to position [0, 0]
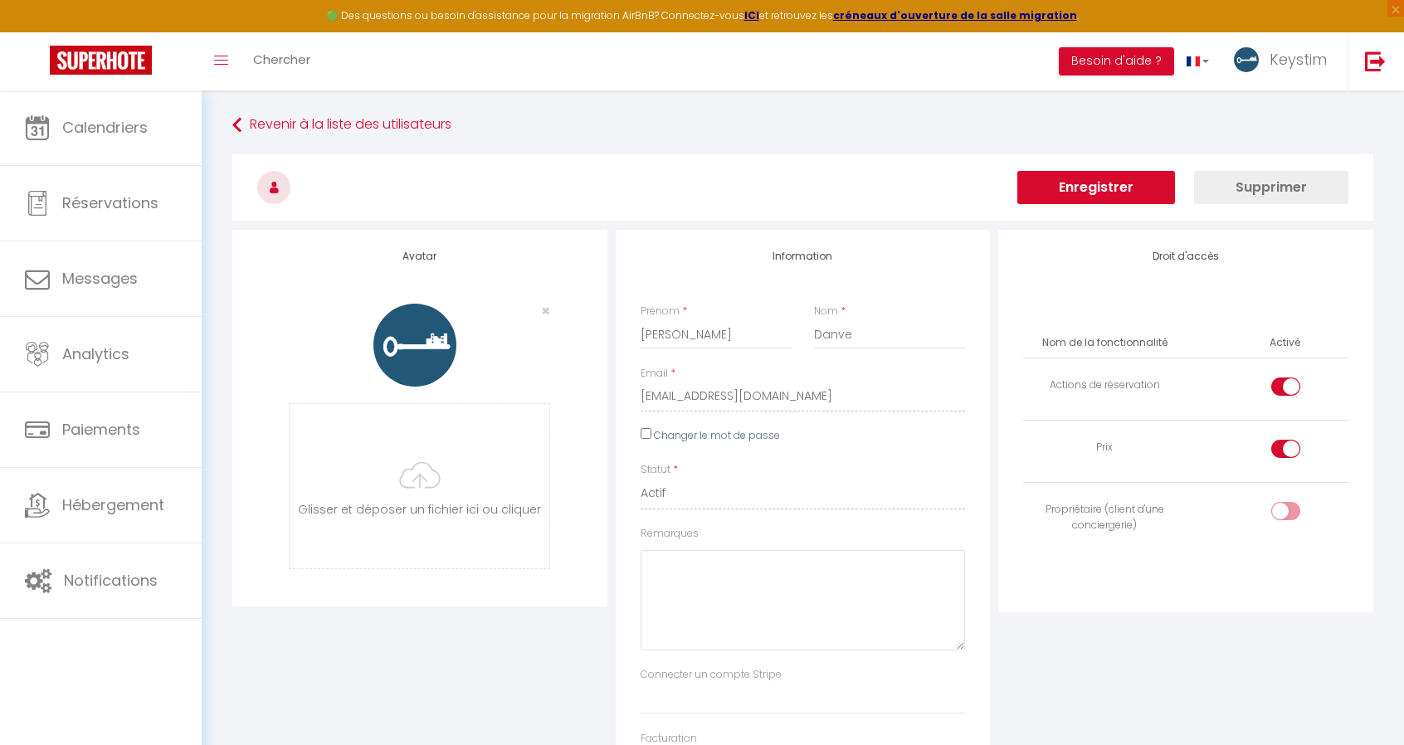
click at [1099, 185] on button "Enregistrer" at bounding box center [1097, 187] width 158 height 33
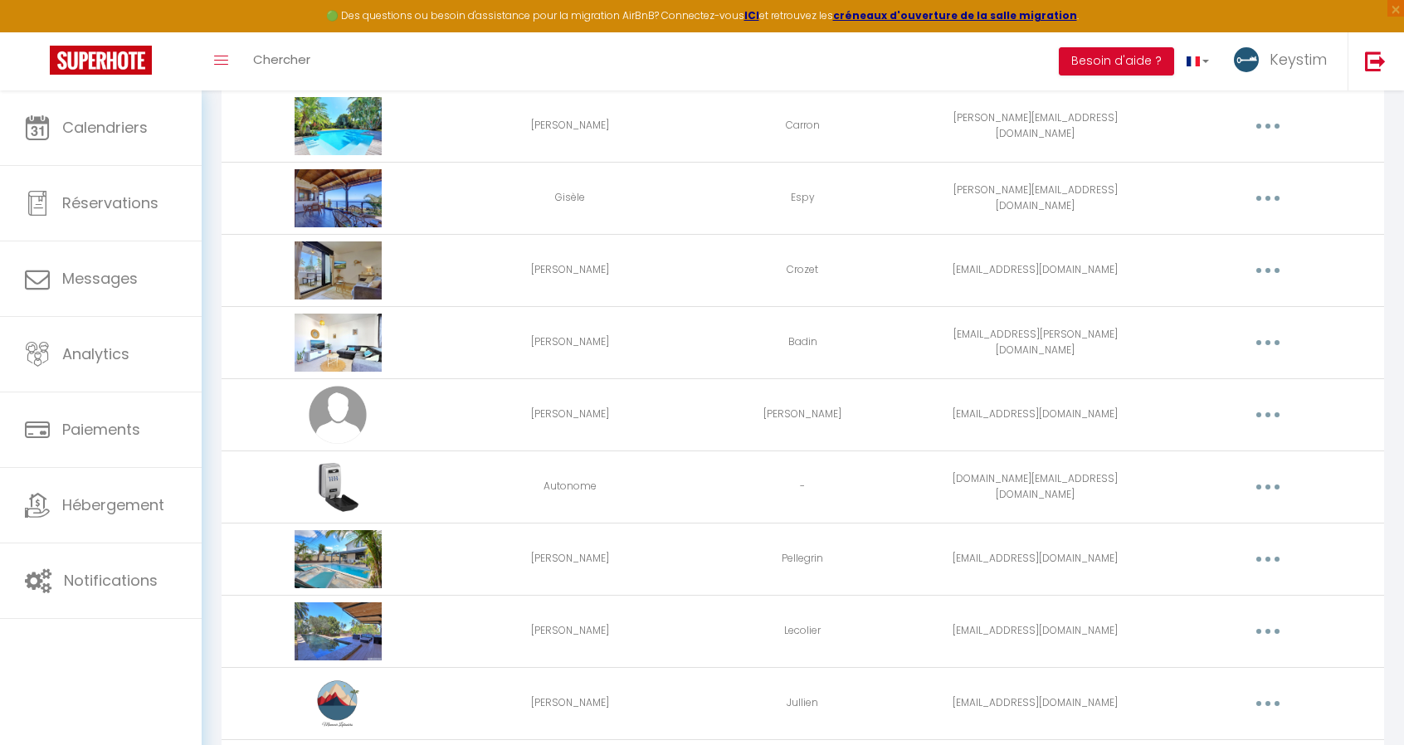
scroll to position [646, 0]
click at [1266, 479] on button "button" at bounding box center [1268, 486] width 46 height 27
click at [1213, 519] on link "Editer" at bounding box center [1225, 524] width 123 height 28
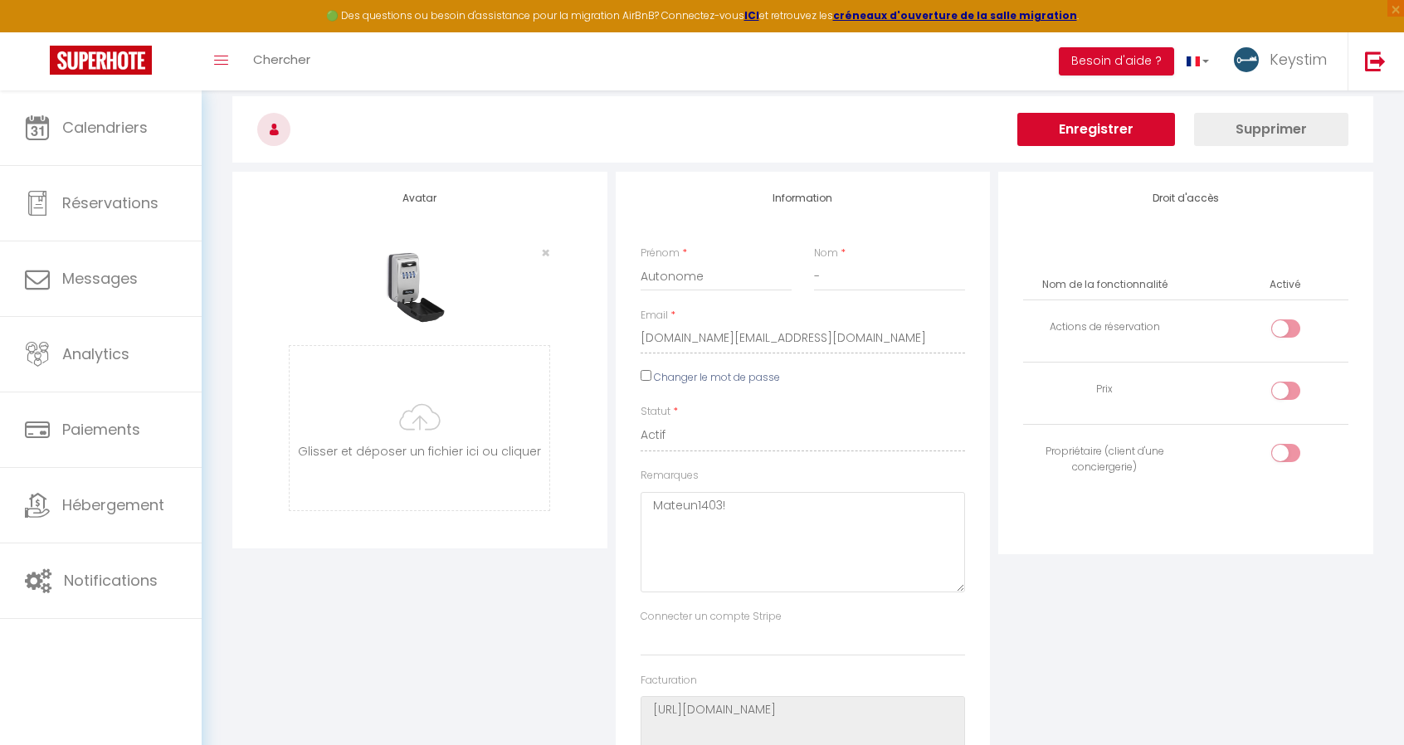
scroll to position [2472, 0]
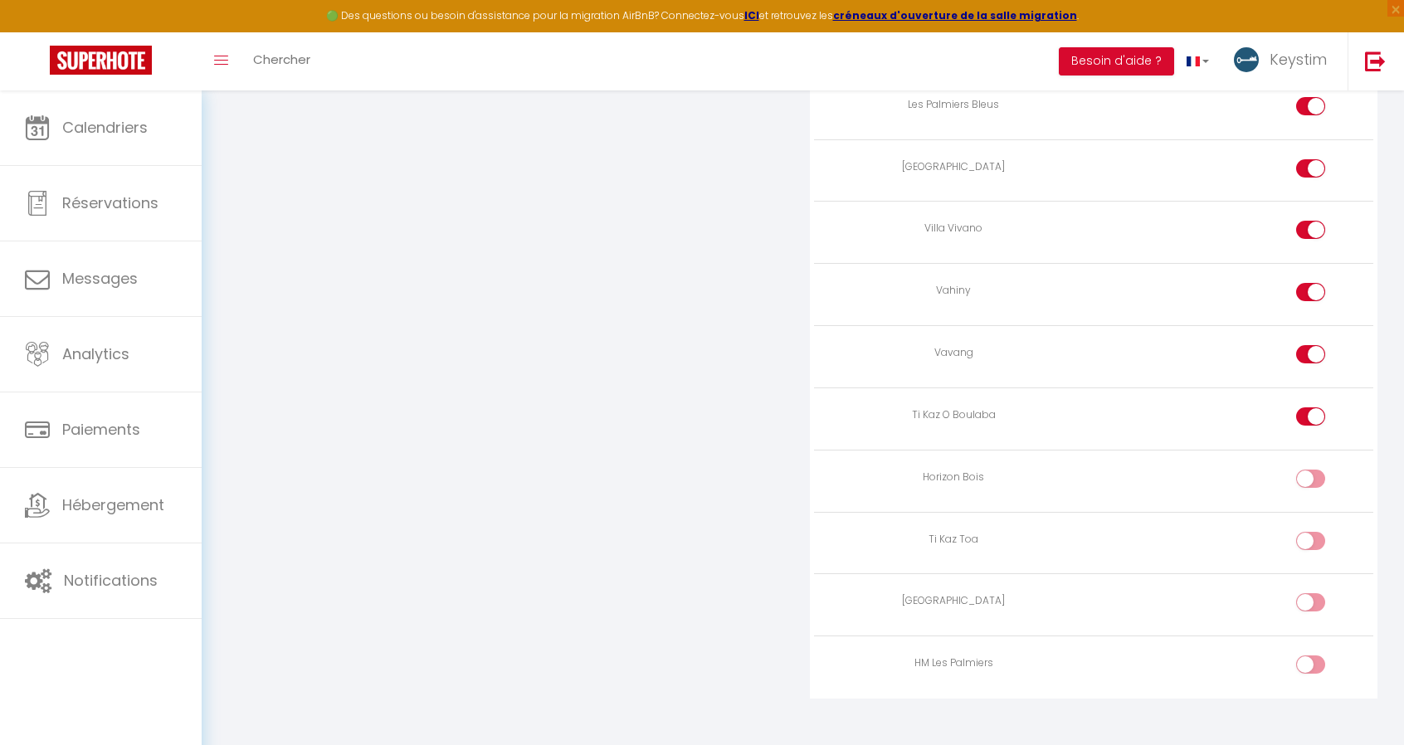
click at [1305, 532] on div at bounding box center [1310, 541] width 29 height 18
click at [1310, 532] on input "checkbox" at bounding box center [1324, 544] width 29 height 25
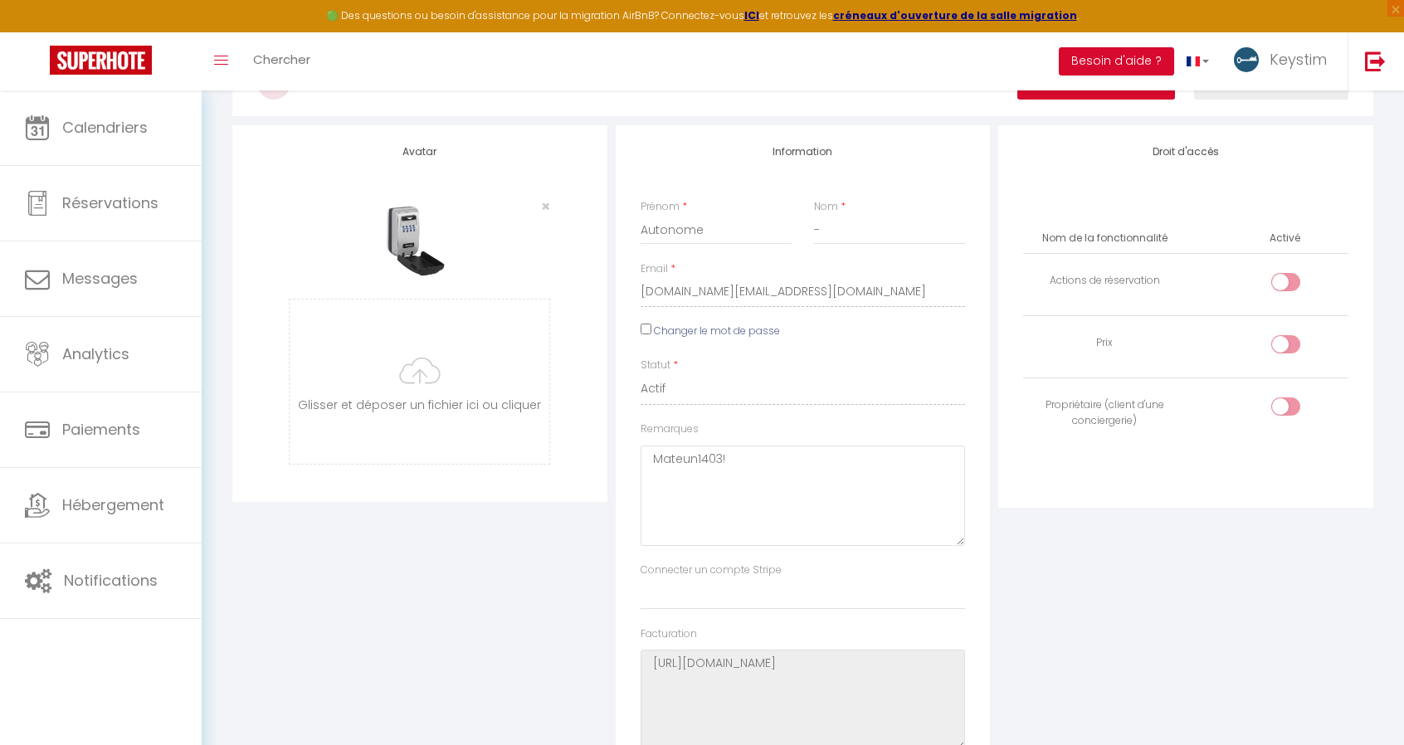
scroll to position [0, 0]
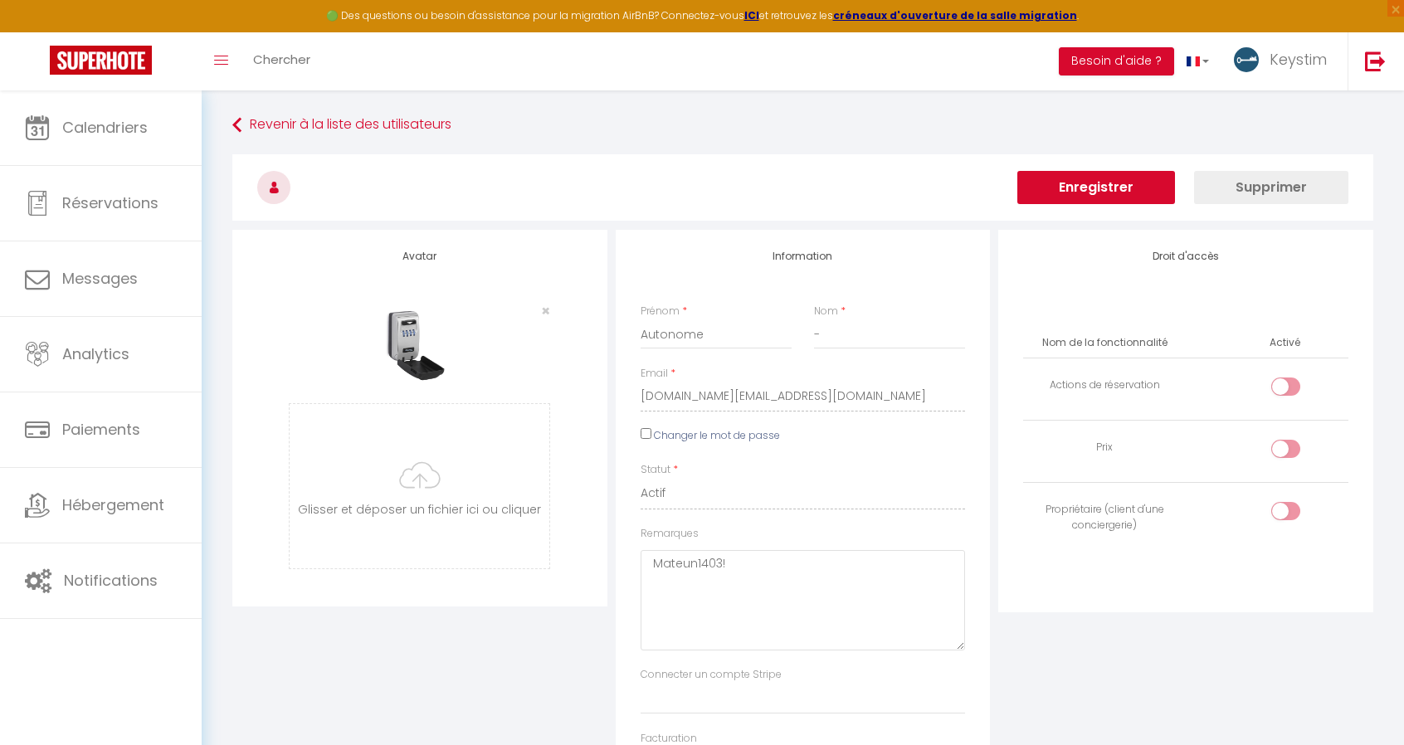
click at [1072, 180] on button "Enregistrer" at bounding box center [1097, 187] width 158 height 33
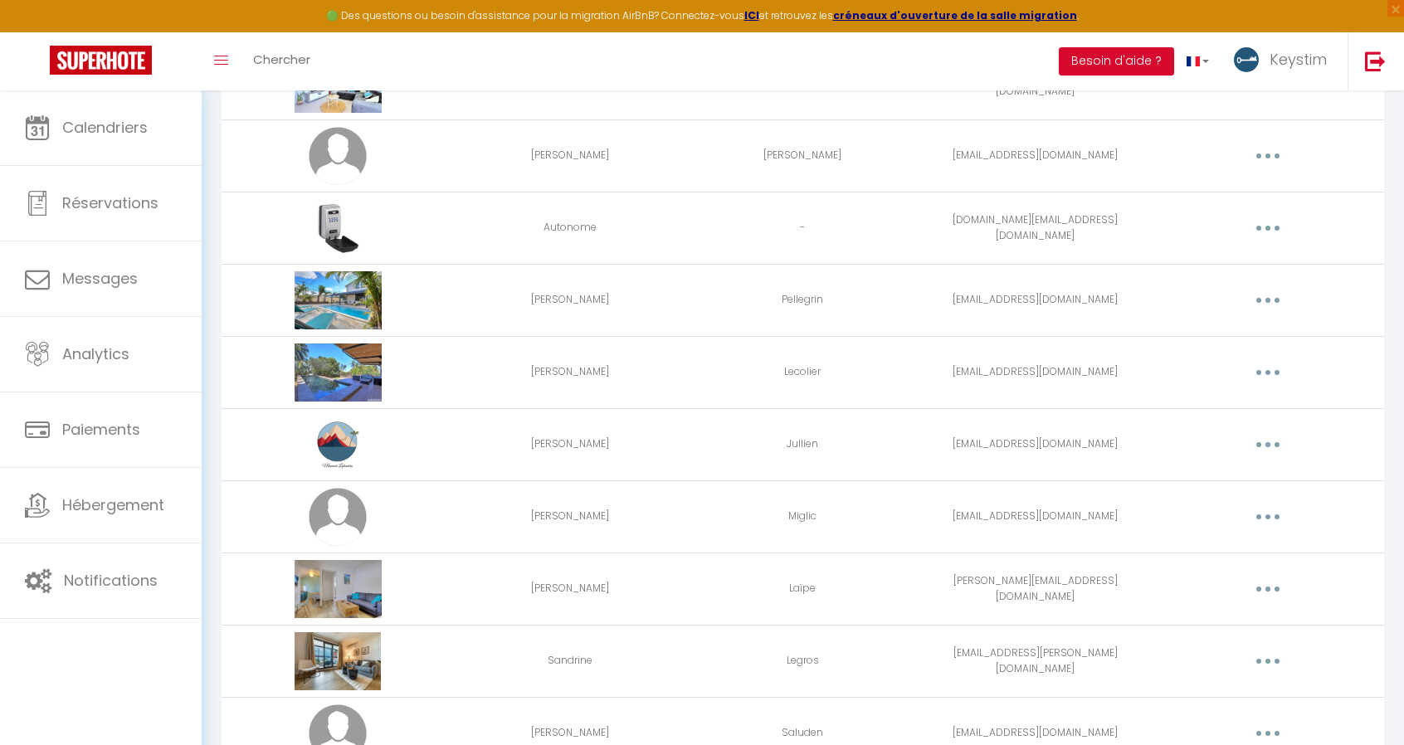
scroll to position [963, 0]
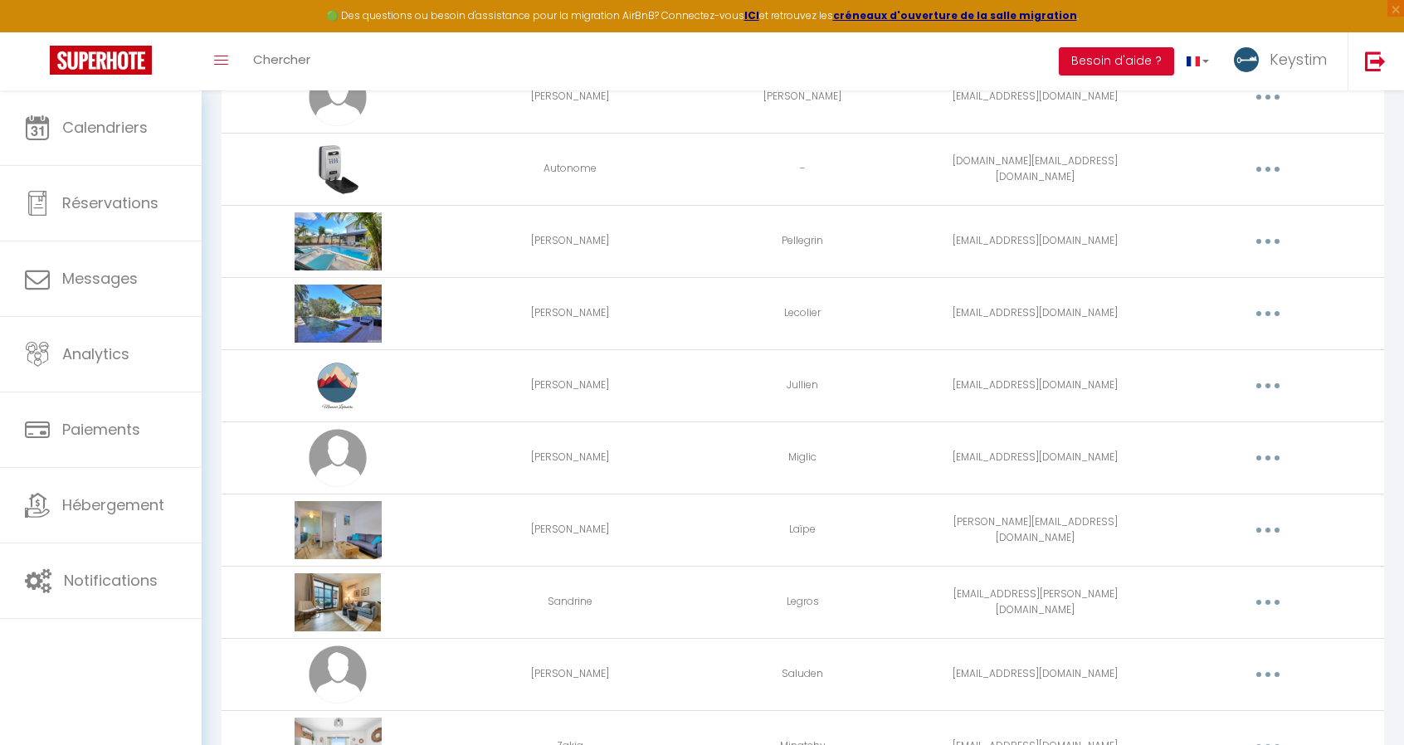
click at [1258, 445] on button "button" at bounding box center [1268, 458] width 46 height 27
click at [1188, 492] on link "Editer" at bounding box center [1225, 496] width 123 height 28
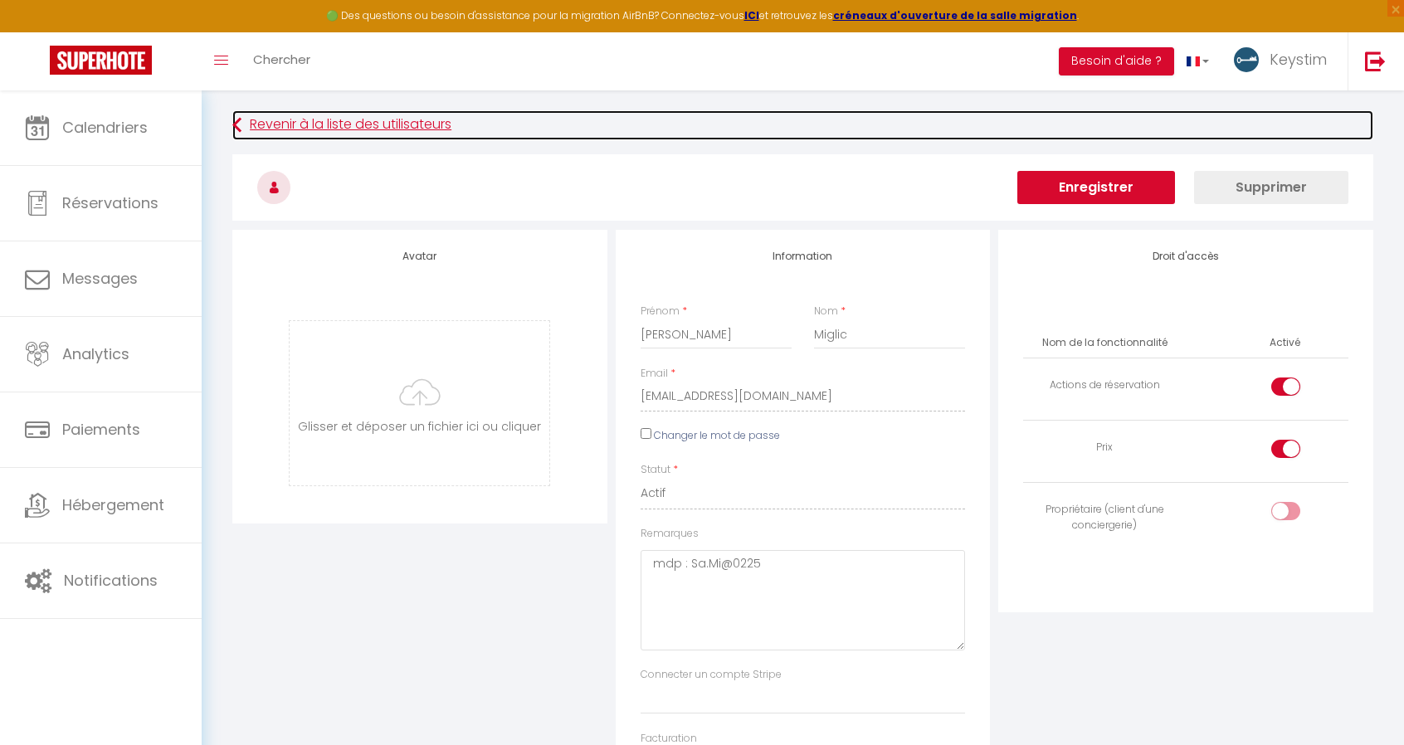
click at [294, 122] on link "Revenir à la liste des utilisateurs" at bounding box center [802, 125] width 1141 height 30
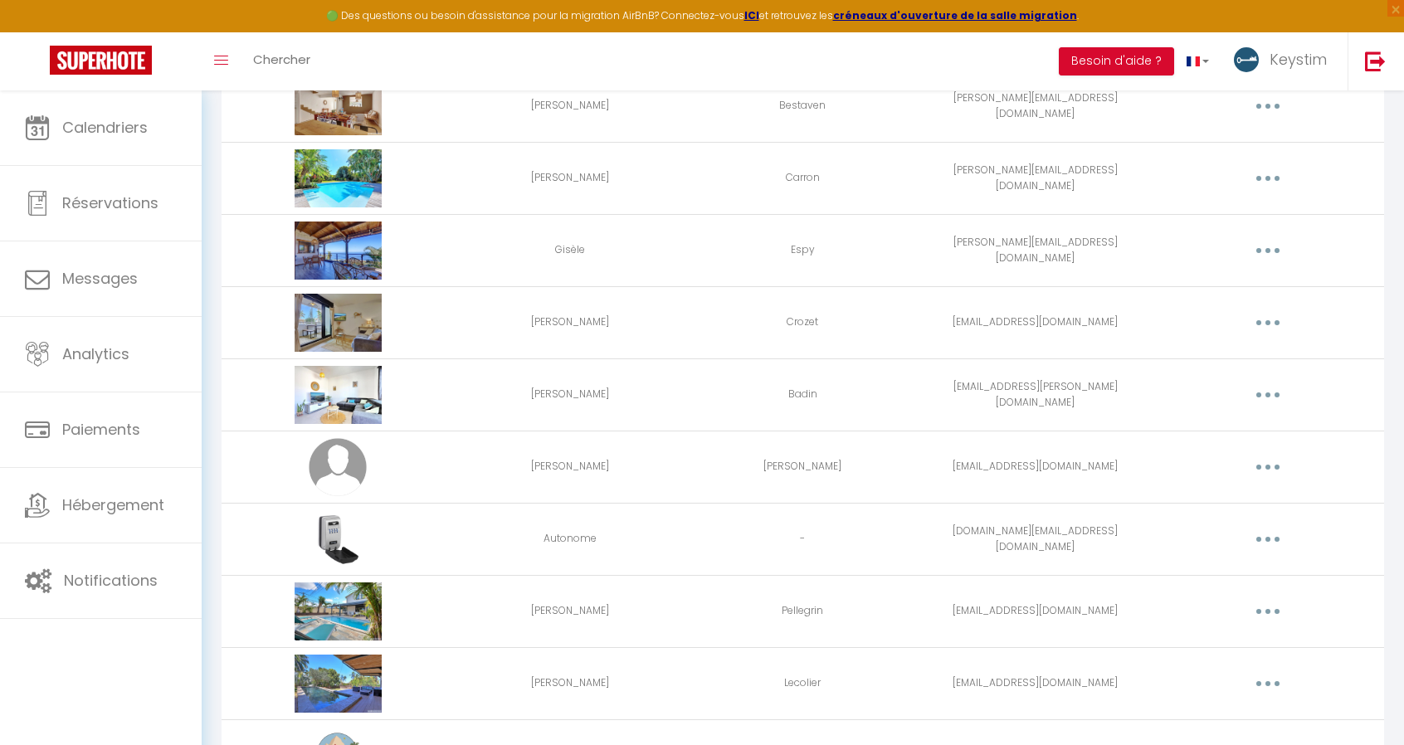
scroll to position [804, 0]
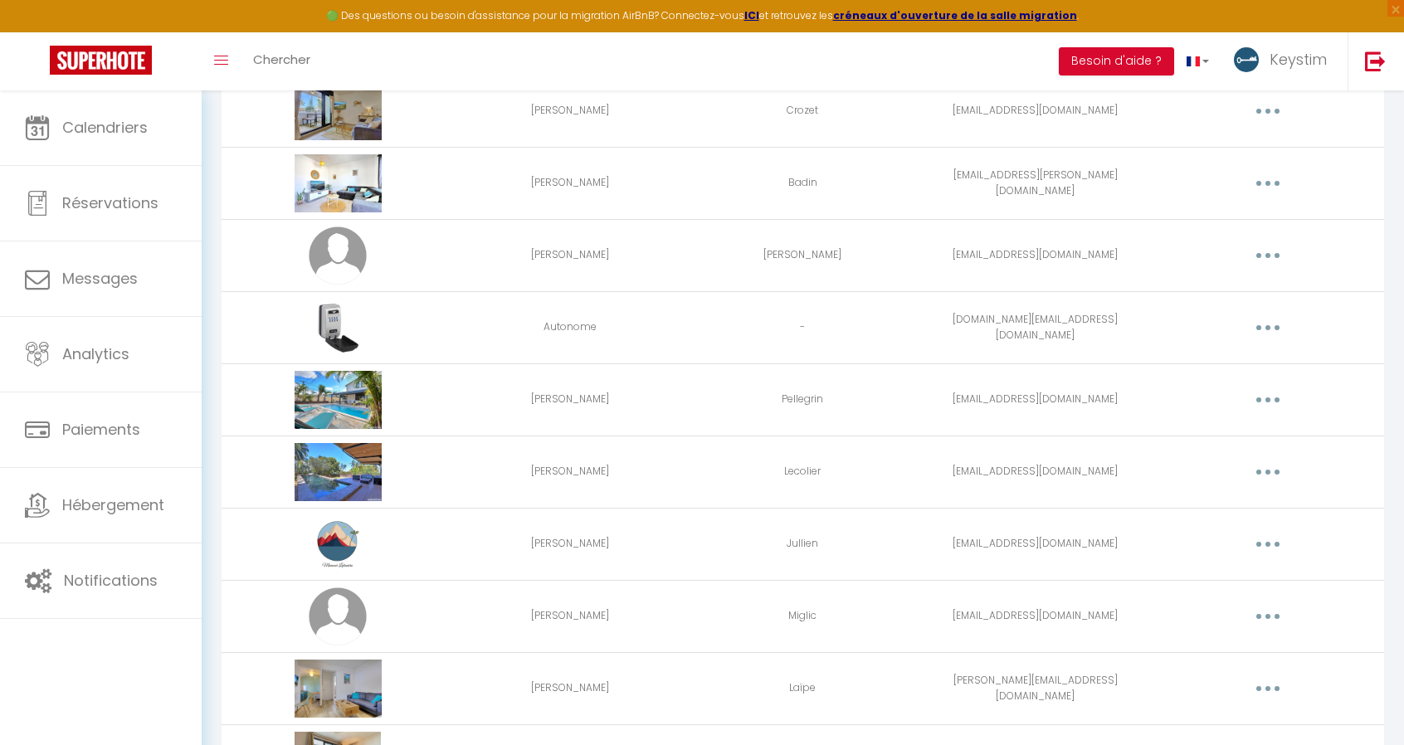
click at [1266, 244] on button "button" at bounding box center [1268, 255] width 46 height 27
click at [1197, 290] on link "Editer" at bounding box center [1225, 294] width 123 height 28
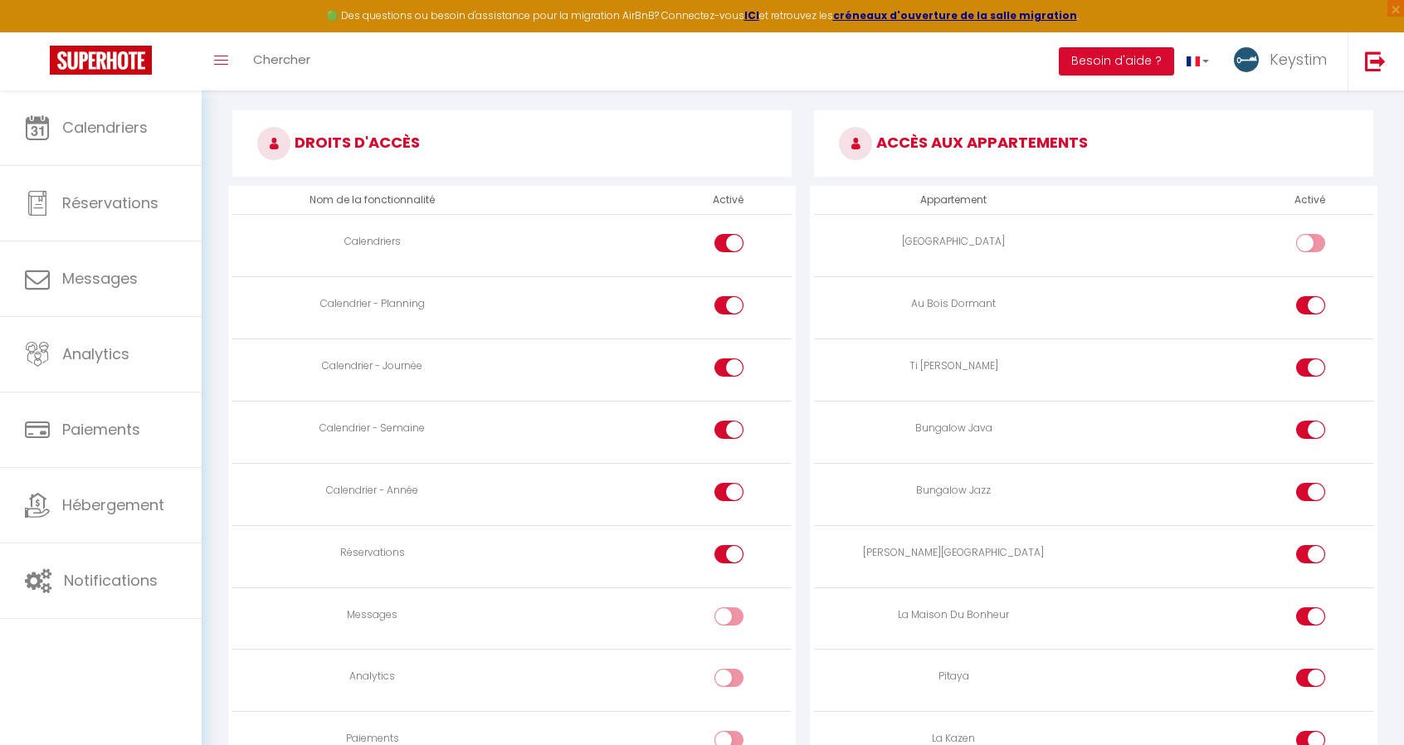
scroll to position [920, 0]
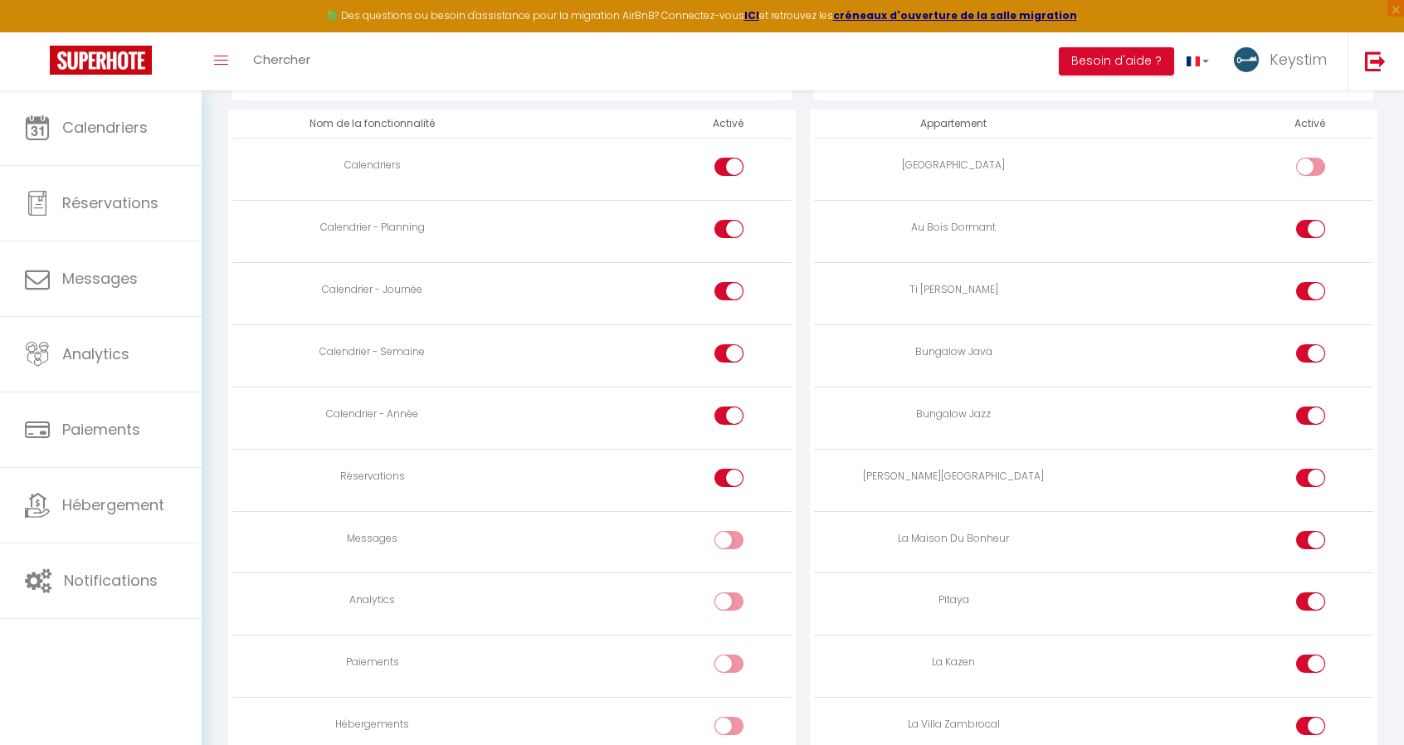
click at [1310, 286] on div at bounding box center [1310, 291] width 29 height 18
click at [1310, 286] on input "checkbox" at bounding box center [1324, 294] width 29 height 25
click at [1309, 344] on div at bounding box center [1310, 353] width 29 height 18
click at [1310, 344] on input "checkbox" at bounding box center [1324, 356] width 29 height 25
click at [1308, 408] on div at bounding box center [1310, 416] width 29 height 18
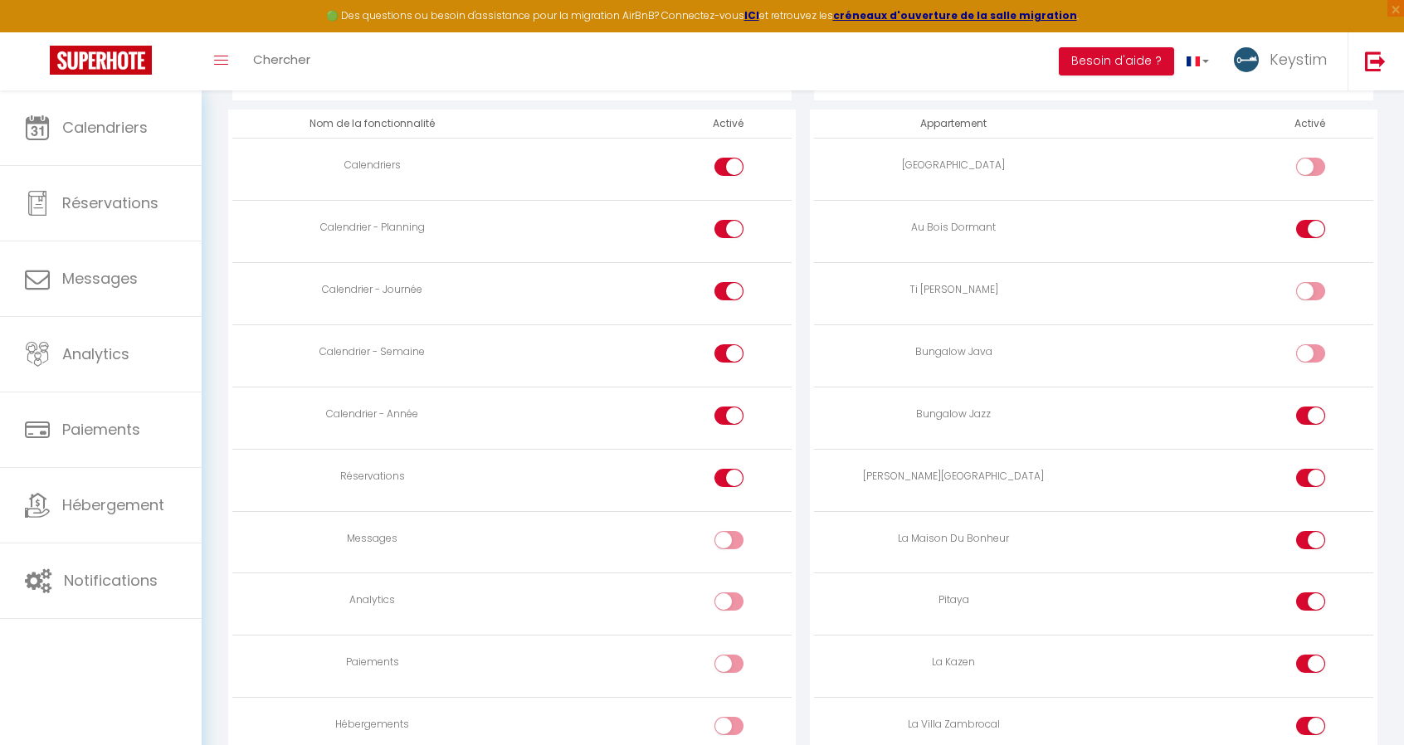
click at [1310, 408] on input "checkbox" at bounding box center [1324, 419] width 29 height 25
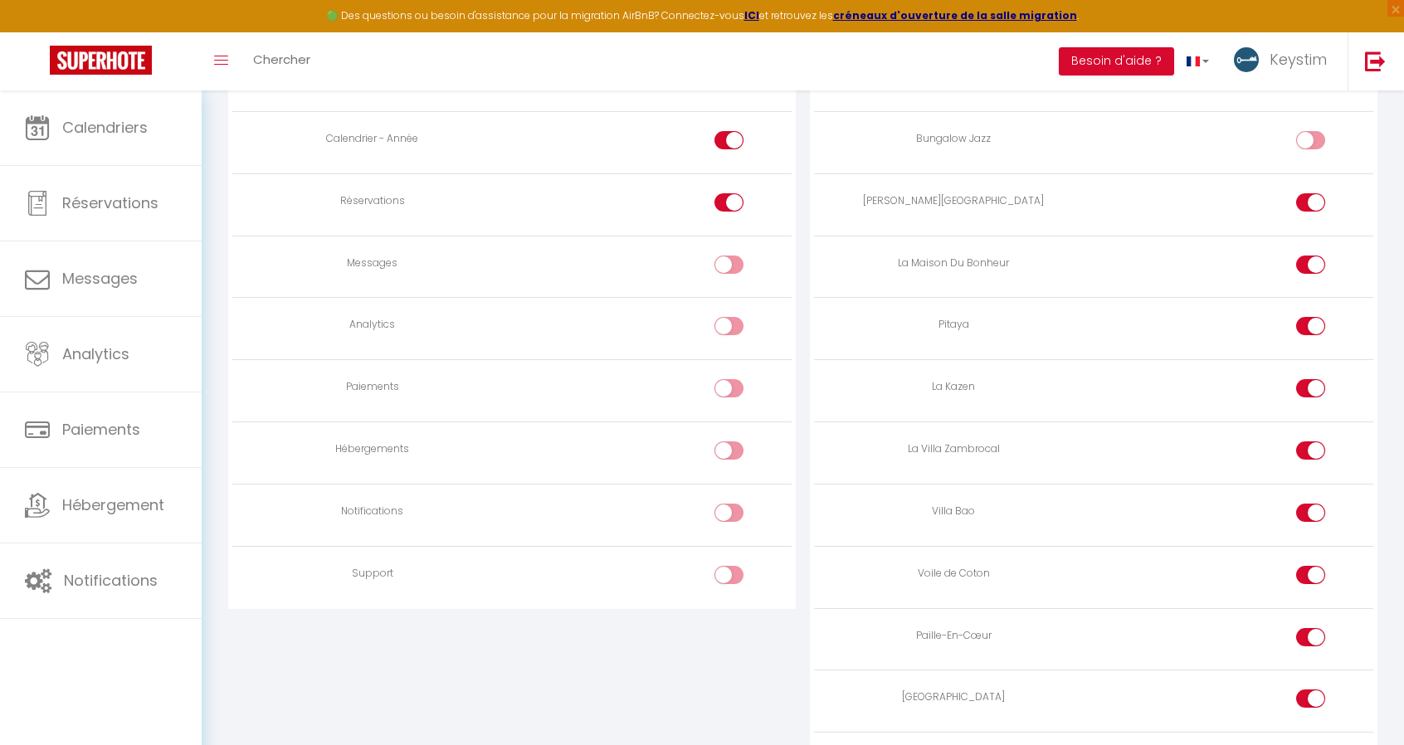
scroll to position [1197, 0]
click at [1313, 258] on input "checkbox" at bounding box center [1324, 266] width 29 height 25
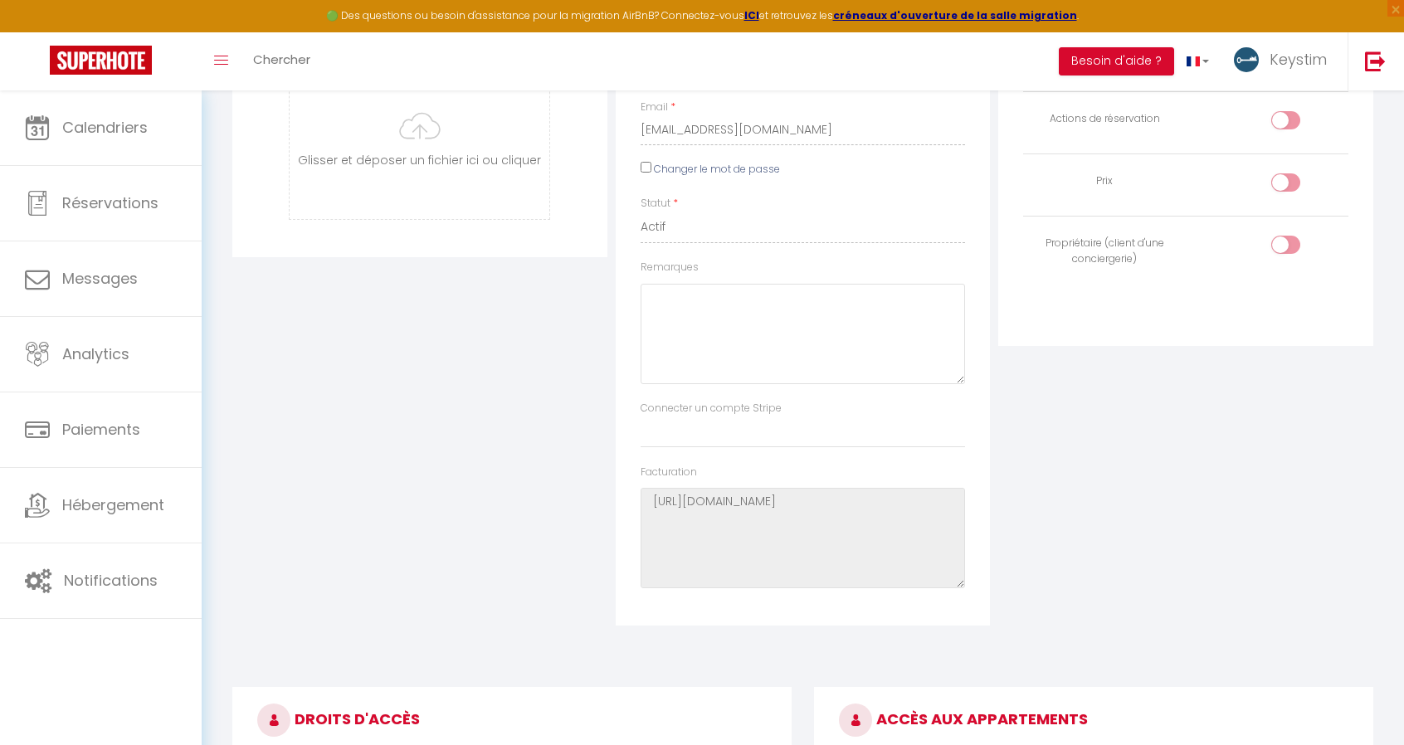
scroll to position [0, 0]
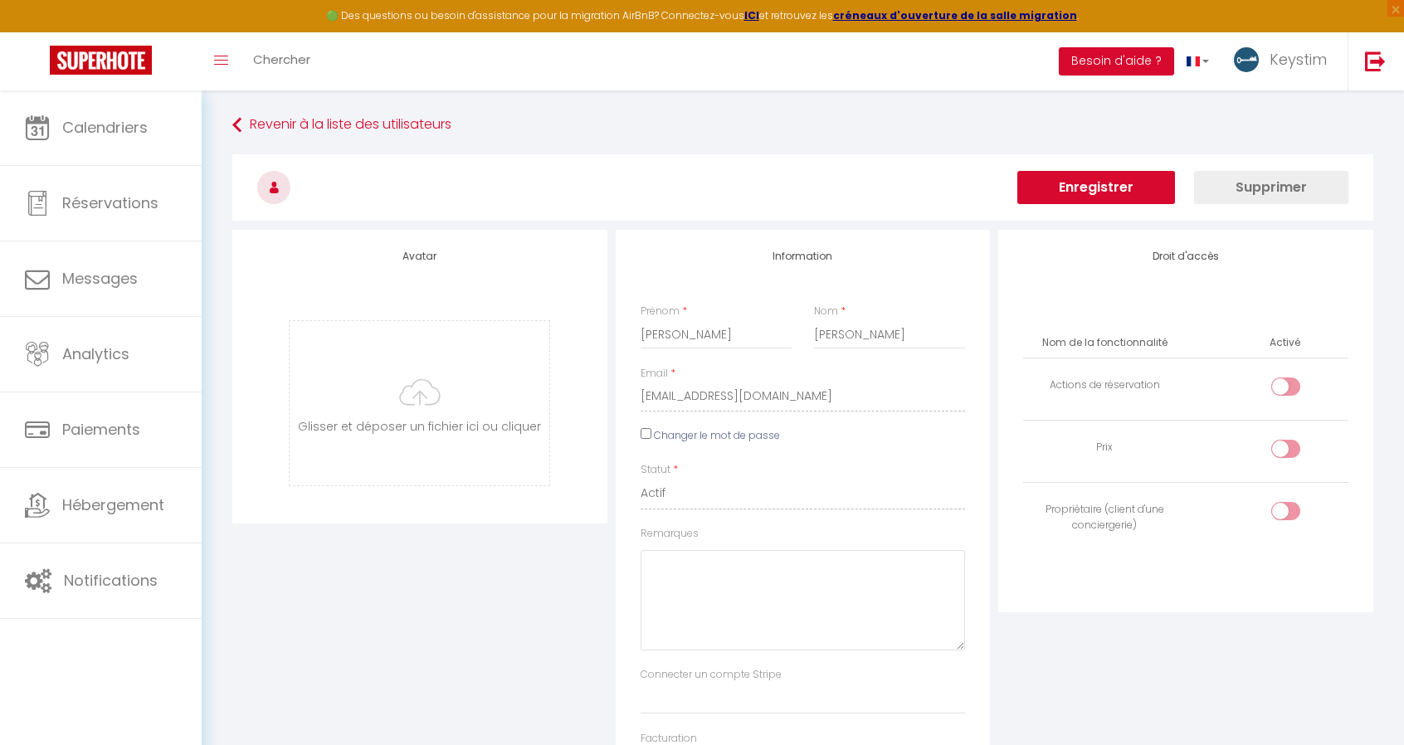
click at [1107, 189] on button "Enregistrer" at bounding box center [1097, 187] width 158 height 33
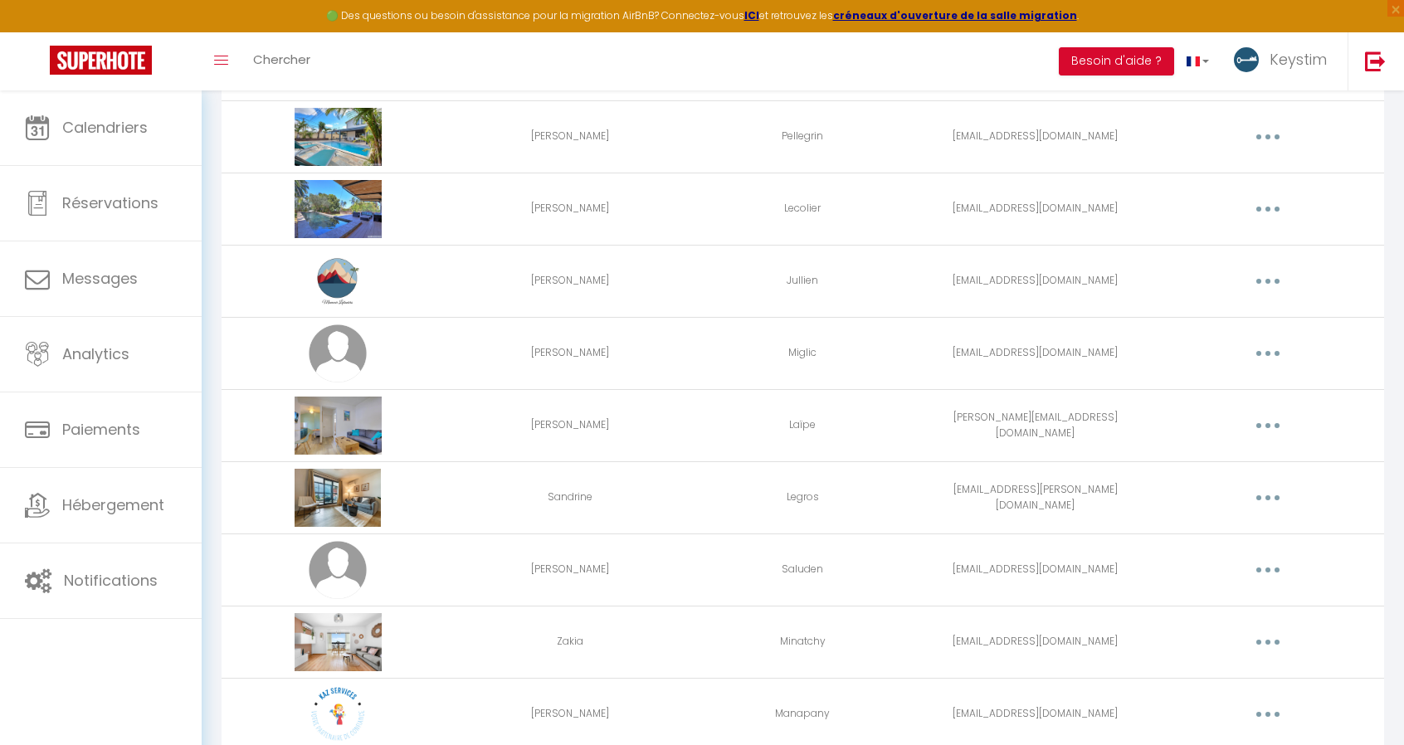
scroll to position [1221, 0]
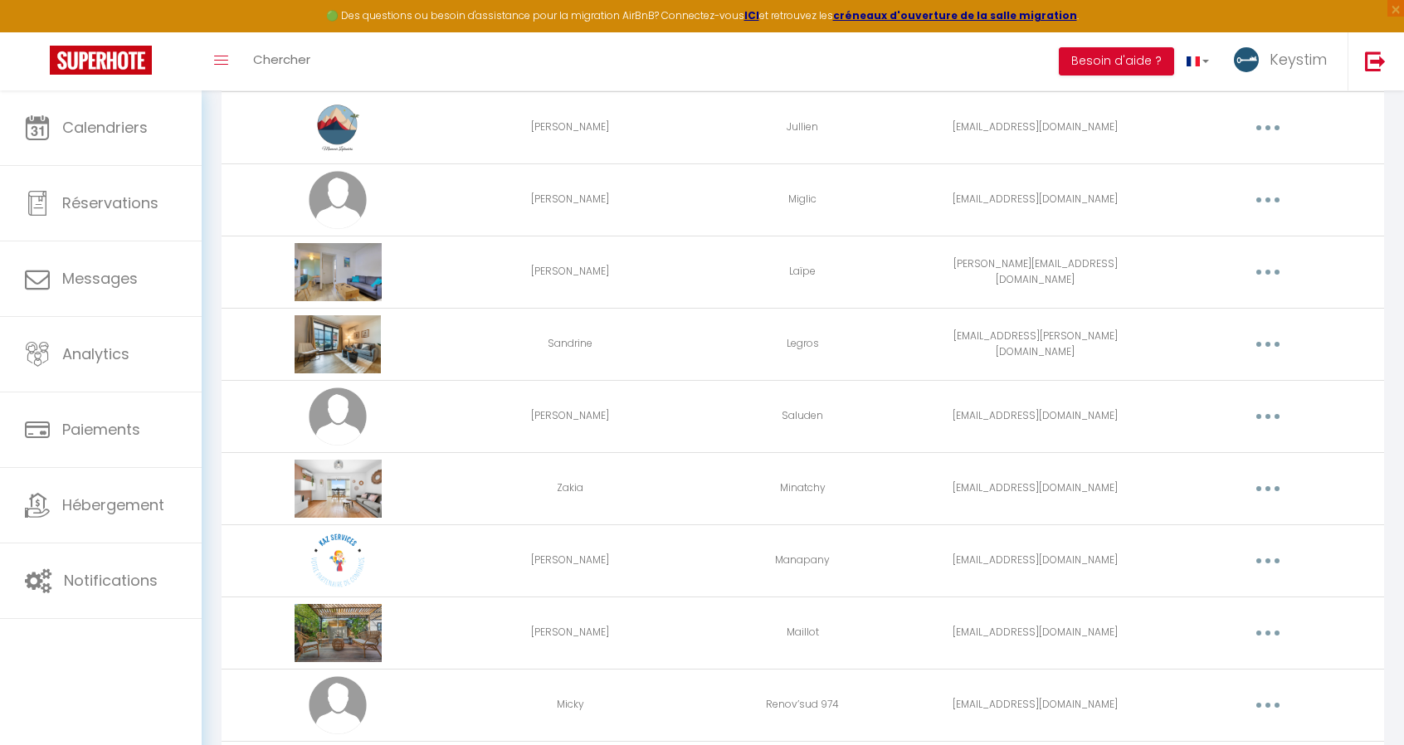
click at [1266, 559] on icon "button" at bounding box center [1268, 561] width 5 height 5
click at [1172, 597] on link "Editer" at bounding box center [1225, 599] width 123 height 28
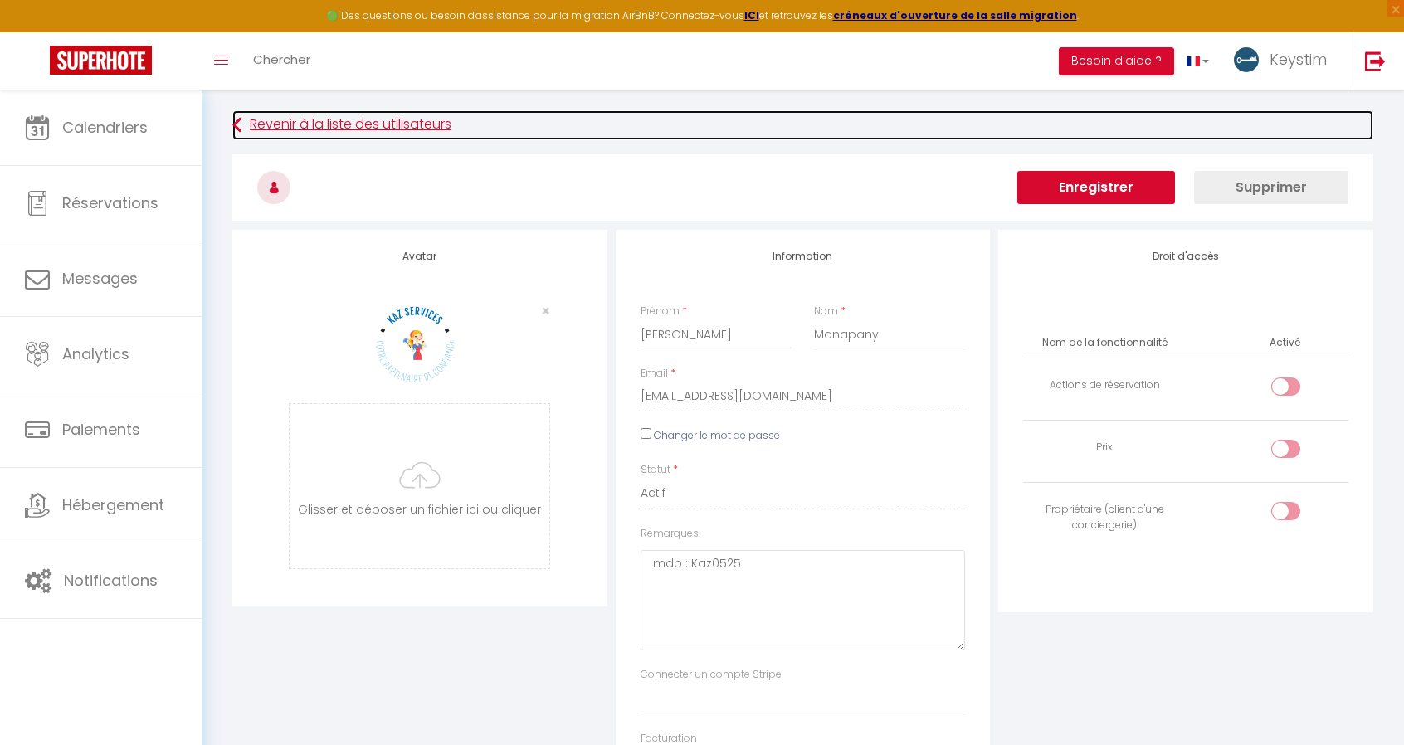
click at [285, 124] on link "Revenir à la liste des utilisateurs" at bounding box center [802, 125] width 1141 height 30
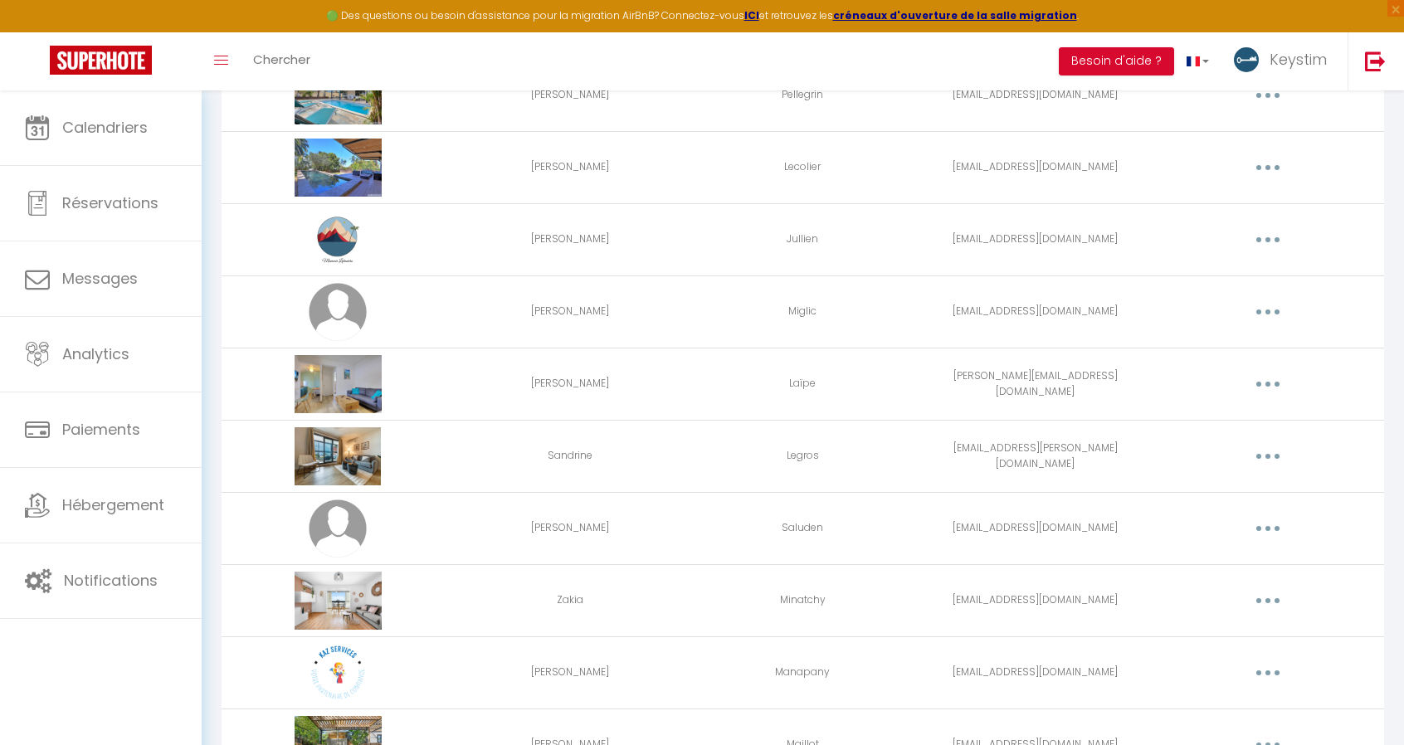
scroll to position [1105, 0]
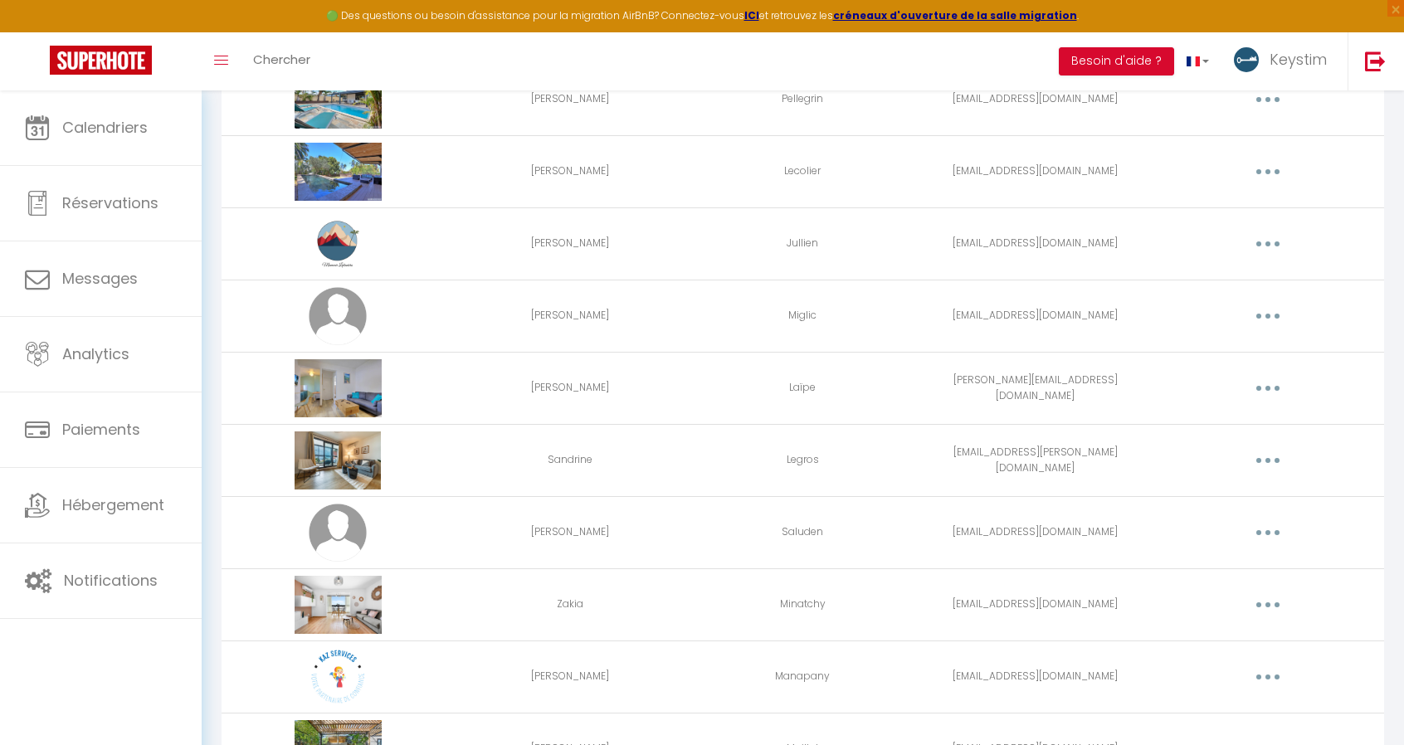
click at [1273, 313] on button "button" at bounding box center [1268, 316] width 46 height 27
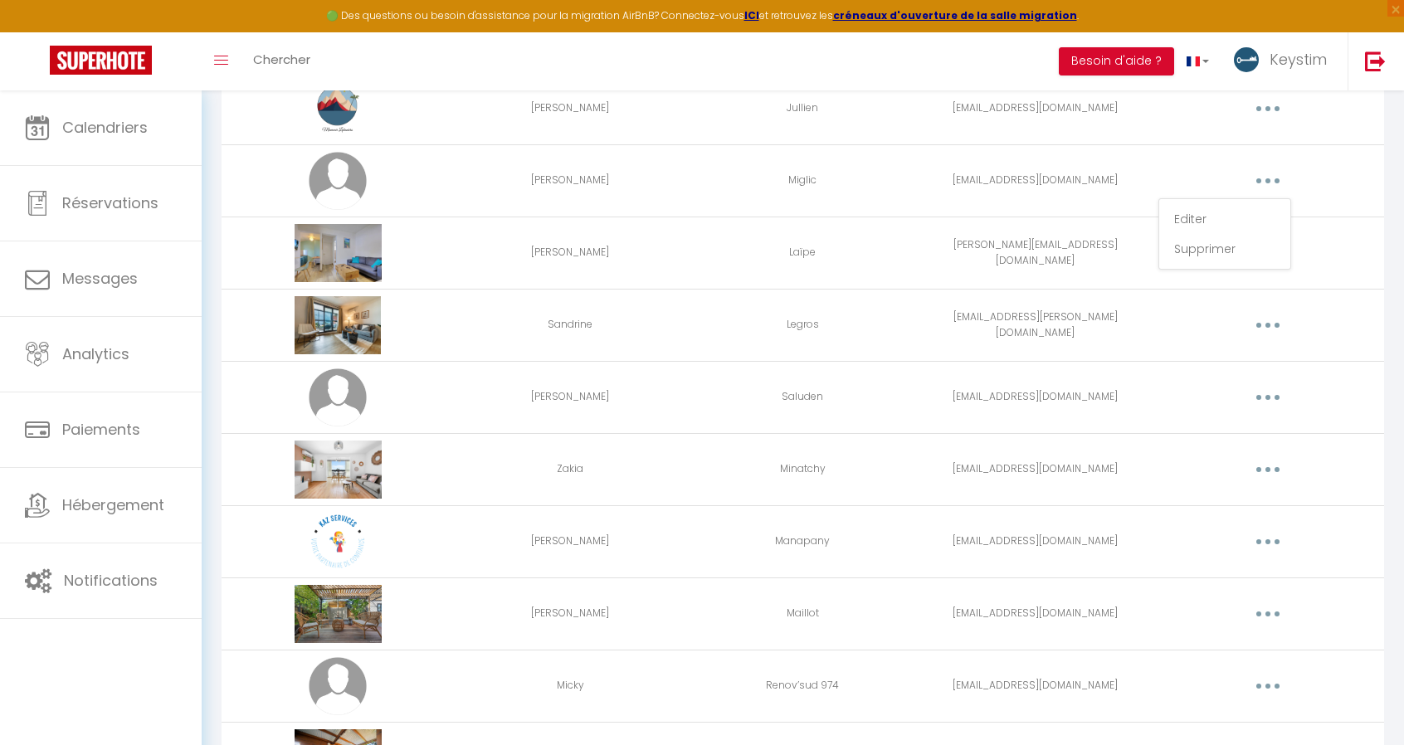
scroll to position [1241, 0]
click at [1271, 539] on button "button" at bounding box center [1268, 541] width 46 height 27
click at [1188, 574] on link "Editer" at bounding box center [1225, 579] width 123 height 28
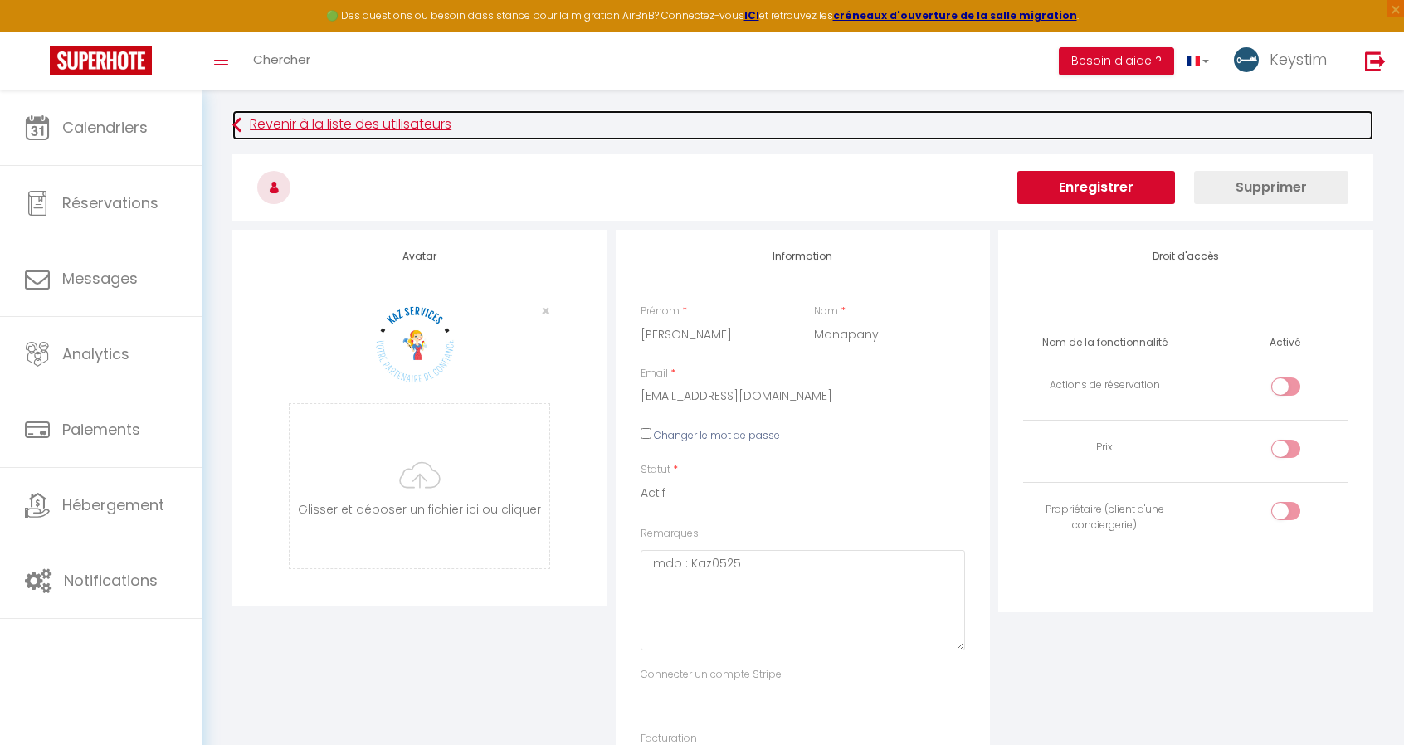
click at [369, 129] on link "Revenir à la liste des utilisateurs" at bounding box center [802, 125] width 1141 height 30
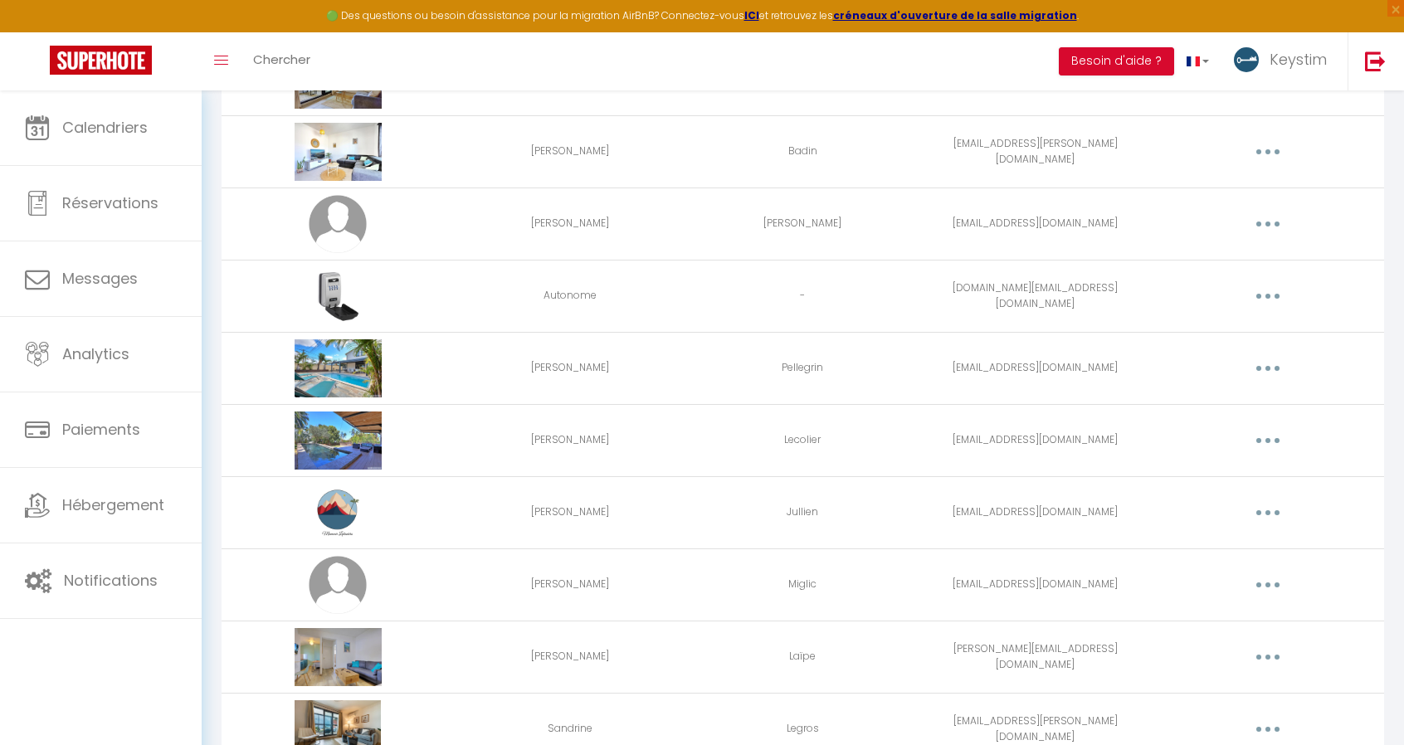
scroll to position [747, 0]
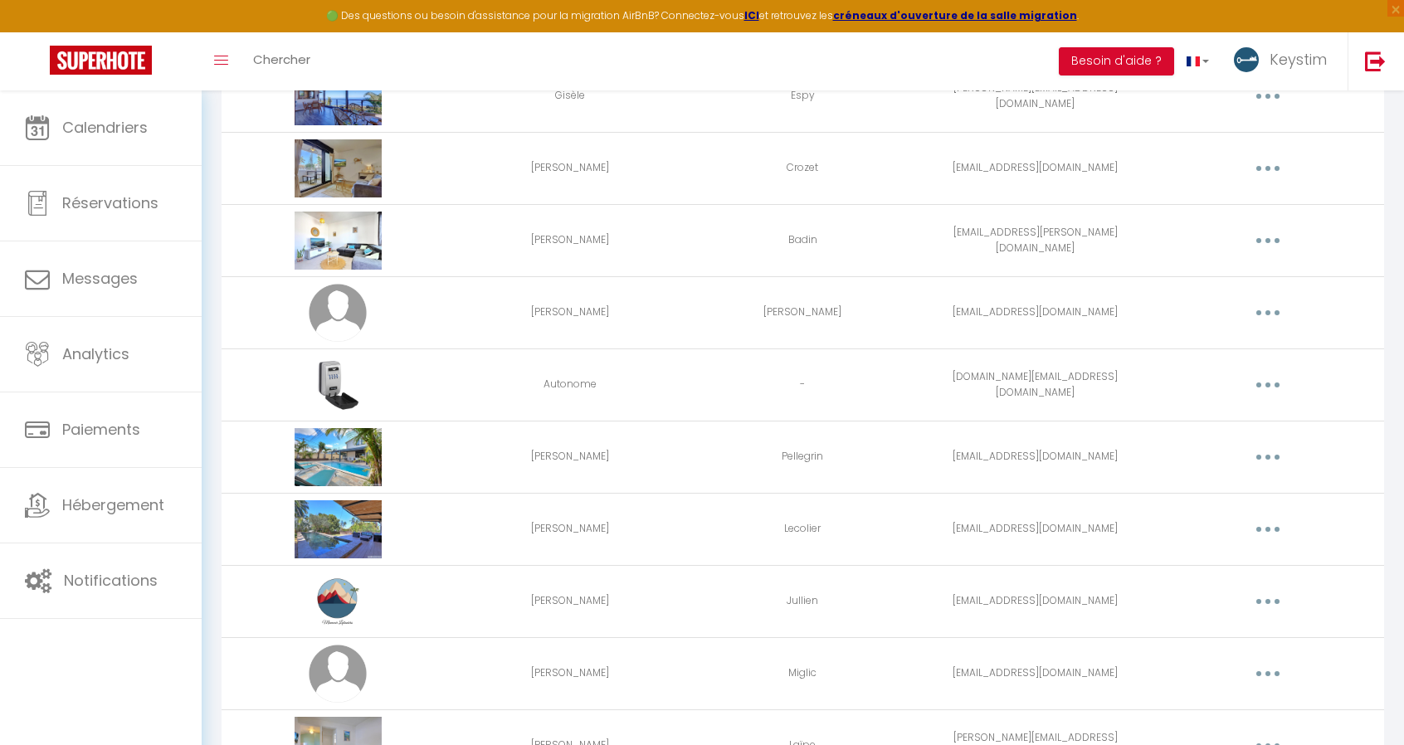
click at [1271, 316] on button "button" at bounding box center [1268, 313] width 46 height 27
click at [1220, 348] on link "Editer" at bounding box center [1225, 351] width 123 height 28
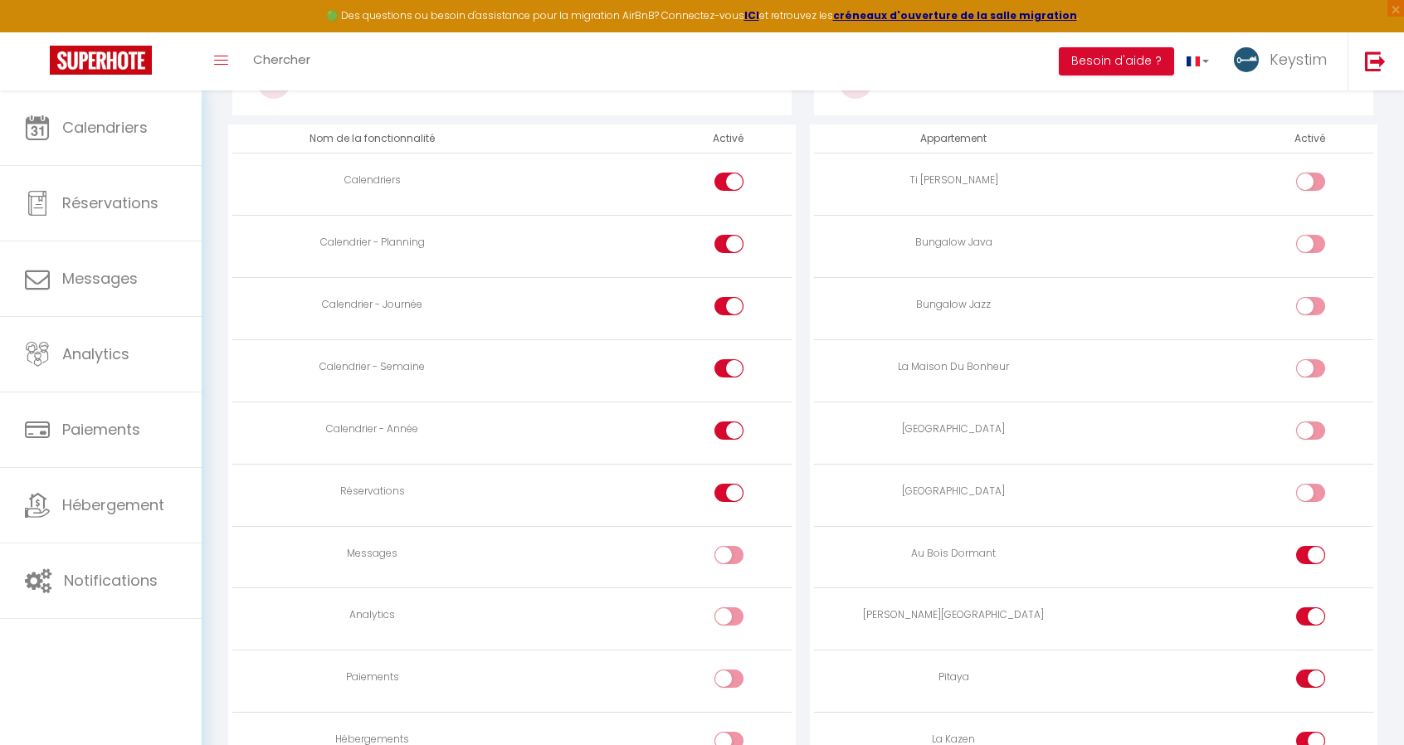
scroll to position [895, 0]
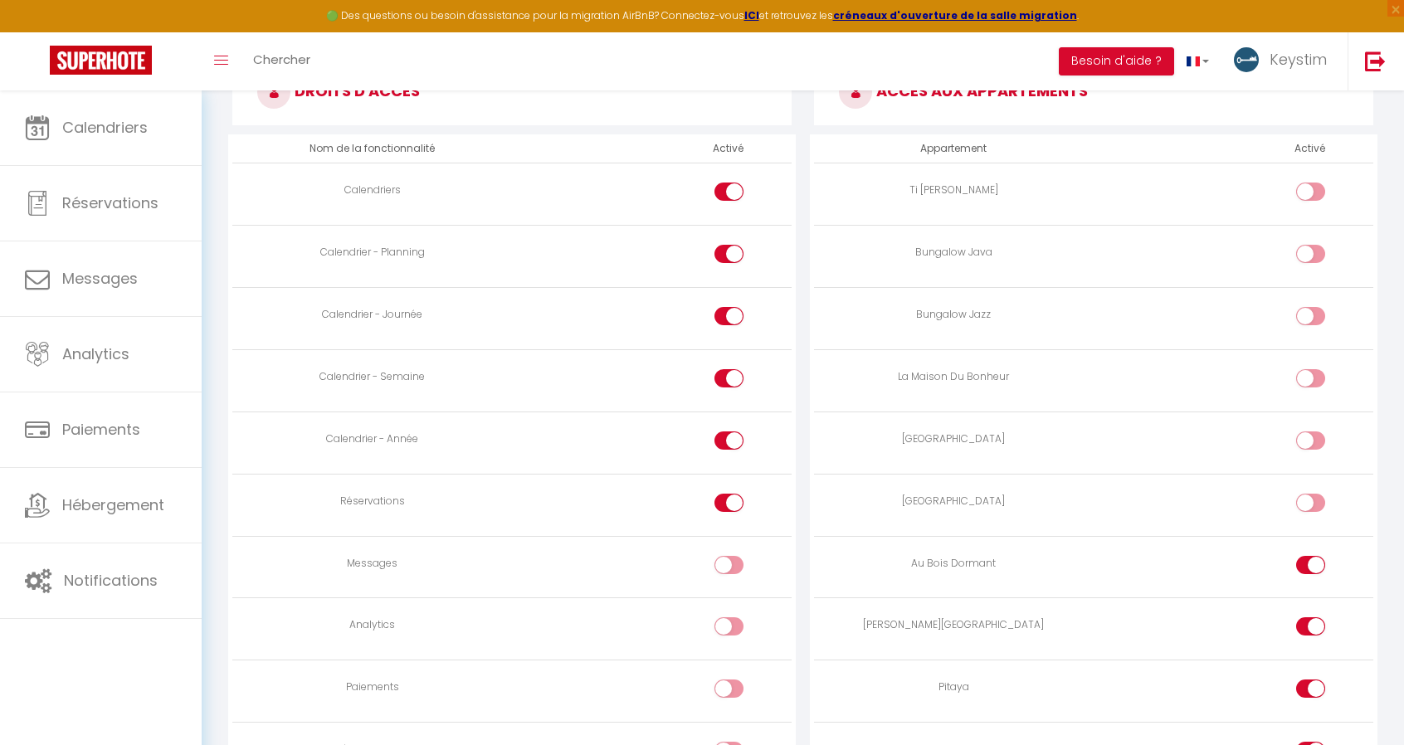
click at [529, 122] on h3 "DROITS D'ACCÈS" at bounding box center [511, 92] width 559 height 66
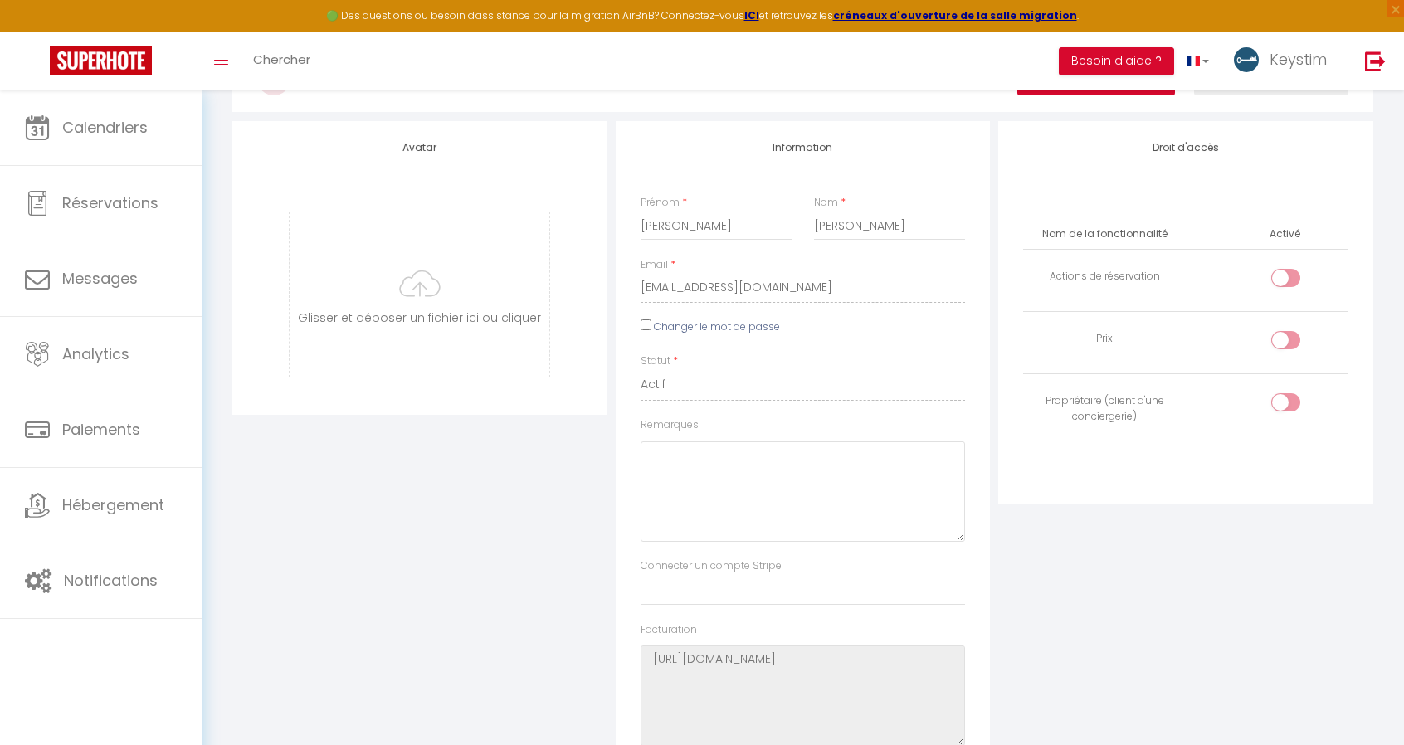
scroll to position [0, 0]
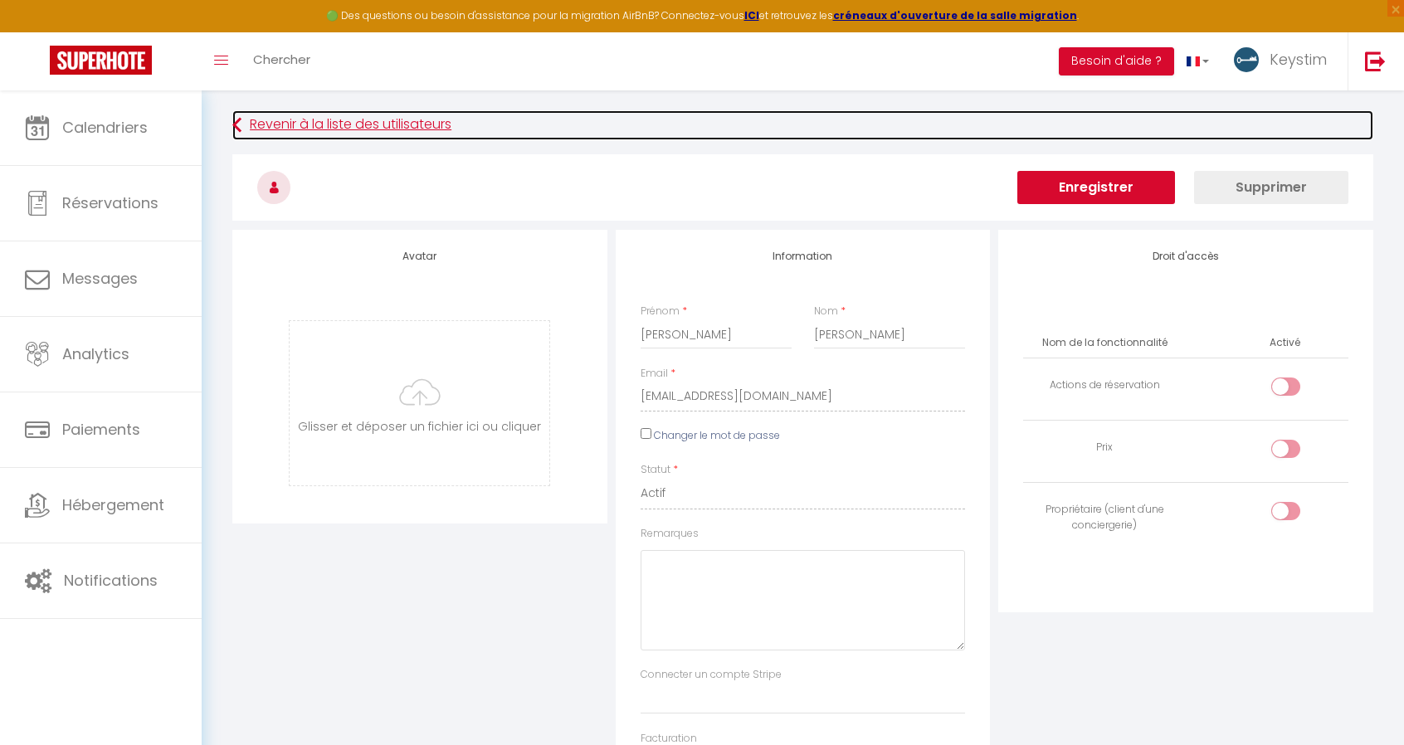
click at [288, 124] on link "Revenir à la liste des utilisateurs" at bounding box center [802, 125] width 1141 height 30
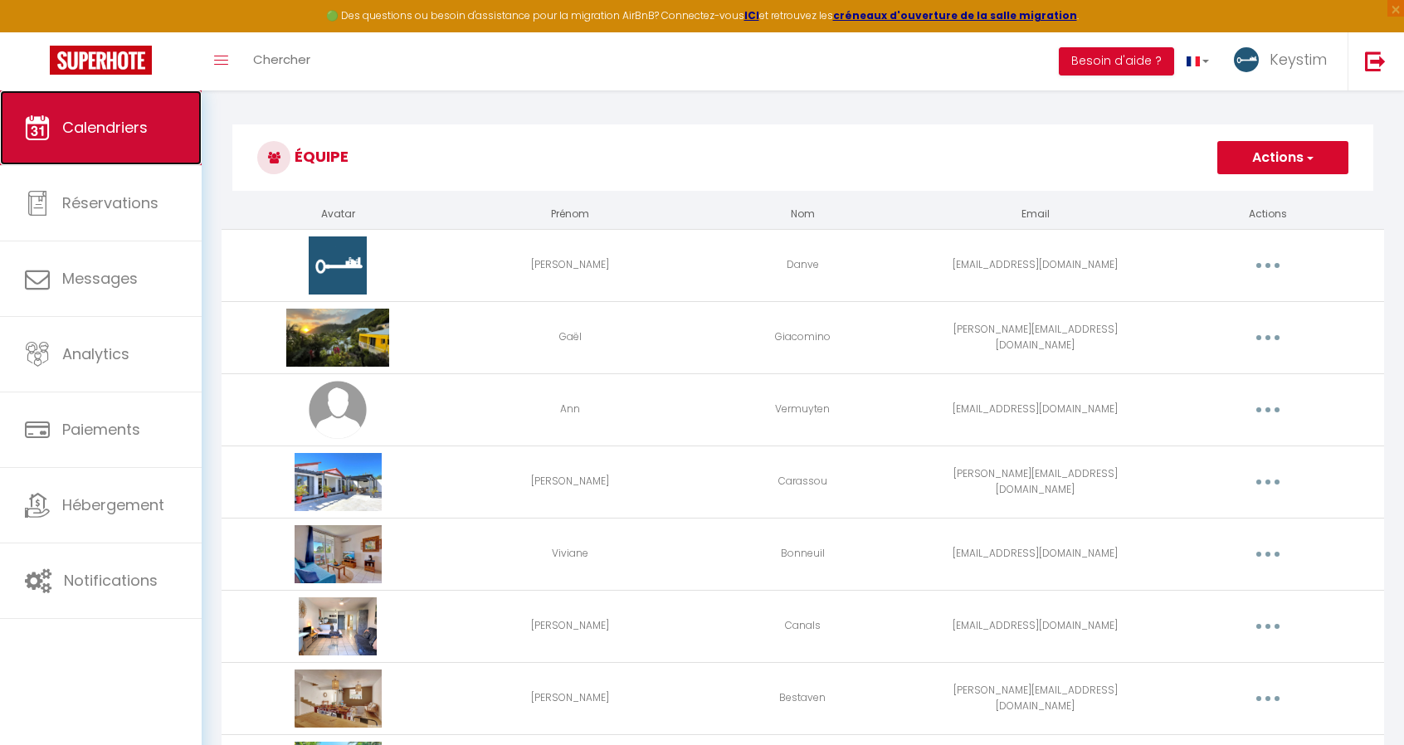
click at [133, 129] on span "Calendriers" at bounding box center [104, 127] width 85 height 21
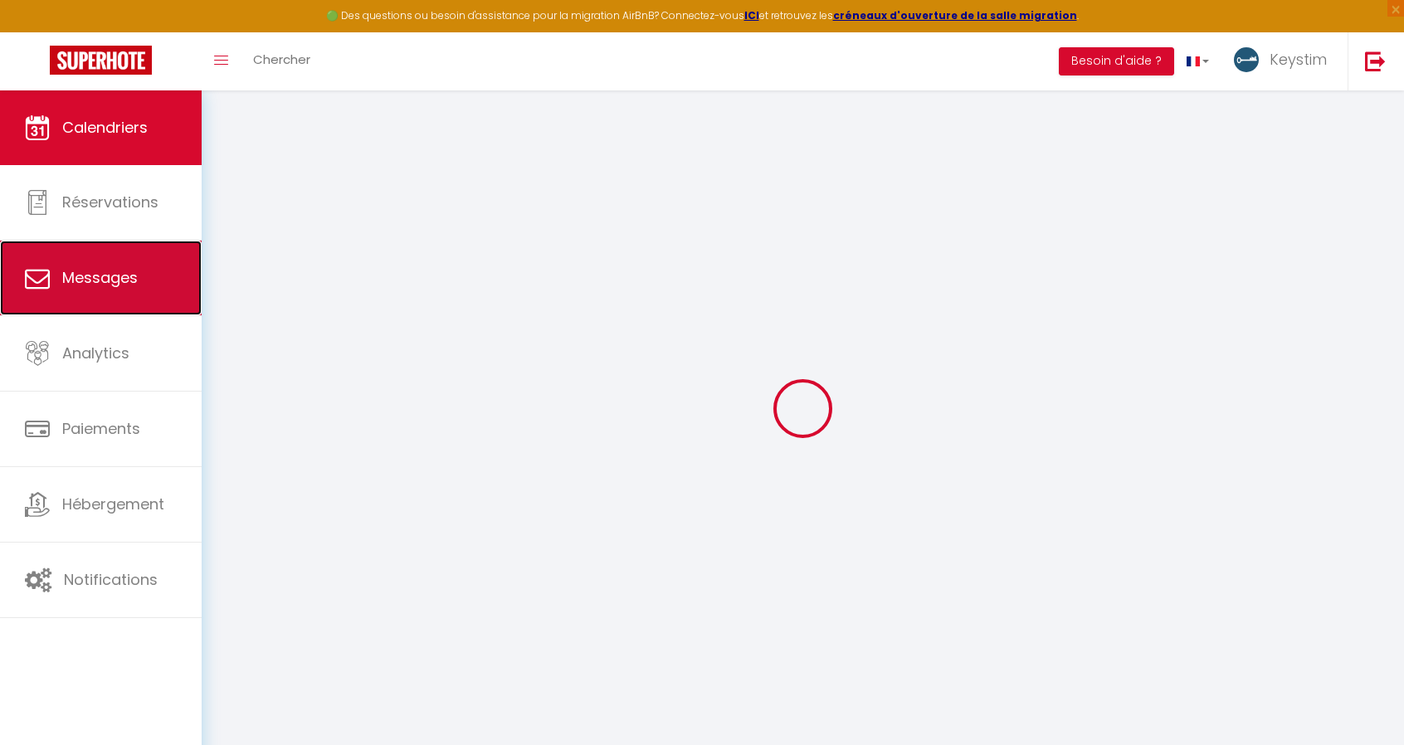
click at [98, 275] on span "Messages" at bounding box center [100, 277] width 76 height 21
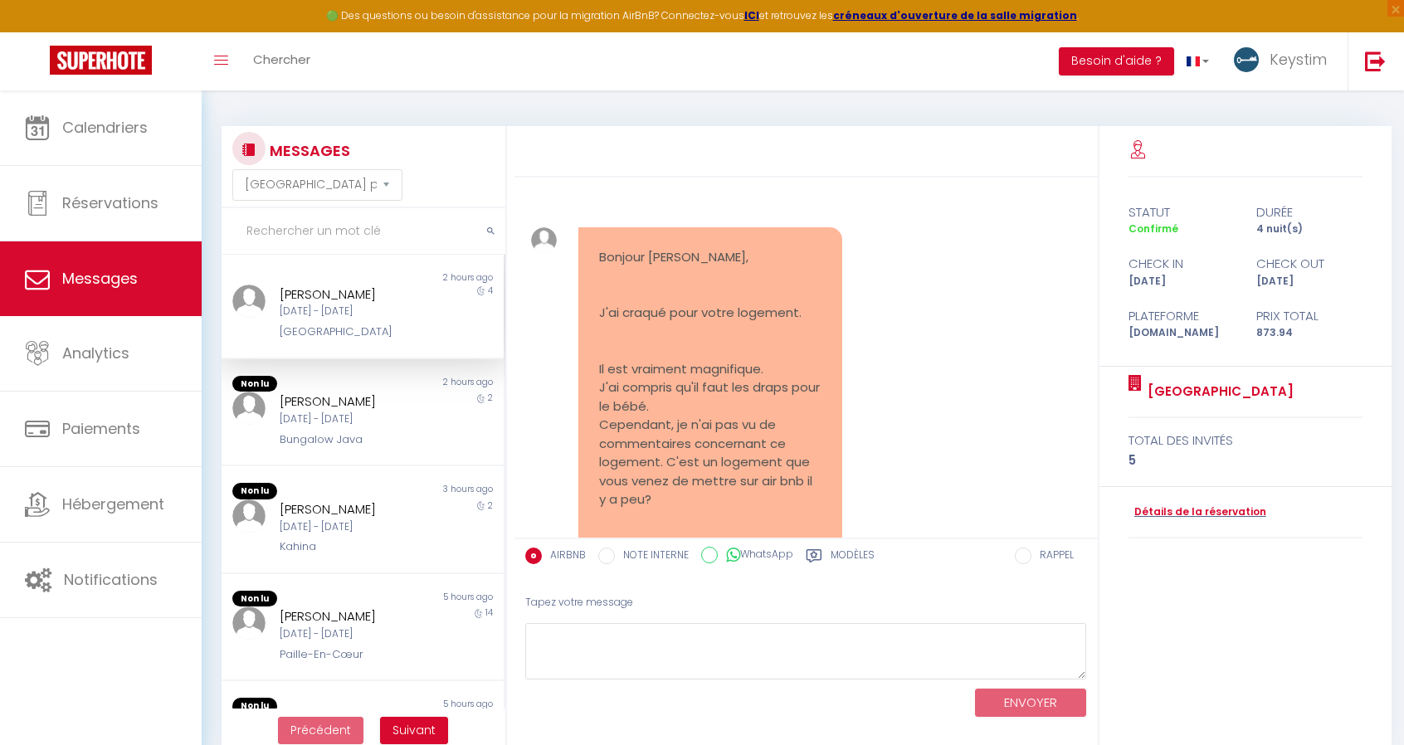
scroll to position [368, 0]
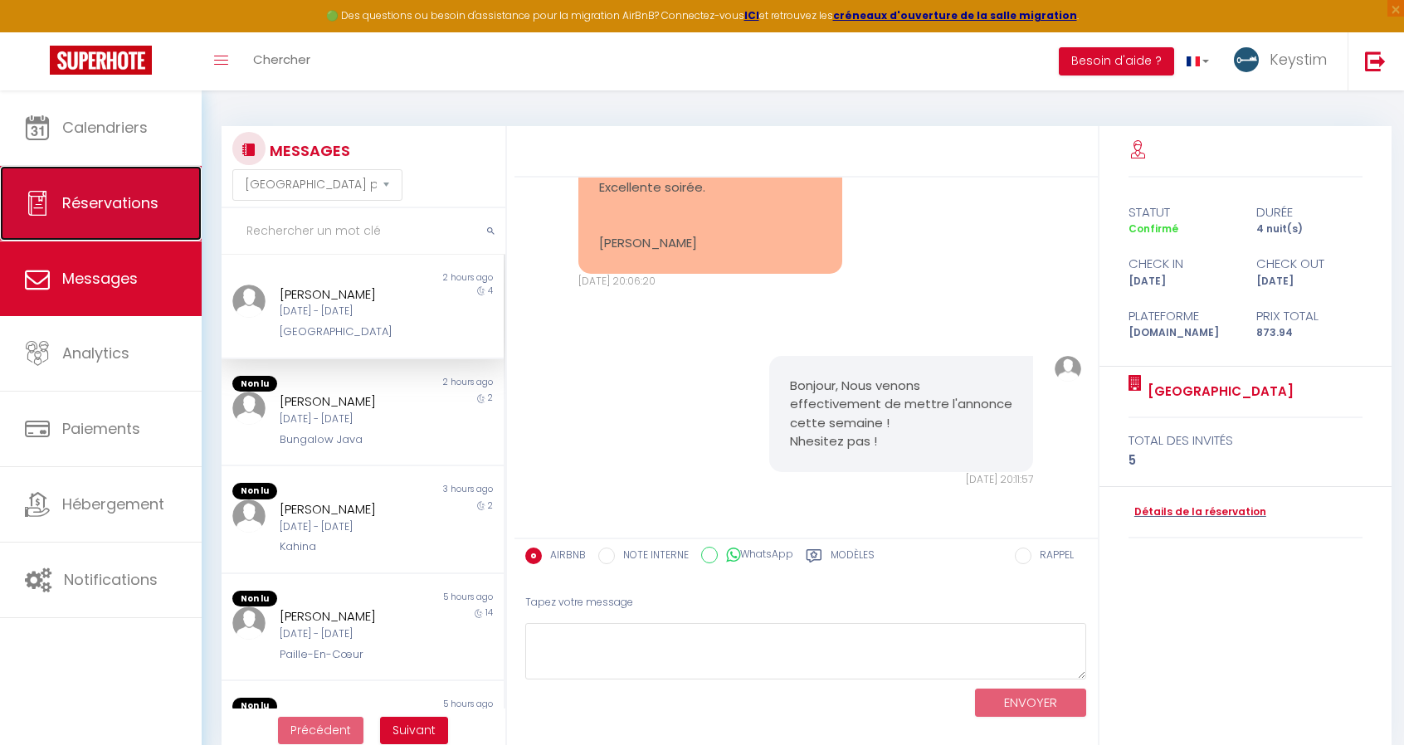
click at [122, 205] on span "Réservations" at bounding box center [110, 203] width 96 height 21
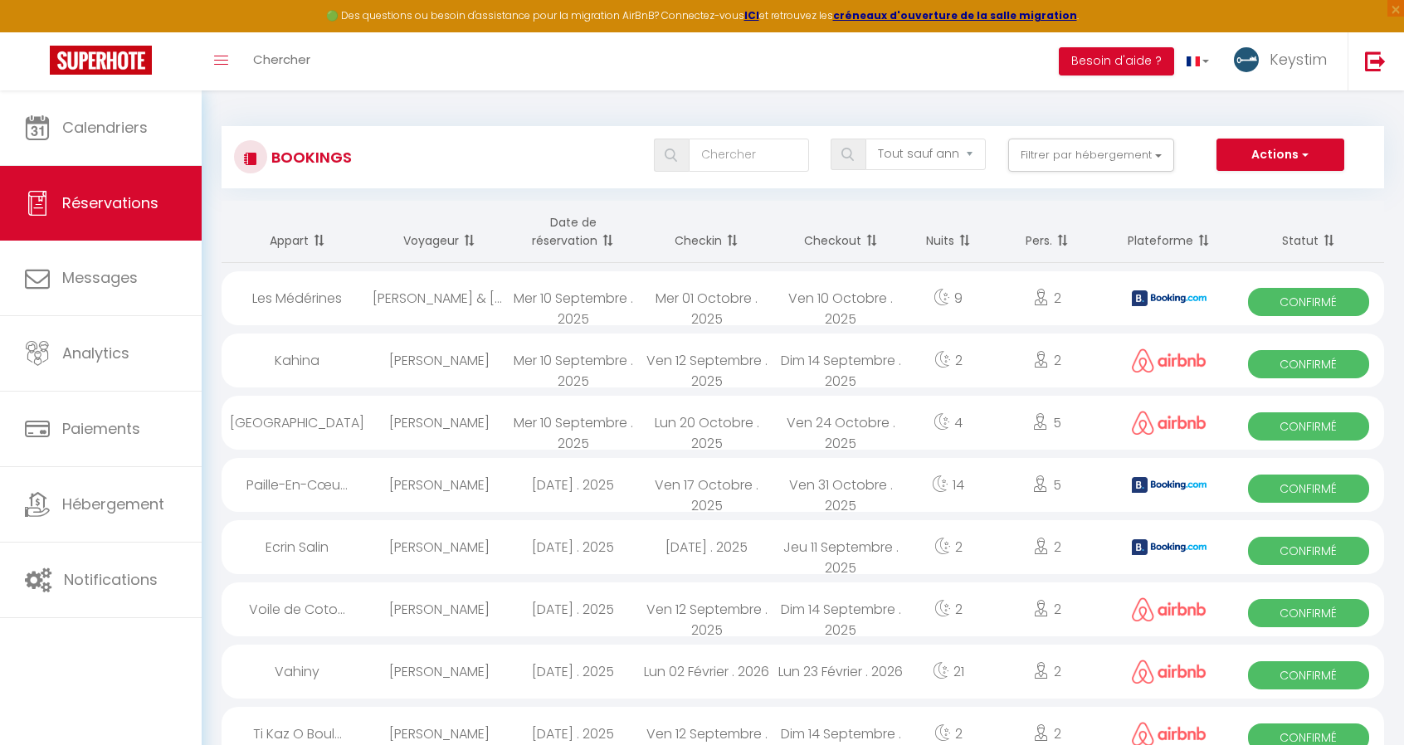
click at [371, 415] on div "[GEOGRAPHIC_DATA]" at bounding box center [297, 423] width 151 height 54
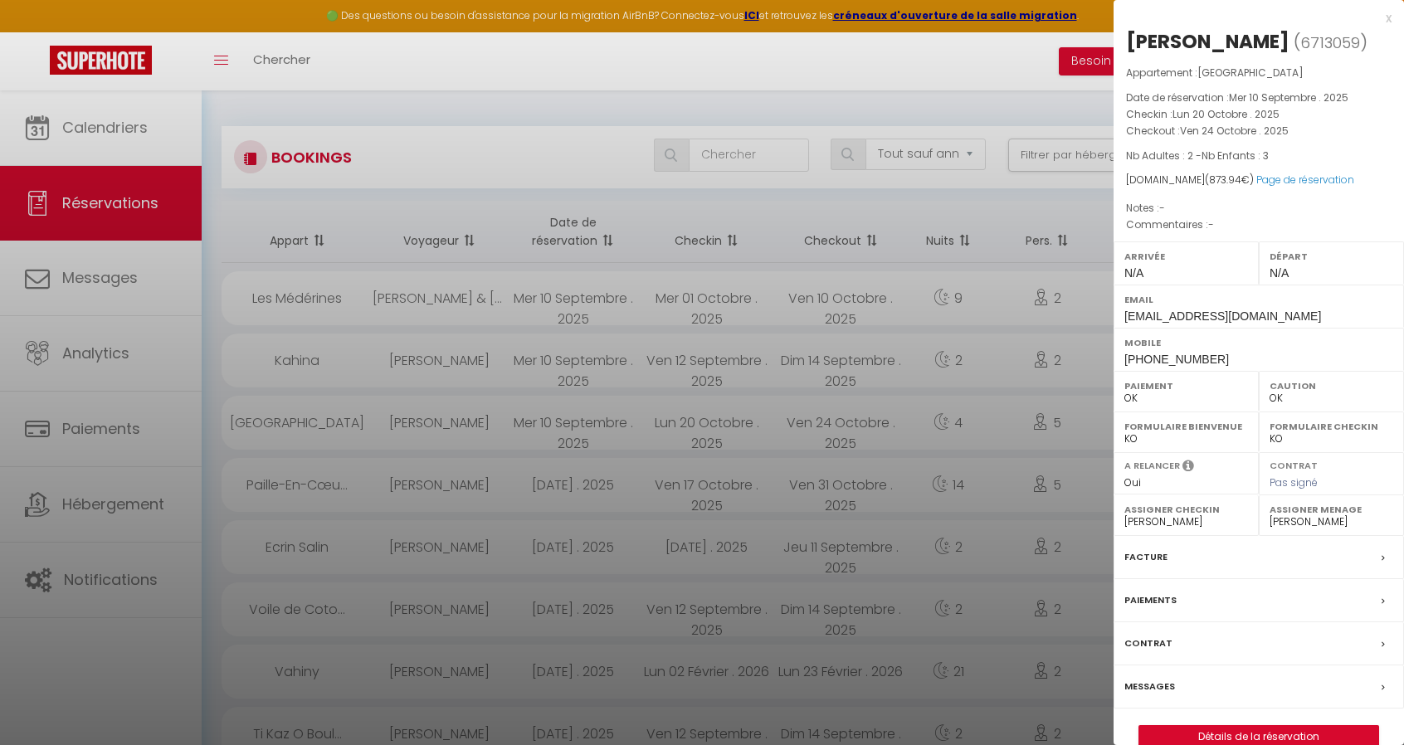
click at [1156, 678] on label "Messages" at bounding box center [1150, 686] width 51 height 17
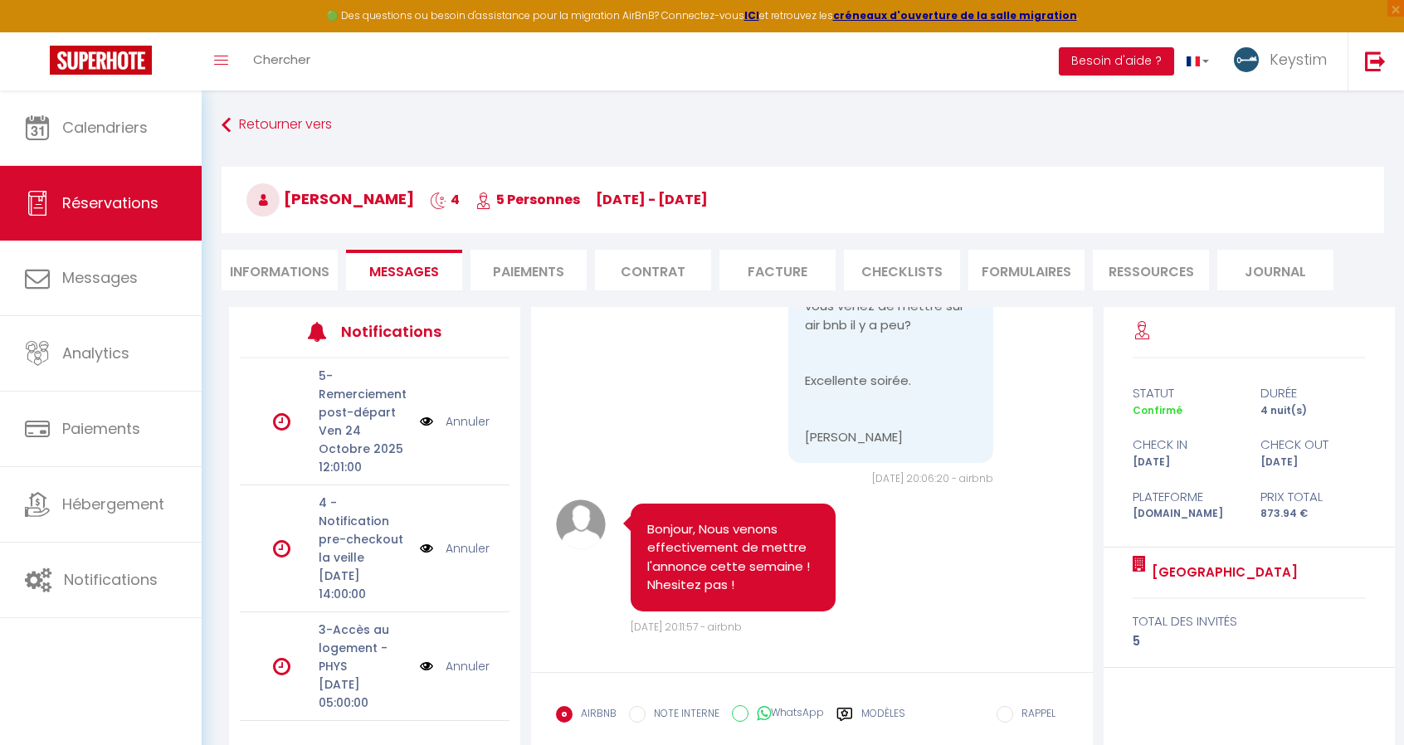
scroll to position [93, 0]
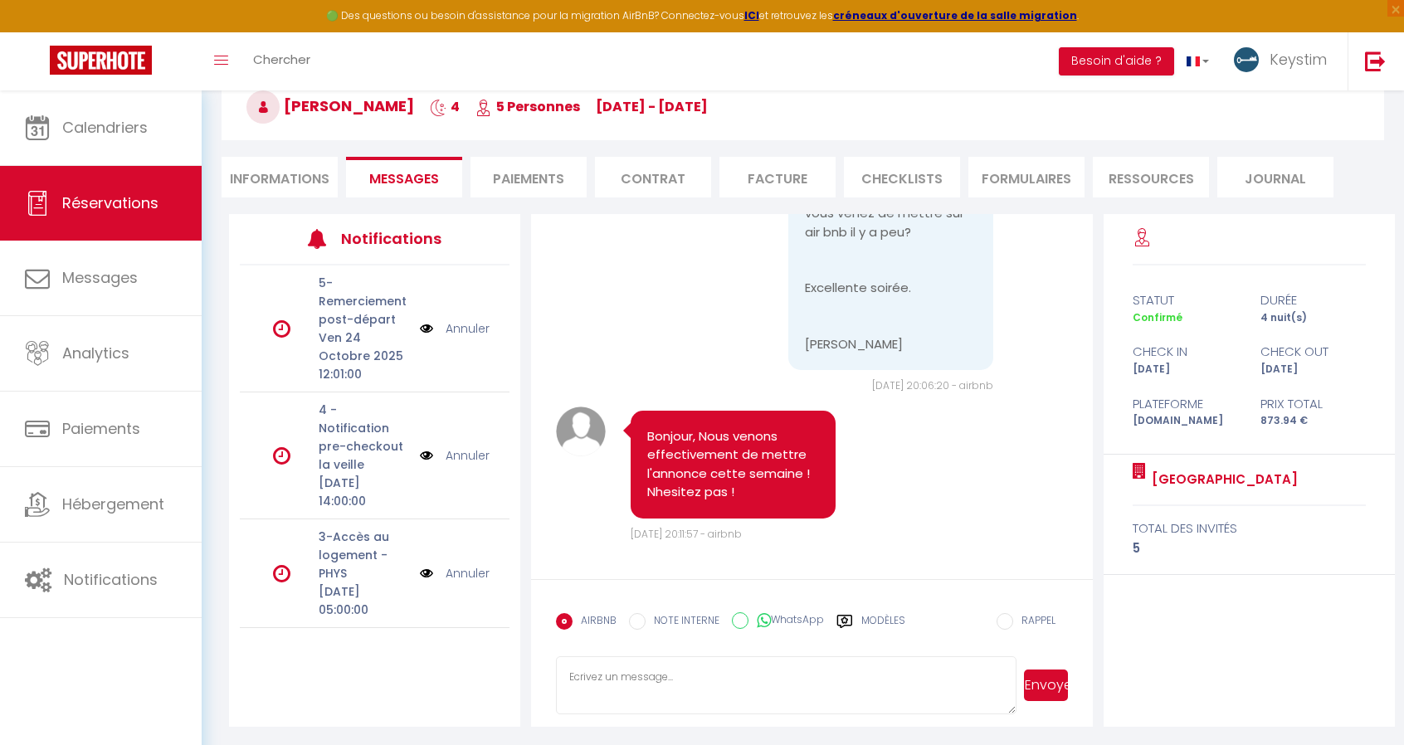
click at [856, 622] on div "Modèles" at bounding box center [871, 630] width 69 height 35
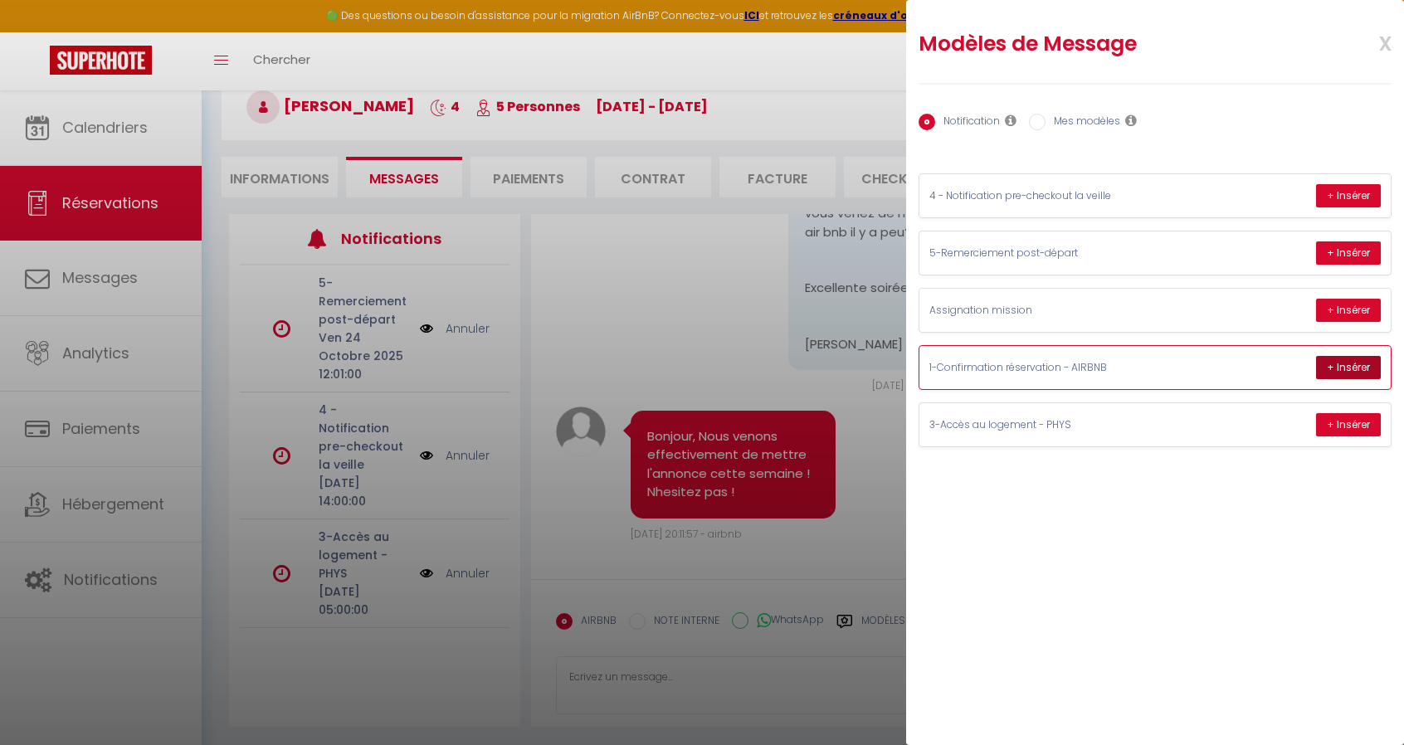
click at [1356, 368] on button "+ Insérer" at bounding box center [1348, 367] width 65 height 23
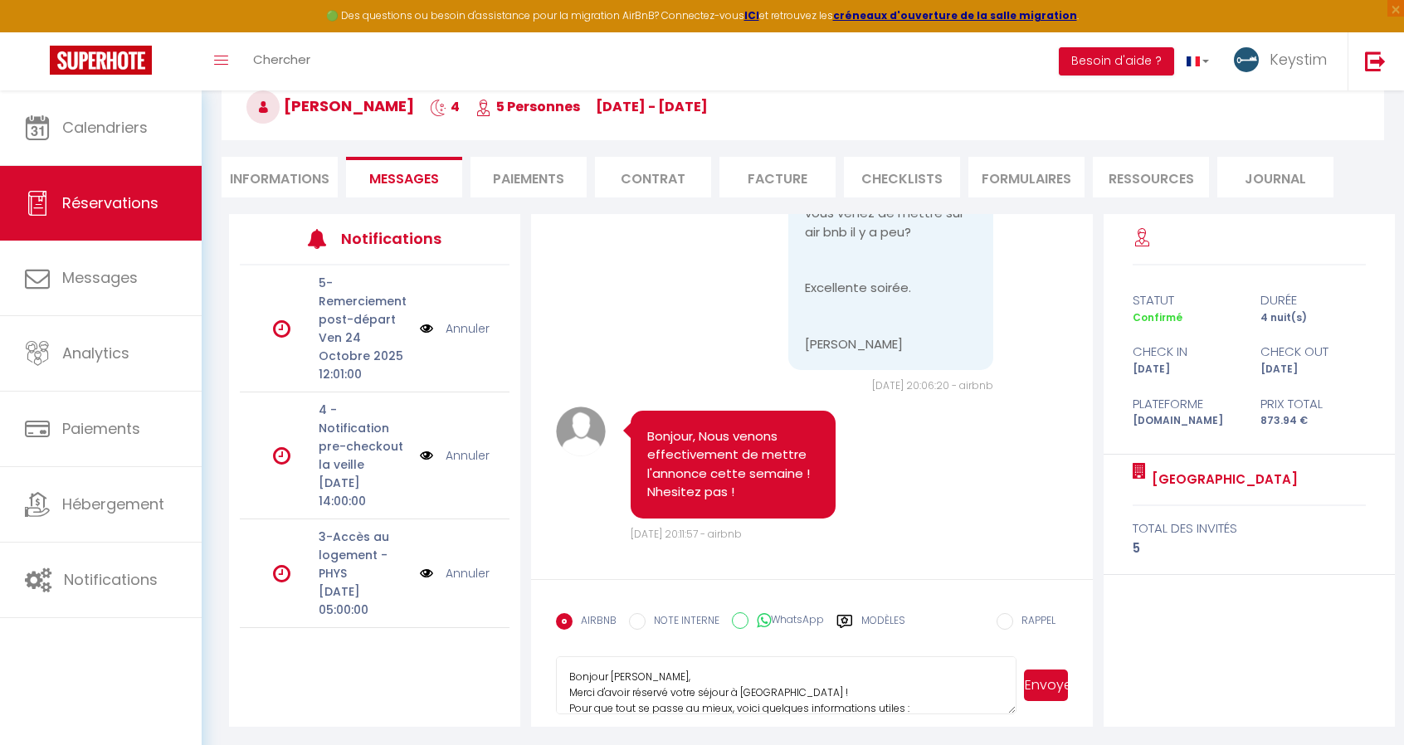
drag, startPoint x: 738, startPoint y: 680, endPoint x: 569, endPoint y: 683, distance: 168.5
click at [569, 683] on textarea "Bonjour [PERSON_NAME], Merci d'avoir réservé votre séjour à [GEOGRAPHIC_DATA] !…" at bounding box center [786, 685] width 461 height 58
drag, startPoint x: 809, startPoint y: 691, endPoint x: 549, endPoint y: 675, distance: 260.2
click at [549, 675] on form "AIRBNB NOTE INTERNE WhatsApp Modèles 10 « ‹ » › [DATE] [PHONE_NUMBER] Dim Lun M…" at bounding box center [811, 653] width 561 height 148
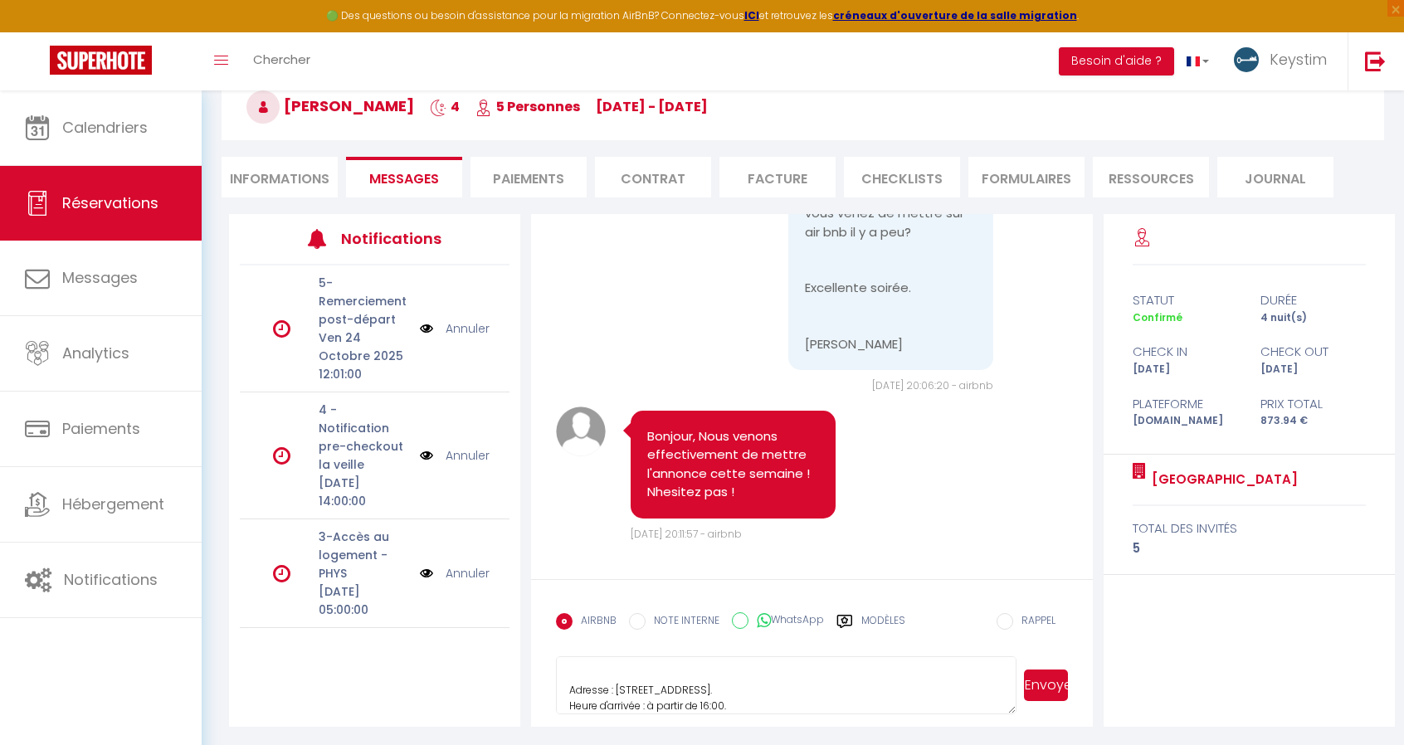
click at [608, 675] on textarea "Pour que tout se passe au mieux, voici quelques informations utiles : Adresse :…" at bounding box center [786, 685] width 461 height 58
click at [948, 695] on textarea "Pour que tout se passe au mieux, voici quelques informations utiles : Adresse :…" at bounding box center [786, 685] width 461 height 58
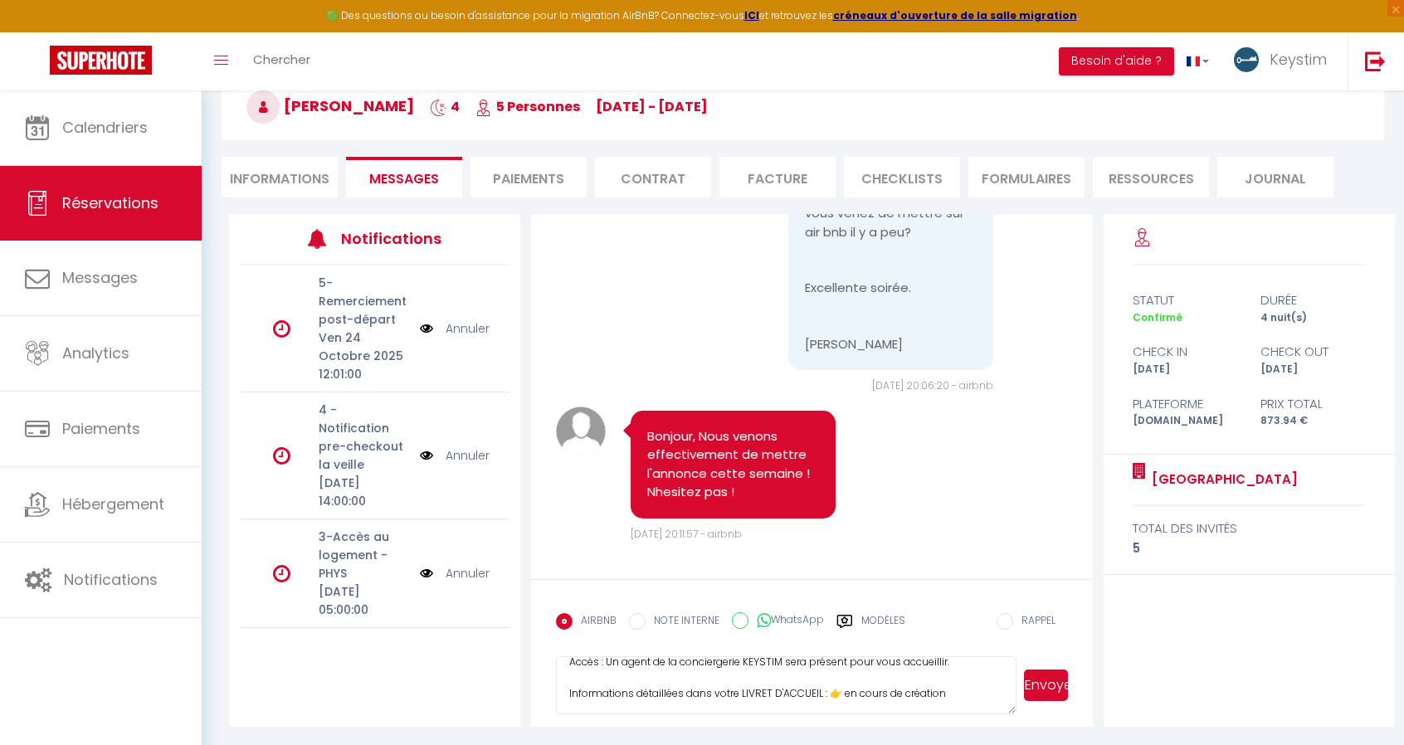
scroll to position [115, 0]
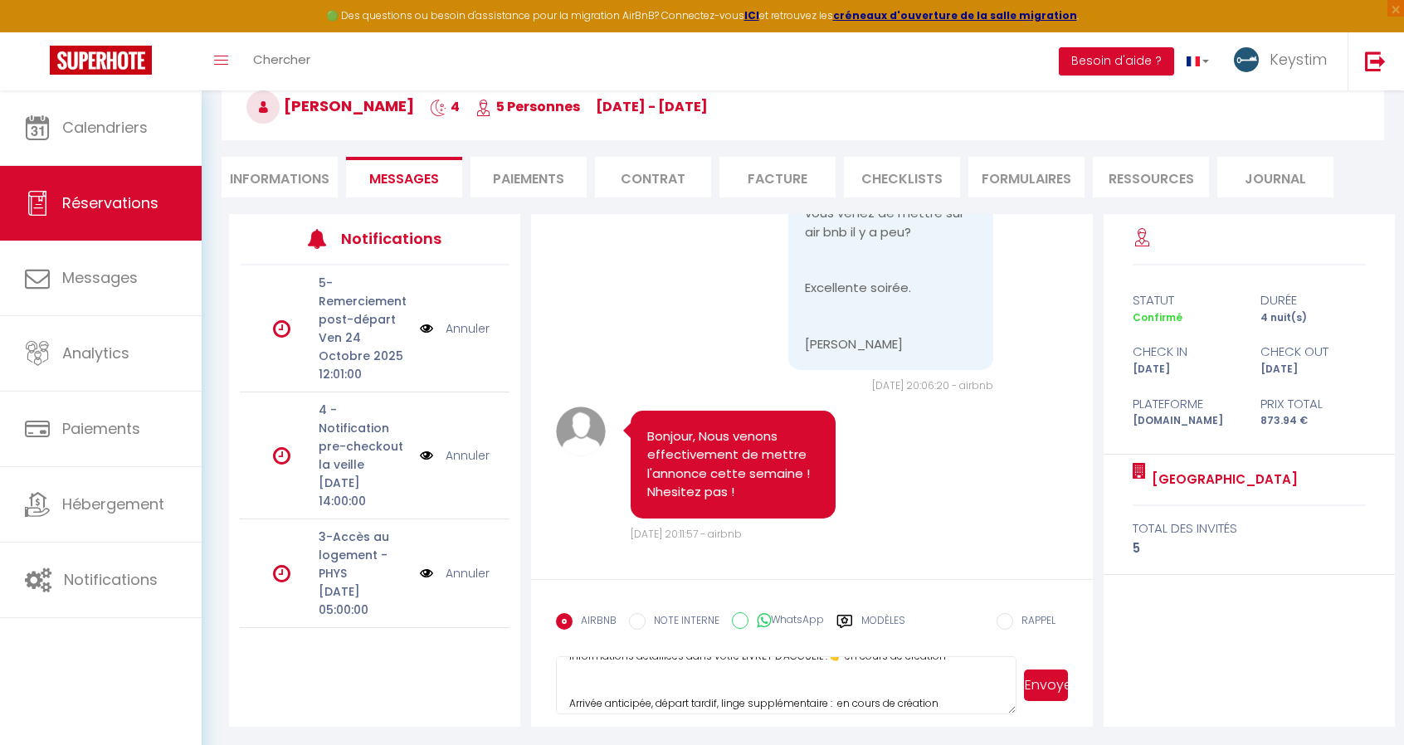
click at [671, 685] on textarea "Pour que tout se passe au mieux, voici quelques informations utiles : Adresse :…" at bounding box center [786, 685] width 461 height 58
drag, startPoint x: 958, startPoint y: 688, endPoint x: 575, endPoint y: 702, distance: 382.9
click at [575, 702] on textarea "Pour que tout se passe au mieux, voici quelques informations utiles : Adresse :…" at bounding box center [786, 685] width 461 height 58
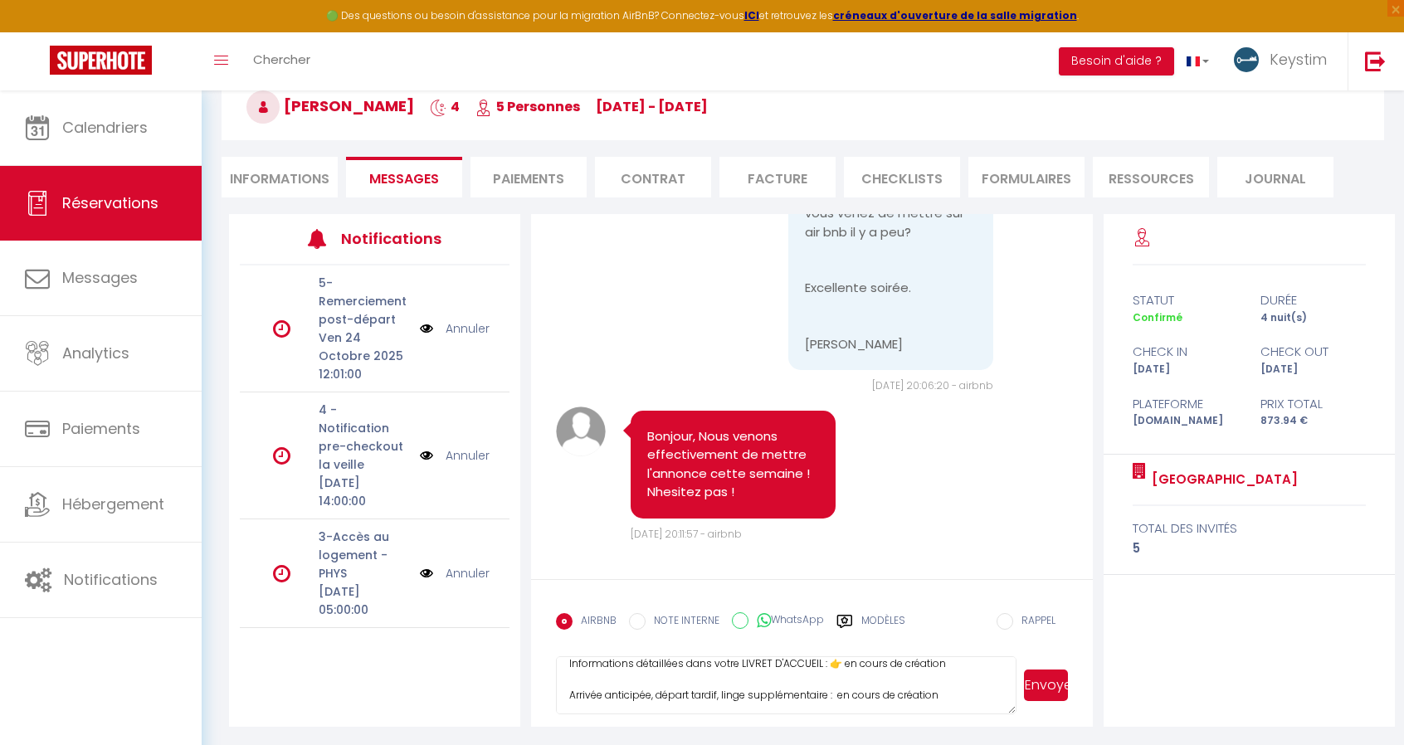
scroll to position [115, 0]
drag, startPoint x: 946, startPoint y: 687, endPoint x: 568, endPoint y: 690, distance: 378.5
click at [568, 690] on textarea "Pour que tout se passe au mieux, voici quelques informations utiles : Adresse :…" at bounding box center [786, 685] width 461 height 58
click at [687, 694] on textarea "Pour que tout se passe au mieux, voici quelques informations utiles : Adresse :…" at bounding box center [786, 685] width 461 height 58
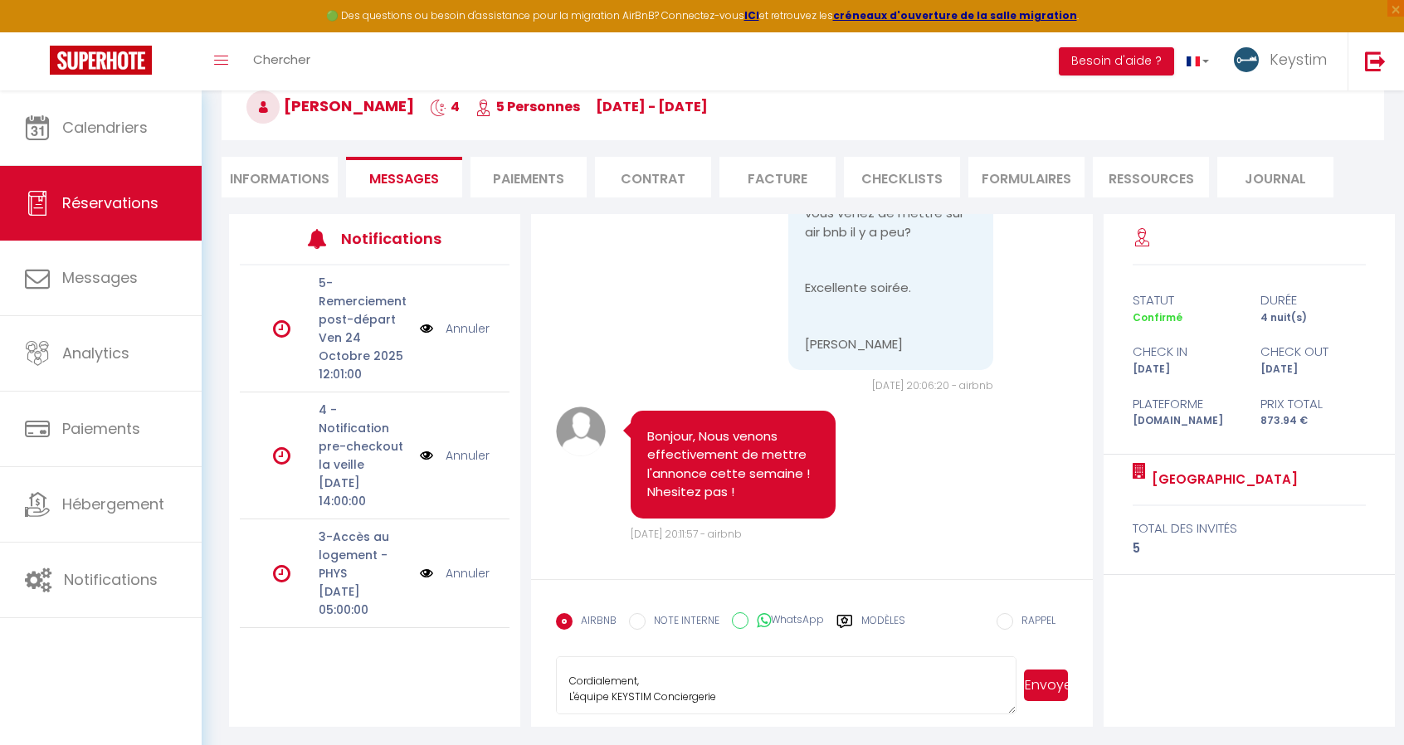
scroll to position [203, 0]
click at [1041, 691] on button "Envoyer" at bounding box center [1045, 686] width 43 height 32
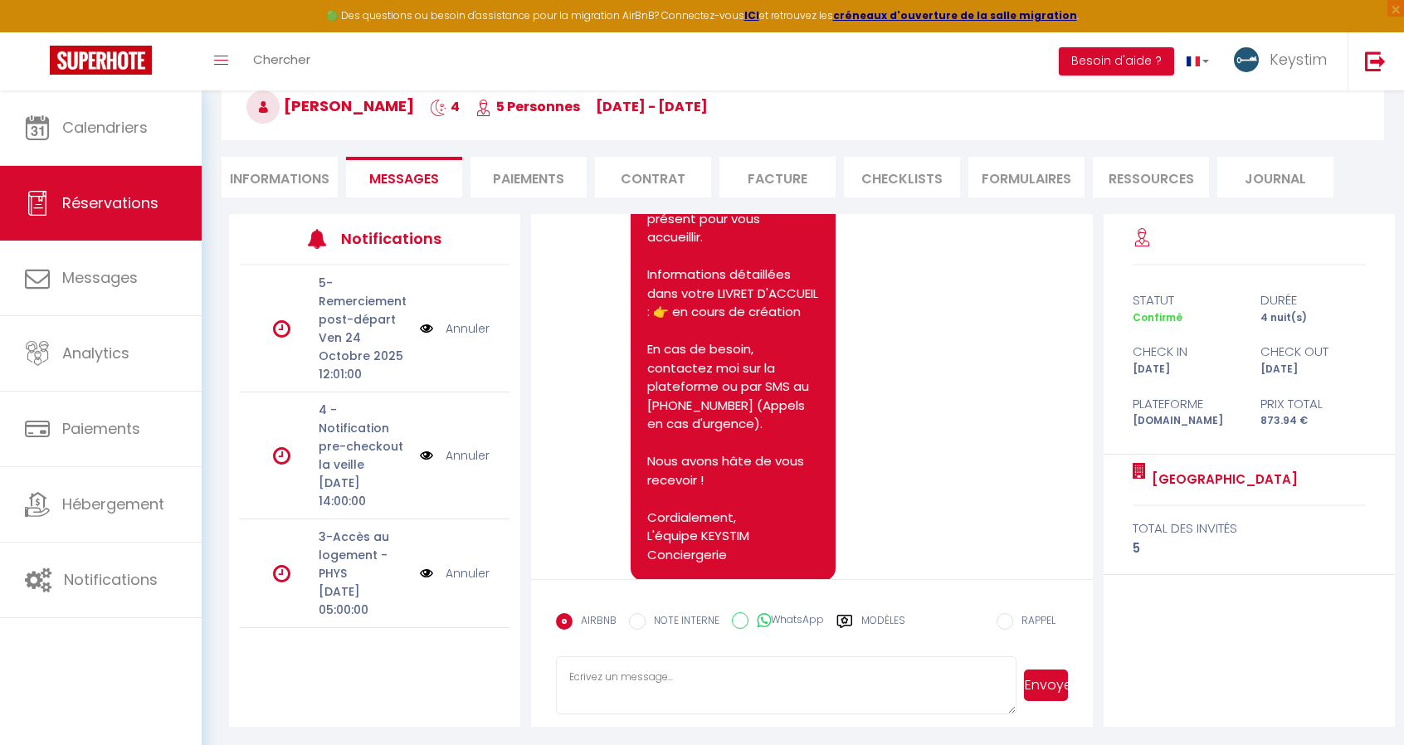
scroll to position [1003, 0]
